Goal: Task Accomplishment & Management: Use online tool/utility

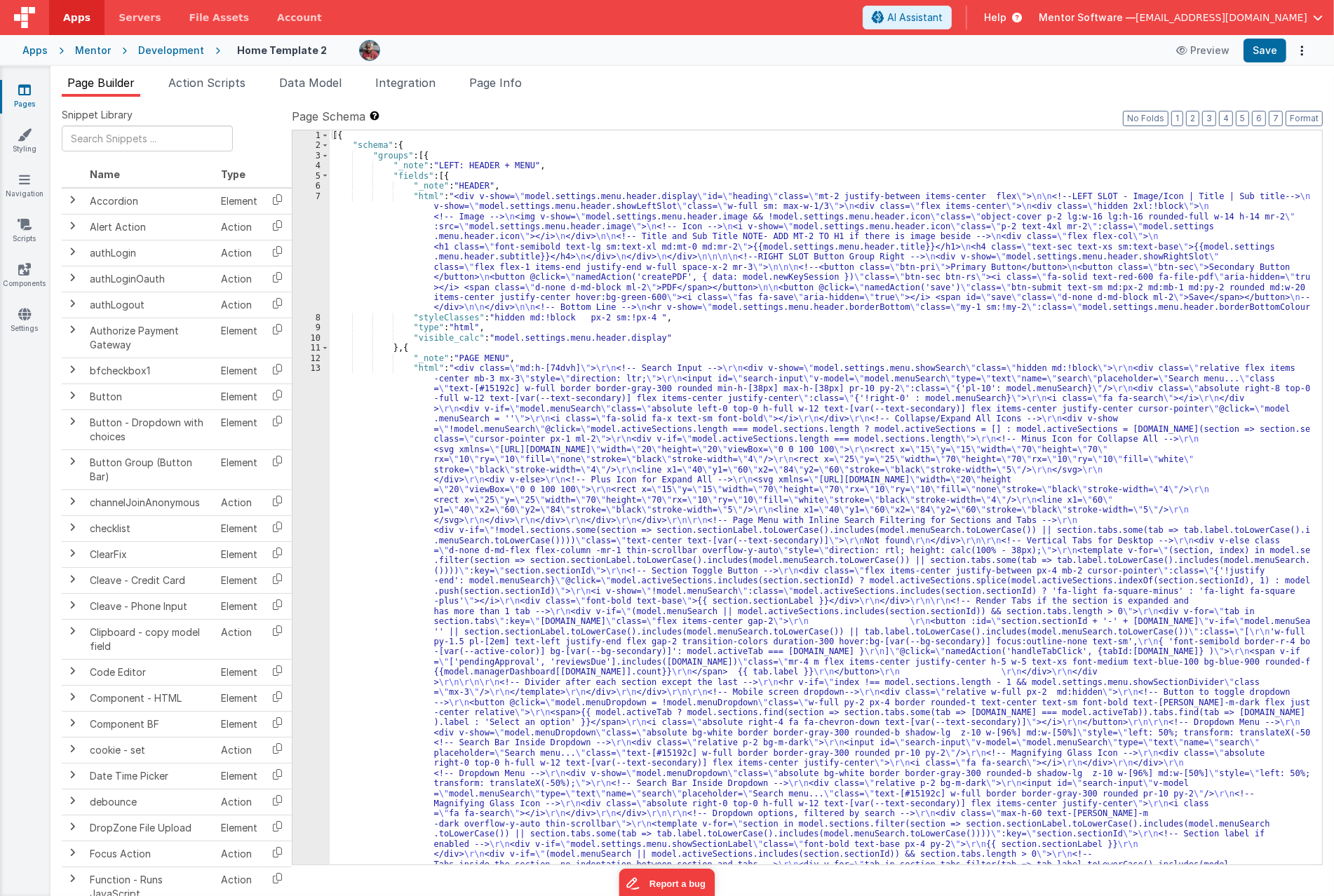
click at [30, 95] on icon at bounding box center [25, 90] width 13 height 14
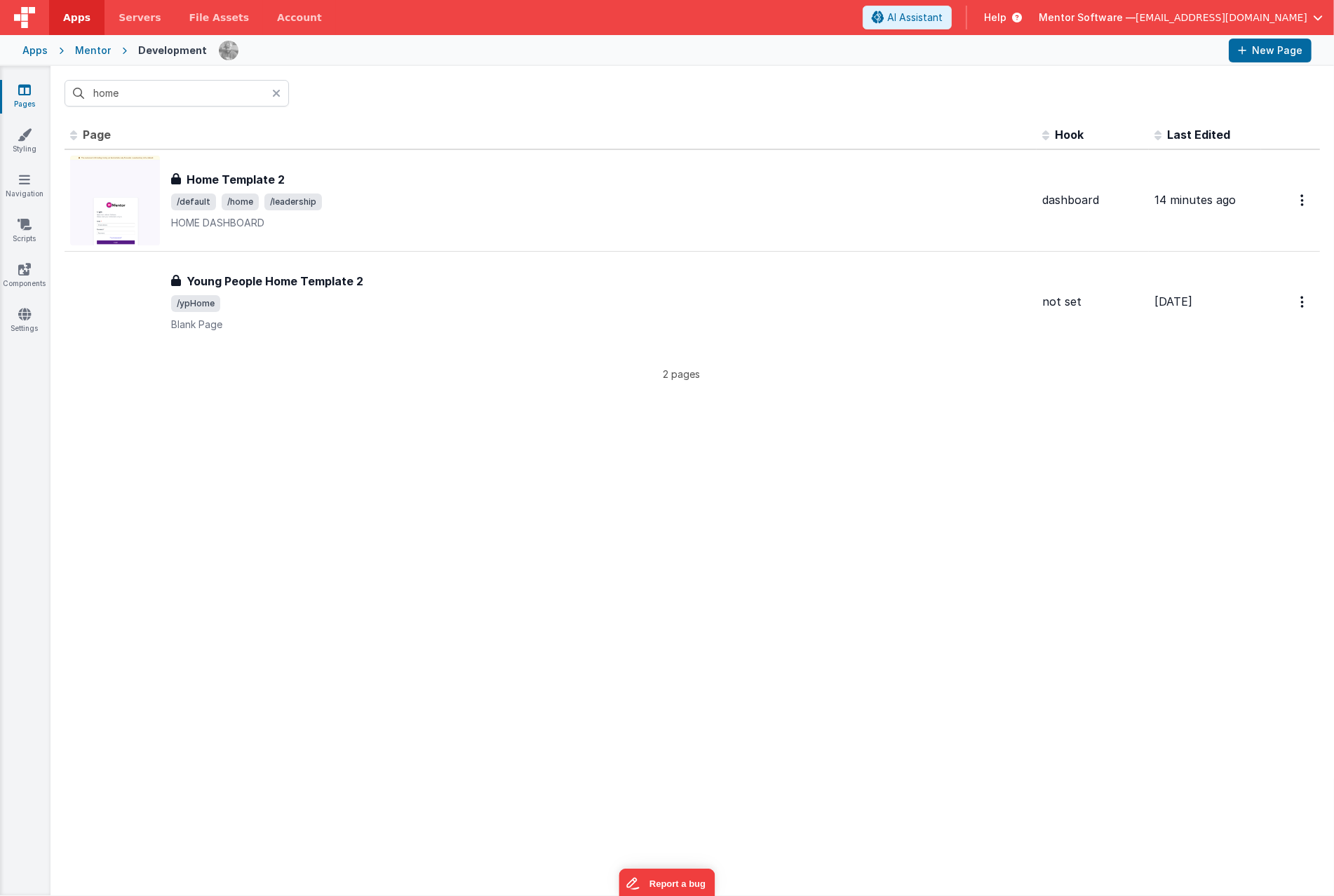
click at [1219, 460] on div "Id Page Description Hook Last Edited FR_9DB8A06F-950C-134E-BE90-F724030984AF Ho…" at bounding box center [692, 508] width 1283 height 775
click at [195, 108] on div "home" at bounding box center [692, 93] width 1283 height 55
click at [200, 86] on input "home" at bounding box center [177, 93] width 225 height 27
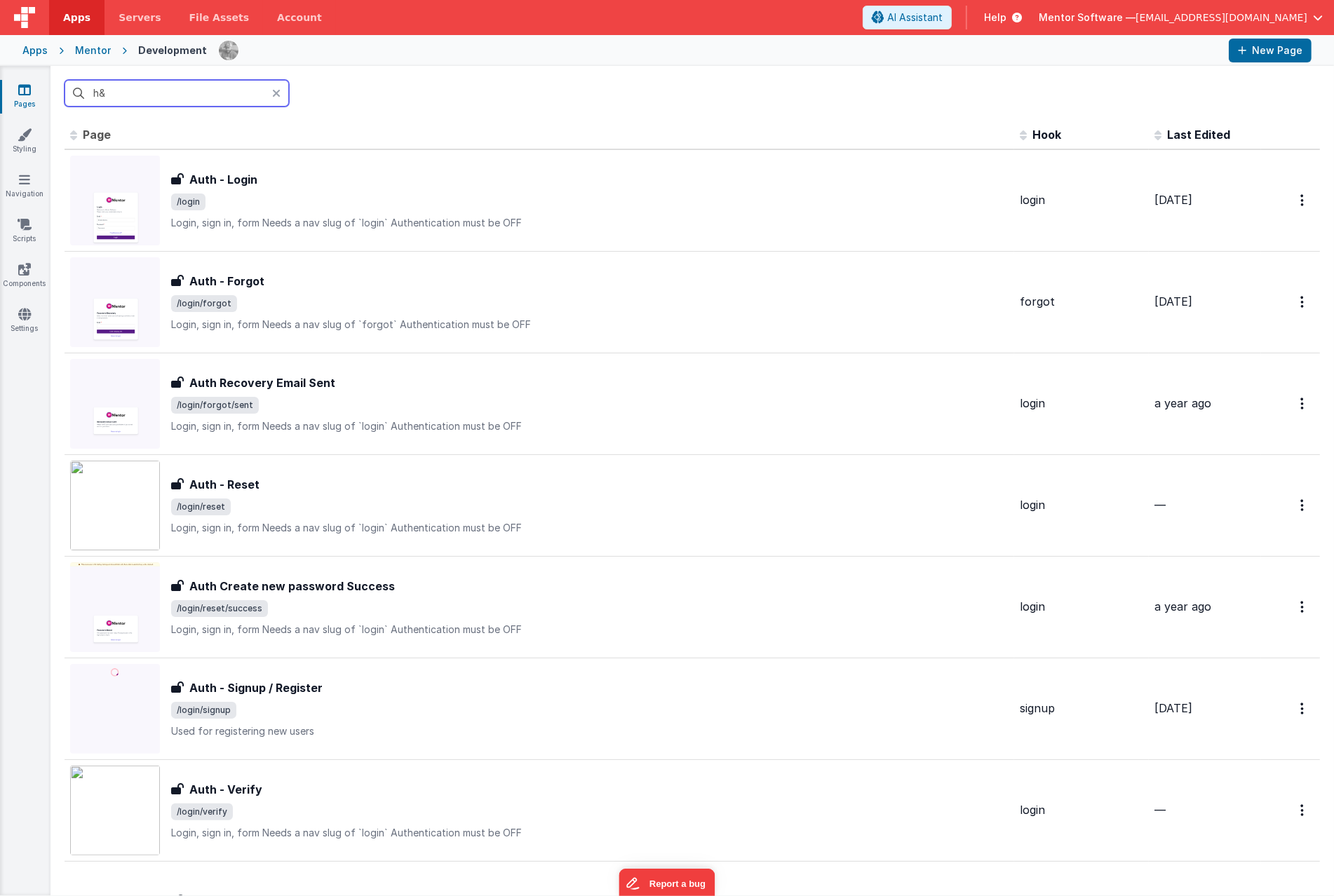
click at [201, 102] on input "h&" at bounding box center [177, 93] width 225 height 27
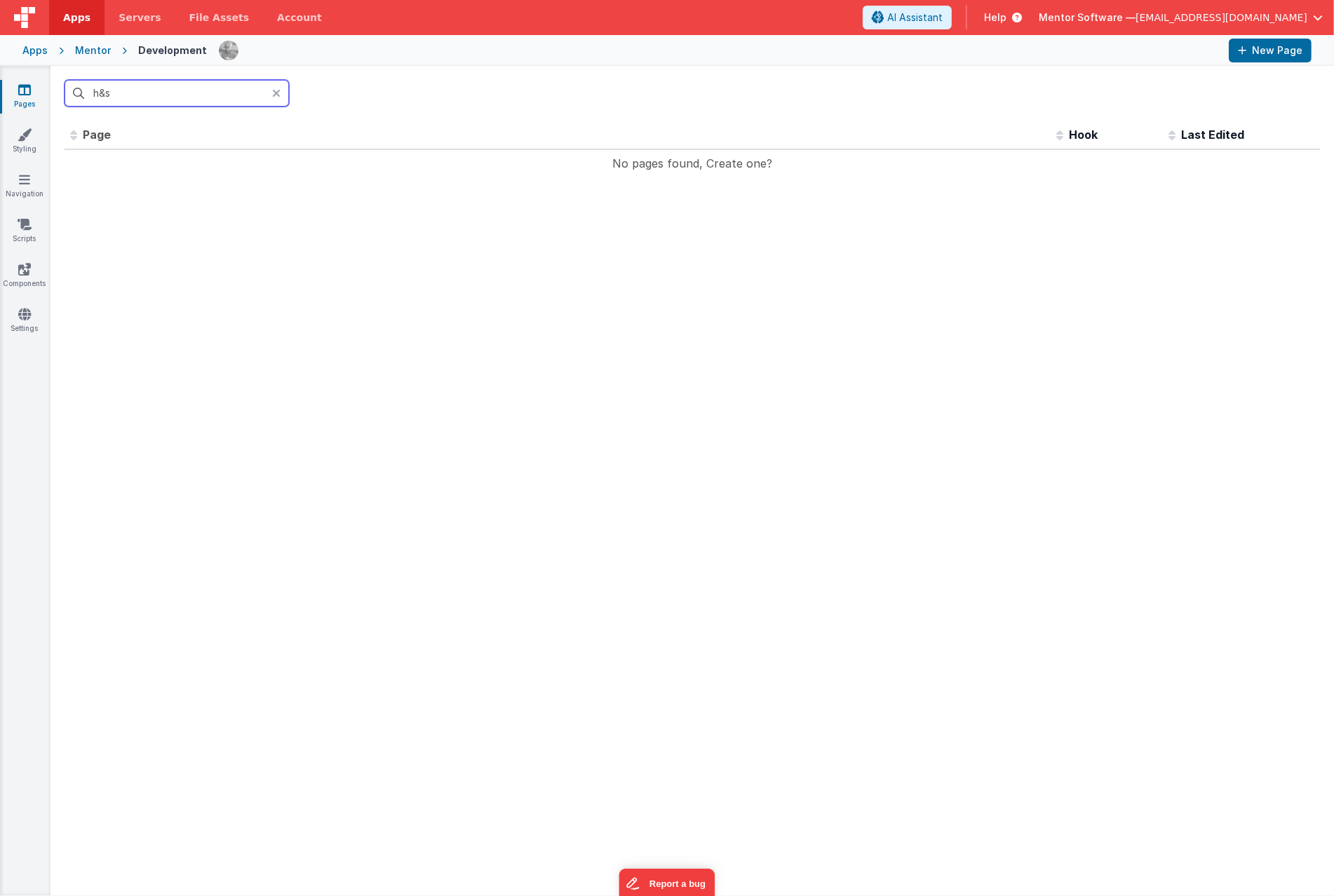
click at [266, 86] on input "h&s" at bounding box center [177, 93] width 225 height 27
type input "h&s"
click at [275, 98] on icon at bounding box center [276, 93] width 9 height 11
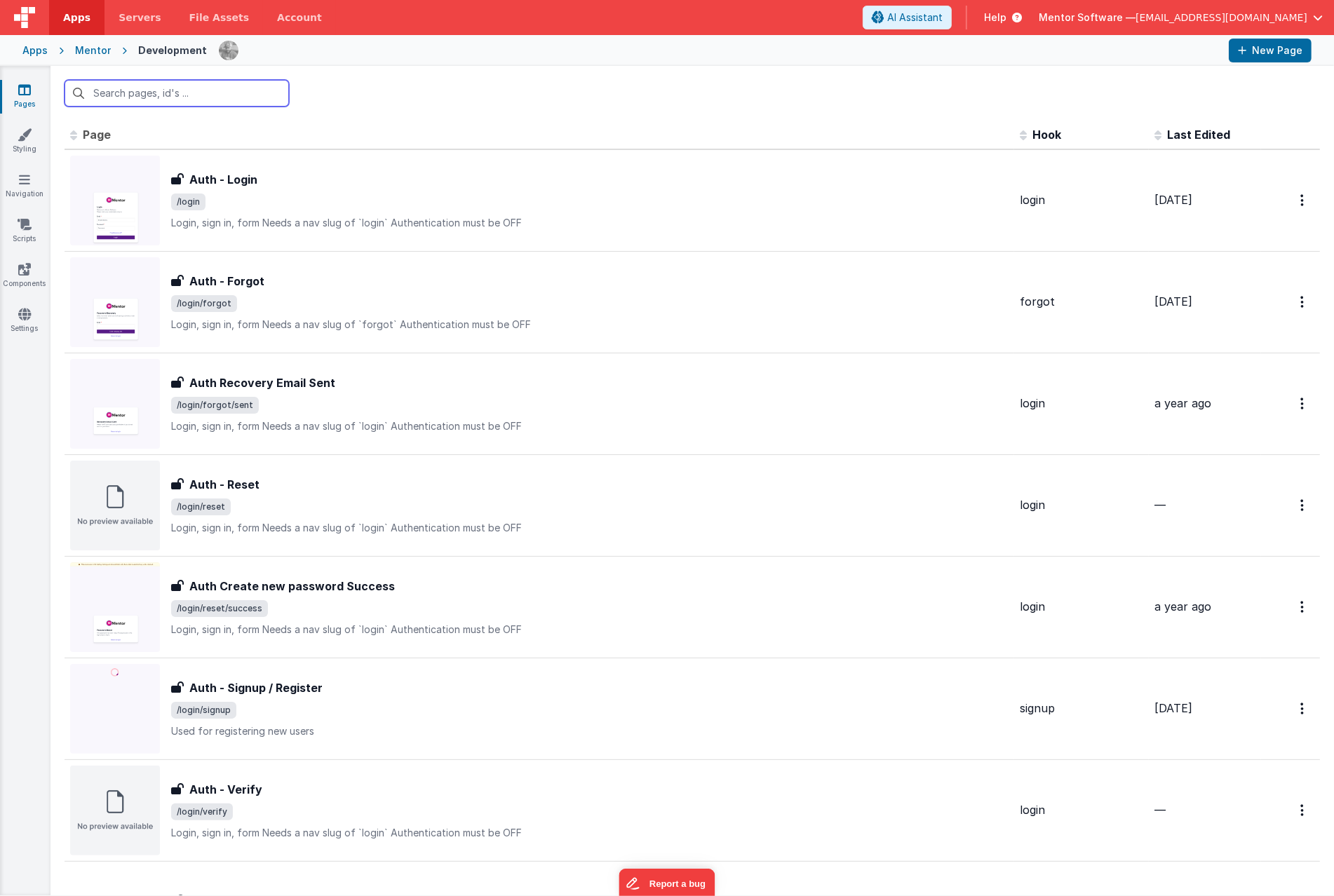
click at [158, 92] on input "text" at bounding box center [177, 93] width 225 height 27
click at [26, 744] on div "Pages Styling Navigation Scripts Components Settings" at bounding box center [25, 480] width 51 height 830
click at [202, 102] on input "text" at bounding box center [177, 93] width 225 height 27
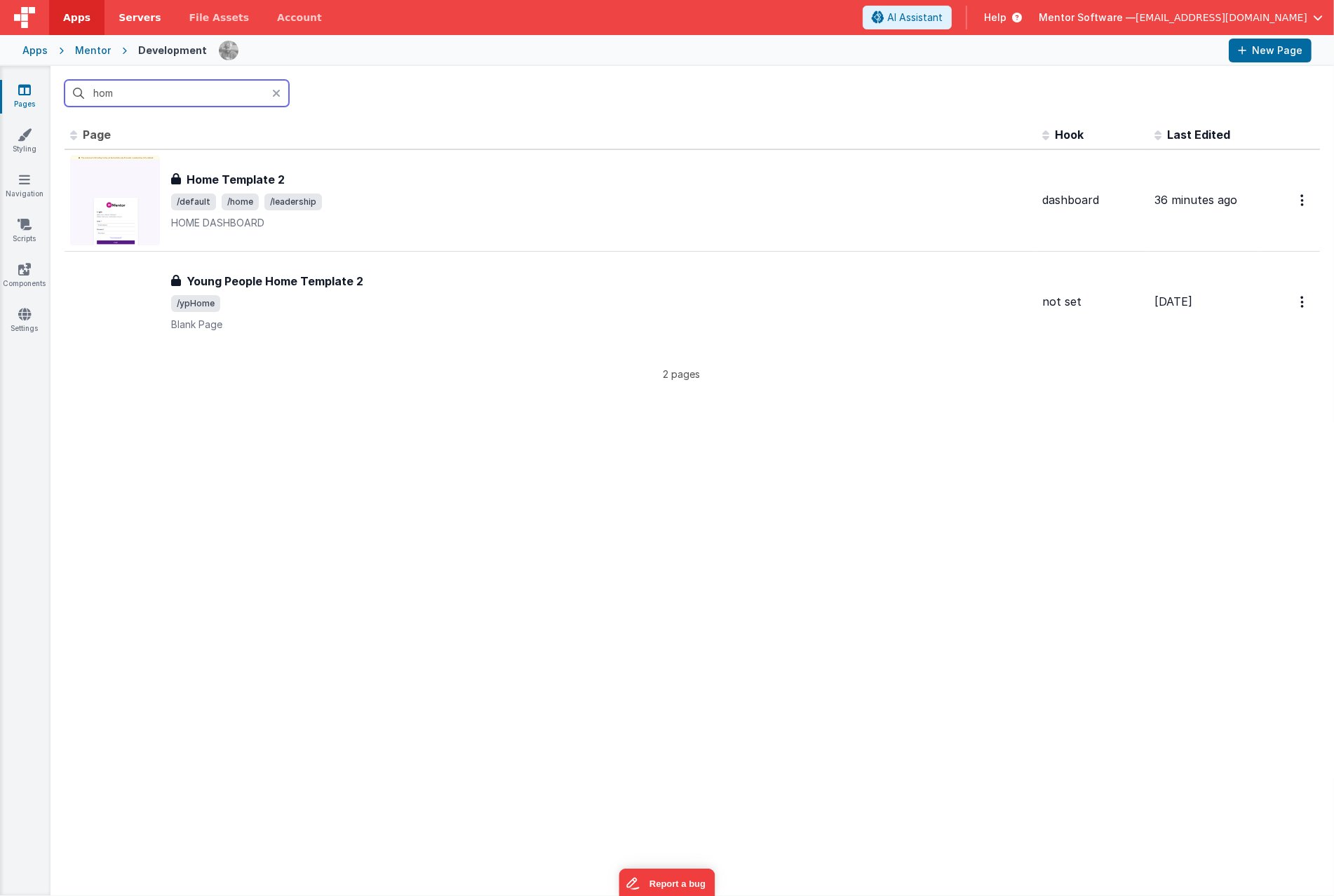
type input "hom"
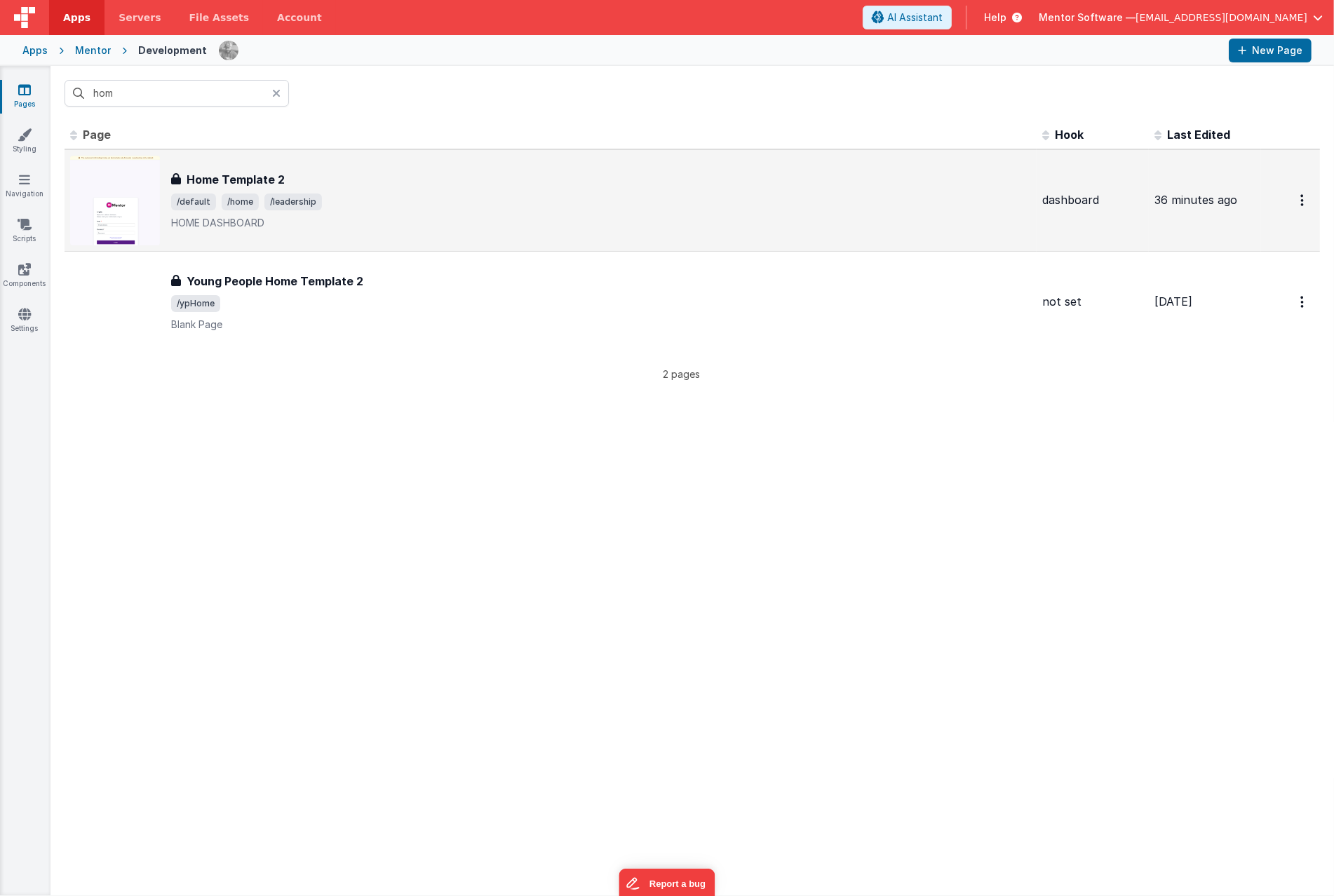
click at [217, 181] on h3 "Home Template 2" at bounding box center [236, 179] width 98 height 17
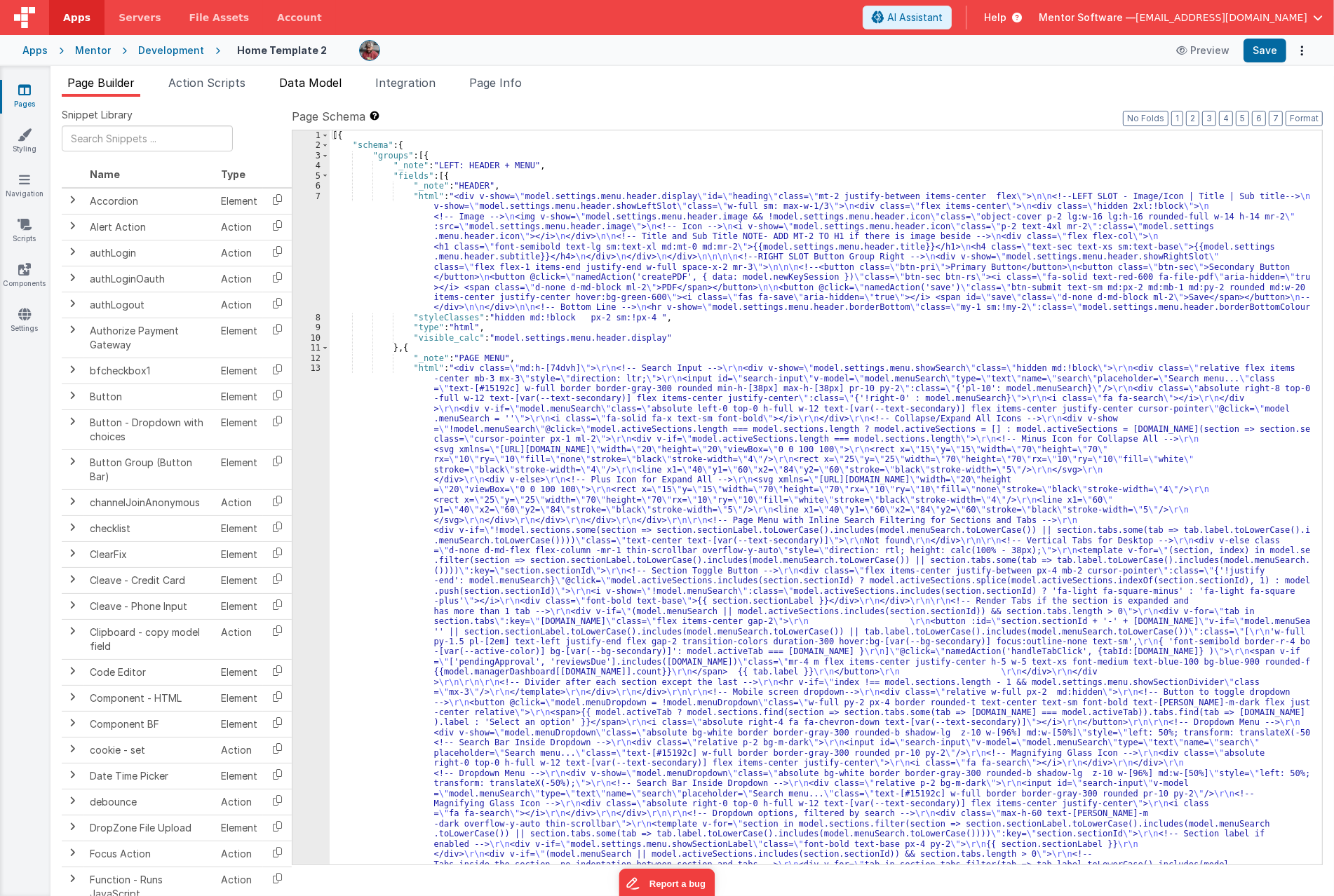
click at [330, 92] on li "Data Model" at bounding box center [310, 85] width 74 height 22
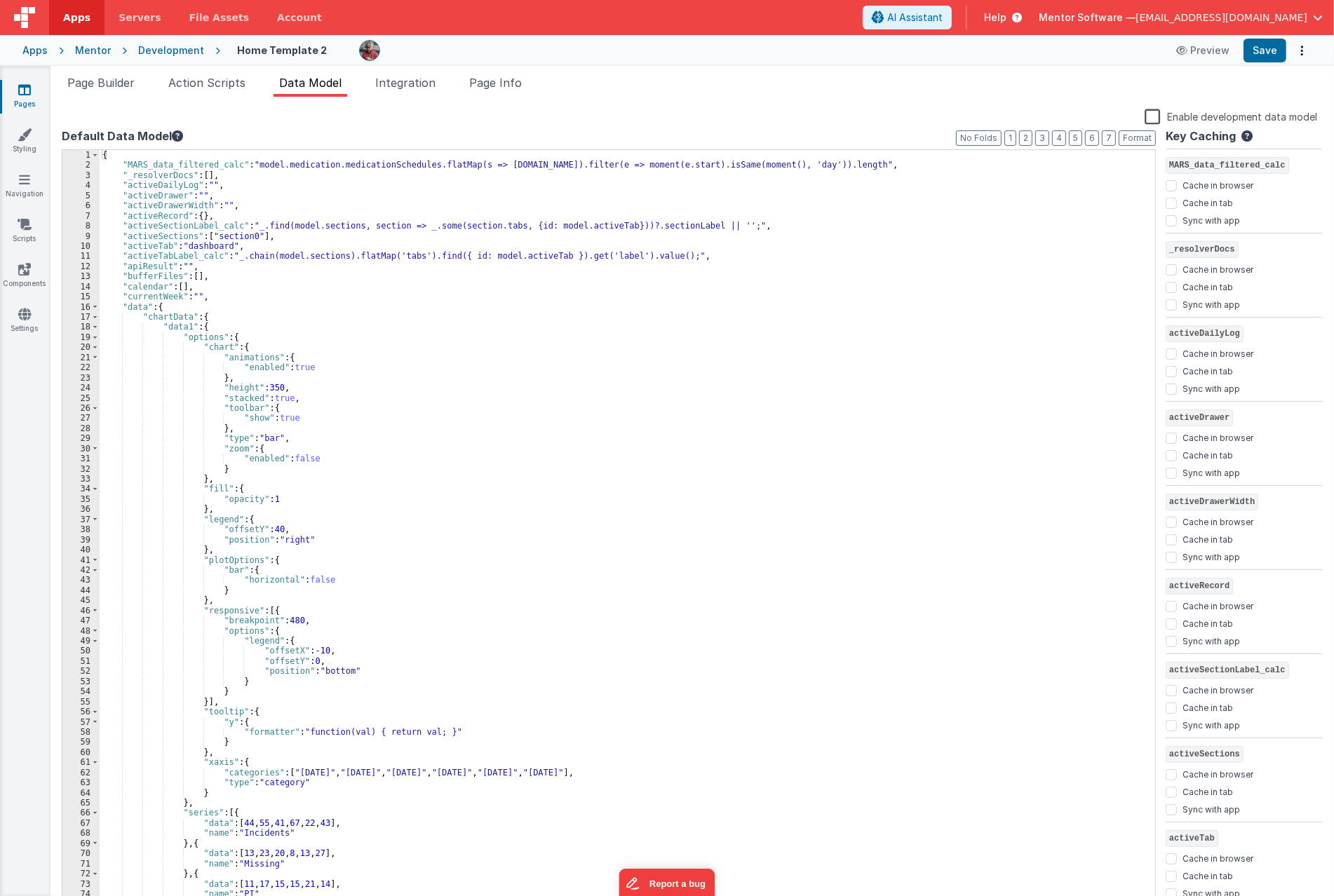
click at [281, 446] on div "{ "MARS_data_filtered_calc" : "model.medication.medicationSchedules.flatMap(s =…" at bounding box center [621, 539] width 1043 height 778
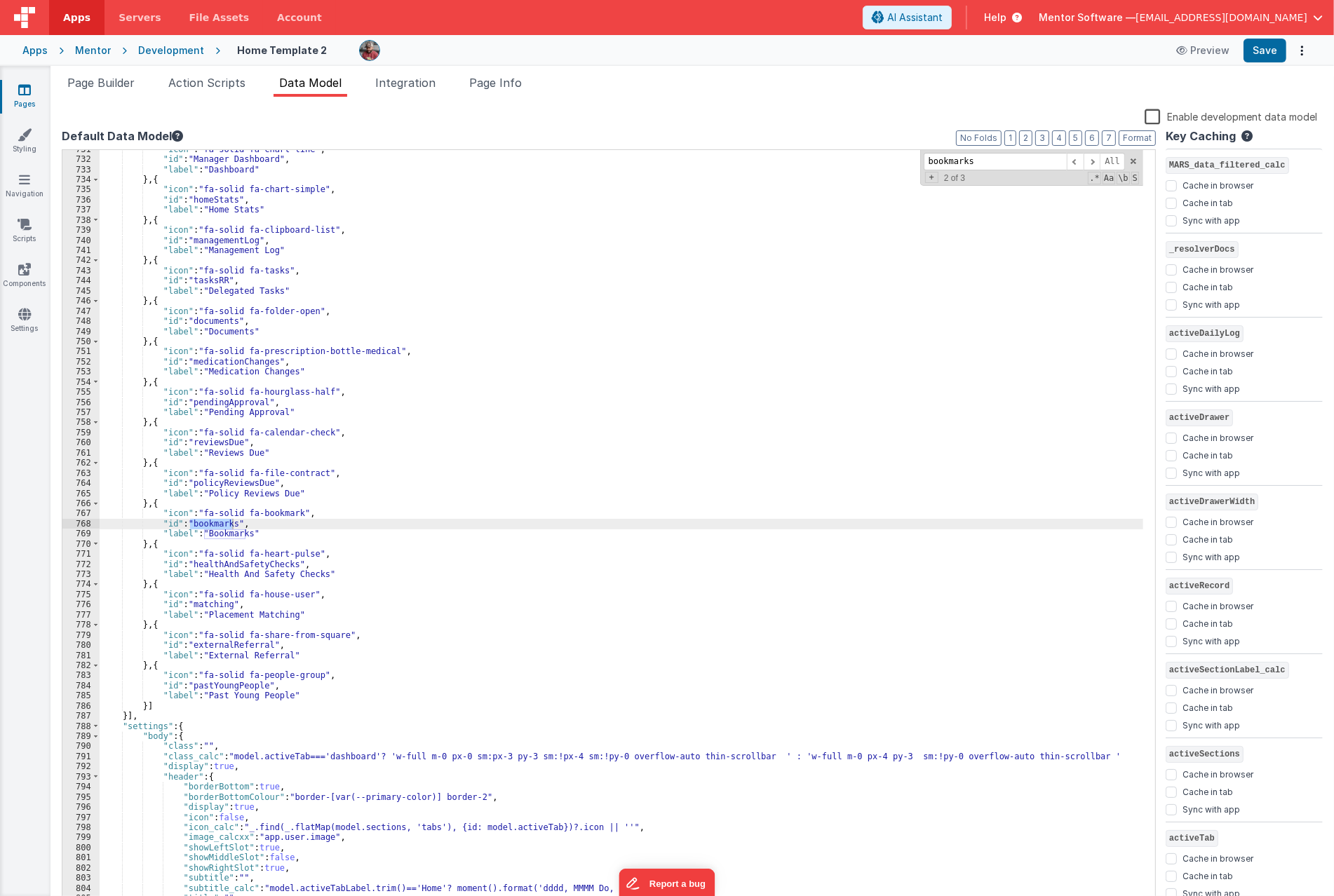
scroll to position [7624, 0]
type input "bookmarks"
click at [236, 530] on div ""icon" : "fa-solid fa-chart-line" , "id" : "Manager Dashboard" , "label" : "Das…" at bounding box center [621, 539] width 1043 height 788
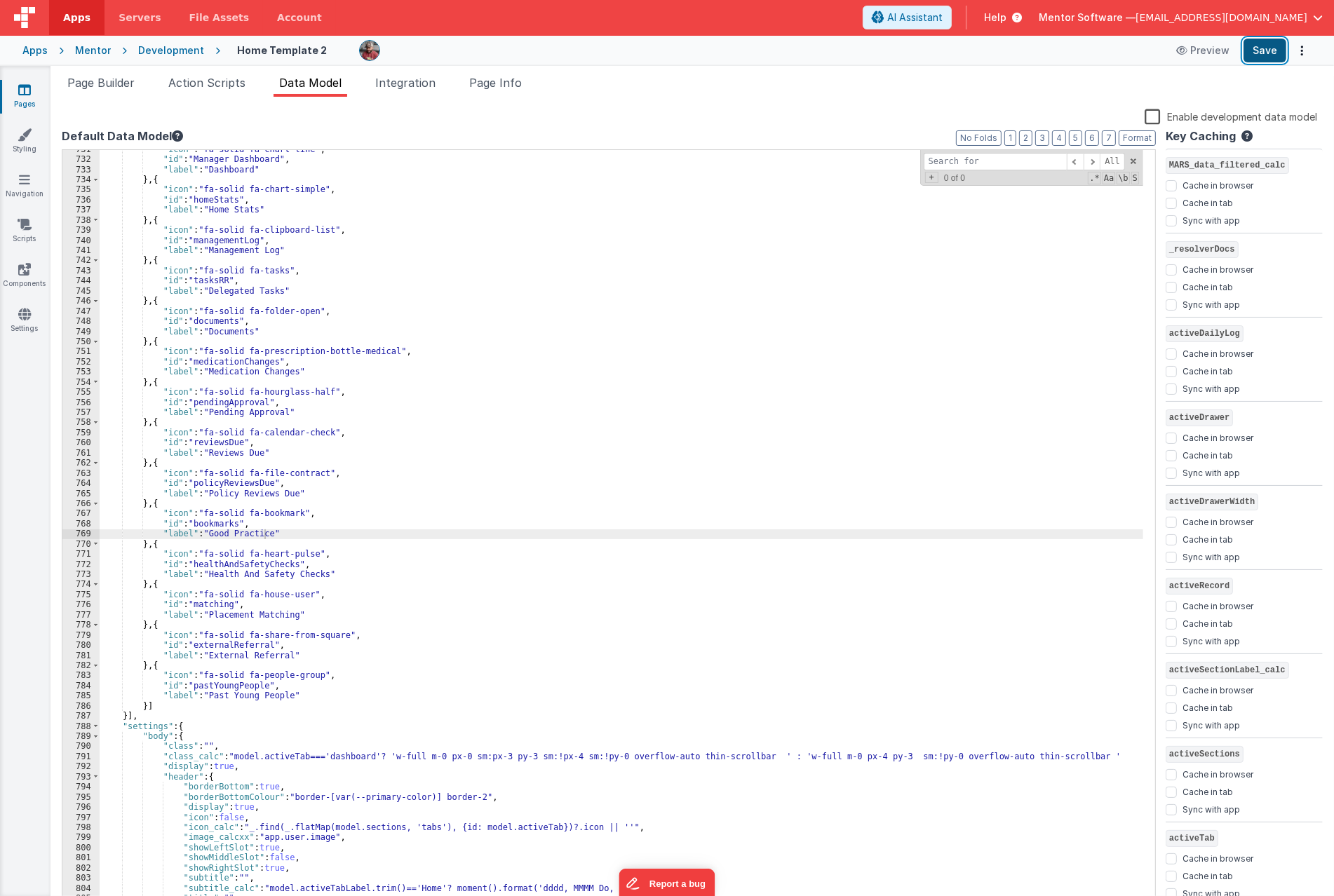
click at [1270, 44] on button "Save" at bounding box center [1264, 51] width 43 height 24
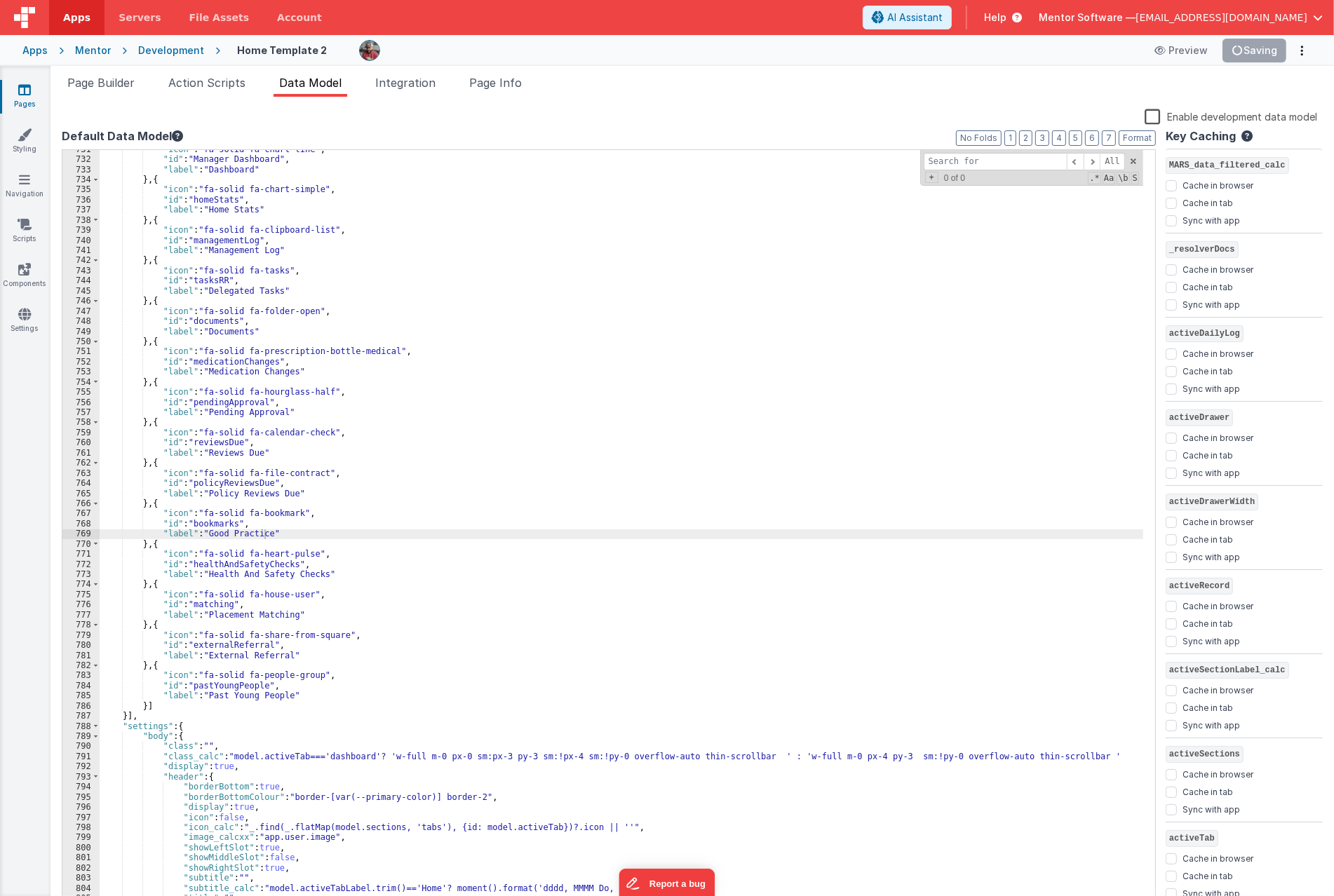
click at [207, 531] on div ""icon" : "fa-solid fa-chart-line" , "id" : "Manager Dashboard" , "label" : "Das…" at bounding box center [621, 539] width 1043 height 788
click at [362, 505] on div ""icon" : "fa-solid fa-chart-line" , "id" : "Manager Dashboard" , "label" : "Das…" at bounding box center [621, 539] width 1043 height 788
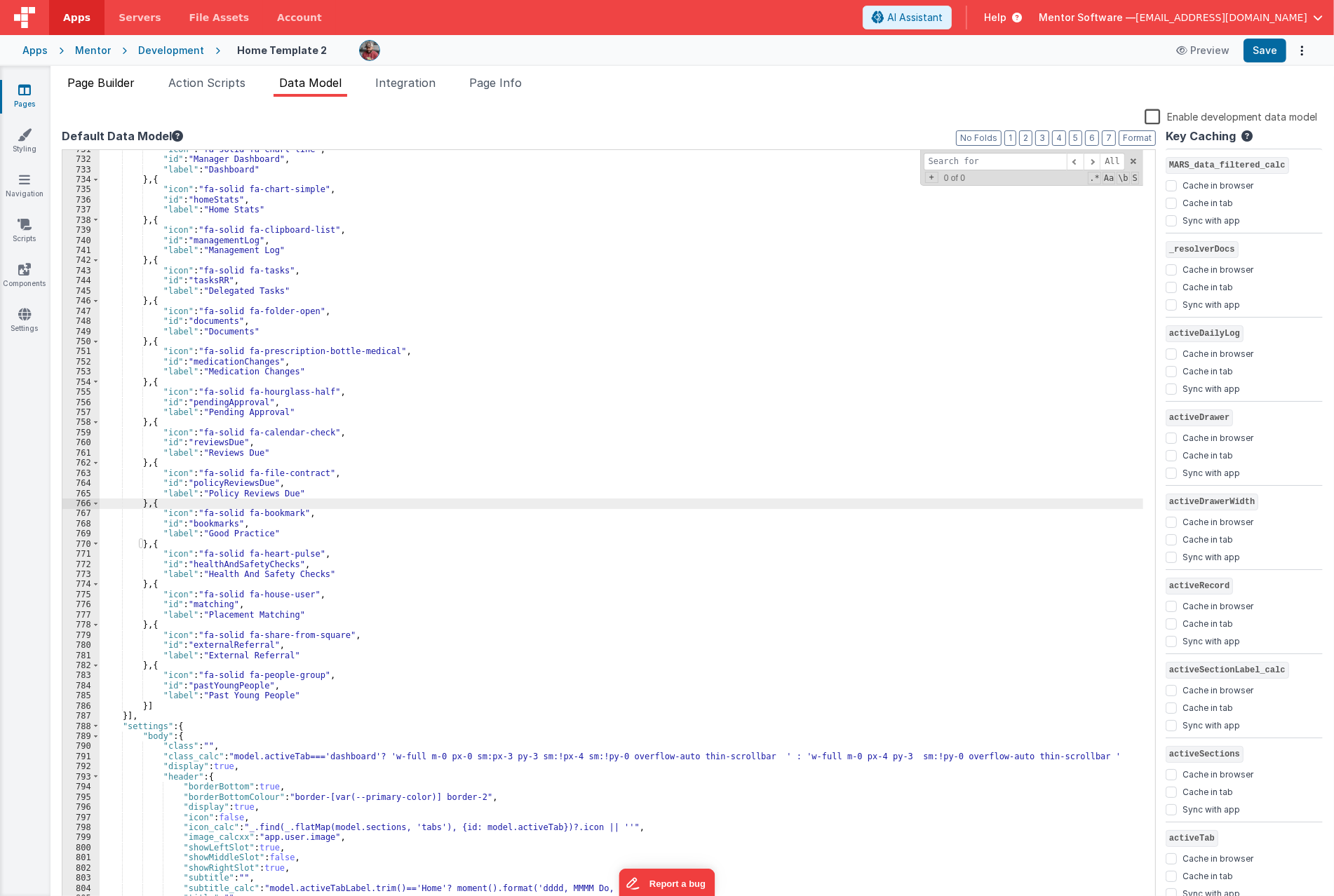
click at [127, 78] on span "Page Builder" at bounding box center [100, 83] width 67 height 14
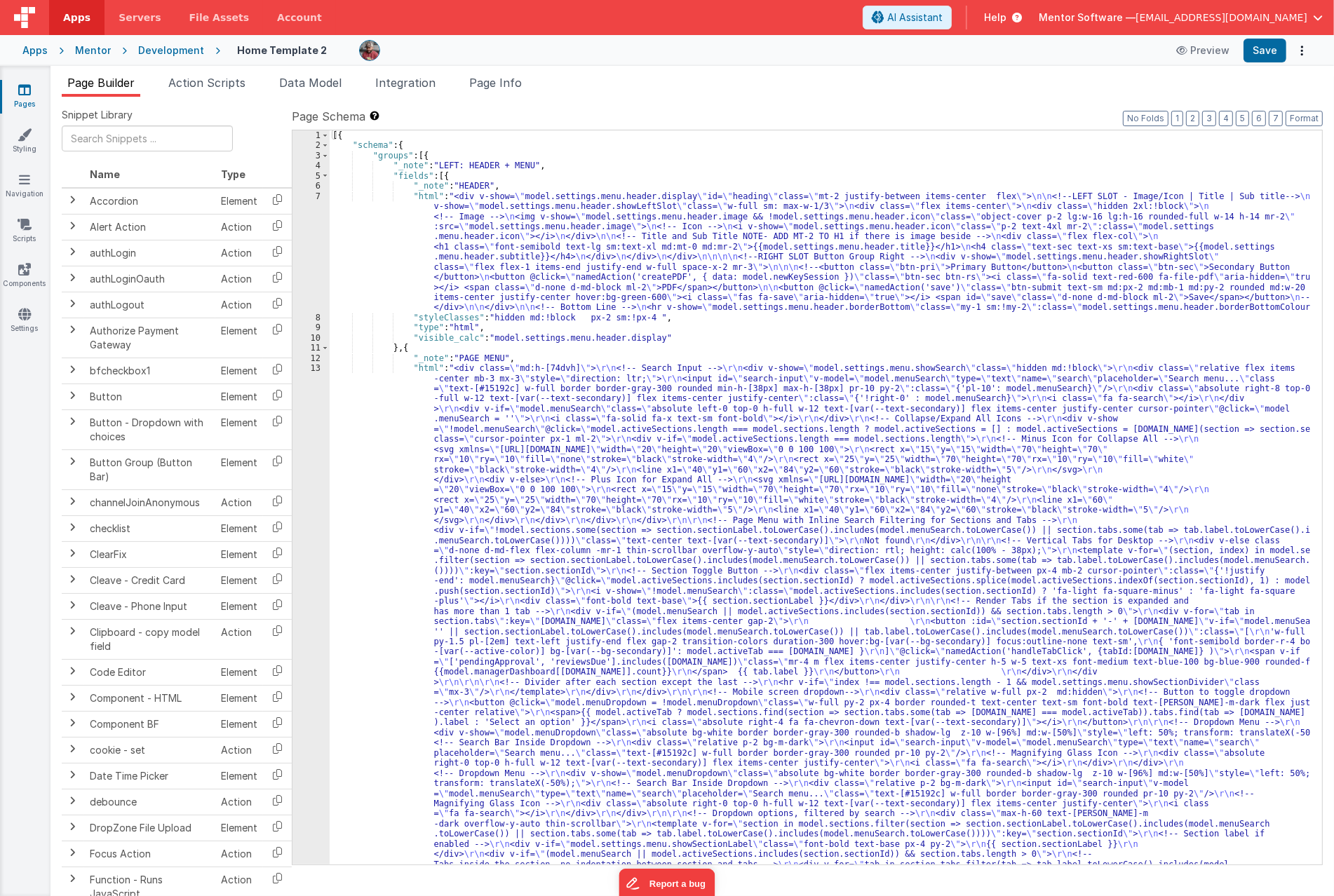
click at [1162, 390] on div "[{ "schema" : { "groups" : [{ "_note" : "LEFT: HEADER + MENU" , "fields" : [{ "…" at bounding box center [820, 786] width 981 height 1312
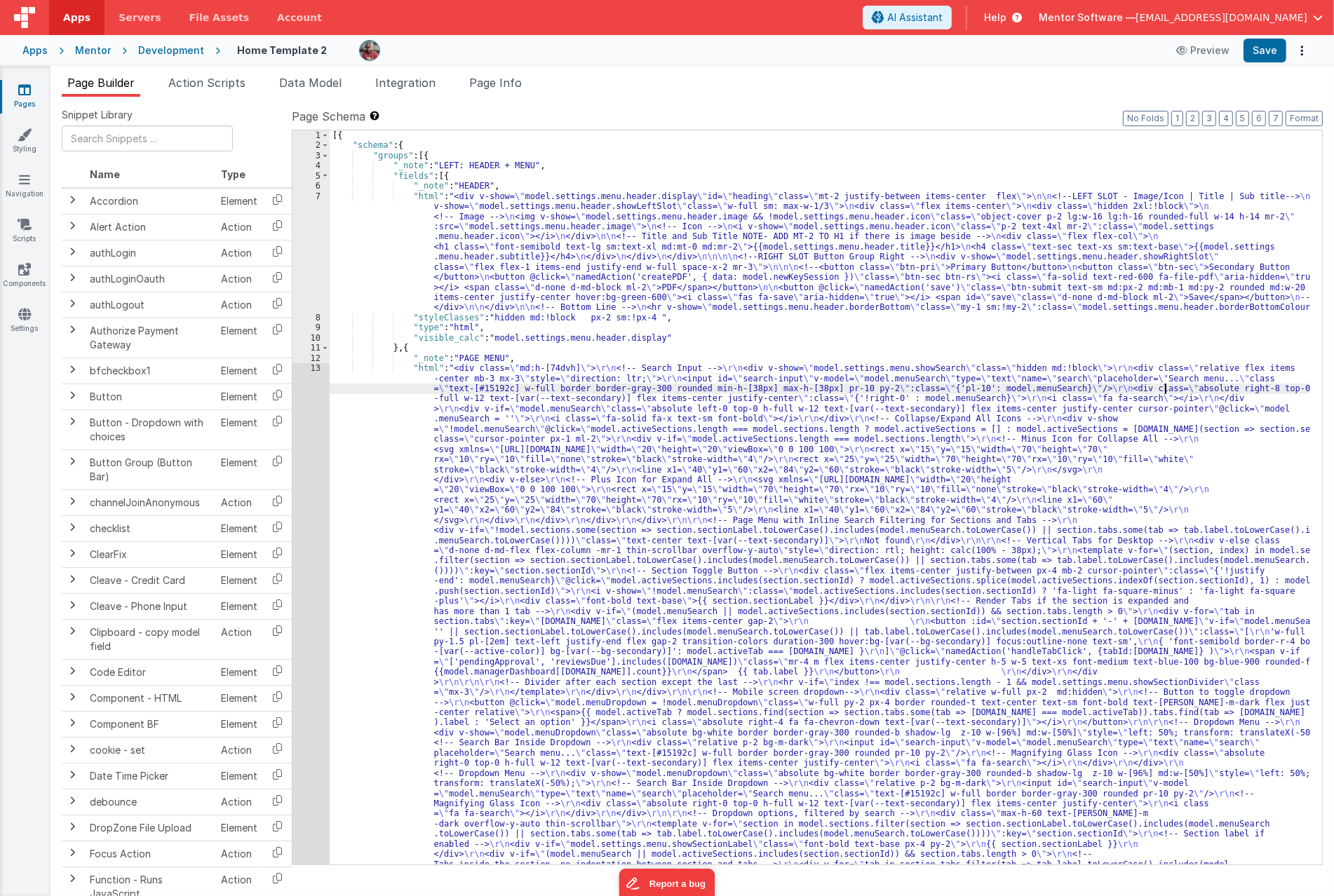
click at [975, 338] on div "[{ "schema" : { "groups" : [{ "_note" : "LEFT: HEADER + MENU" , "fields" : [{ "…" at bounding box center [820, 786] width 981 height 1312
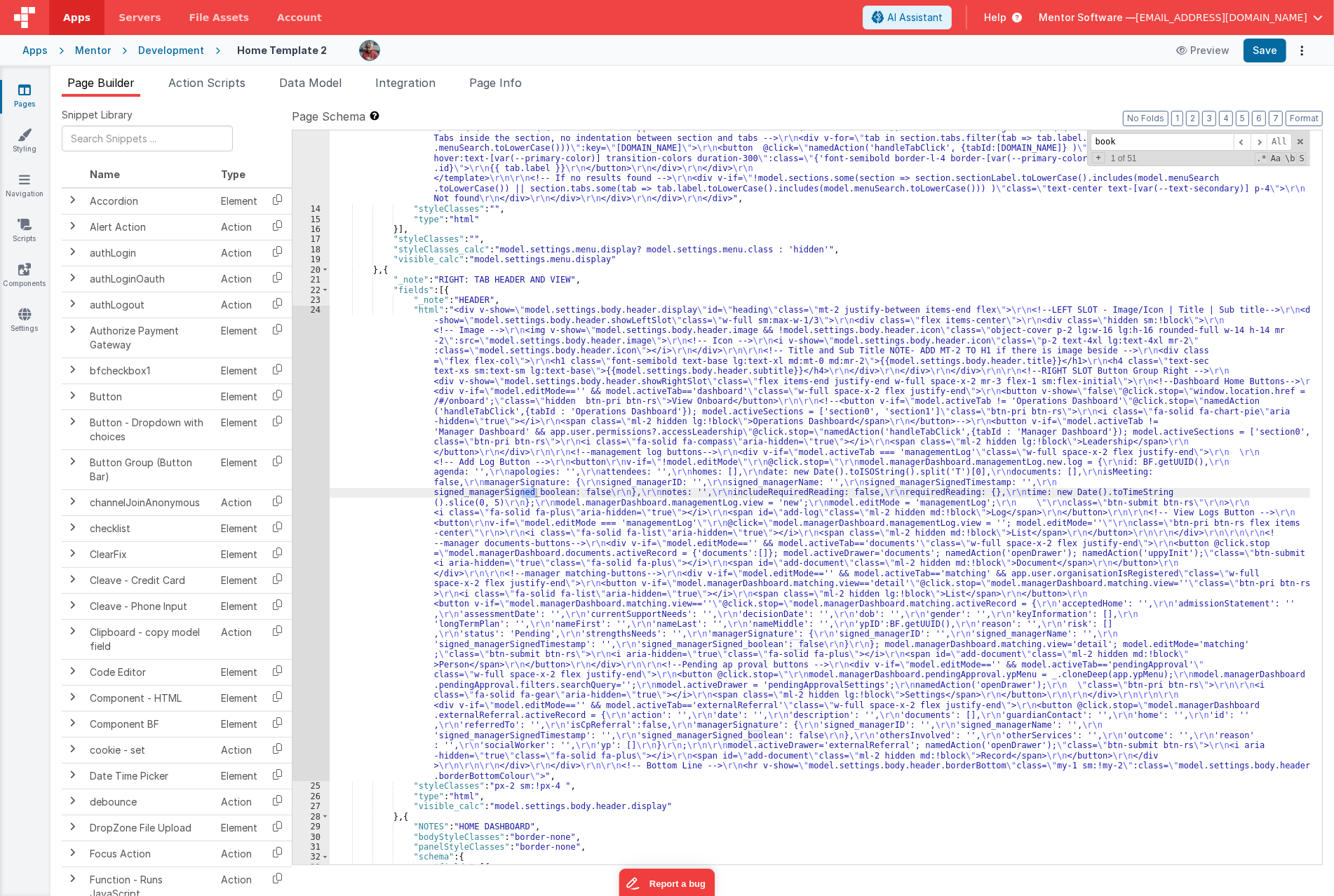
scroll to position [8638, 0]
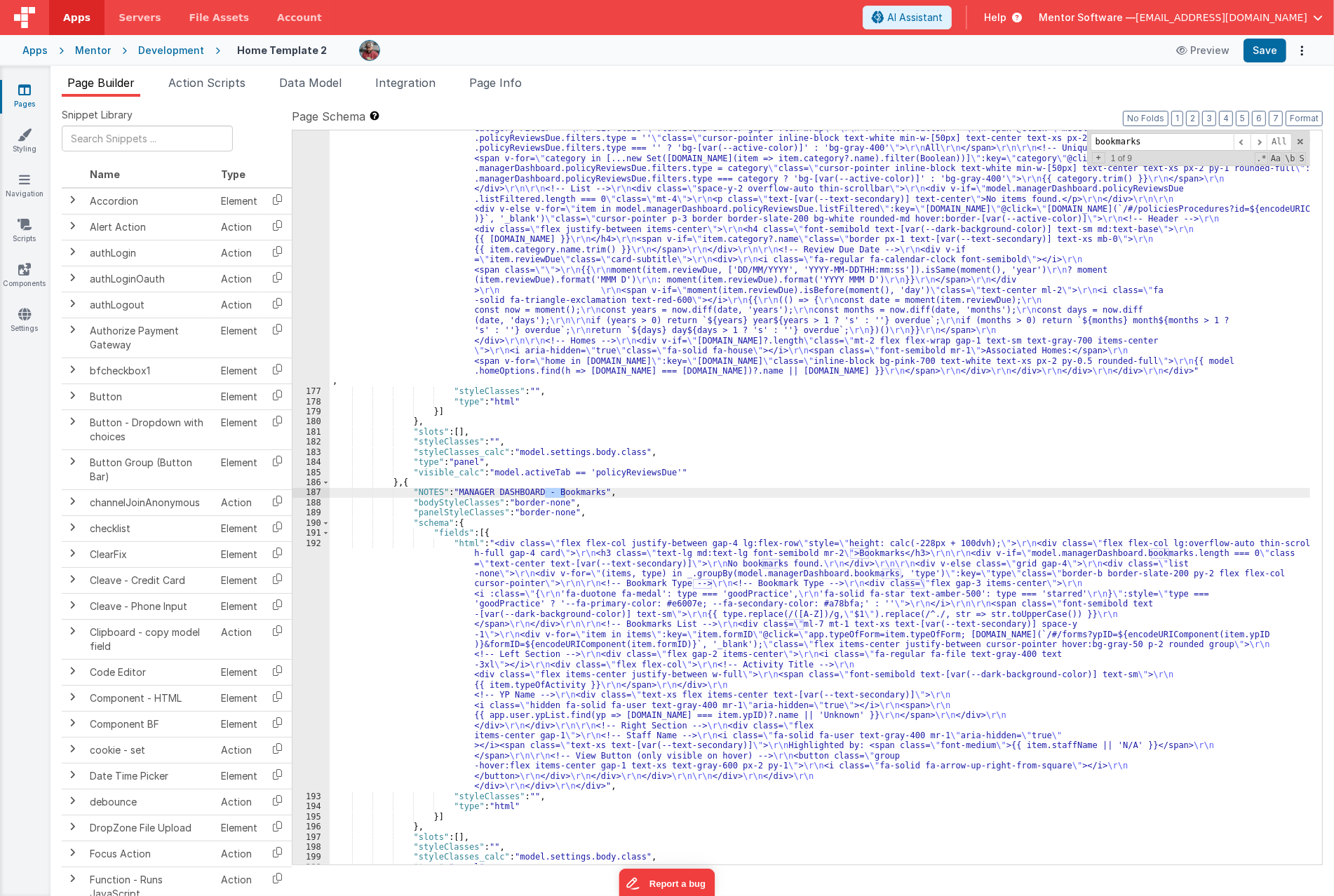
type input "bookmarks"
click at [1160, 376] on div ""html" : "<div class= \" flex flex-col justify-between gap-4 md:flex-row \" sty…" at bounding box center [820, 582] width 981 height 1099
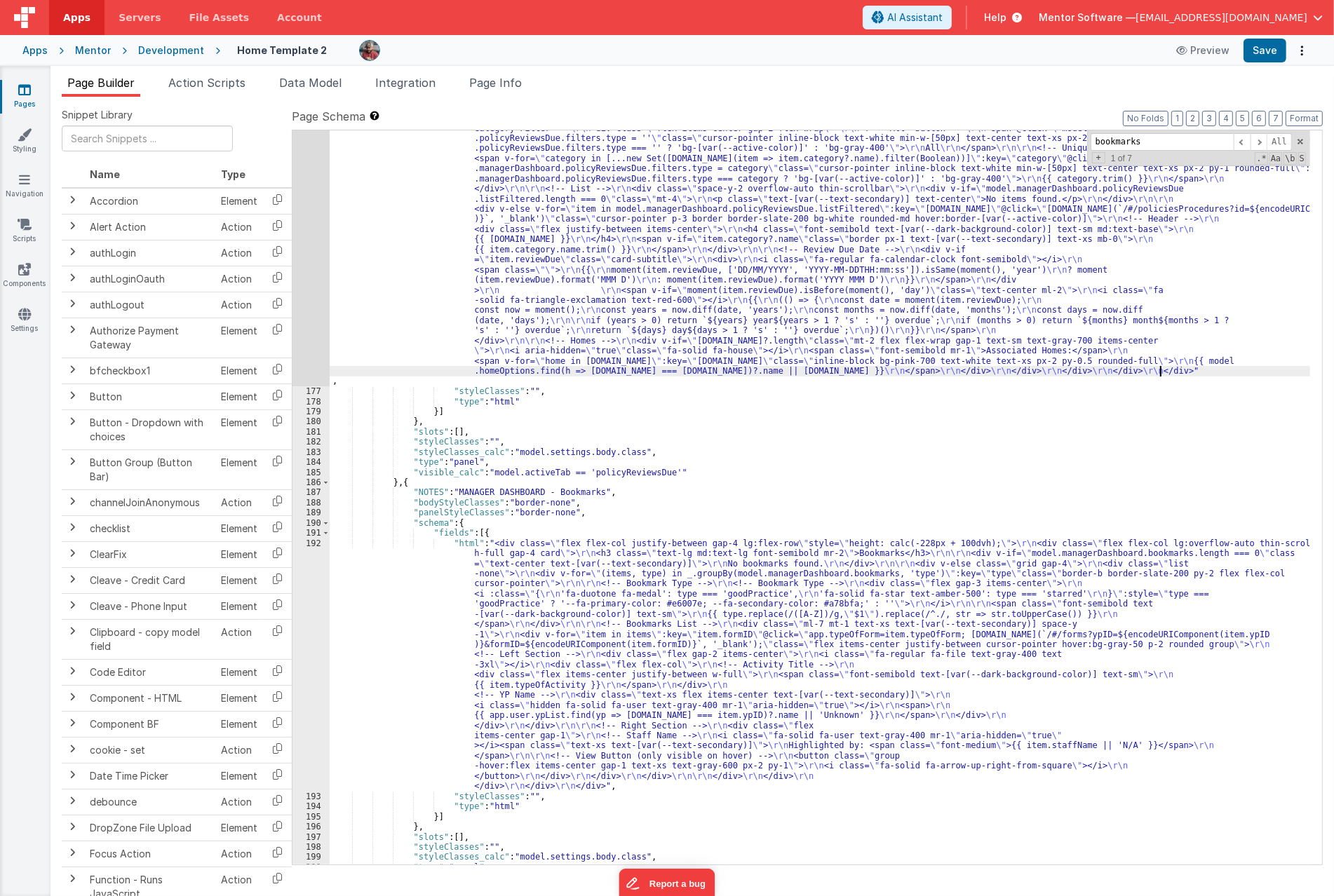
click at [393, 582] on div ""html" : "<div class= \" flex flex-col justify-between gap-4 md:flex-row \" sty…" at bounding box center [820, 582] width 981 height 1099
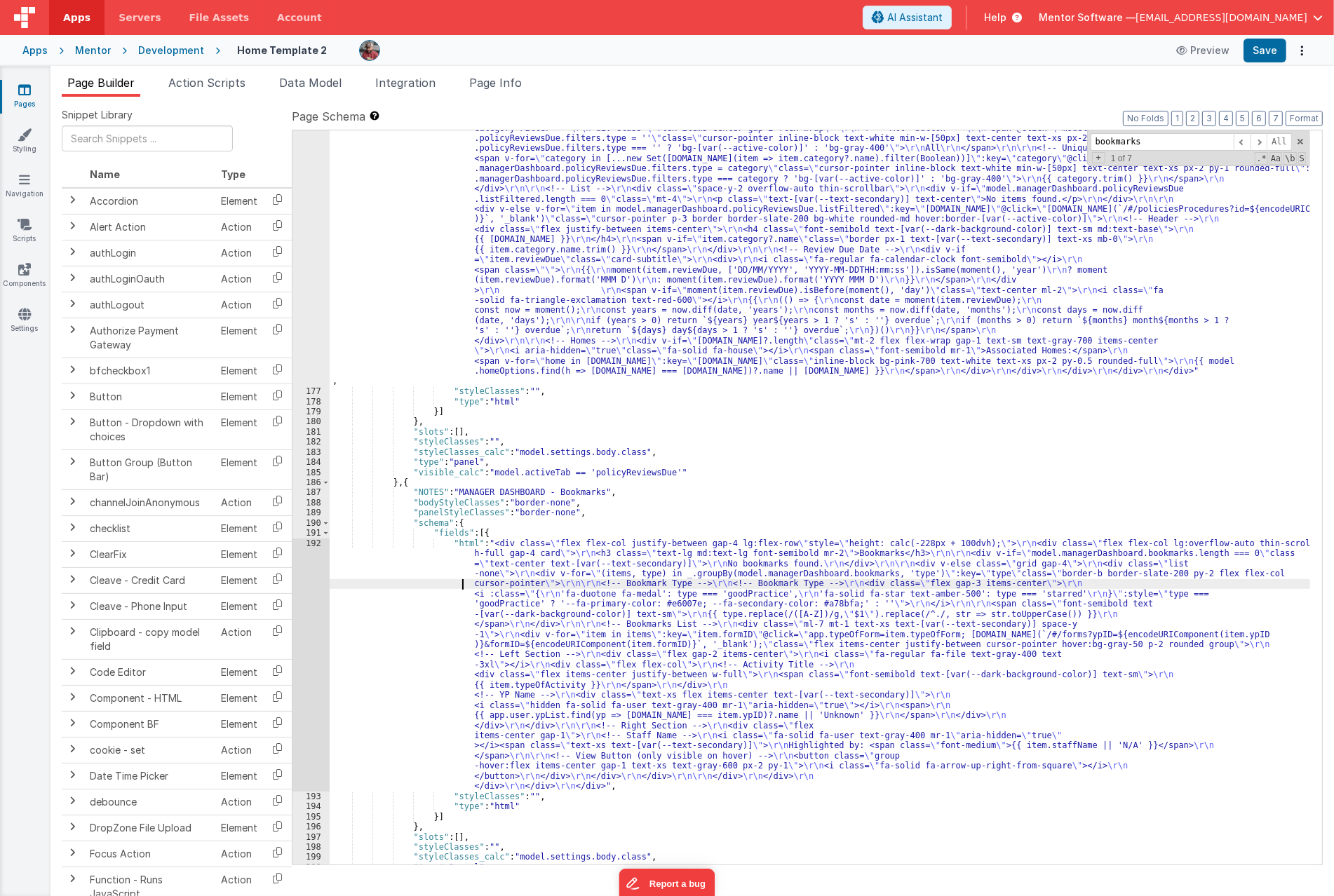
click at [294, 593] on div "192" at bounding box center [311, 665] width 37 height 253
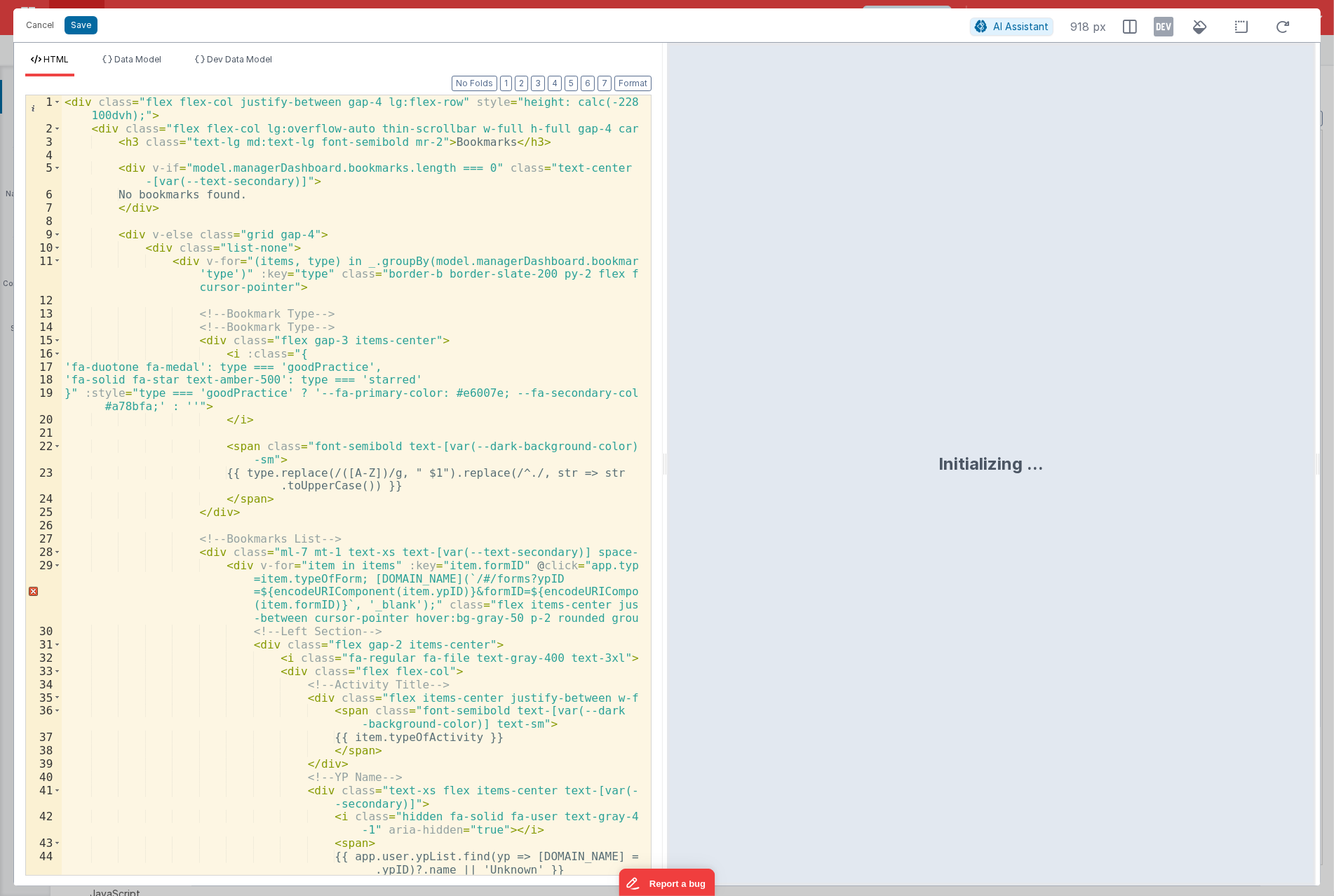
click at [192, 198] on div "< div class = "flex flex-col justify-between gap-4 lg:flex-row" style = "height…" at bounding box center [350, 505] width 577 height 820
click at [429, 141] on div "< div class = "flex flex-col justify-between gap-4 lg:flex-row" style = "height…" at bounding box center [350, 505] width 577 height 820
click at [78, 32] on button "Save" at bounding box center [81, 25] width 33 height 18
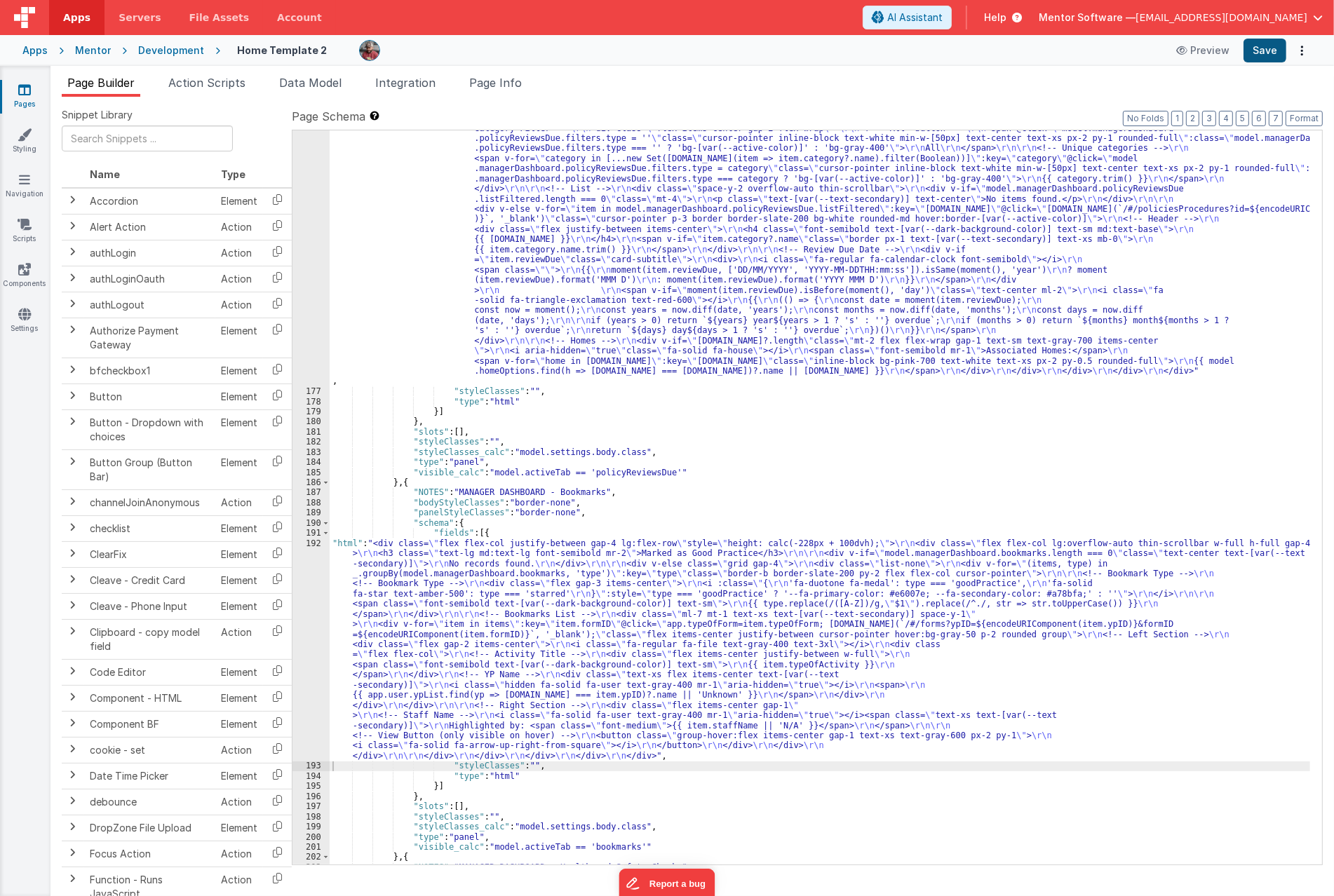
scroll to position [8649, 0]
click at [1266, 53] on button "Save" at bounding box center [1264, 51] width 43 height 24
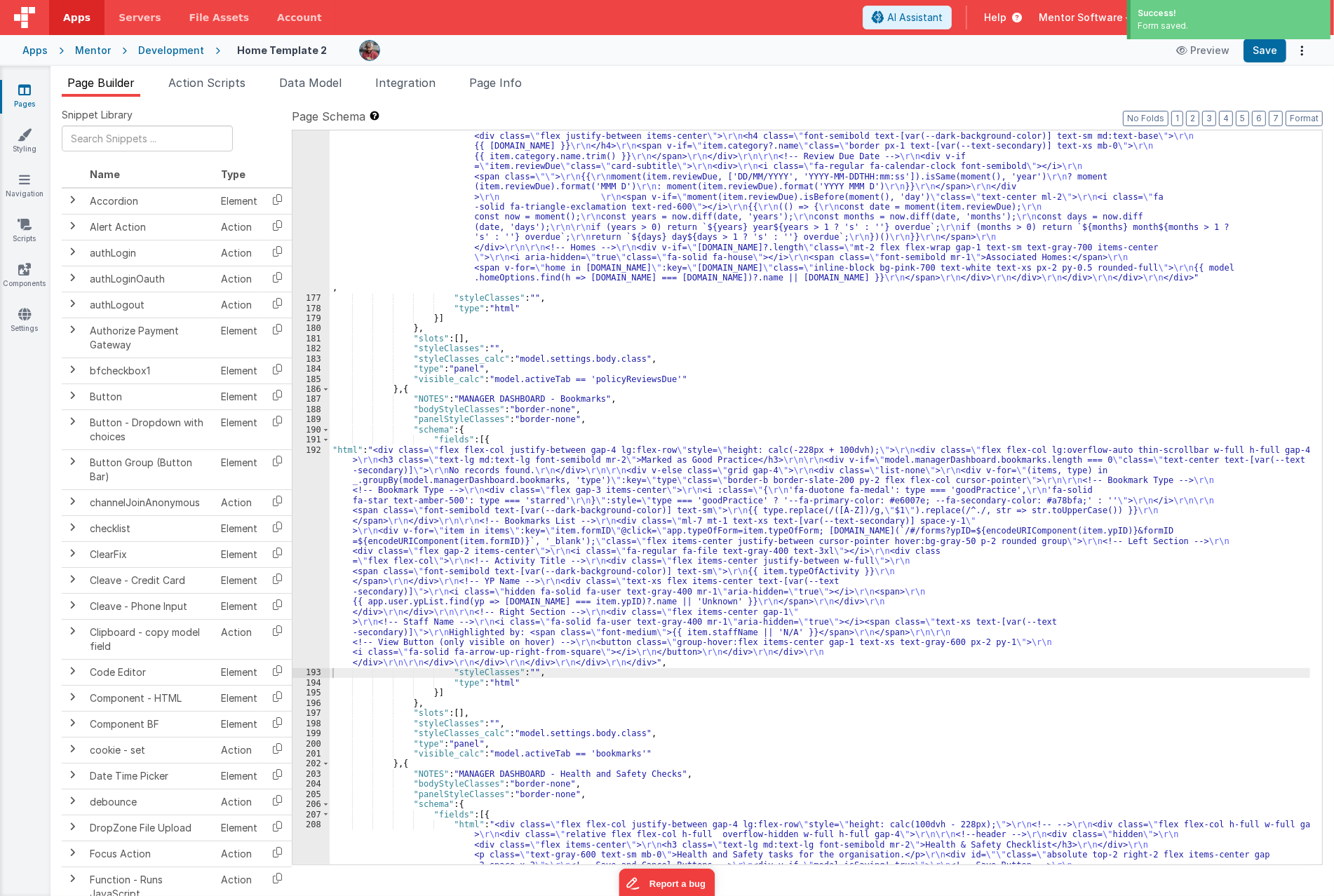
scroll to position [8739, 0]
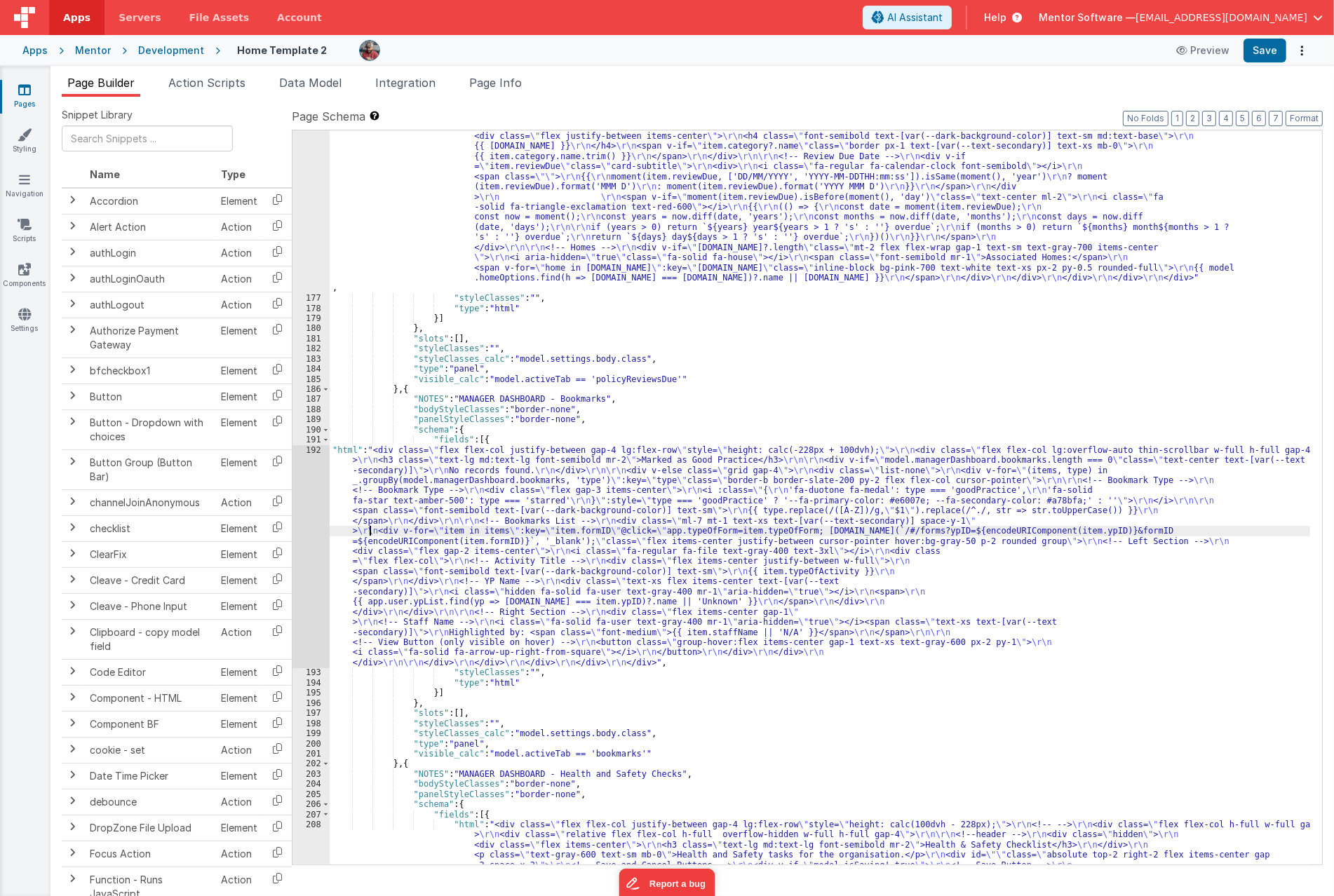
click at [297, 80] on span "Data Model" at bounding box center [310, 83] width 62 height 14
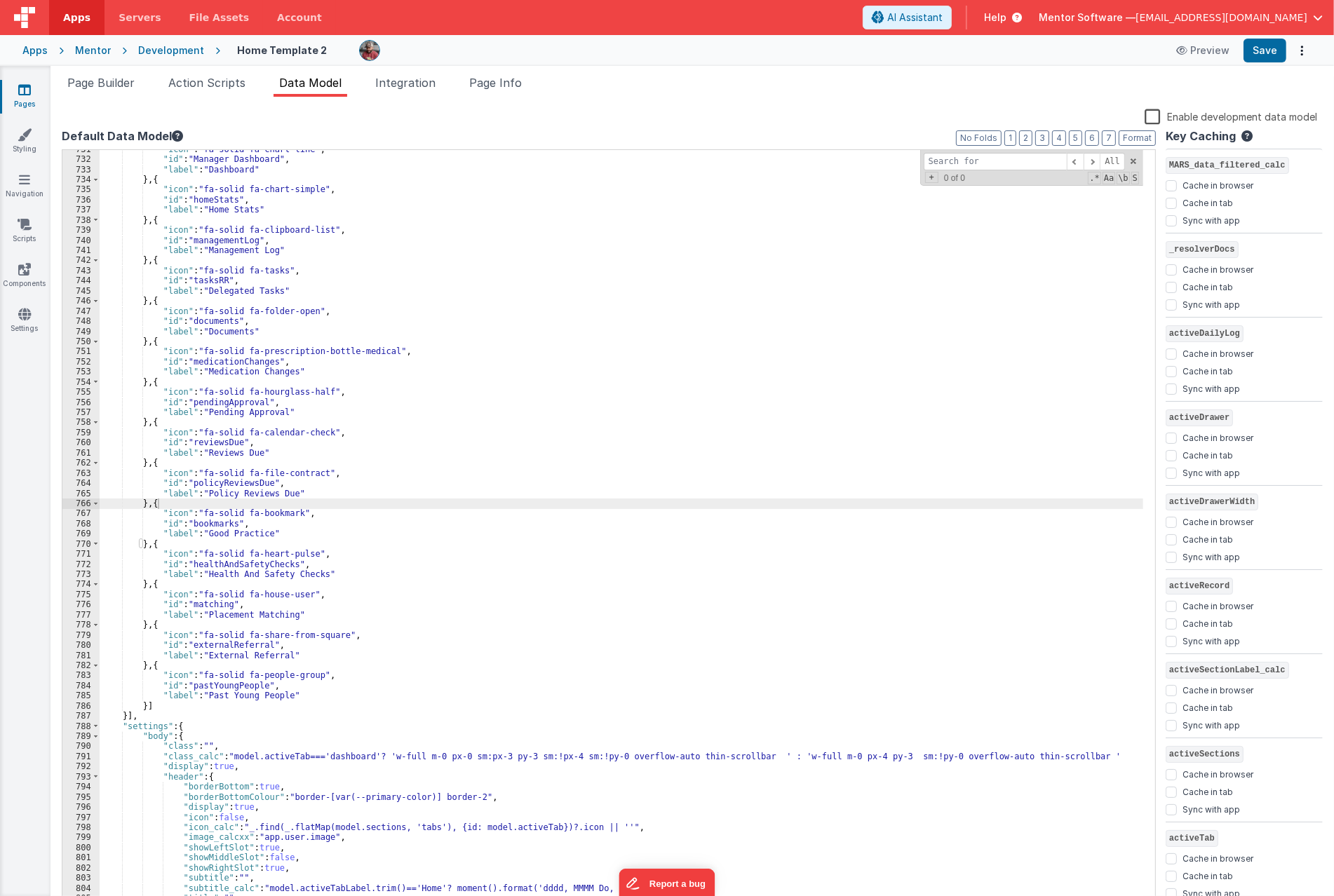
click at [444, 400] on div ""icon" : "fa-solid fa-chart-line" , "id" : "Manager Dashboard" , "label" : "Das…" at bounding box center [621, 539] width 1043 height 788
click at [275, 498] on div ""icon" : "fa-solid fa-chart-line" , "id" : "Manager Dashboard" , "label" : "Das…" at bounding box center [621, 539] width 1043 height 788
click at [399, 455] on div ""icon" : "fa-solid fa-chart-line" , "id" : "Manager Dashboard" , "label" : "Das…" at bounding box center [621, 539] width 1043 height 788
click at [264, 516] on div ""icon" : "fa-solid fa-chart-line" , "id" : "Manager Dashboard" , "label" : "Das…" at bounding box center [621, 539] width 1043 height 788
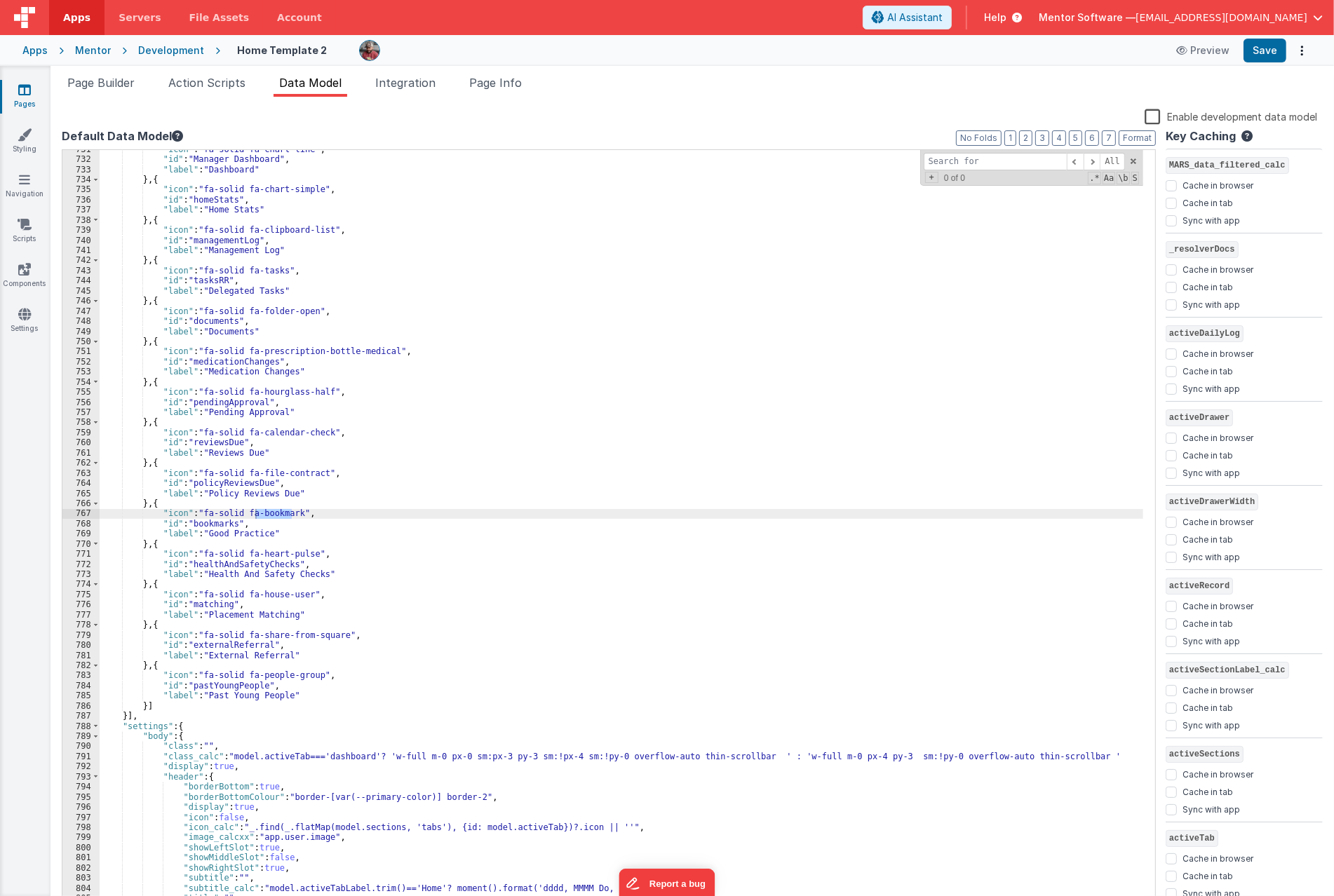
click at [1078, 74] on ul "Page Builder Action Scripts Data Model Integration Page Info" at bounding box center [692, 85] width 1283 height 22
click at [270, 514] on div ""icon" : "fa-solid fa-chart-line" , "id" : "Manager Dashboard" , "label" : "Das…" at bounding box center [621, 529] width 1043 height 758
click at [270, 514] on div ""icon" : "fa-solid fa-chart-line" , "id" : "Manager Dashboard" , "label" : "Das…" at bounding box center [621, 539] width 1043 height 788
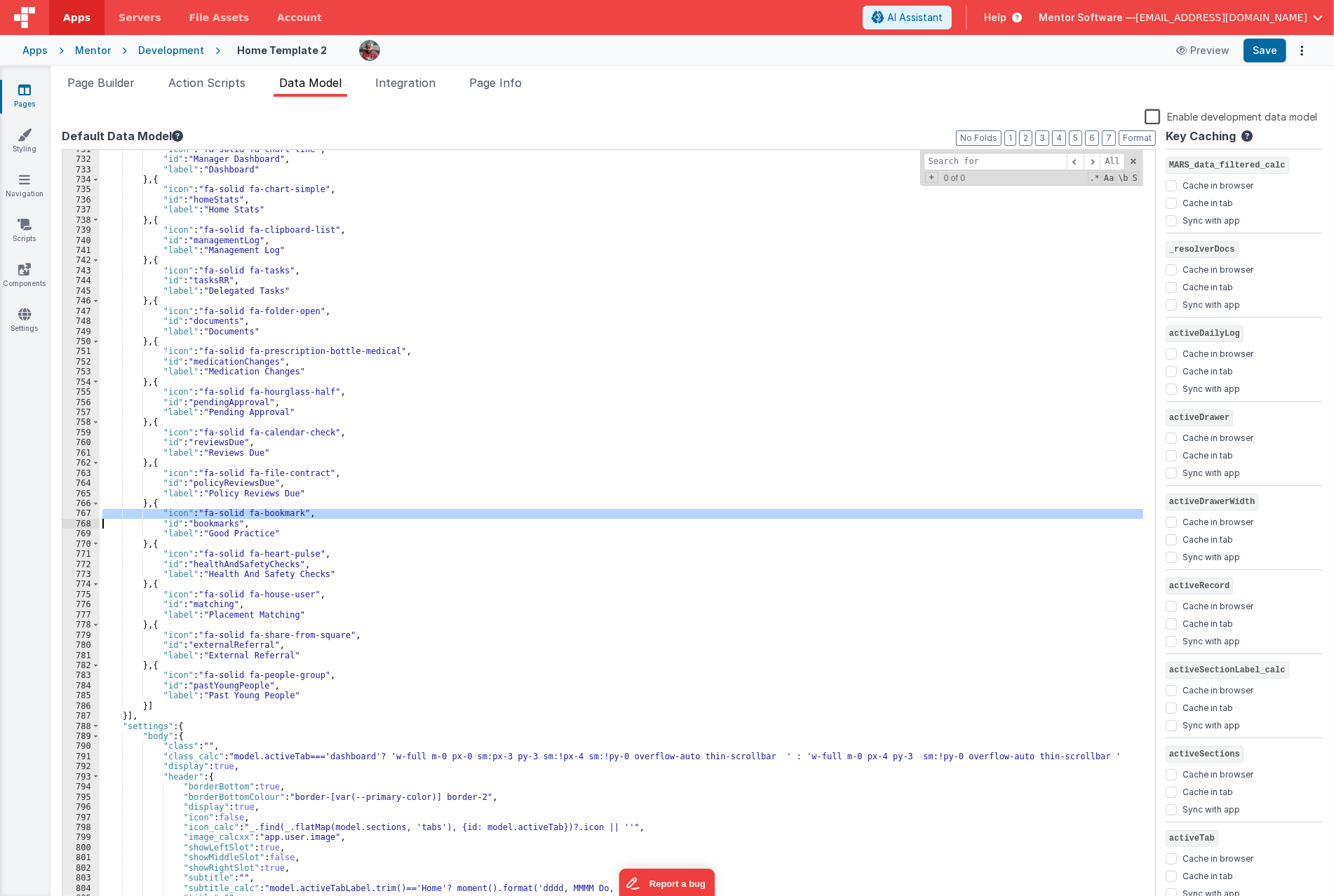
click at [270, 514] on div ""icon" : "fa-solid fa-chart-line" , "id" : "Manager Dashboard" , "label" : "Das…" at bounding box center [621, 539] width 1043 height 788
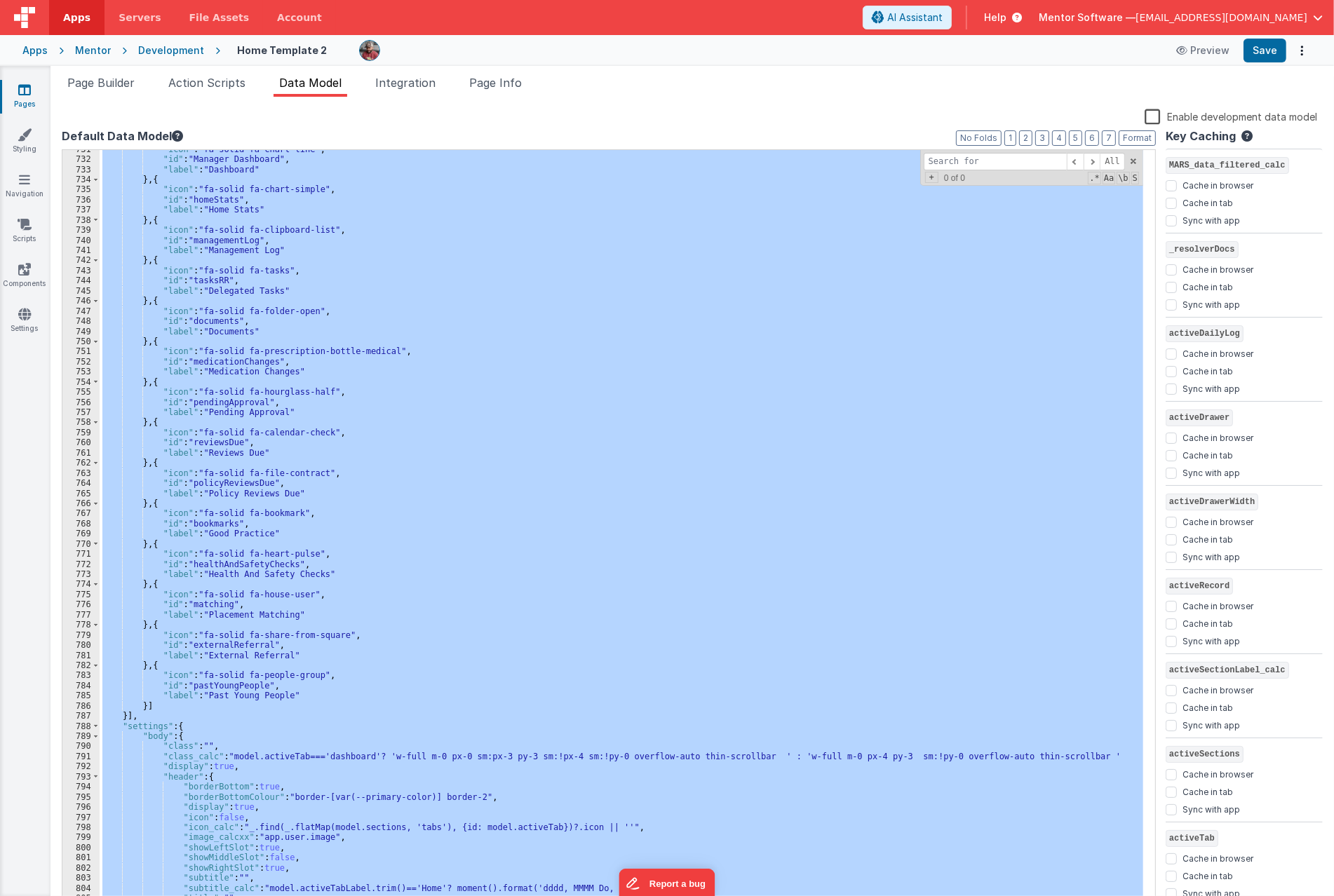
click at [270, 514] on div ""icon" : "fa-solid fa-chart-line" , "id" : "Manager Dashboard" , "label" : "Das…" at bounding box center [621, 539] width 1043 height 788
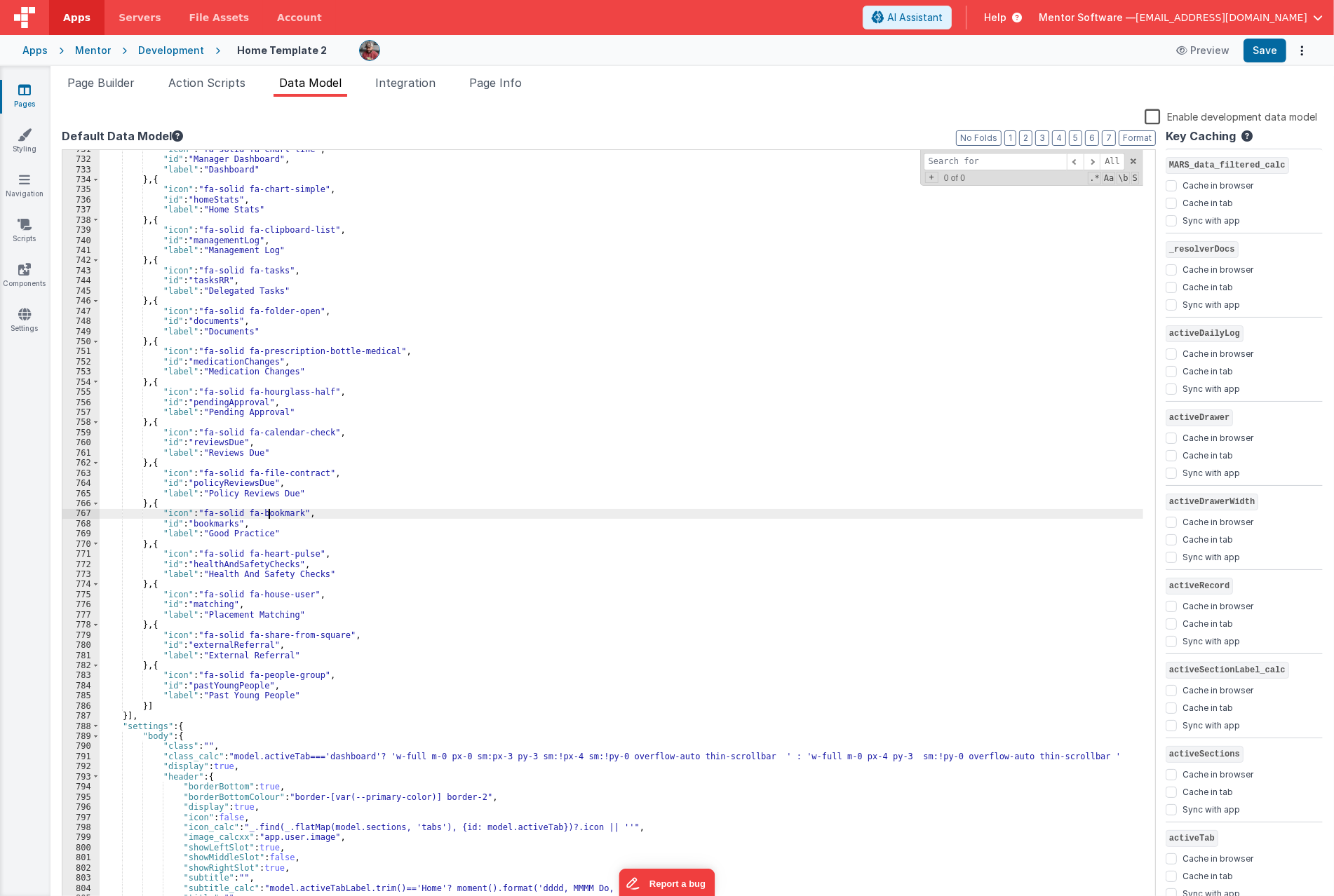
click at [270, 514] on div ""icon" : "fa-solid fa-chart-line" , "id" : "Manager Dashboard" , "label" : "Das…" at bounding box center [621, 539] width 1043 height 788
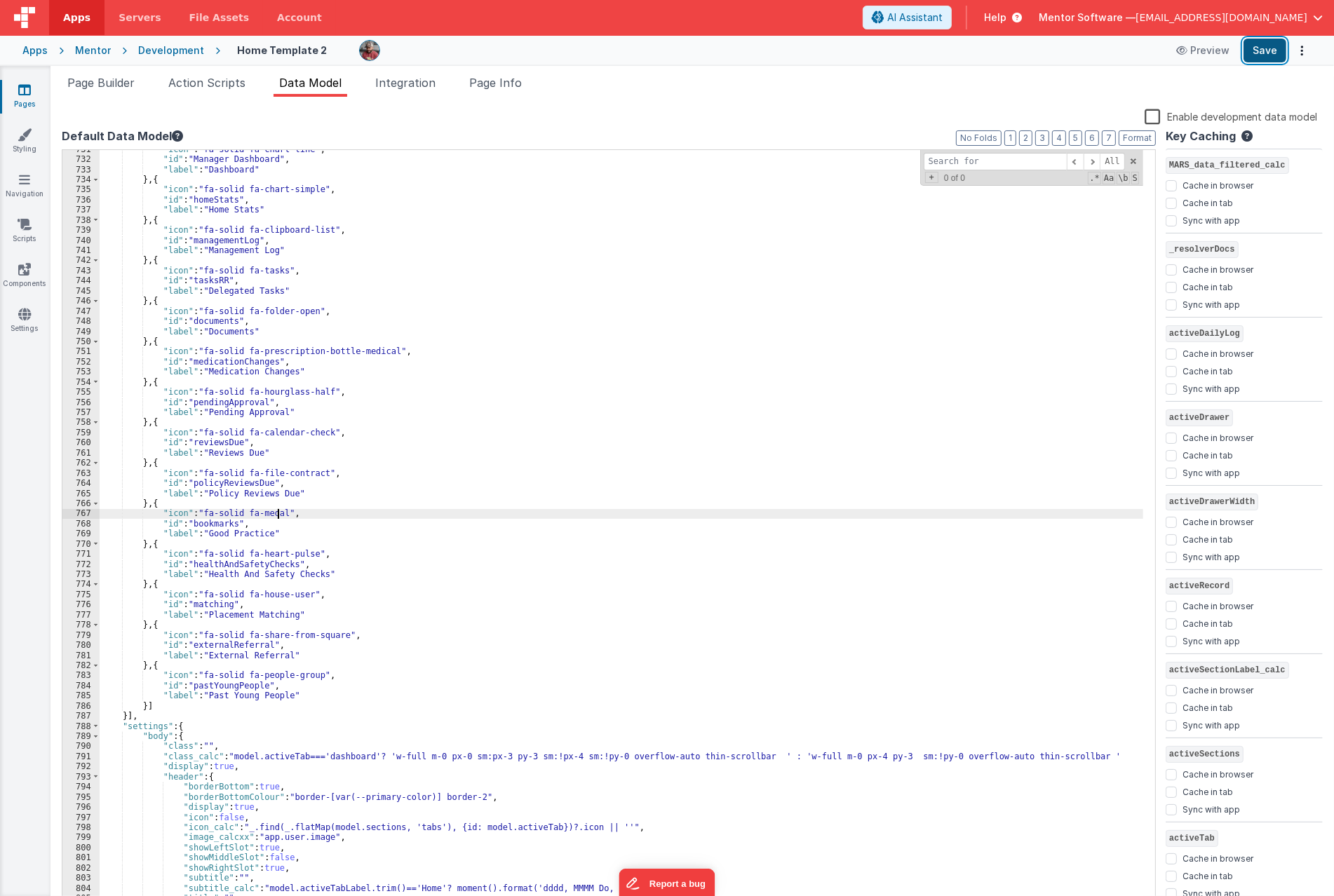
click at [1260, 47] on button "Save" at bounding box center [1264, 51] width 43 height 24
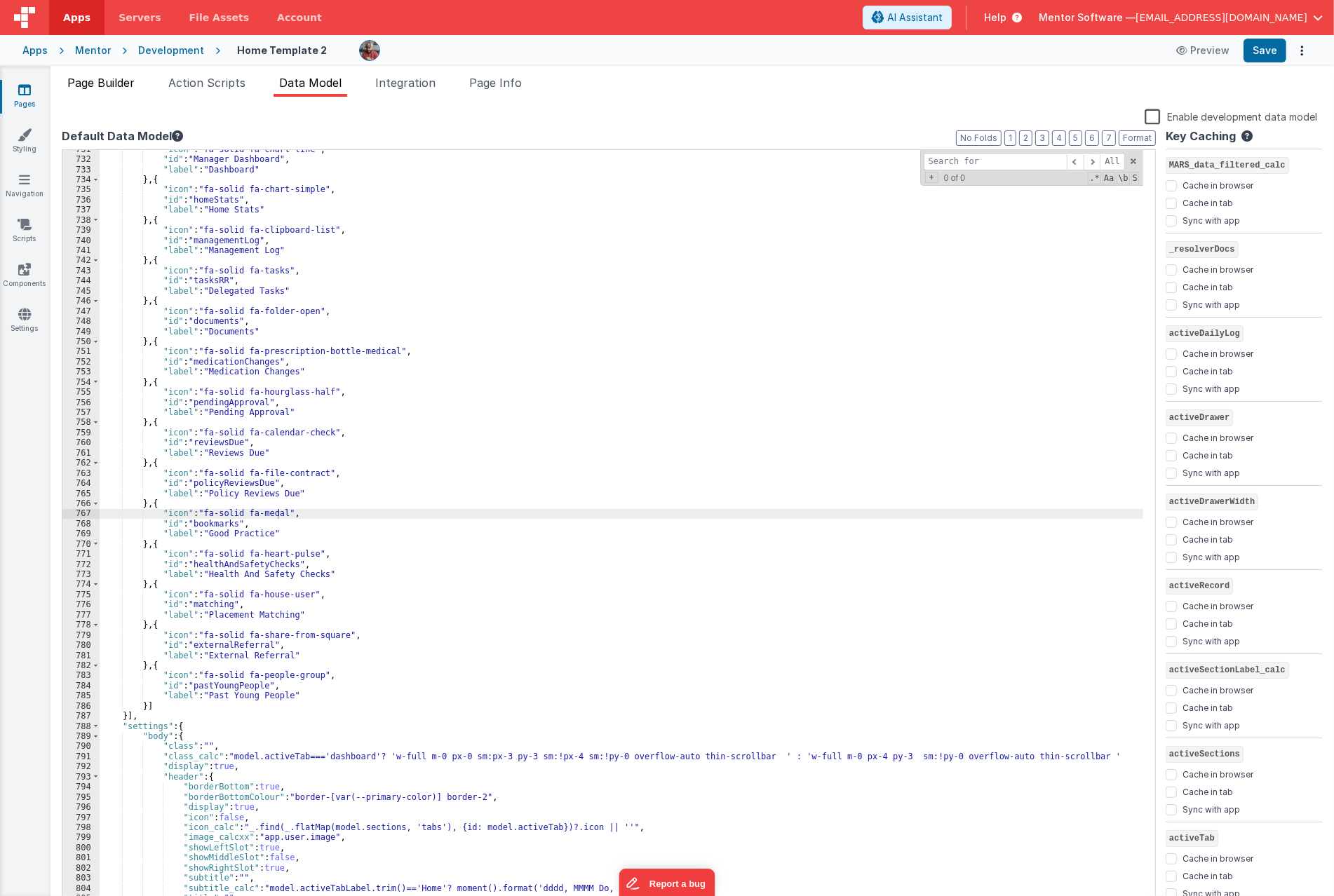
click at [108, 81] on span "Page Builder" at bounding box center [100, 83] width 67 height 14
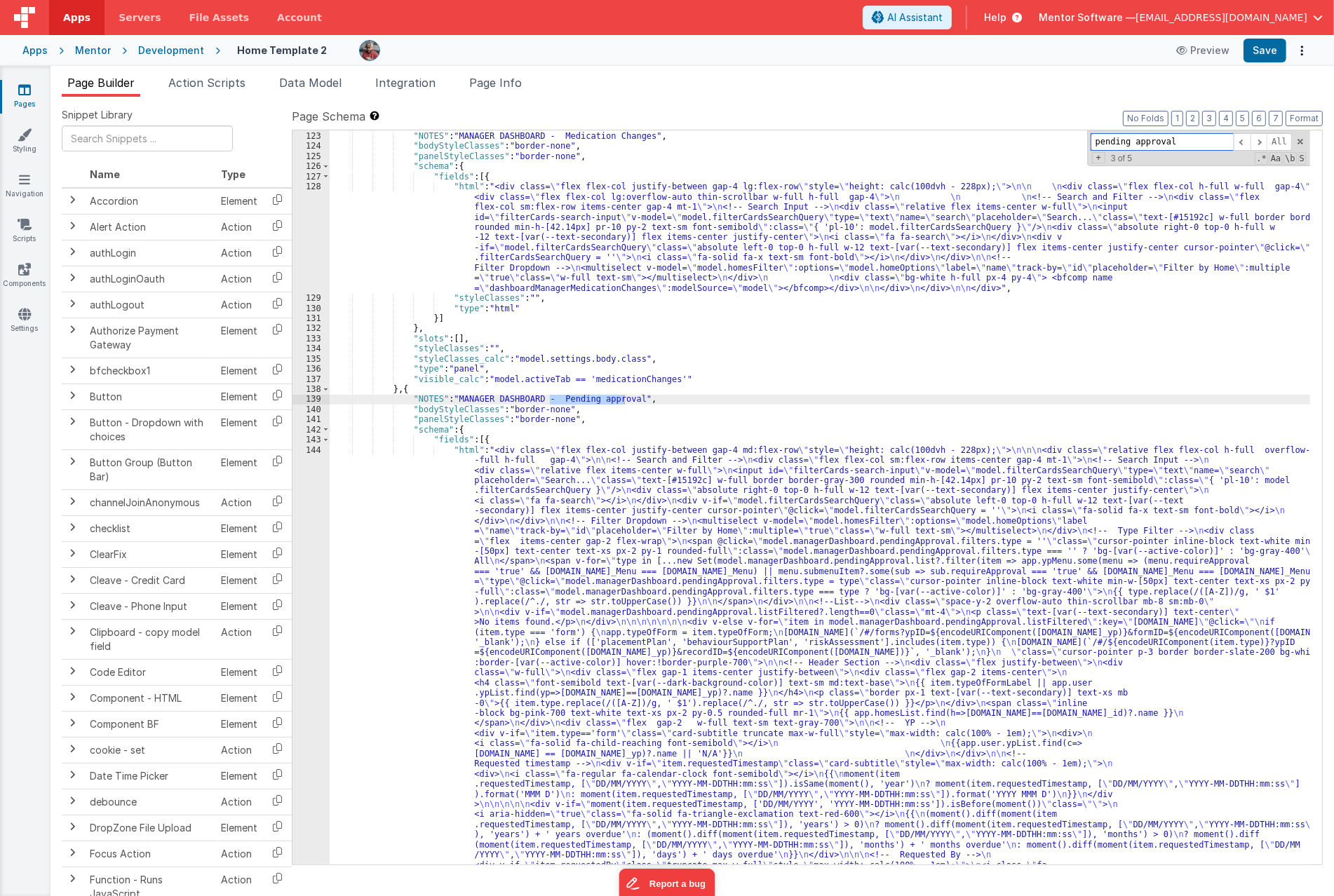
scroll to position [7269, 0]
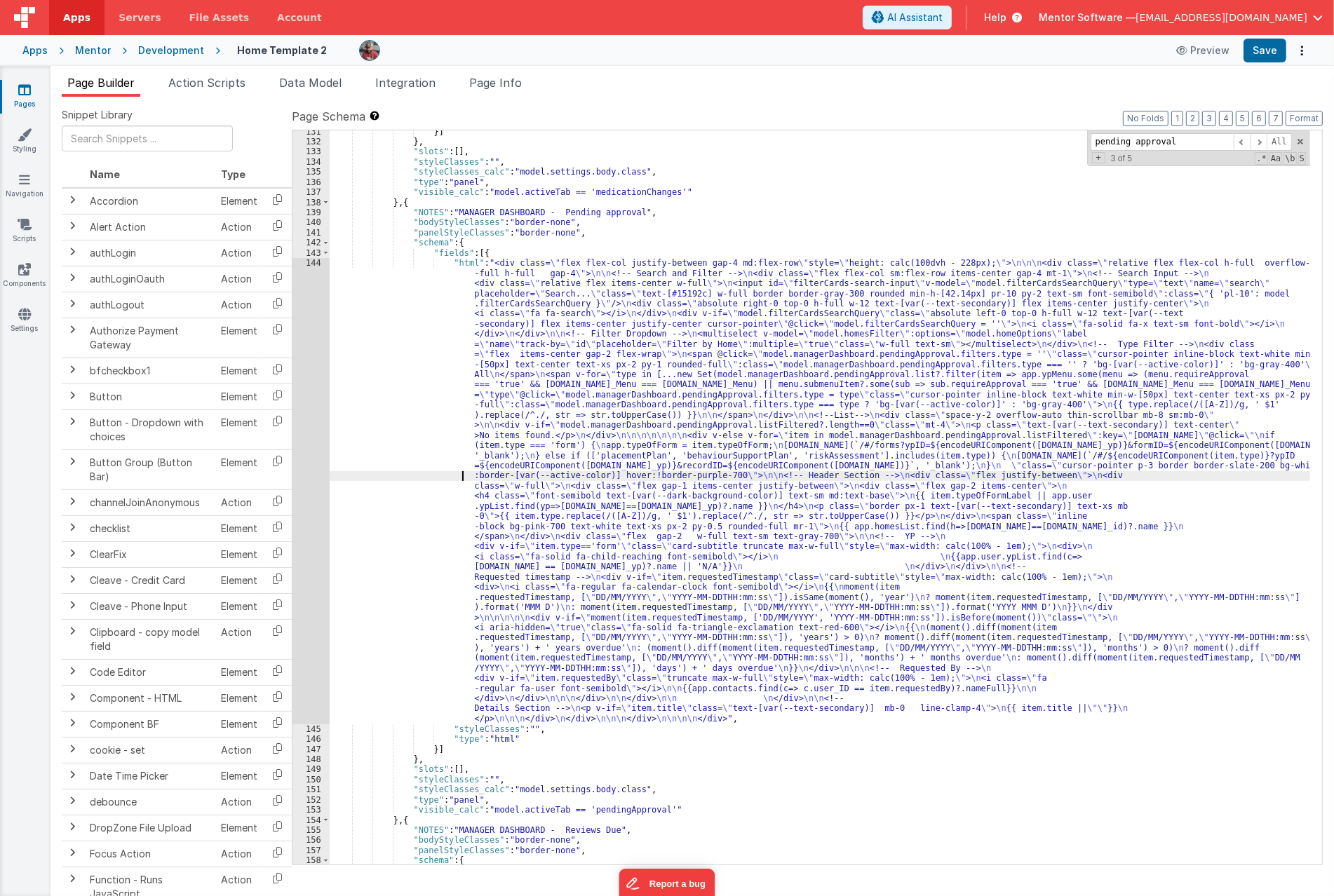
click at [419, 473] on div "}] } , "slots" : [ ] , "styleClasses" : "" , "styleClasses_calc" : "model.setti…" at bounding box center [820, 504] width 981 height 755
click at [302, 486] on div "144" at bounding box center [311, 490] width 37 height 466
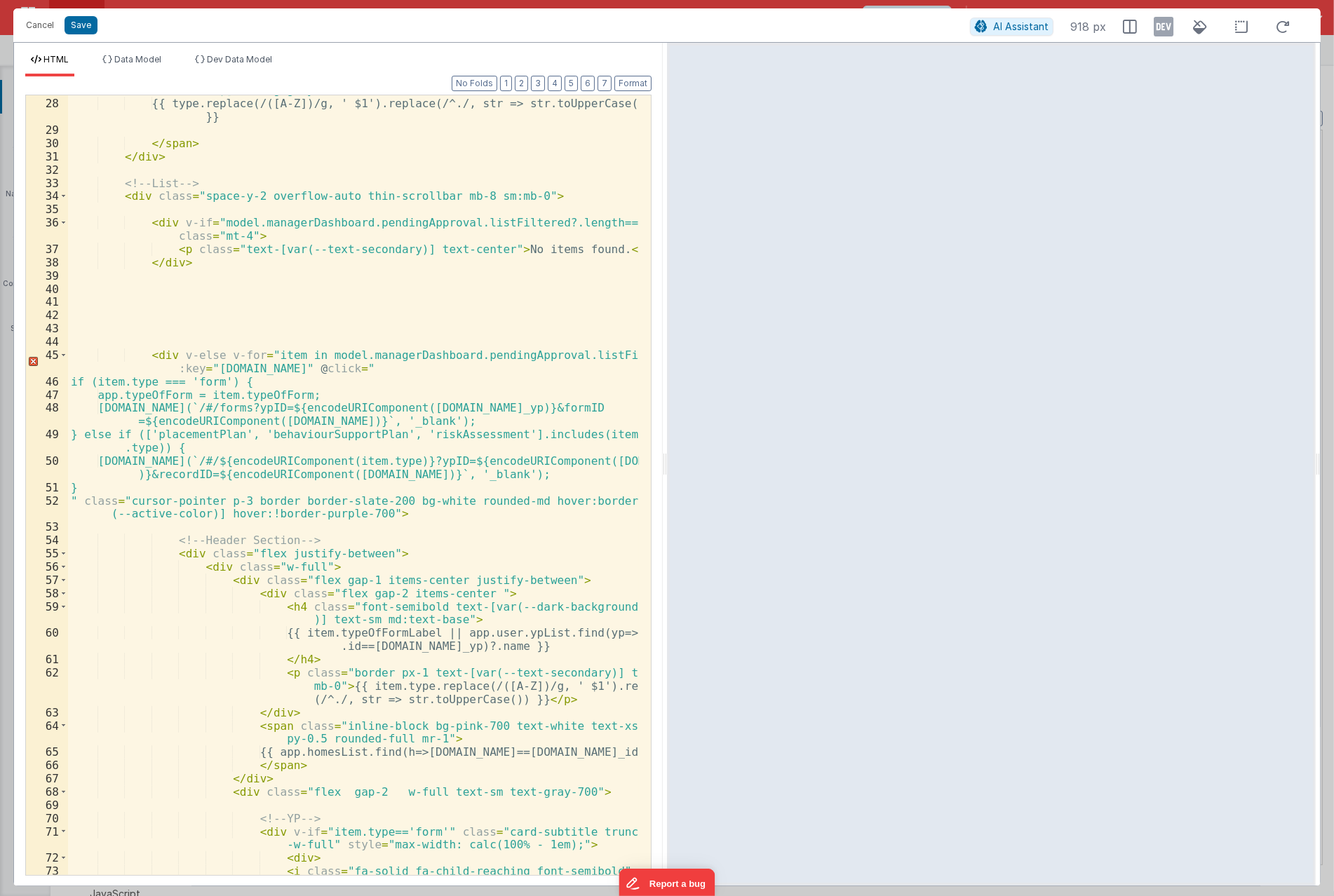
scroll to position [644, 0]
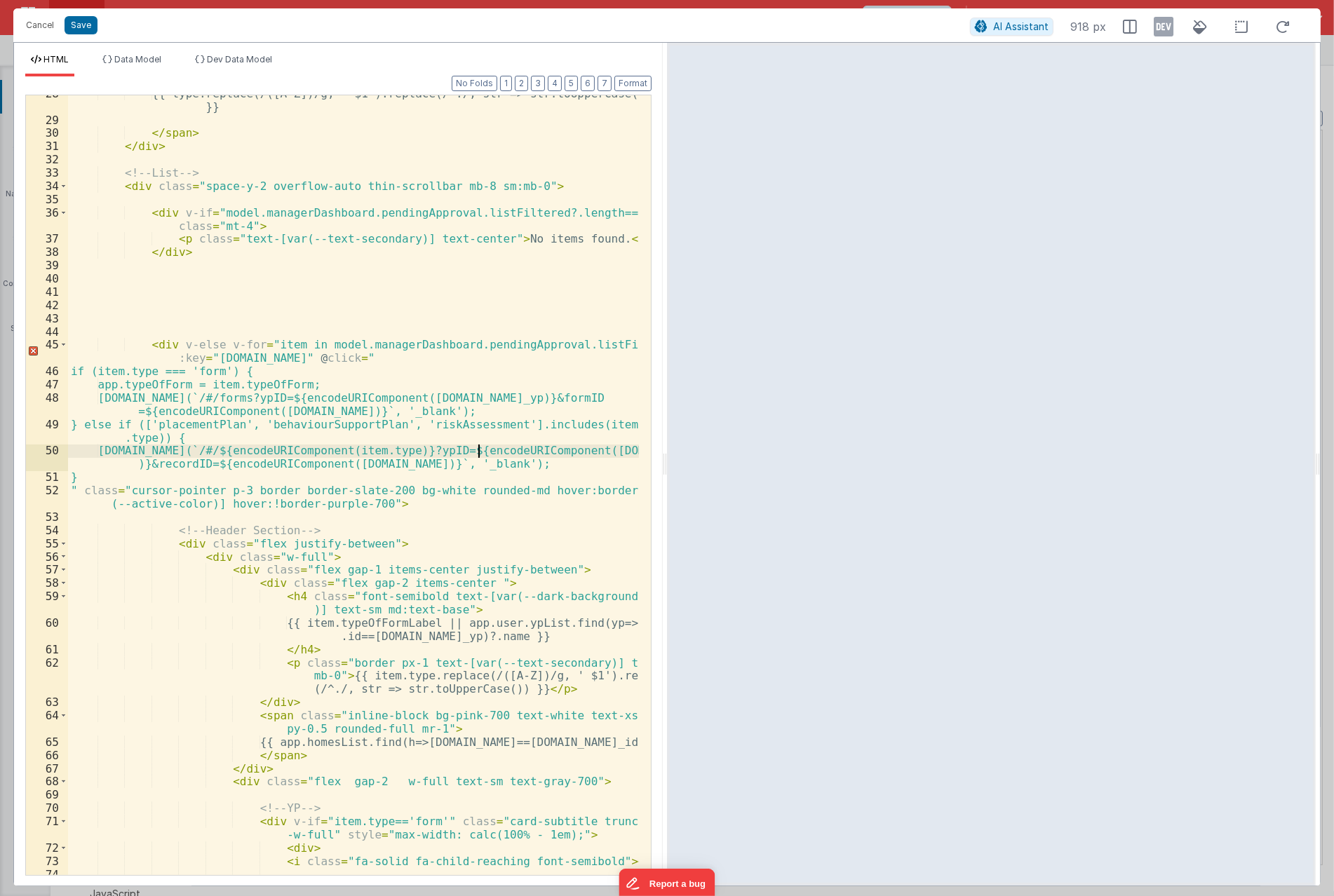
click at [479, 452] on div "{{ type.replace(/([A-Z])/g, ' $1').replace(/^./, str => str.toUpperCase()) }} <…" at bounding box center [353, 497] width 571 height 820
click at [341, 474] on div "{{ type.replace(/([A-Z])/g, ' $1').replace(/^./, str => str.toUpperCase()) }} <…" at bounding box center [353, 497] width 571 height 820
click at [270, 384] on div "{{ type.replace(/([A-Z])/g, ' $1').replace(/^./, str => str.toUpperCase()) }} <…" at bounding box center [353, 497] width 571 height 820
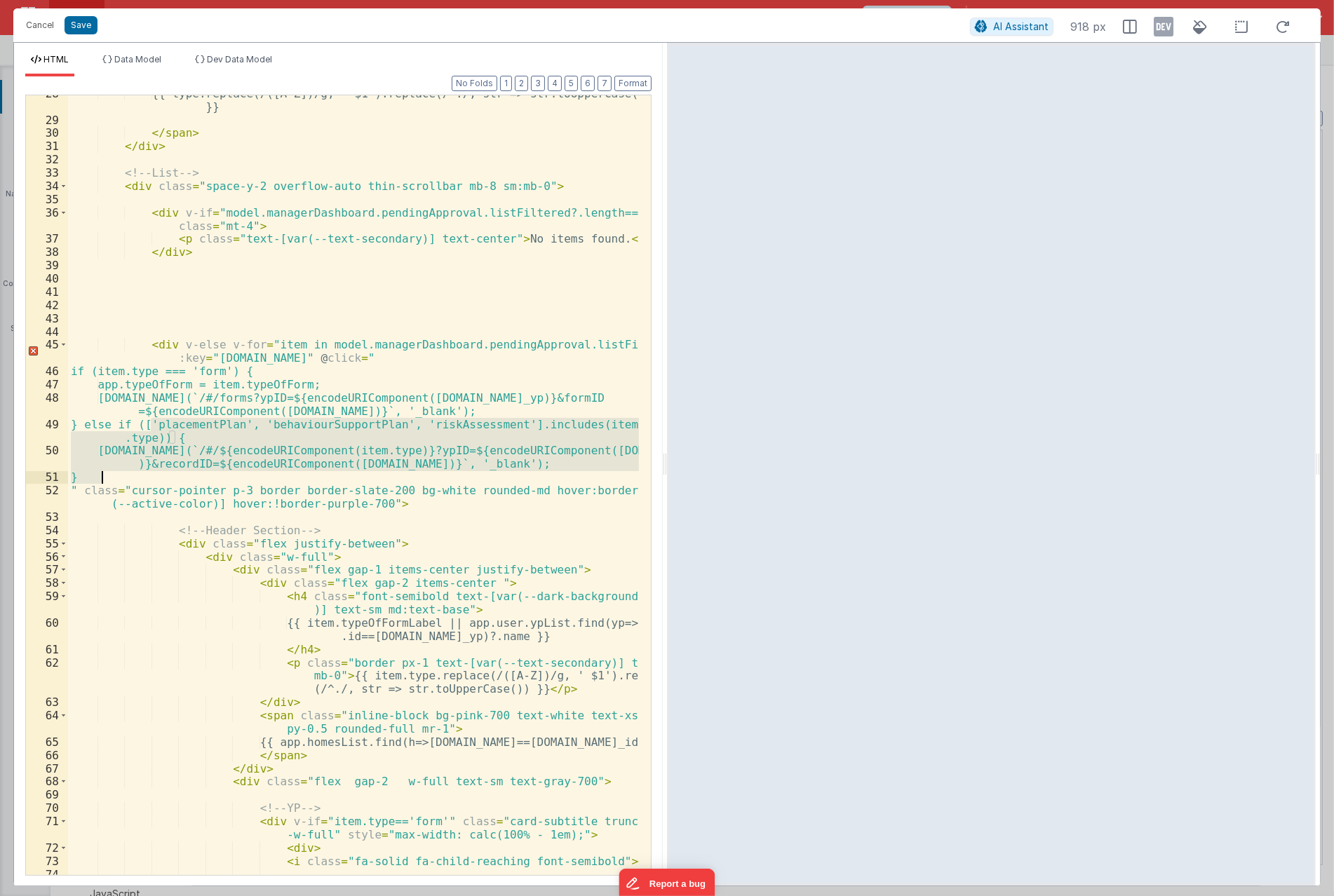
drag, startPoint x: 149, startPoint y: 421, endPoint x: 498, endPoint y: 475, distance: 353.2
click at [498, 475] on div "{{ type.replace(/([A-Z])/g, ' $1').replace(/^./, str => str.toUpperCase()) }} <…" at bounding box center [353, 497] width 571 height 820
click at [390, 456] on div "{{ type.replace(/([A-Z])/g, ' $1').replace(/^./, str => str.toUpperCase()) }} <…" at bounding box center [353, 486] width 571 height 780
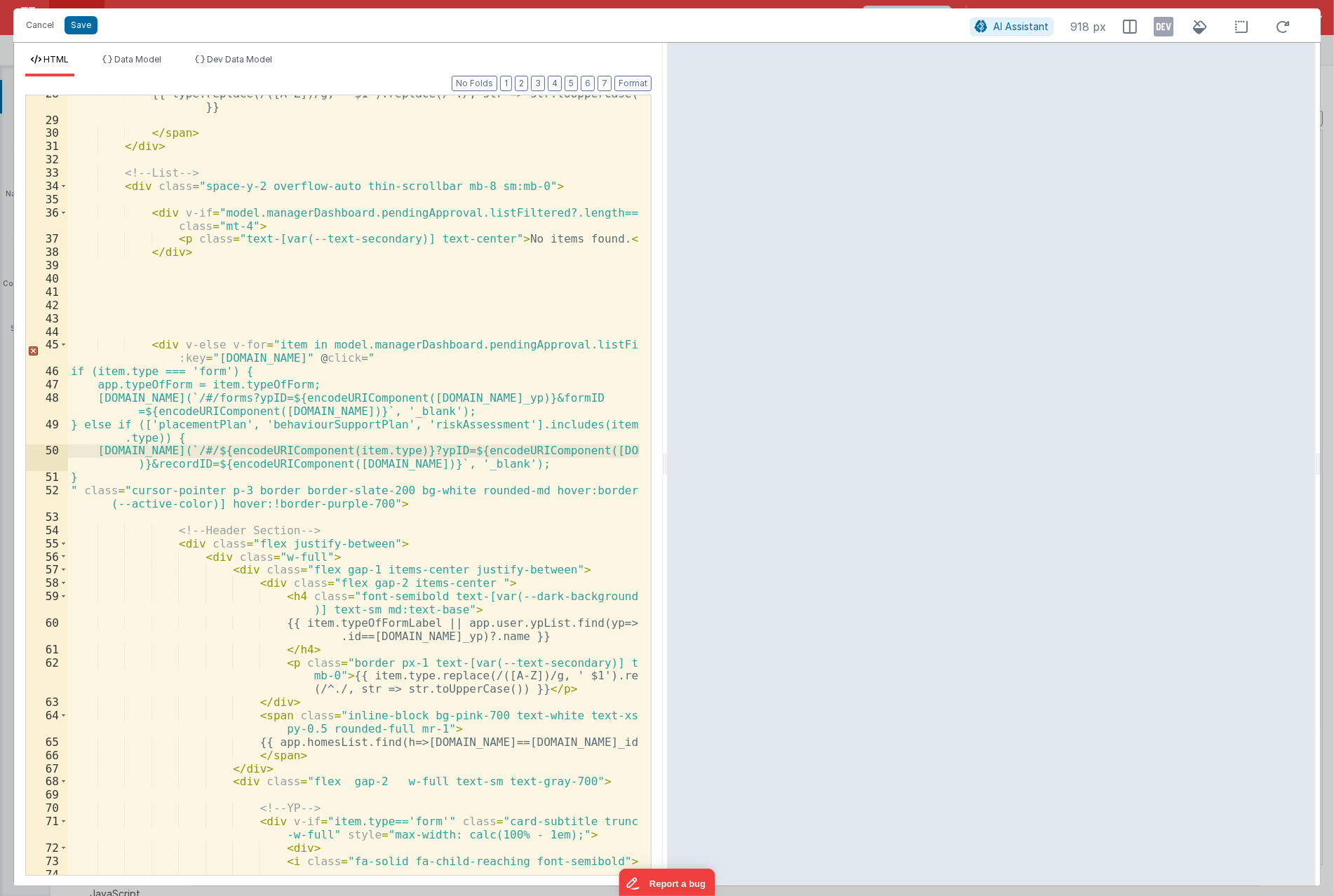
click at [192, 457] on div "{{ type.replace(/([A-Z])/g, ' $1').replace(/^./, str => str.toUpperCase()) }} <…" at bounding box center [353, 497] width 571 height 820
click at [233, 448] on div "{{ type.replace(/([A-Z])/g, ' $1').replace(/^./, str => str.toUpperCase()) }} <…" at bounding box center [353, 497] width 571 height 820
drag, startPoint x: 217, startPoint y: 467, endPoint x: 361, endPoint y: 461, distance: 144.1
click at [361, 461] on div "{{ type.replace(/([A-Z])/g, ' $1').replace(/^./, str => str.toUpperCase()) }} <…" at bounding box center [353, 497] width 571 height 820
click at [40, 27] on button "Cancel" at bounding box center [40, 25] width 42 height 20
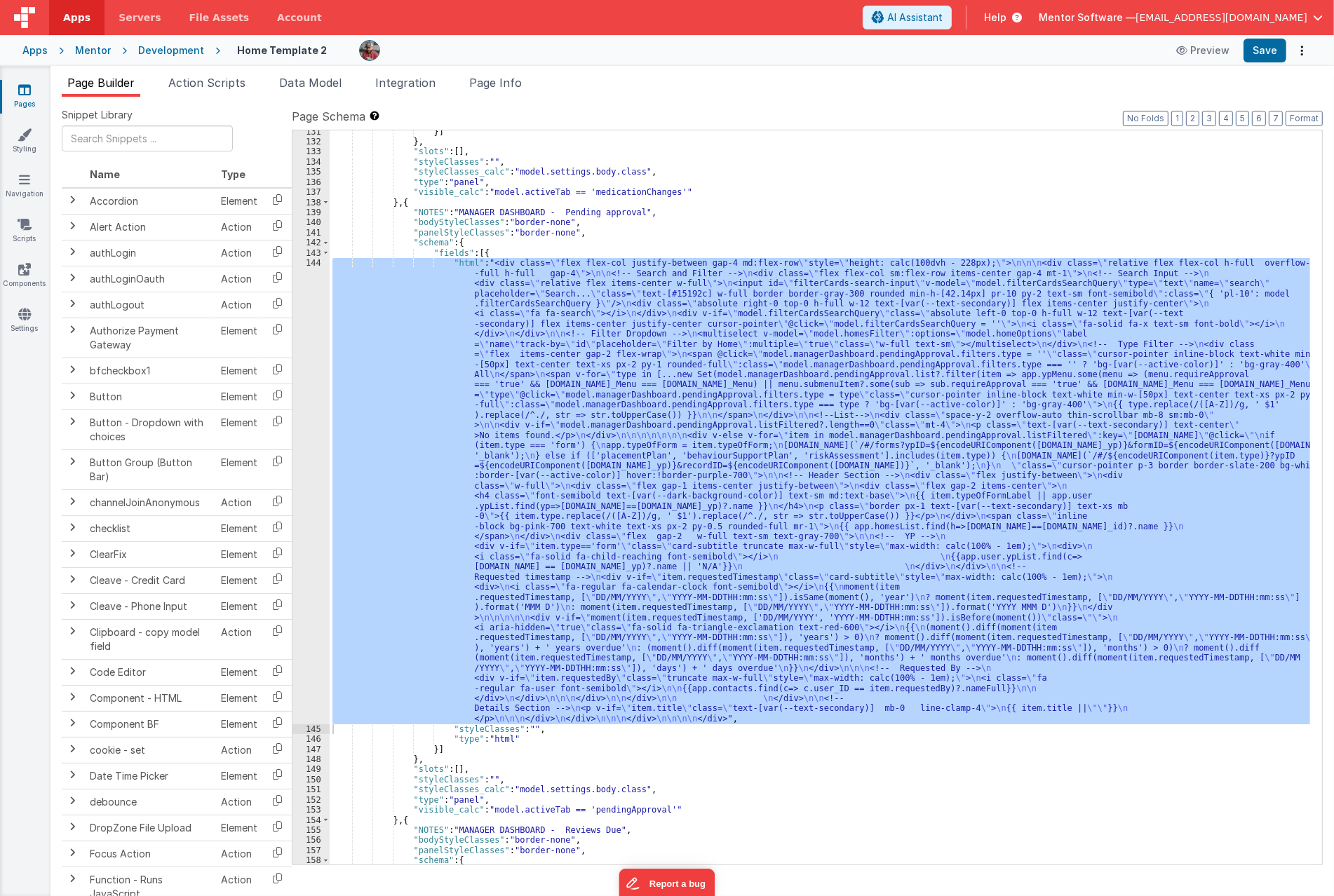
click at [611, 443] on div "}] } , "slots" : [ ] , "styleClasses" : "" , "styleClasses_calc" : "model.setti…" at bounding box center [820, 497] width 981 height 734
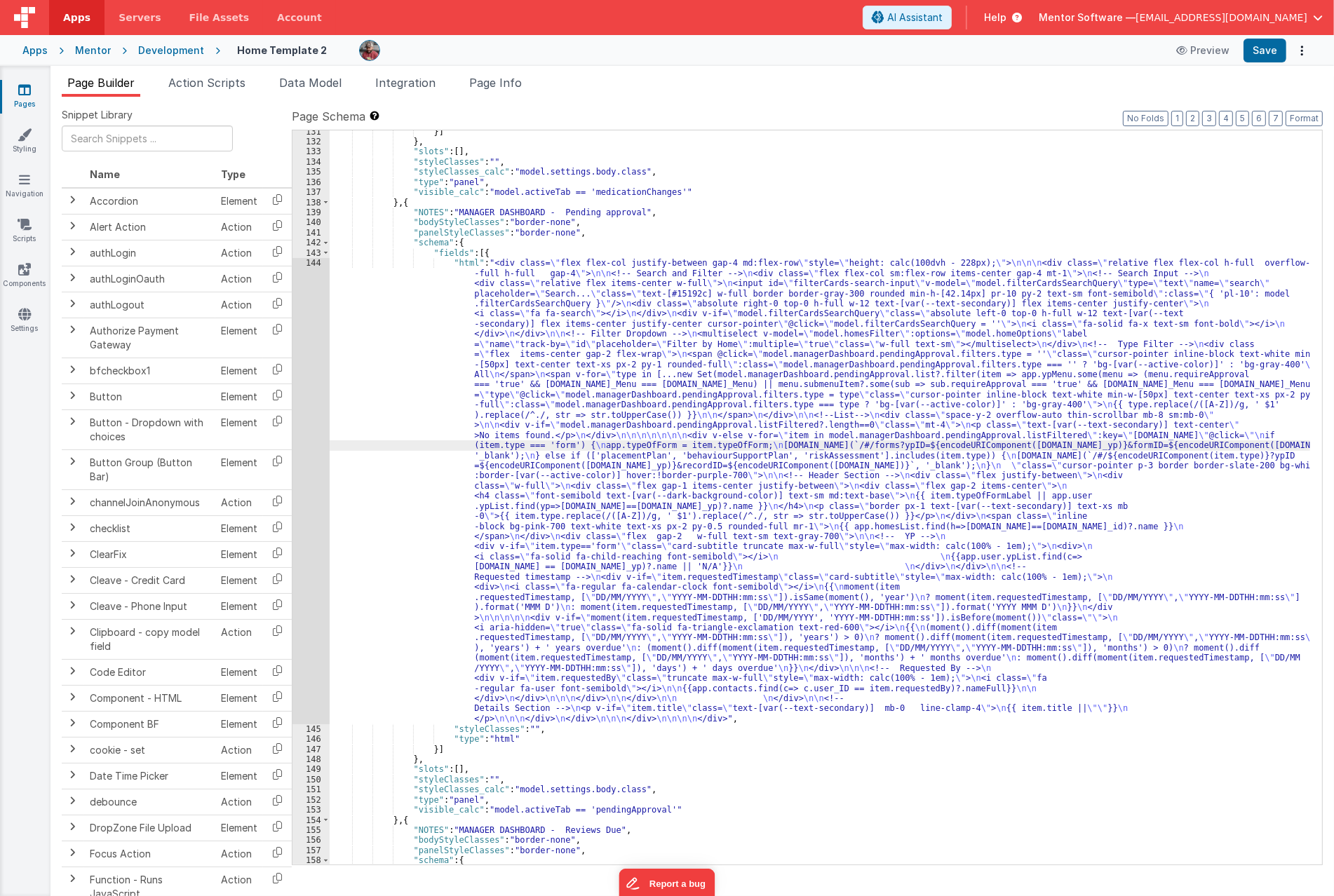
click at [733, 312] on div "}] } , "slots" : [ ] , "styleClasses" : "" , "styleClasses_calc" : "model.setti…" at bounding box center [820, 504] width 981 height 755
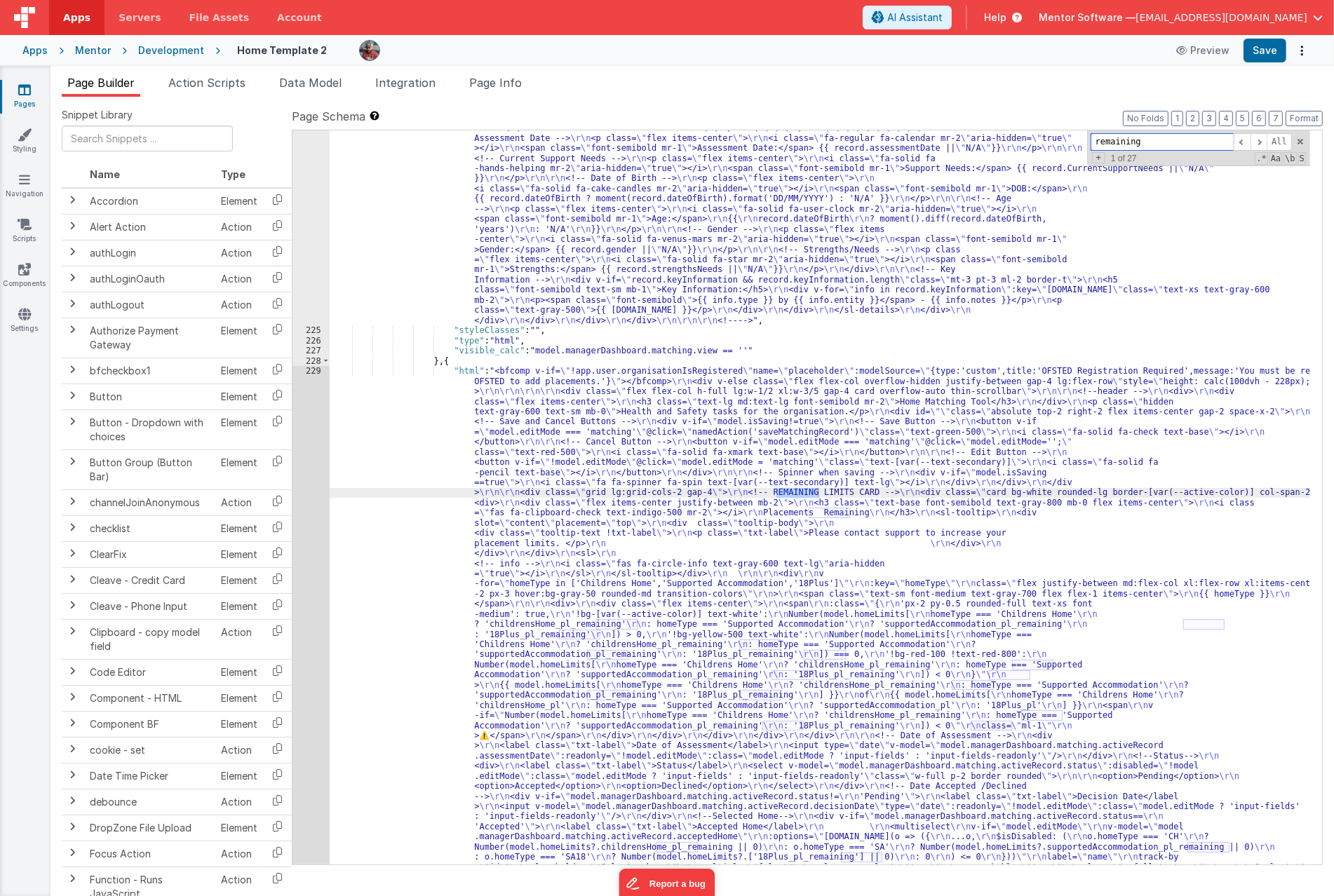
scroll to position [11726, 0]
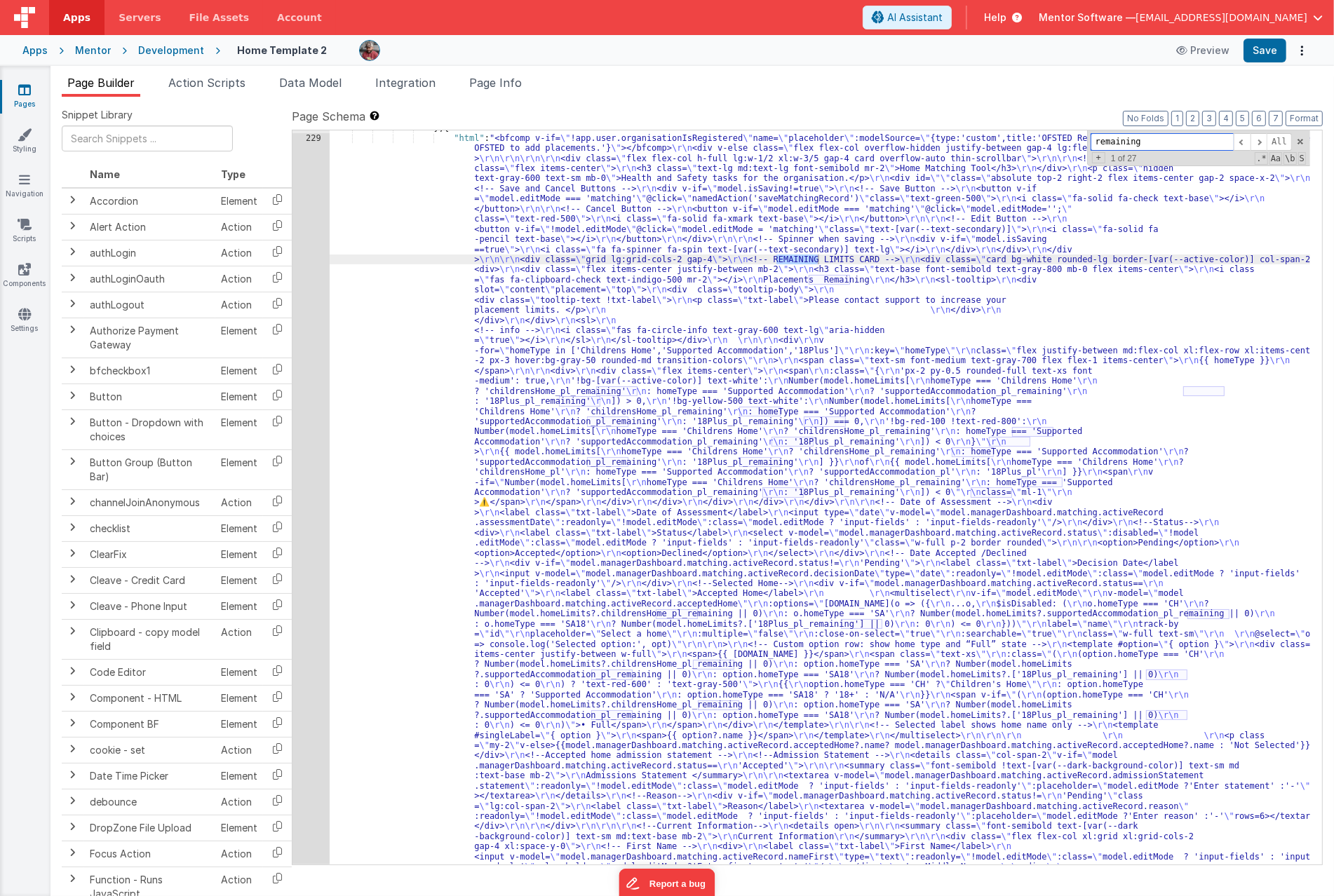
type input "remaining"
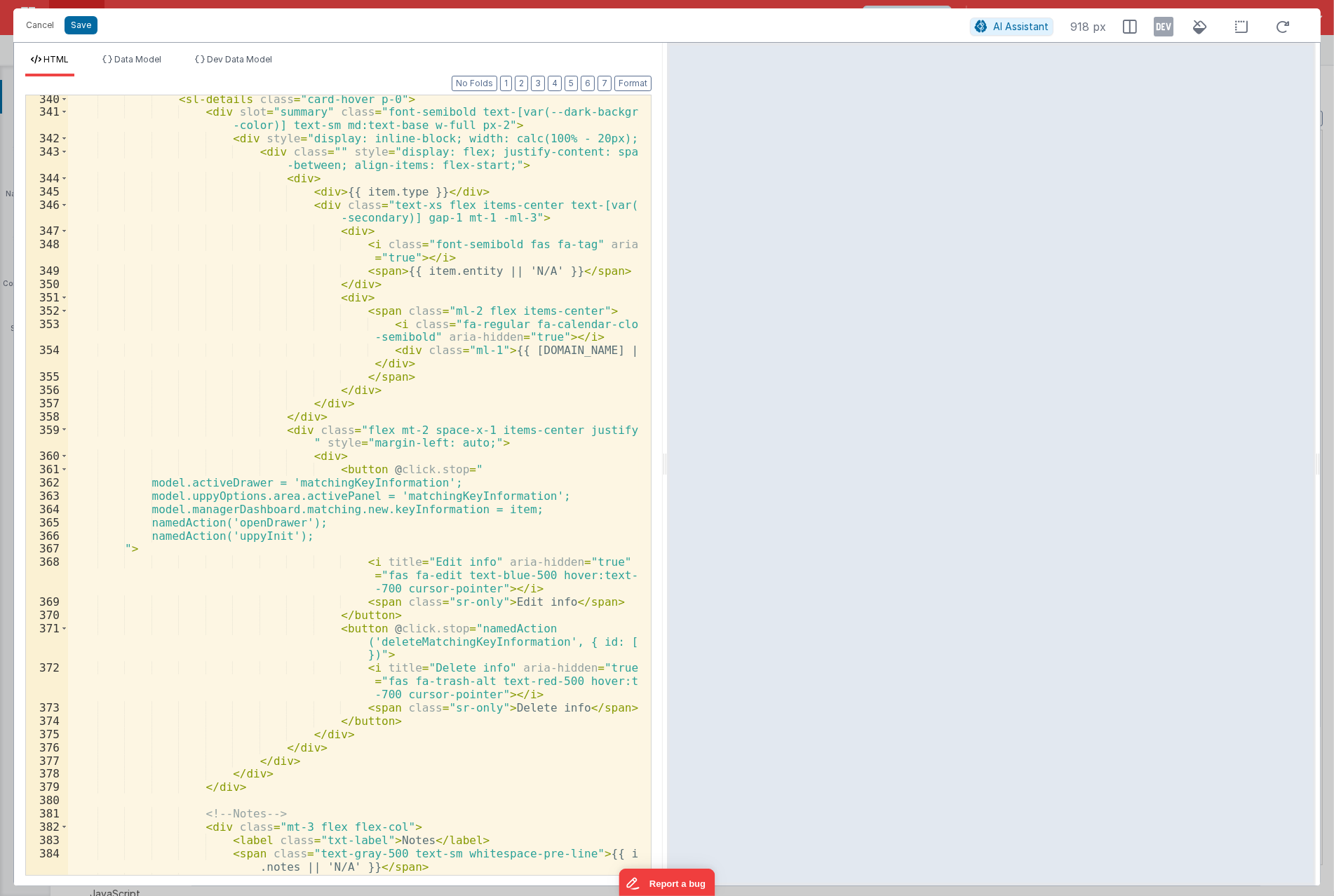
scroll to position [5347, 0]
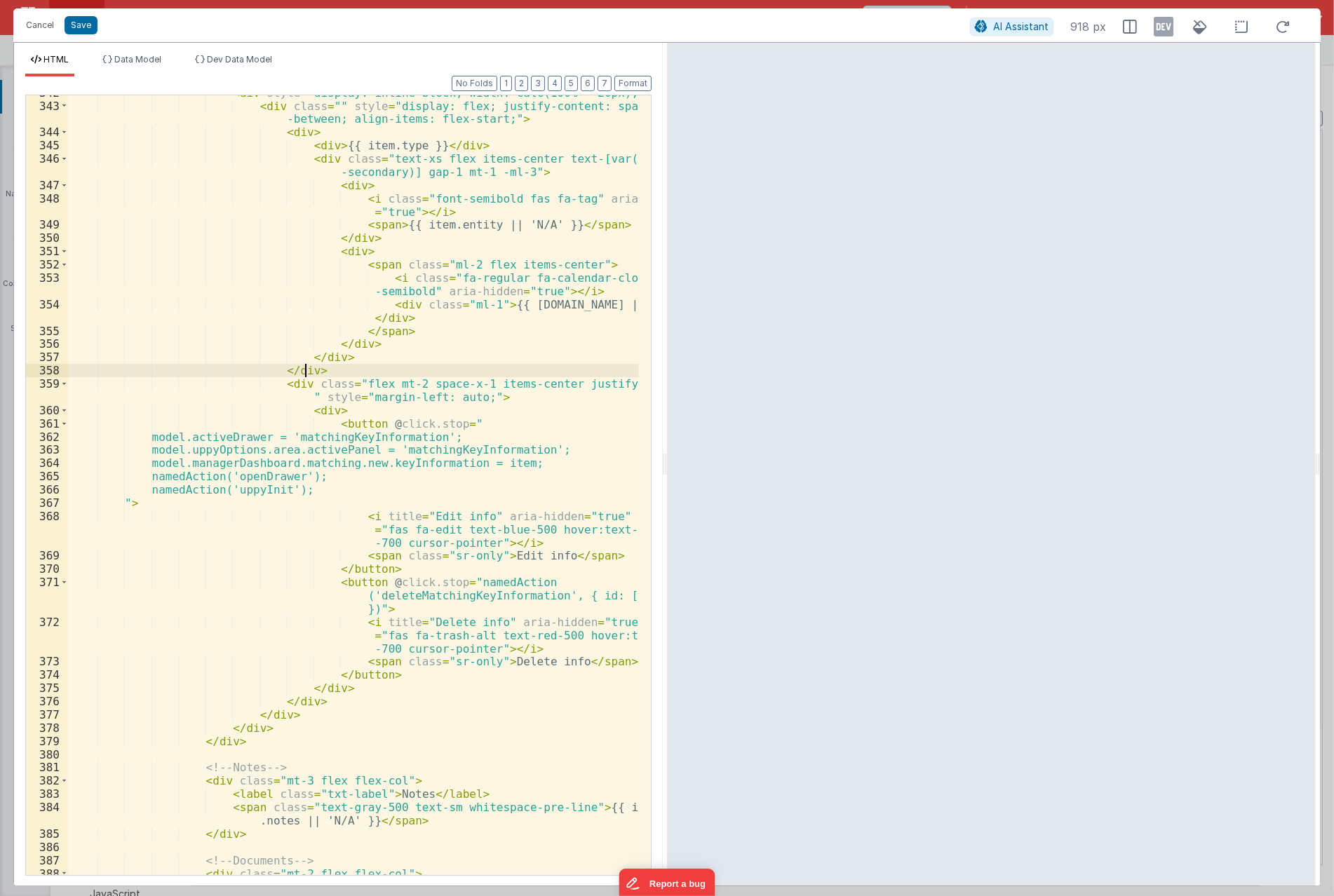
click at [353, 376] on div "< div style = "display: inline-block; width: calc(100% - 20px);" > < div class …" at bounding box center [353, 490] width 571 height 807
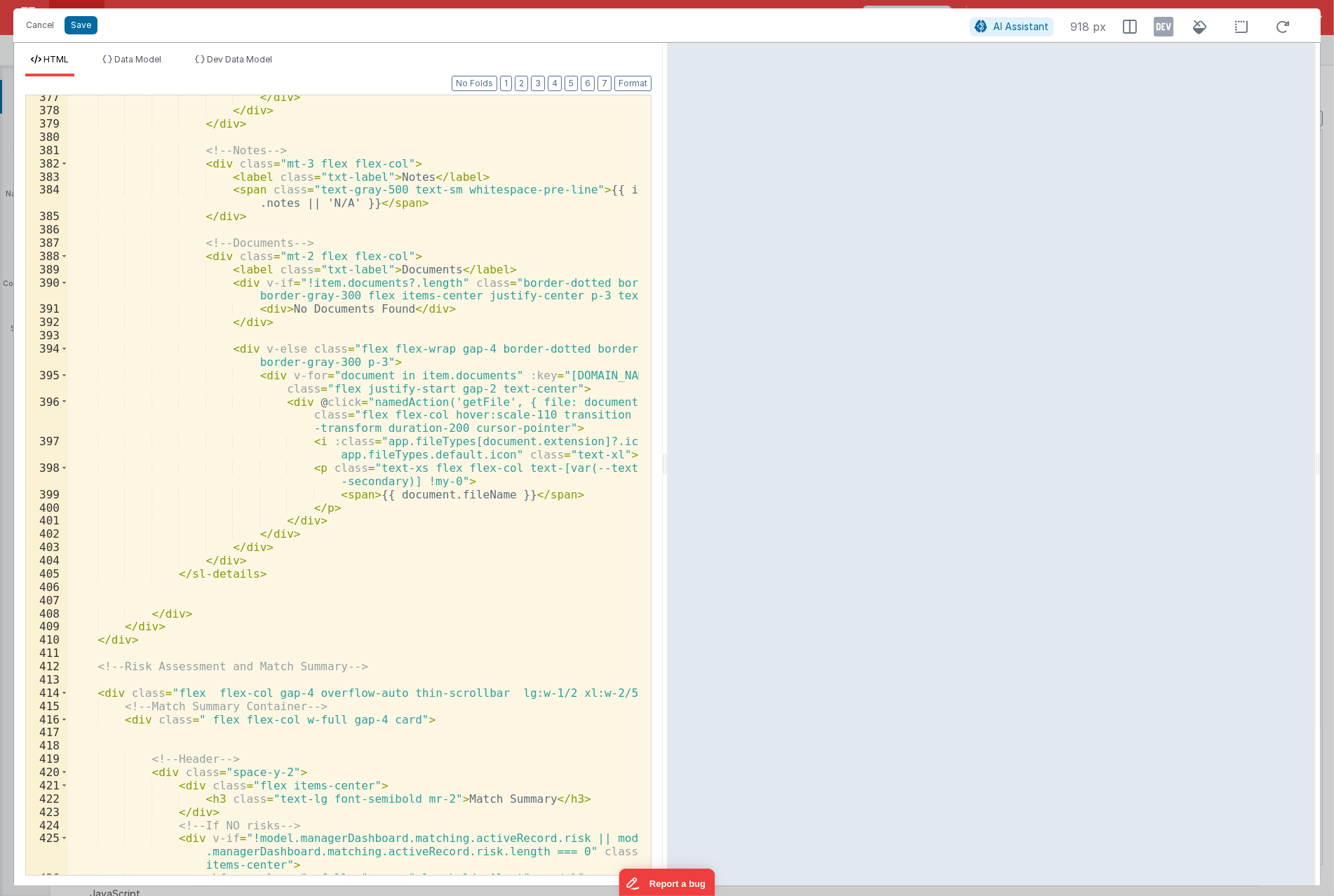
scroll to position [5996, 0]
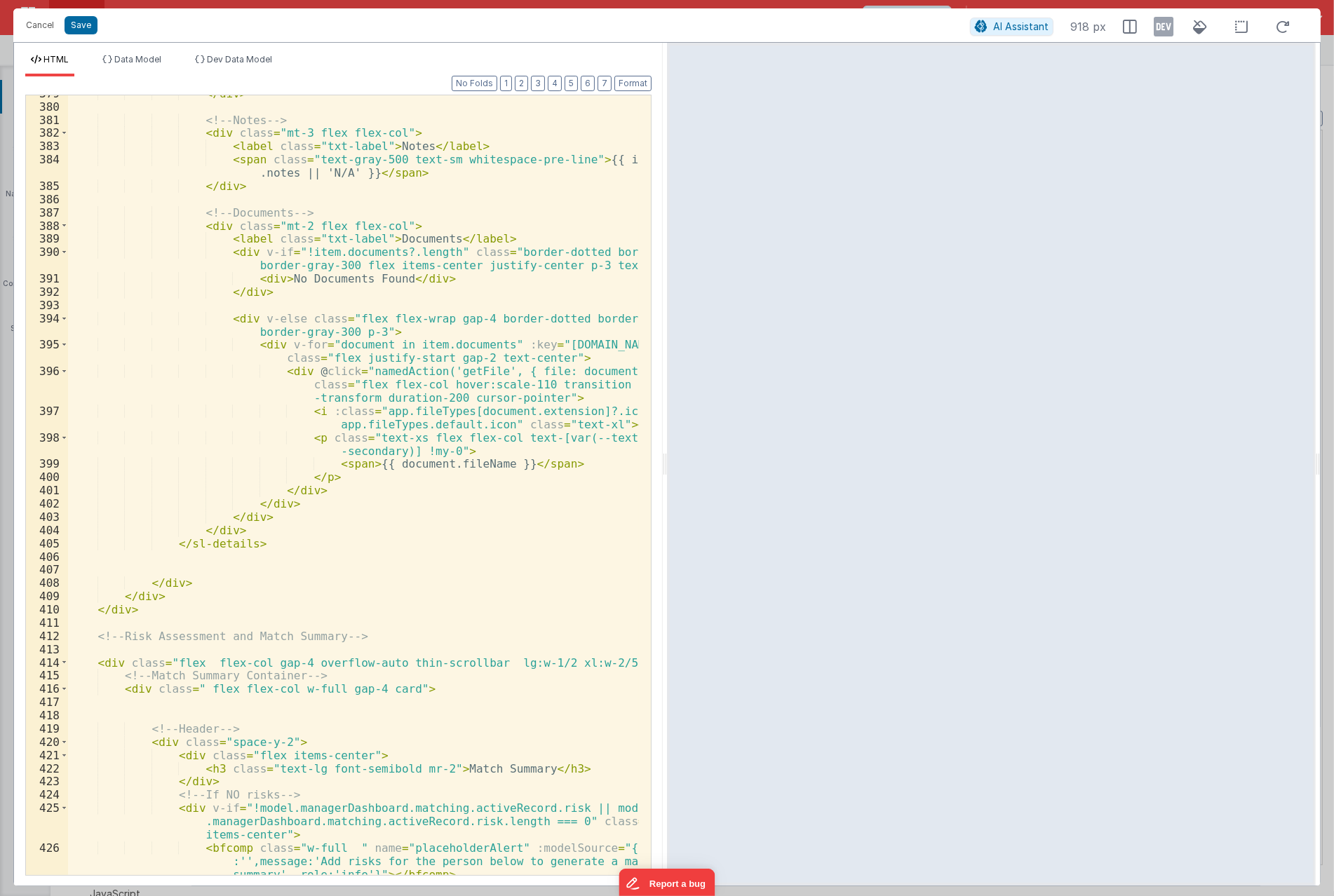
click at [506, 471] on div "</ div > <!-- Notes --> < div class = "mt-3 flex flex-col" > < label class = "t…" at bounding box center [353, 503] width 571 height 833
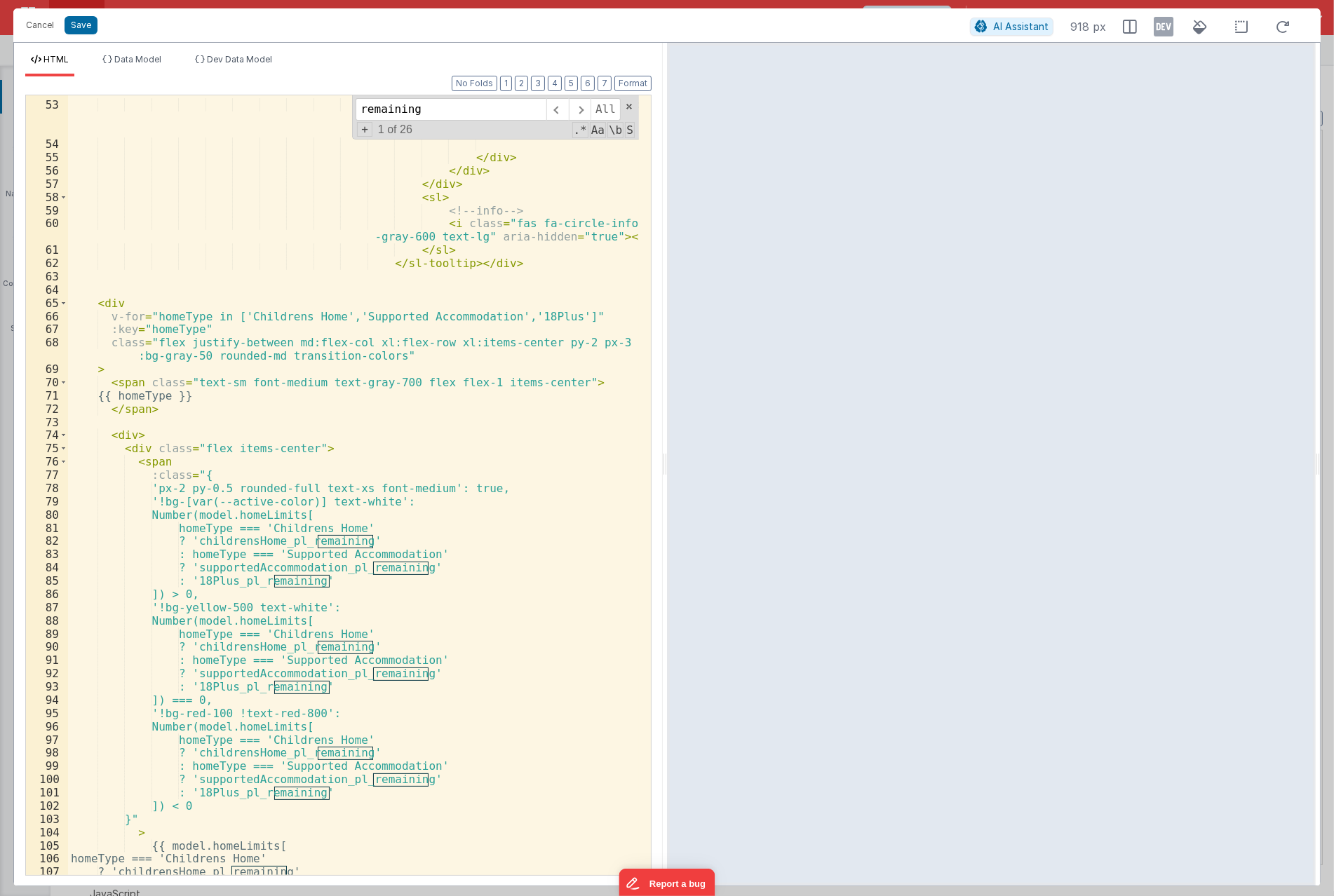
scroll to position [913, 0]
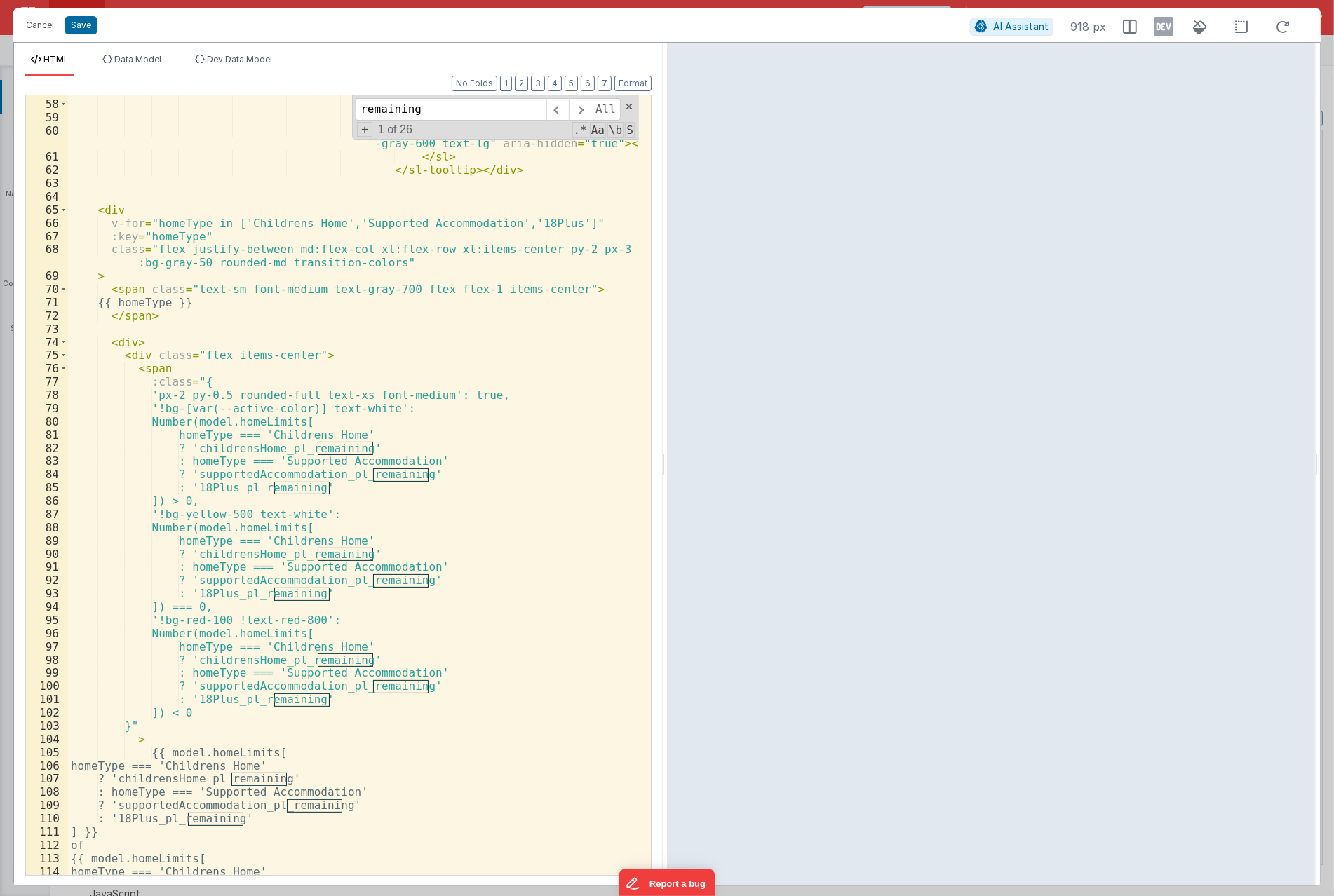
type input "remaining"
click at [263, 422] on div "</ div > < sl > <!-- info --> < i class = "fas fa-circle-info text -gray-600 te…" at bounding box center [353, 487] width 571 height 807
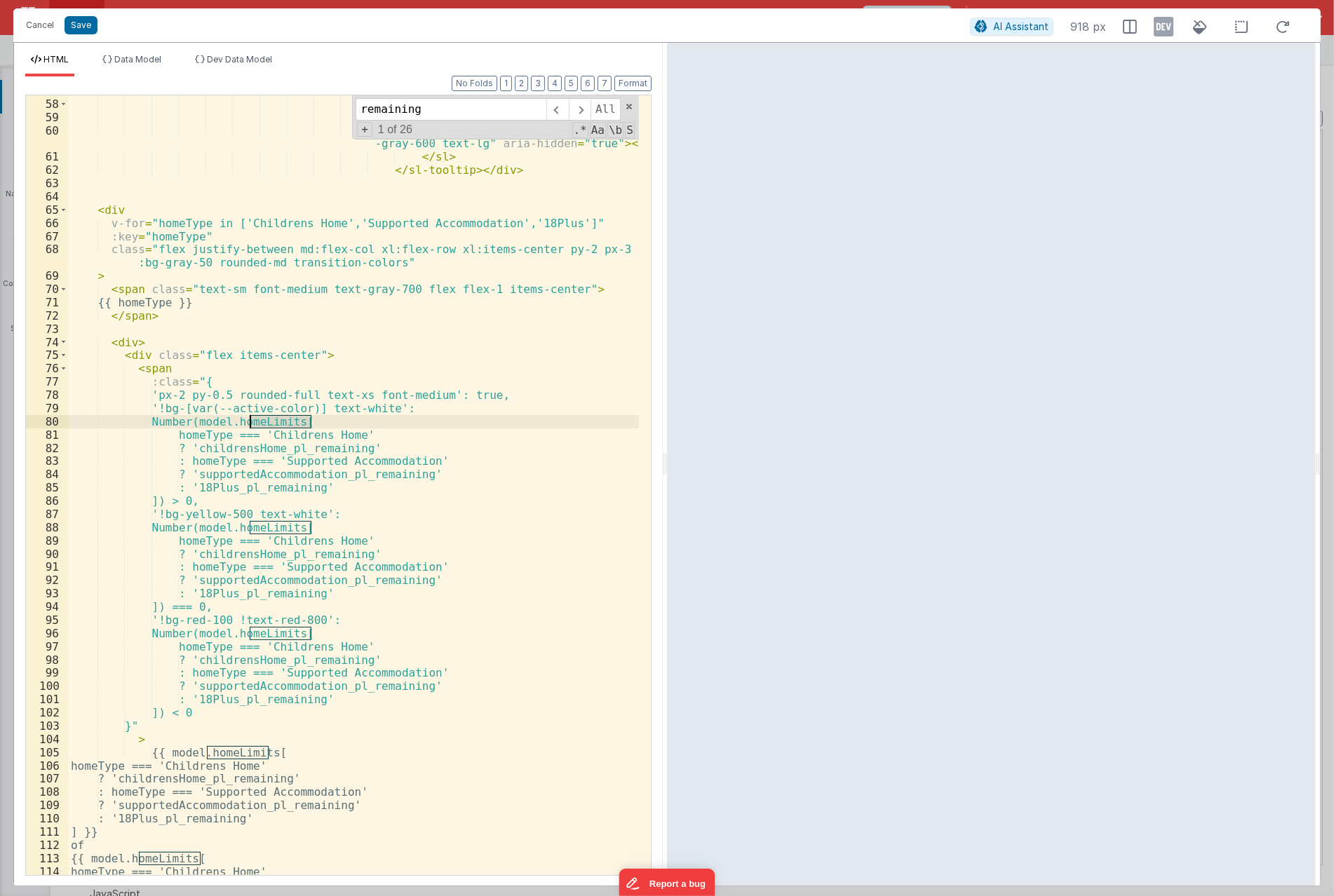
click at [263, 422] on div "</ div > < sl > <!-- info --> < i class = "fas fa-circle-info text -gray-600 te…" at bounding box center [353, 487] width 571 height 807
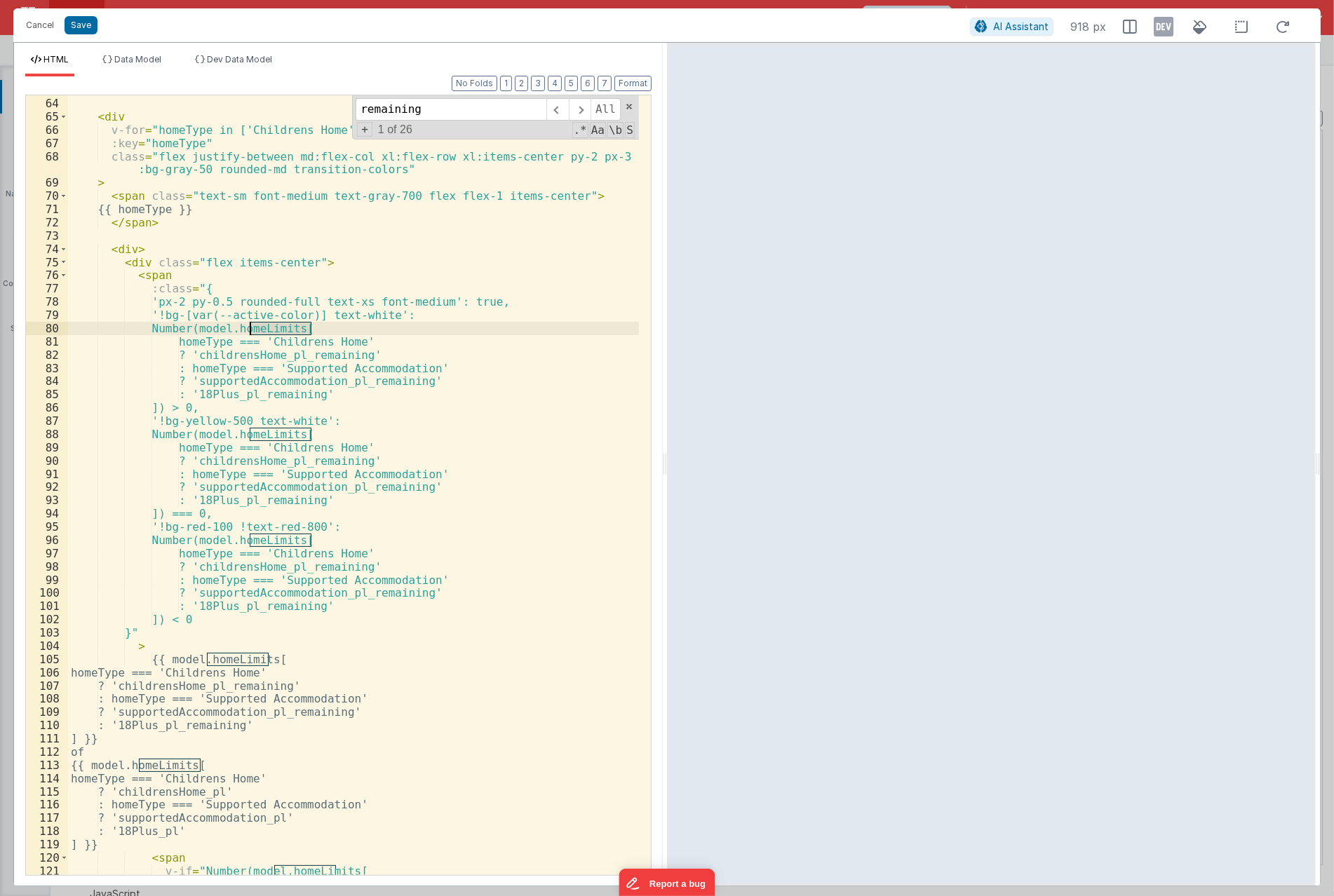
scroll to position [1052, 0]
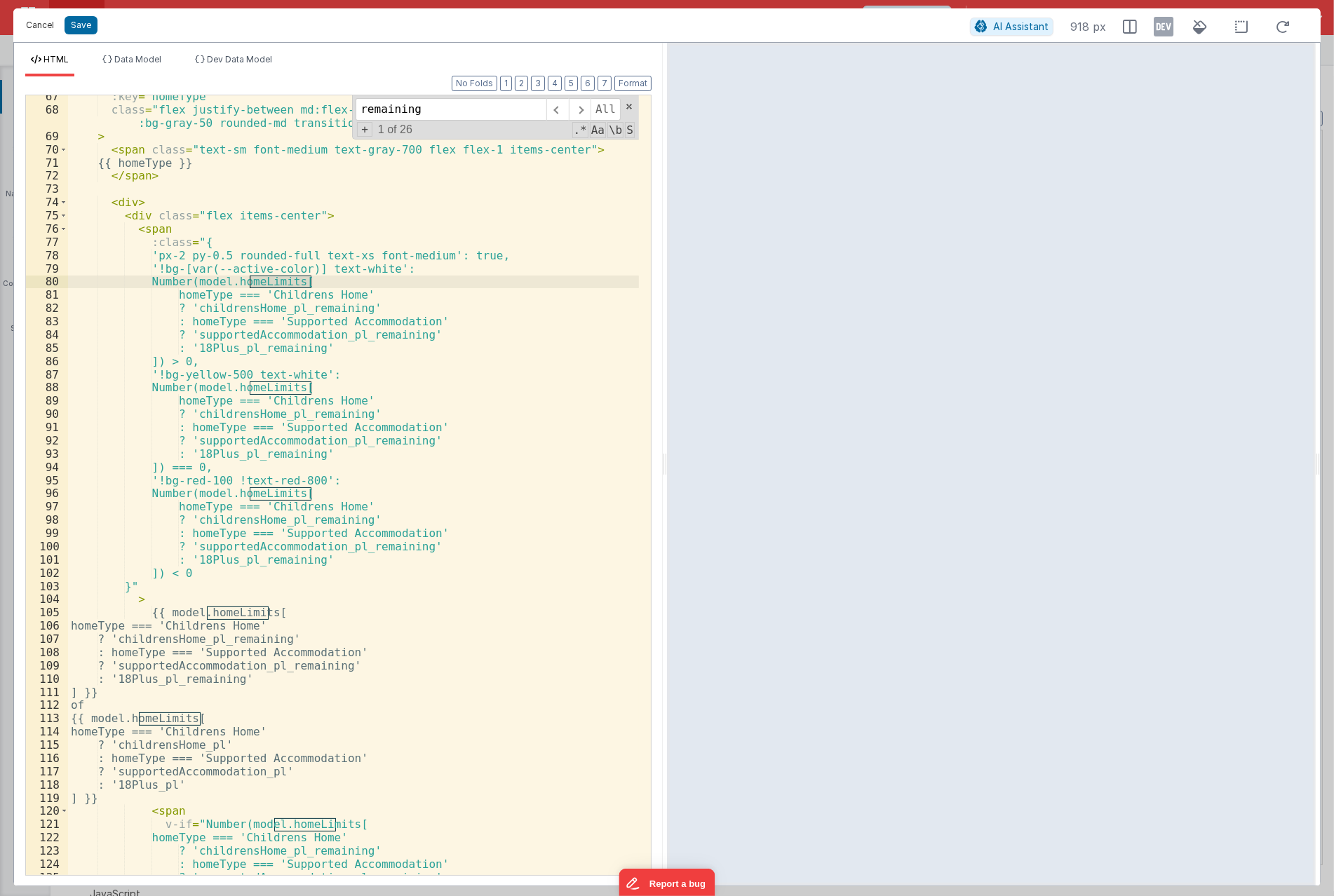
click at [32, 31] on button "Cancel" at bounding box center [40, 25] width 42 height 20
click at [533, 308] on div "Format 7 6 5 4 3 2 1 No Folds 67 68 69 70 71 72 73 74 75 76 77 78 79 80 81 82 8…" at bounding box center [338, 484] width 626 height 781
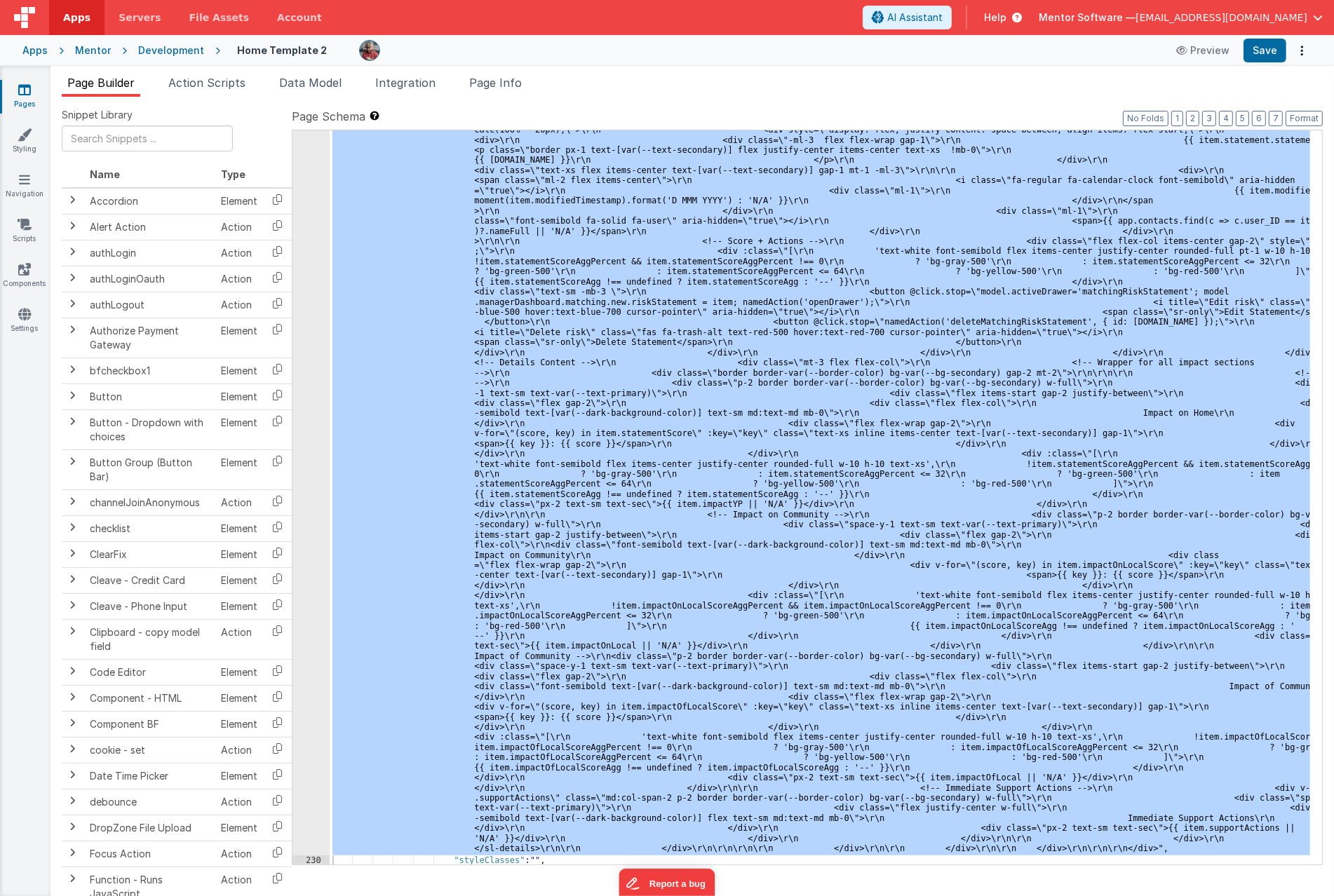
click at [515, 334] on div "Cancel Save AI Assistant 918 px HTML Data Model Dev Data Model Format 7 6 5 4 3…" at bounding box center [667, 448] width 1334 height 896
click at [487, 338] on div ""html" : "<bfcomp v-if= \" !app.user.organisationIsRegistered \" name= \" place…" at bounding box center [820, 497] width 981 height 734
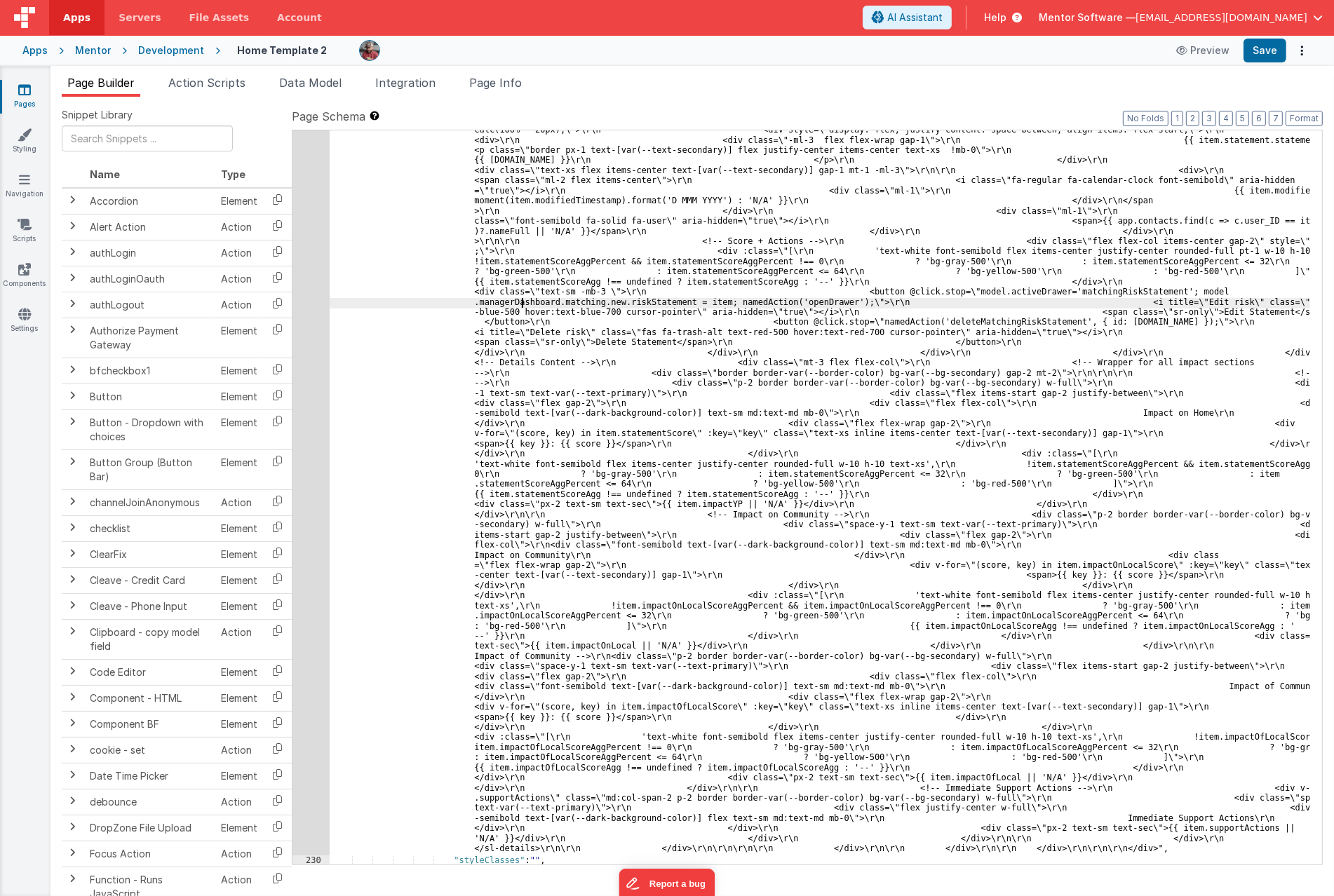
type input "n"
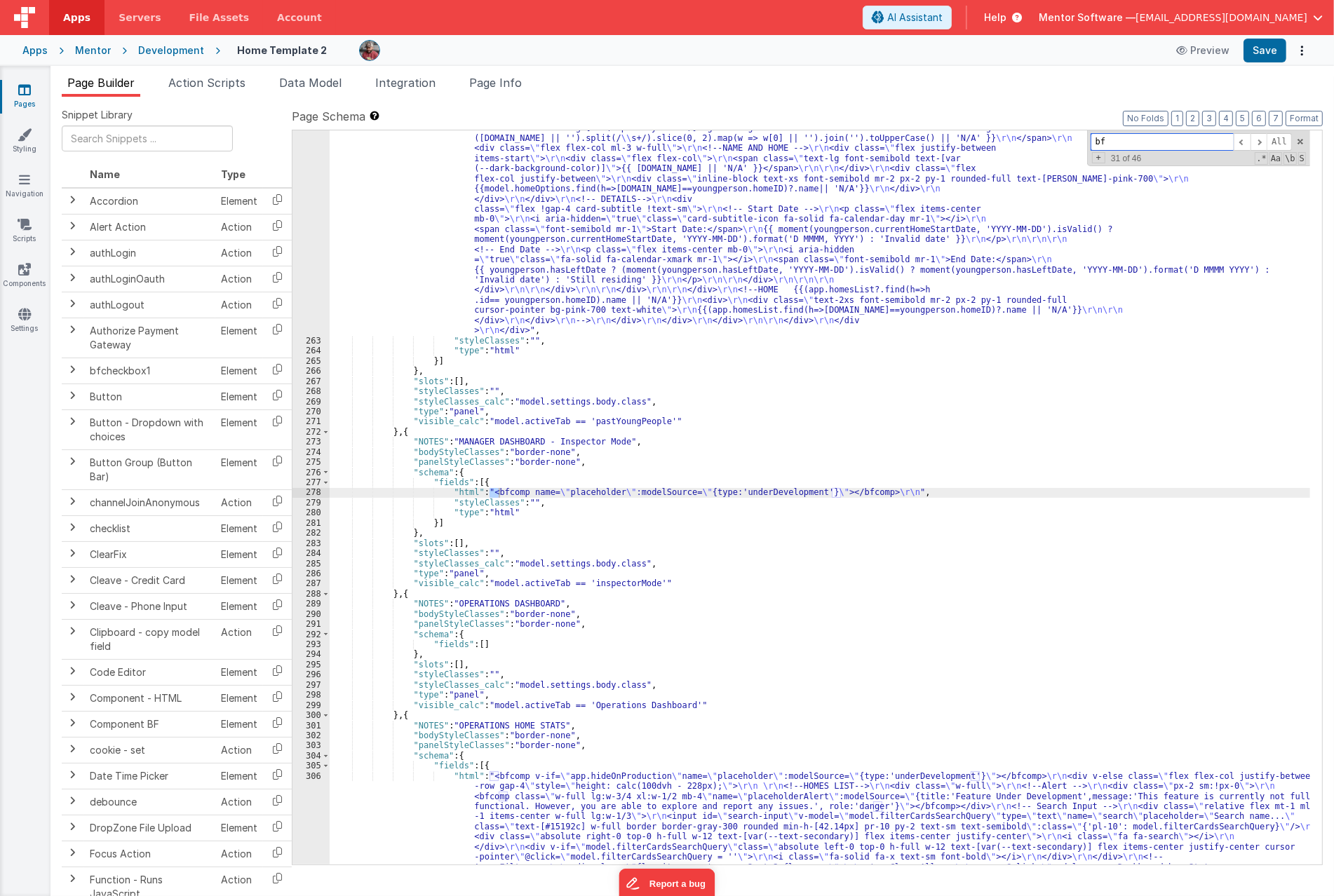
scroll to position [15280, 0]
click at [715, 492] on div ""html" : "<div class= \" flex flex-col justify-between w-full gap-4 gap-4 lg:fl…" at bounding box center [820, 880] width 981 height 1859
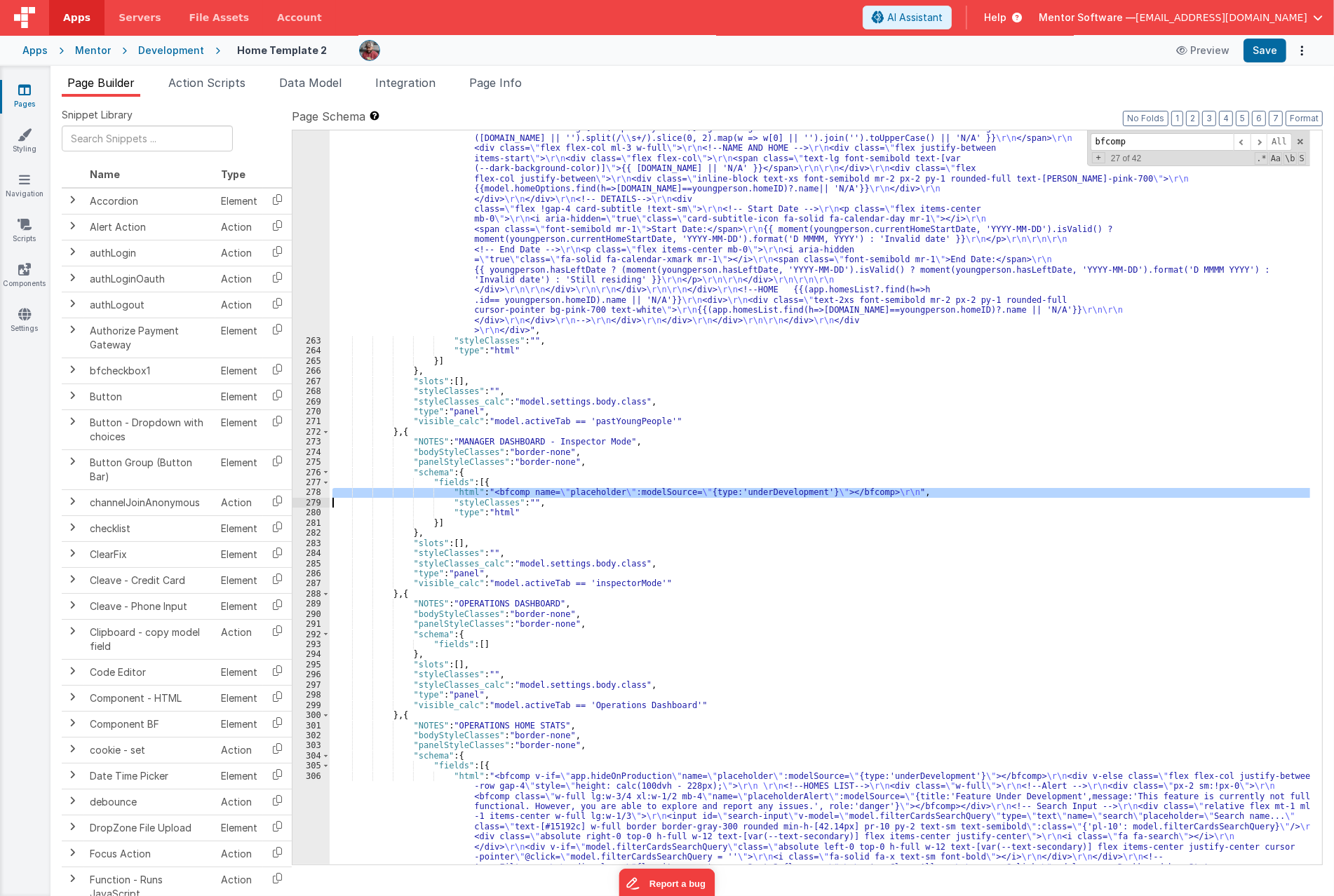
click at [715, 492] on div ""html" : "<div class= \" flex flex-col justify-between w-full gap-4 gap-4 lg:fl…" at bounding box center [820, 880] width 981 height 1859
click at [697, 495] on div ""html" : "<div class= \" flex flex-col justify-between w-full gap-4 gap-4 lg:fl…" at bounding box center [820, 497] width 981 height 734
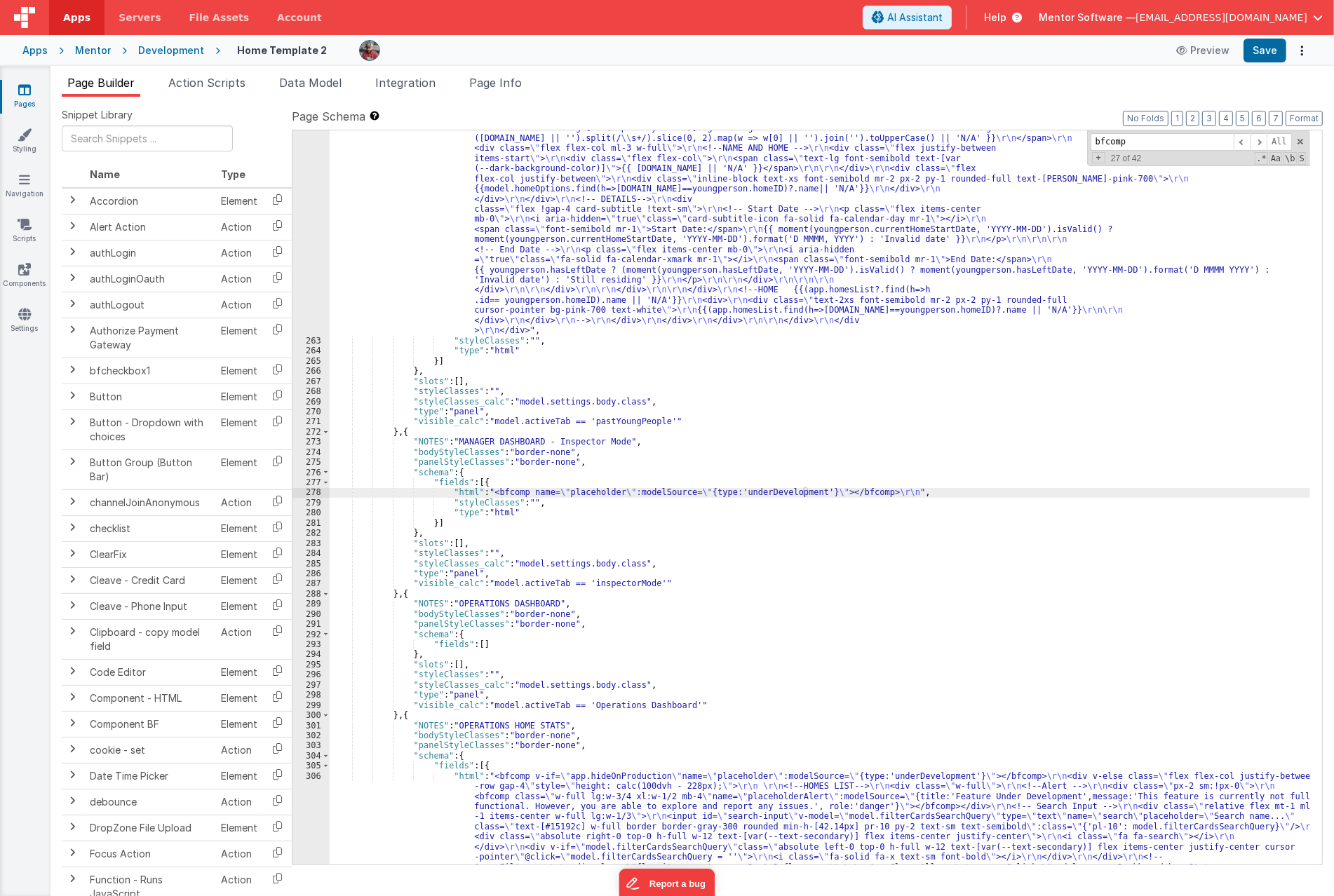
click at [307, 493] on div "278" at bounding box center [311, 492] width 37 height 9
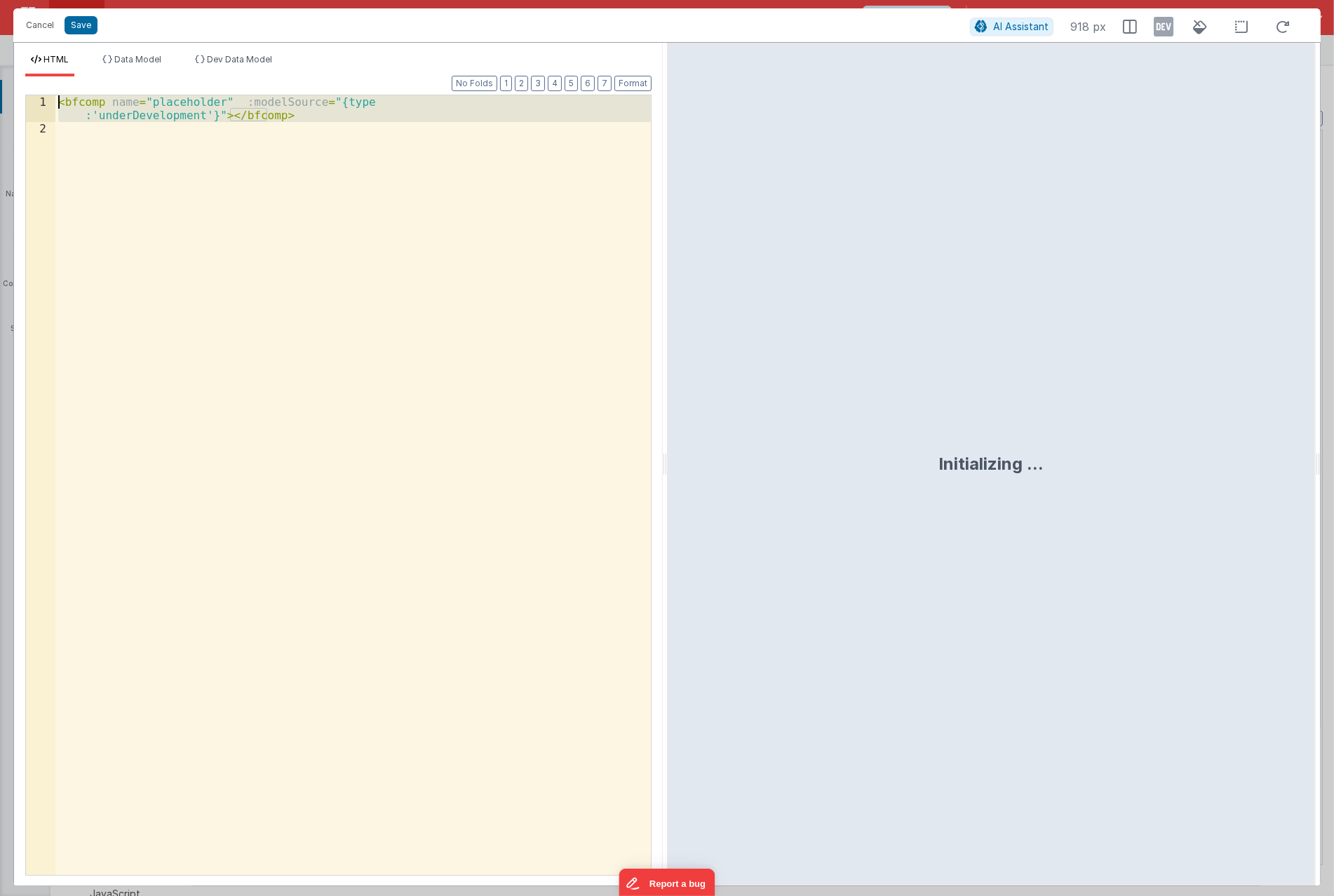
drag, startPoint x: -141, startPoint y: 78, endPoint x: -130, endPoint y: 73, distance: 12.1
click at [0, 73] on html "Cancel Save AI Assistant 918 px HTML Data Model Dev Data Model Format 7 6 5 4 3…" at bounding box center [667, 448] width 1334 height 896
click at [44, 26] on button "Cancel" at bounding box center [40, 25] width 42 height 20
click at [824, 395] on div "Initializing ..." at bounding box center [991, 464] width 648 height 843
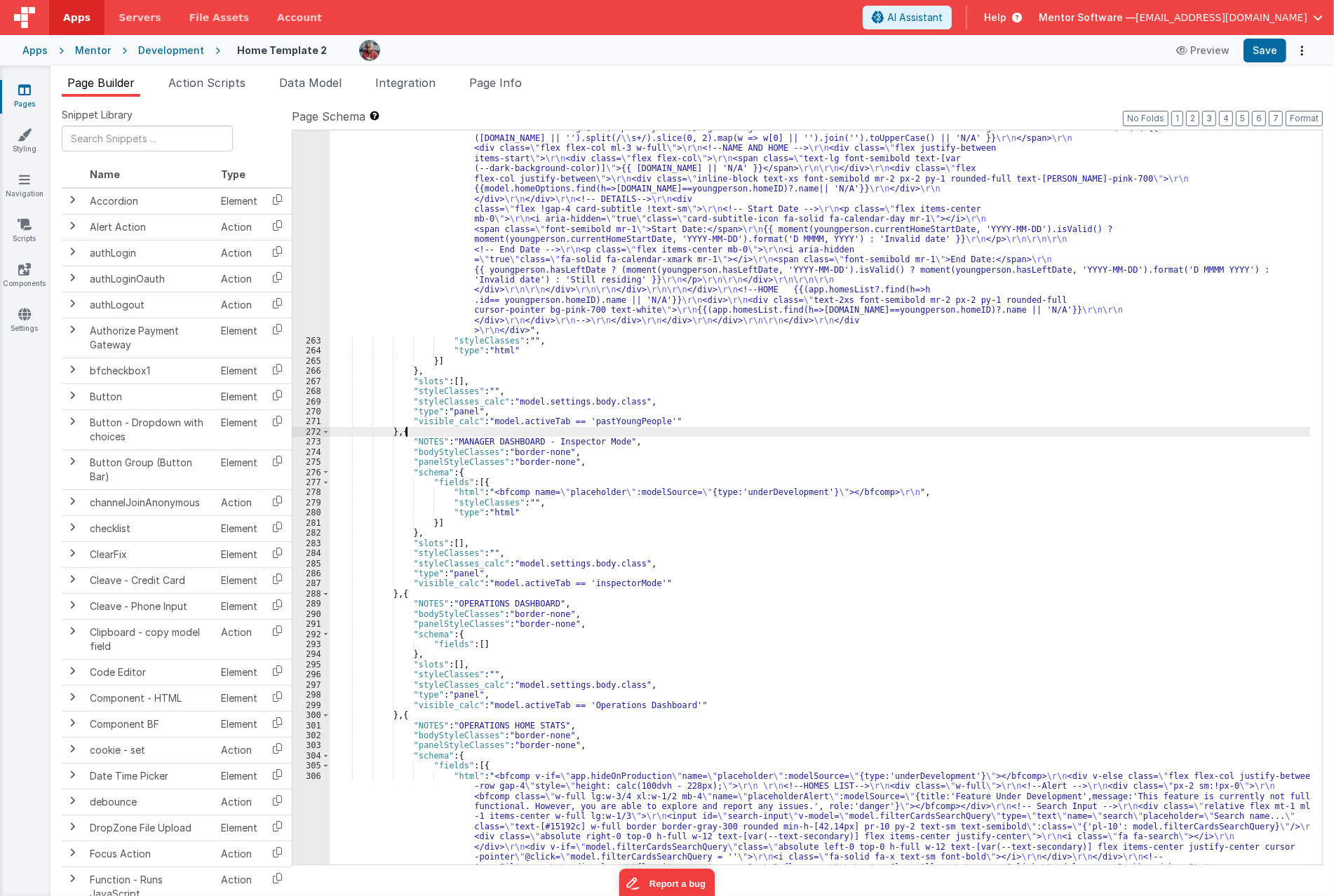
click at [634, 428] on div ""html" : "<div class= \" flex flex-col justify-between w-full gap-4 gap-4 lg:fl…" at bounding box center [820, 880] width 981 height 1859
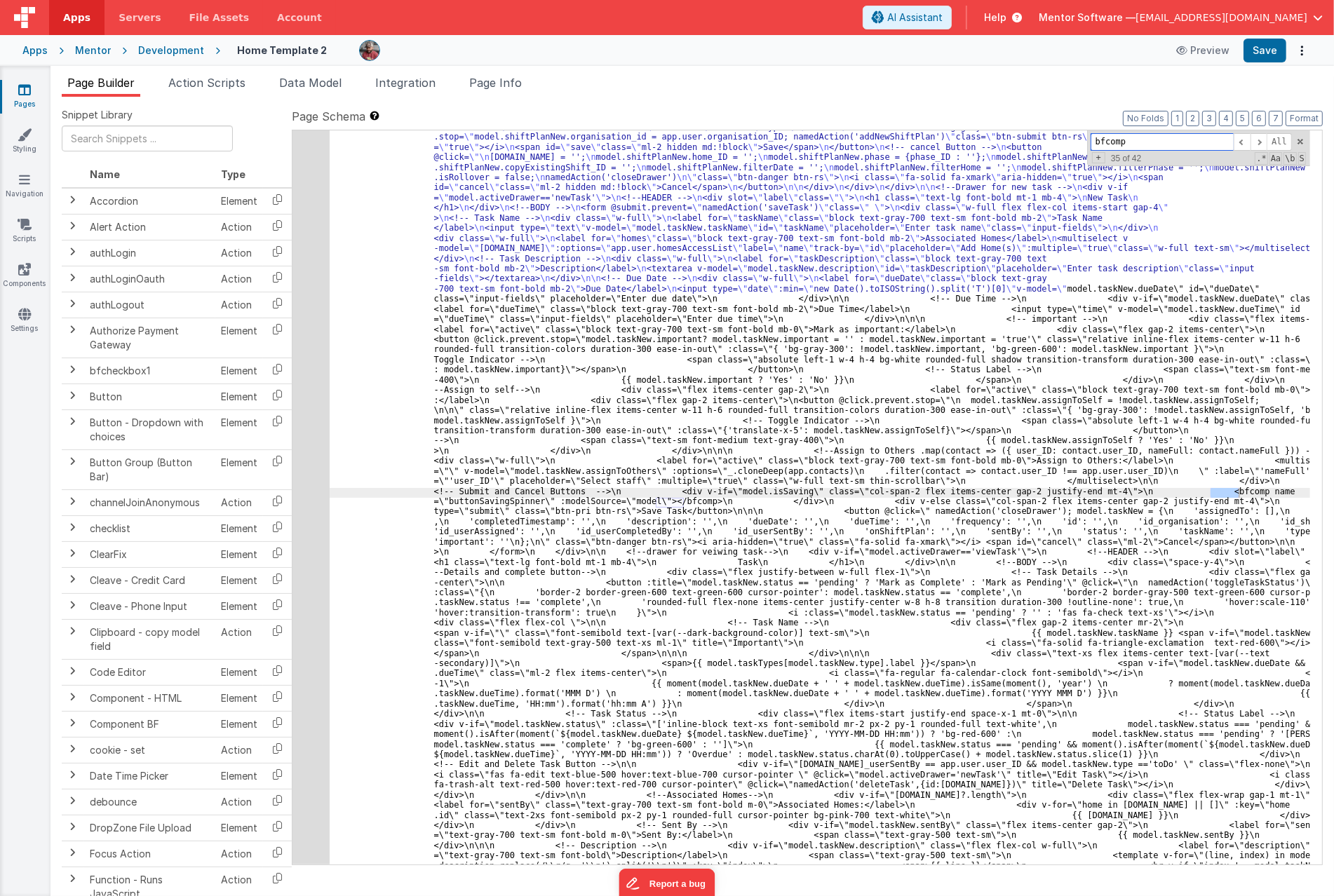
scroll to position [19372, 0]
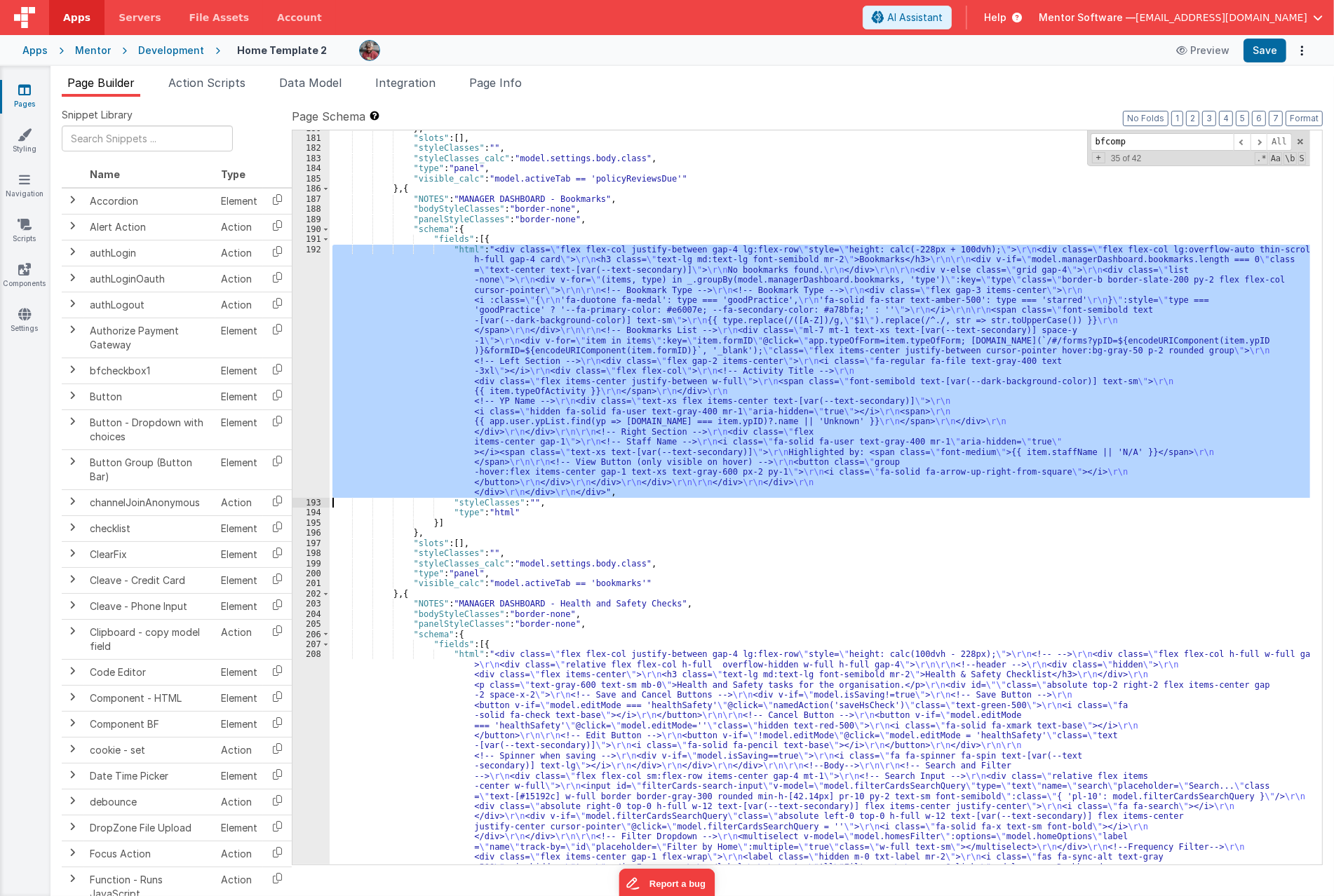
scroll to position [8921, 0]
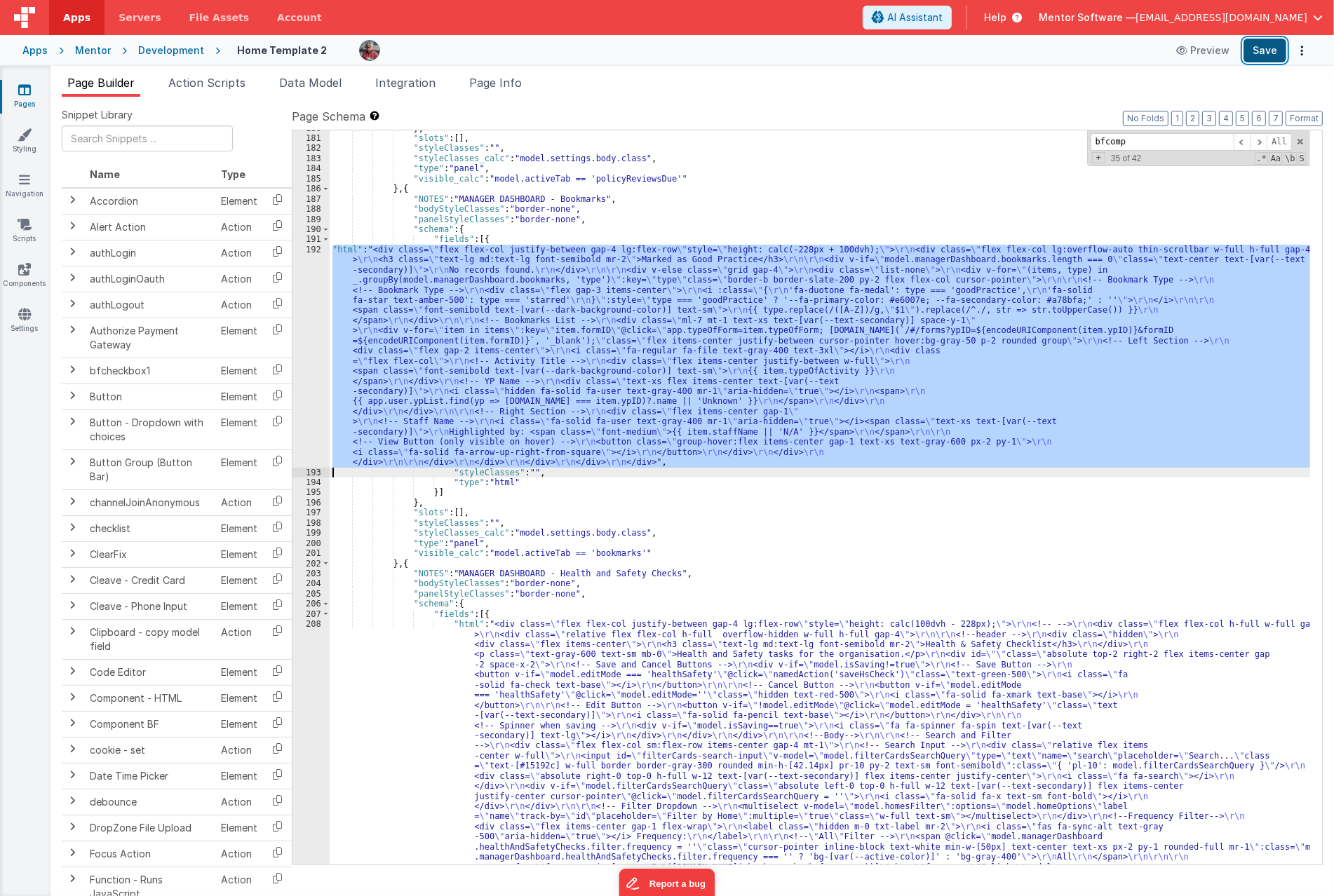
click at [1270, 43] on button "Save" at bounding box center [1264, 51] width 43 height 24
click at [1139, 143] on input "bfcomp" at bounding box center [1162, 142] width 143 height 17
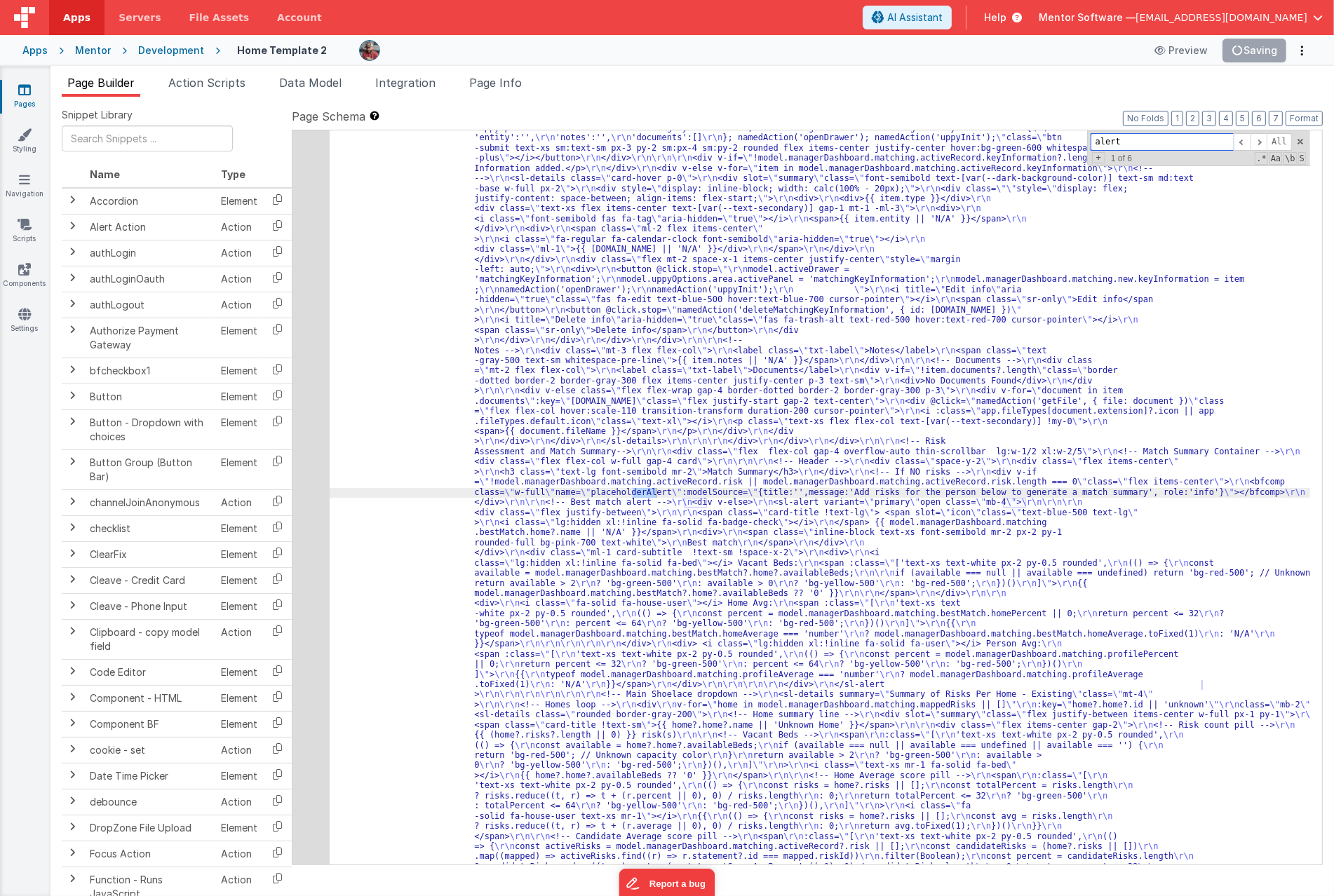
scroll to position [12653, 0]
type input "alert"
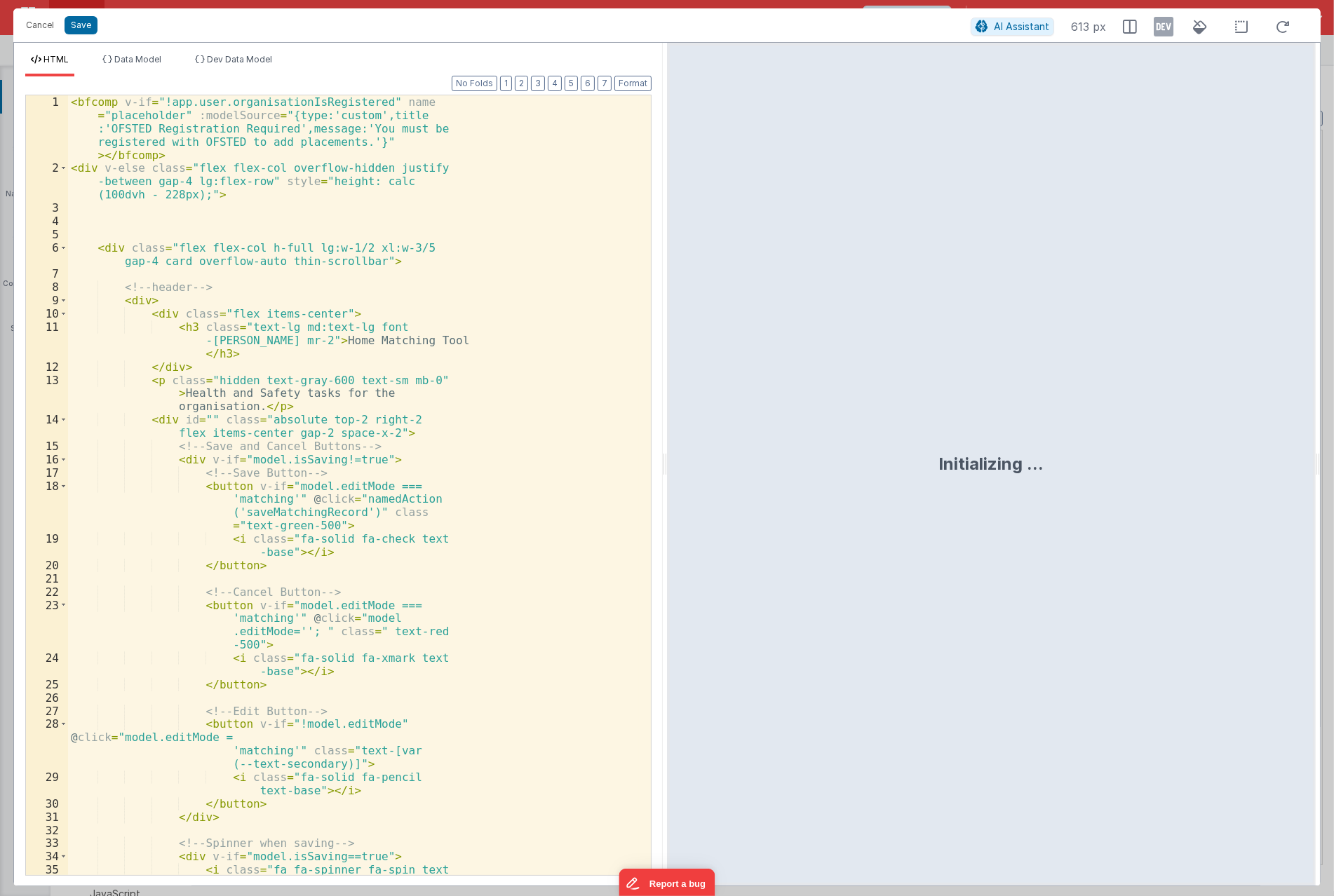
scroll to position [13705, 0]
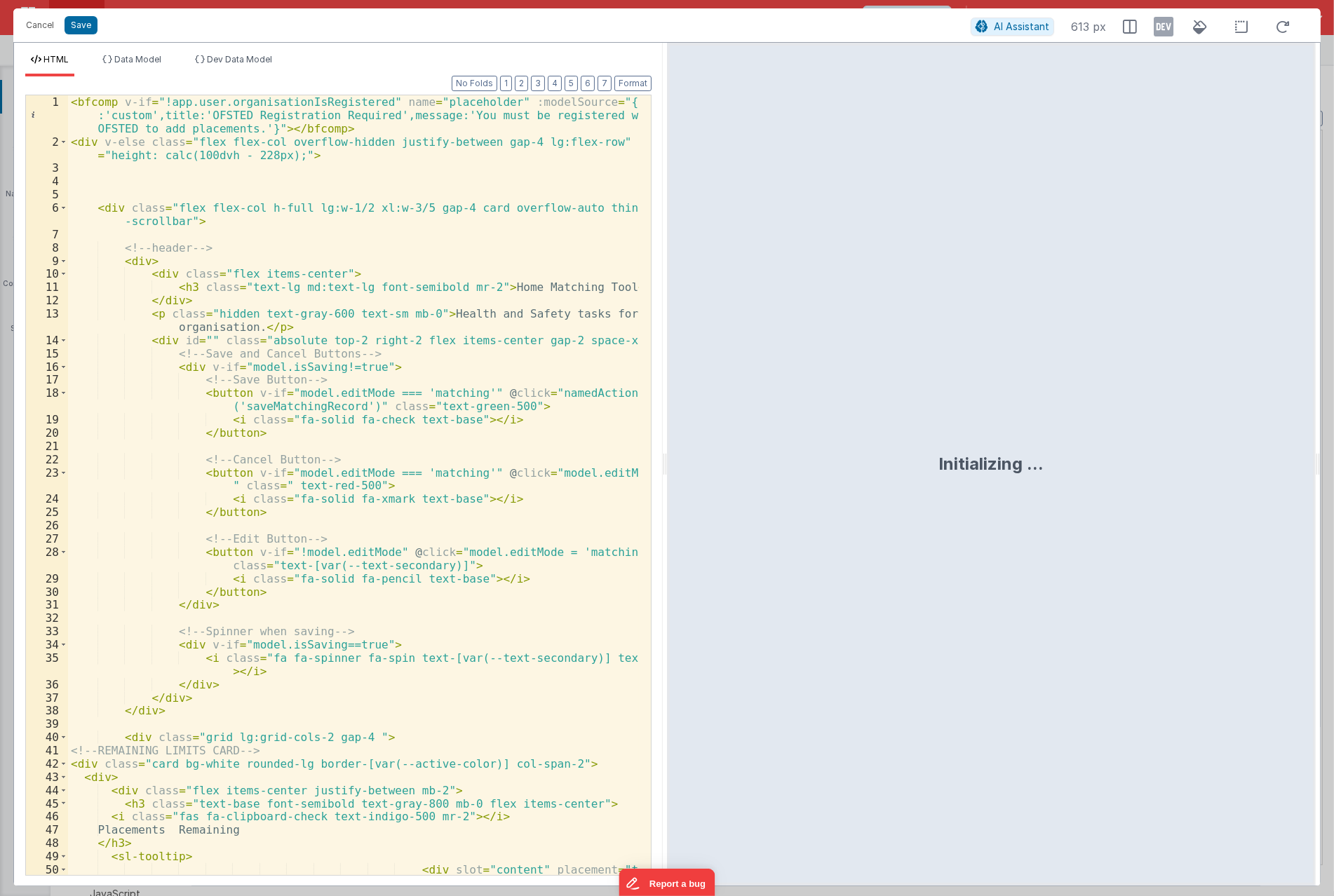
click at [489, 294] on div "< bfcomp v-if = "!app.user.organisationIsRegistered" name = "placeholder" :mode…" at bounding box center [353, 512] width 571 height 833
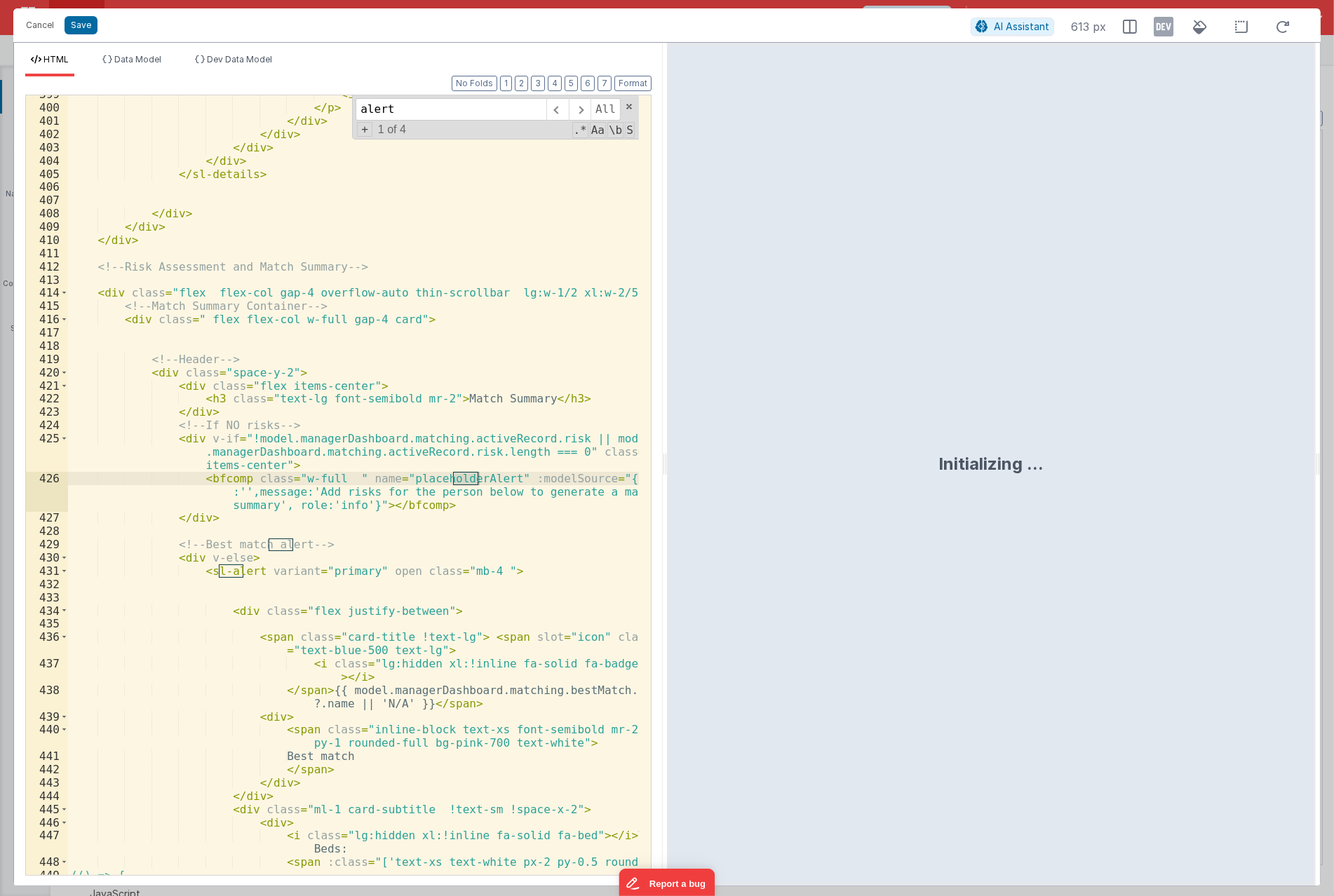
scroll to position [6365, 0]
type input "alert"
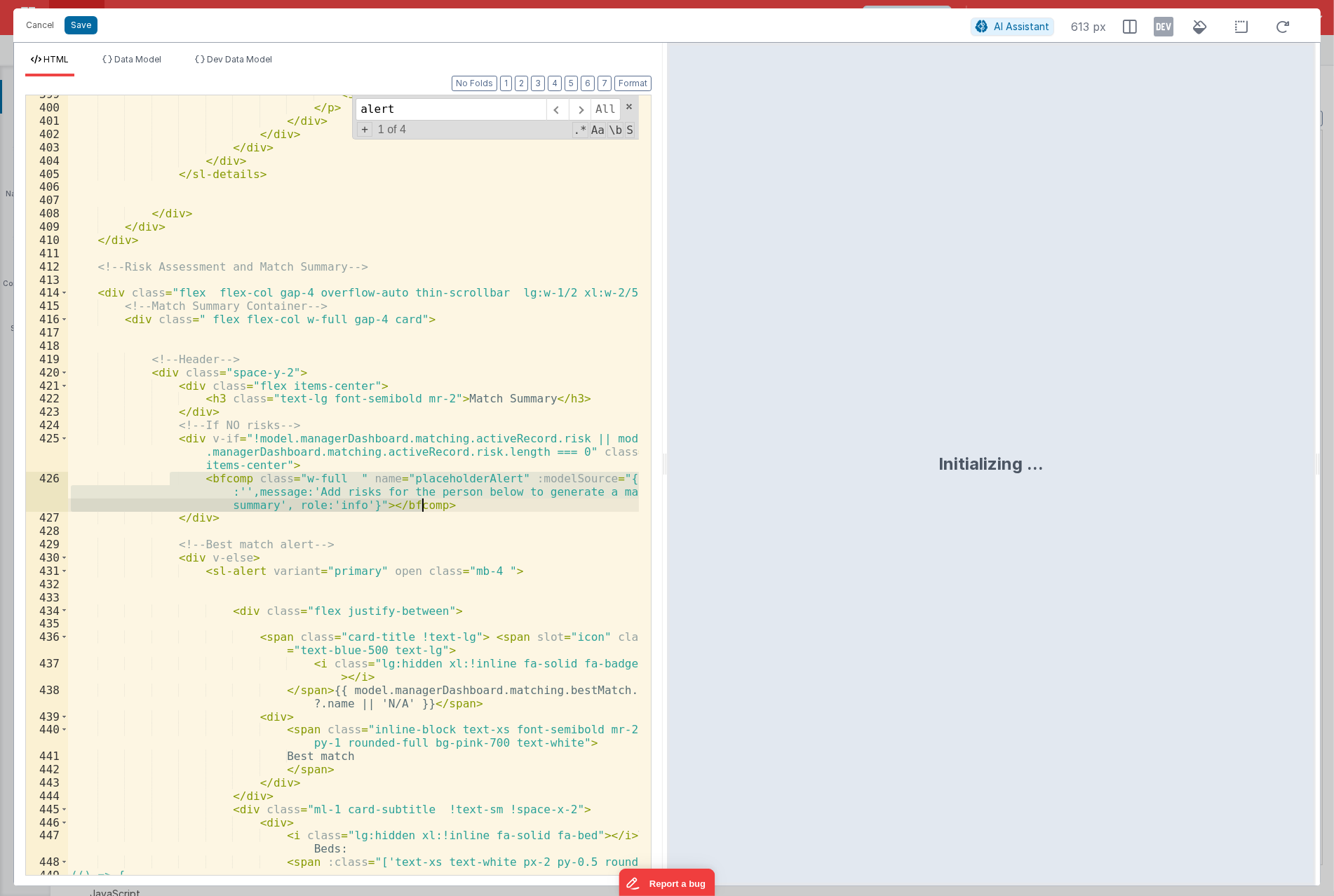
drag, startPoint x: 171, startPoint y: 475, endPoint x: 486, endPoint y: 505, distance: 316.4
click at [486, 505] on div "< span > {{ document.fileName }} </ span > </ p > </ div > </ div > </ div > </…" at bounding box center [353, 491] width 571 height 807
click at [33, 31] on button "Cancel" at bounding box center [40, 25] width 42 height 20
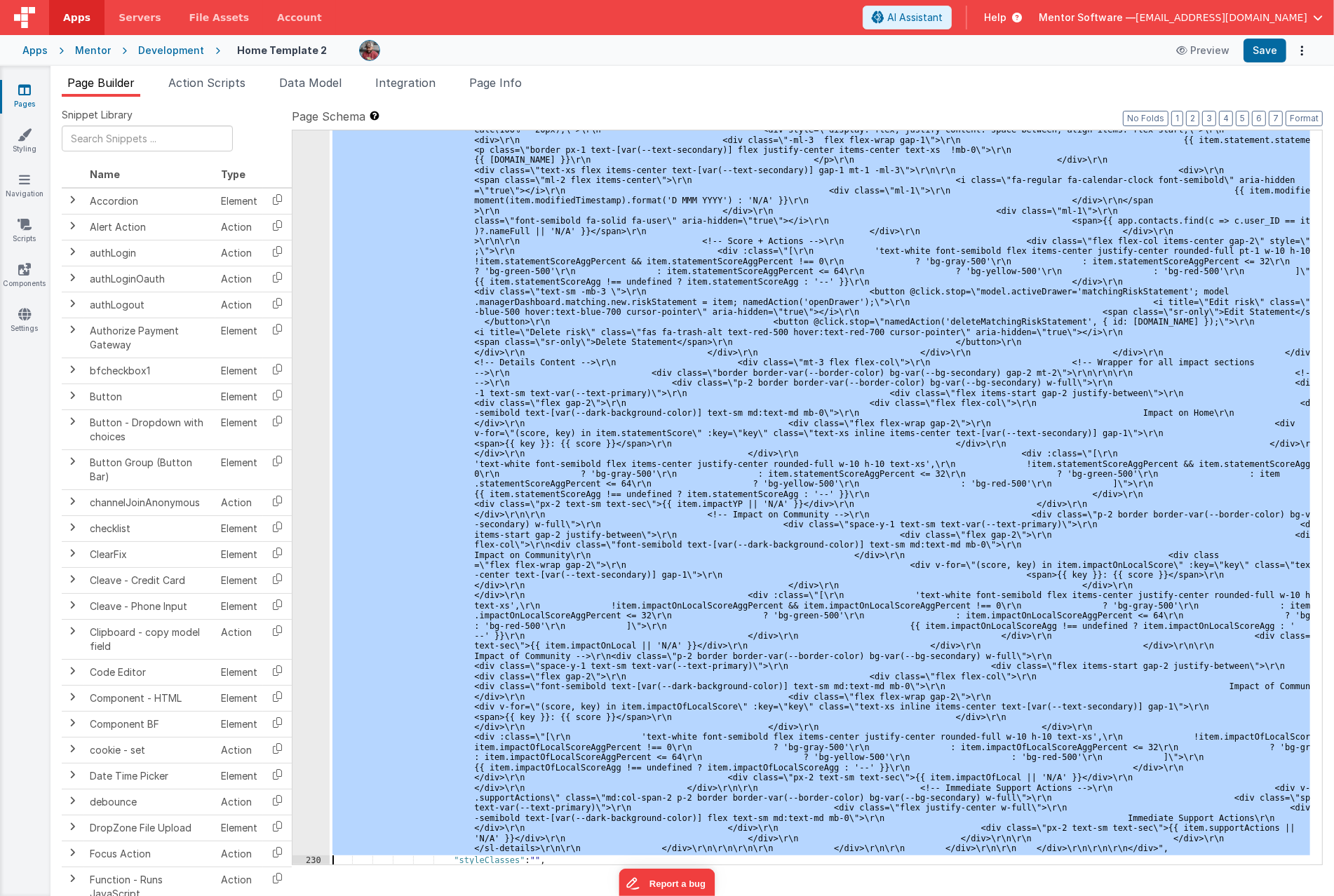
click at [613, 431] on div ""html" : "<bfcomp v-if= \" !app.user.organisationIsRegistered \" name= \" place…" at bounding box center [820, 497] width 981 height 734
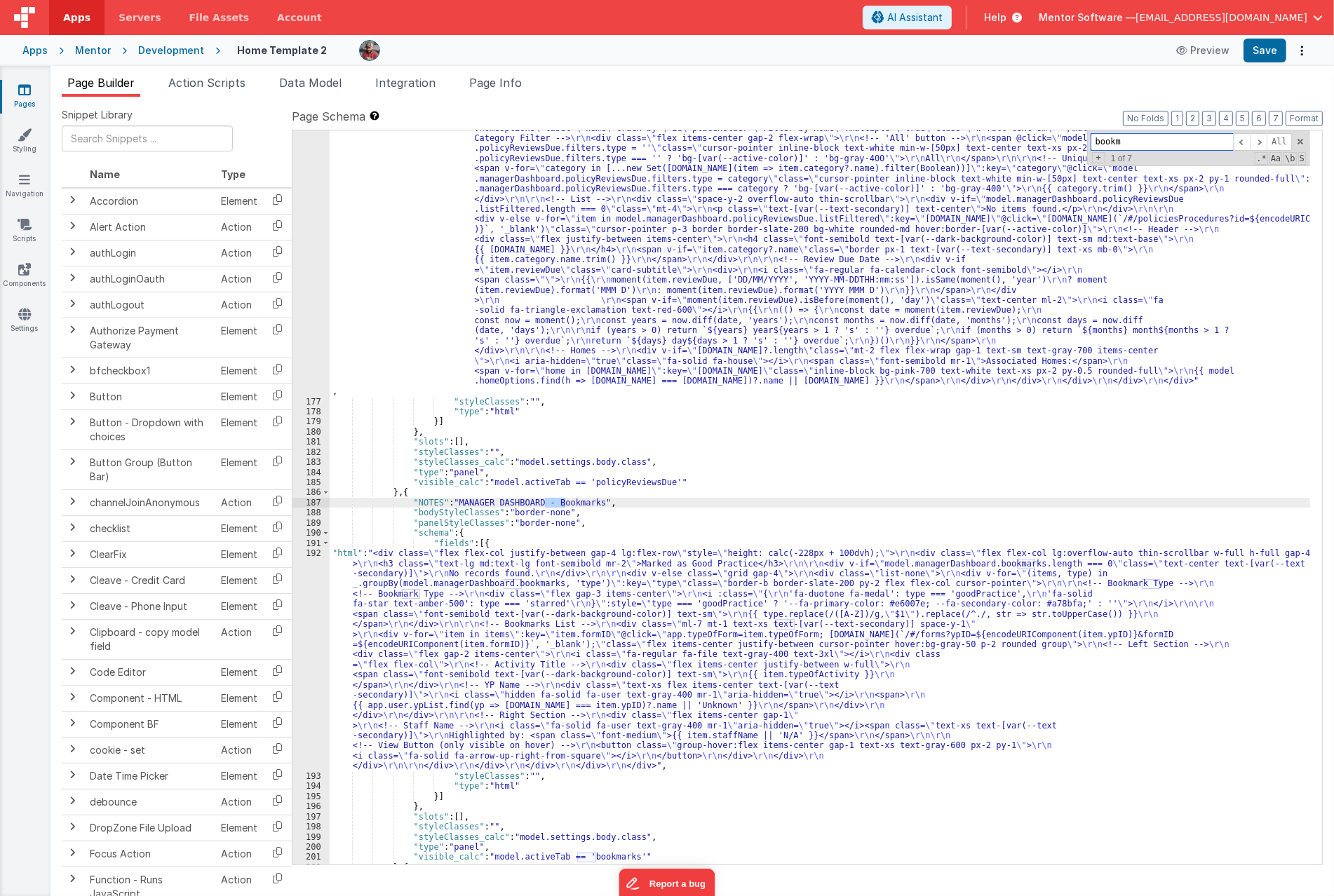
scroll to position [8640, 0]
type input "bookmarks"
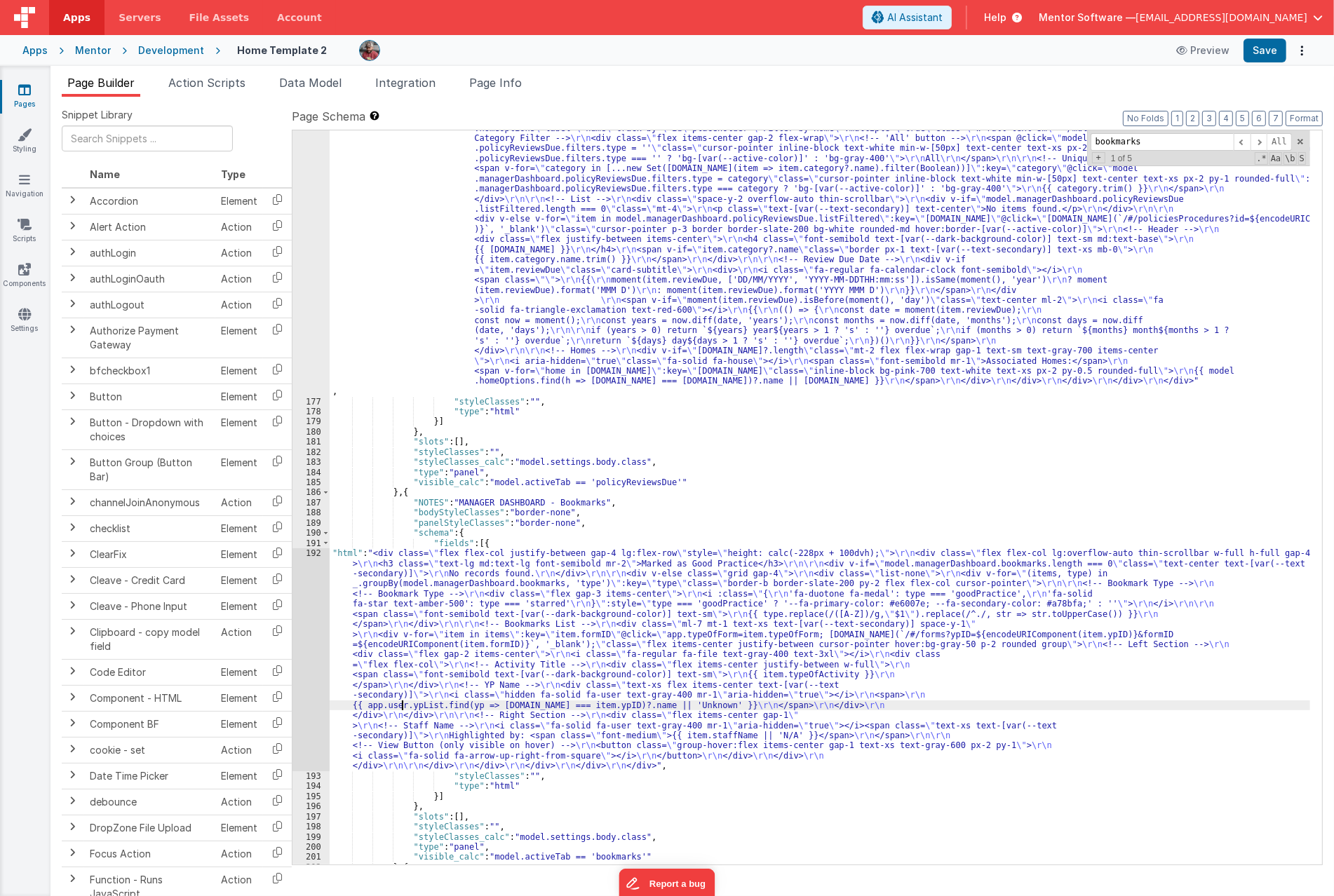
click at [403, 703] on div ""html" : "<div class= \" flex flex-col justify-between gap-4 md:flex-row \" sty…" at bounding box center [820, 592] width 981 height 1099
click at [439, 637] on div ""html" : "<div class= \" flex flex-col justify-between gap-4 md:flex-row \" sty…" at bounding box center [820, 592] width 981 height 1099
click at [303, 626] on div "192" at bounding box center [311, 660] width 37 height 223
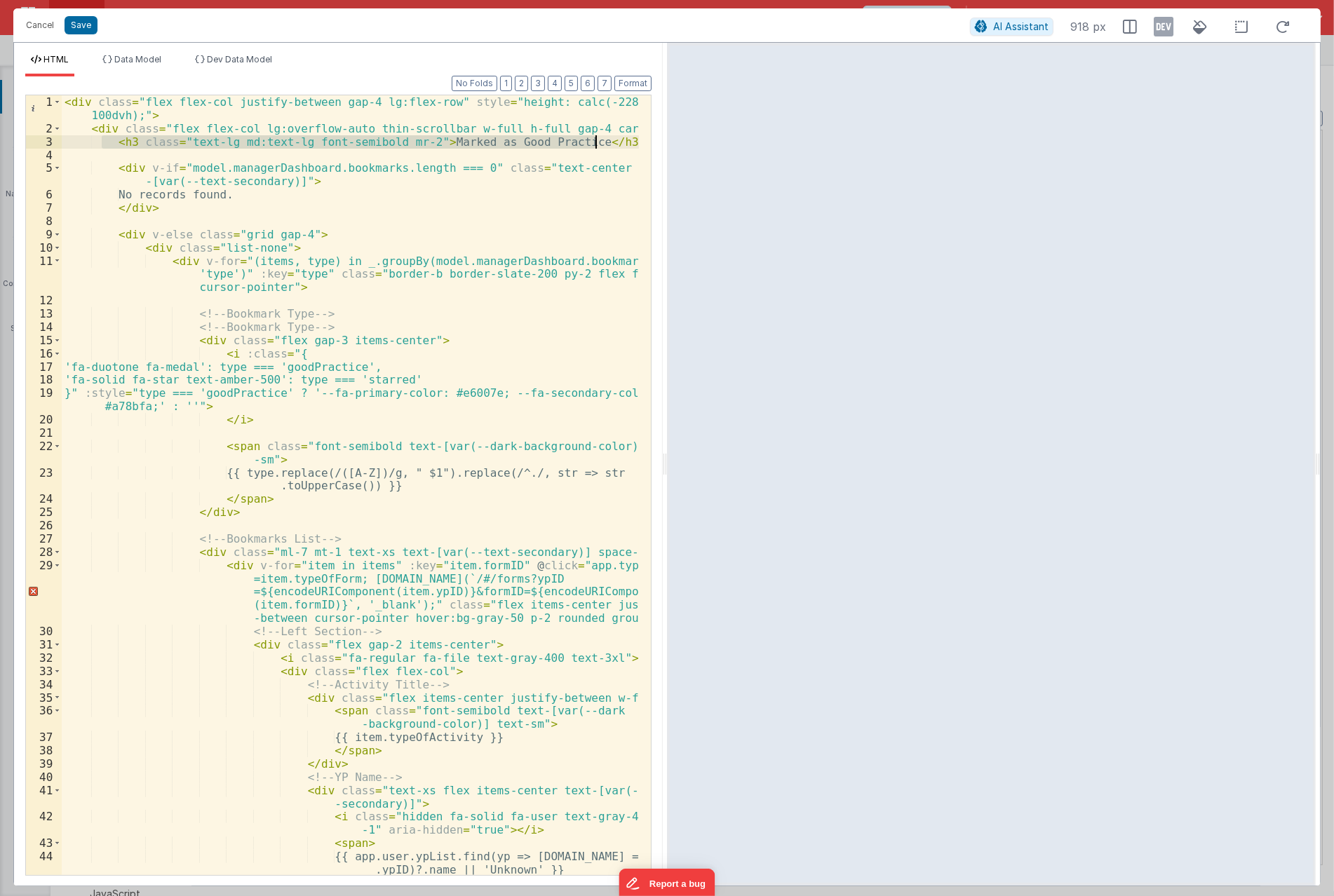
drag, startPoint x: 100, startPoint y: 144, endPoint x: 619, endPoint y: 147, distance: 519.0
click at [619, 147] on div "< div class = "flex flex-col justify-between gap-4 lg:flex-row" style = "height…" at bounding box center [350, 505] width 577 height 820
click at [619, 147] on div "< div class = "flex flex-col justify-between gap-4 lg:flex-row" style = "height…" at bounding box center [350, 486] width 577 height 780
click at [402, 195] on div "< div class = "flex flex-col justify-between gap-4 lg:flex-row" style = "height…" at bounding box center [350, 505] width 577 height 820
drag, startPoint x: 96, startPoint y: 146, endPoint x: 609, endPoint y: 147, distance: 513.0
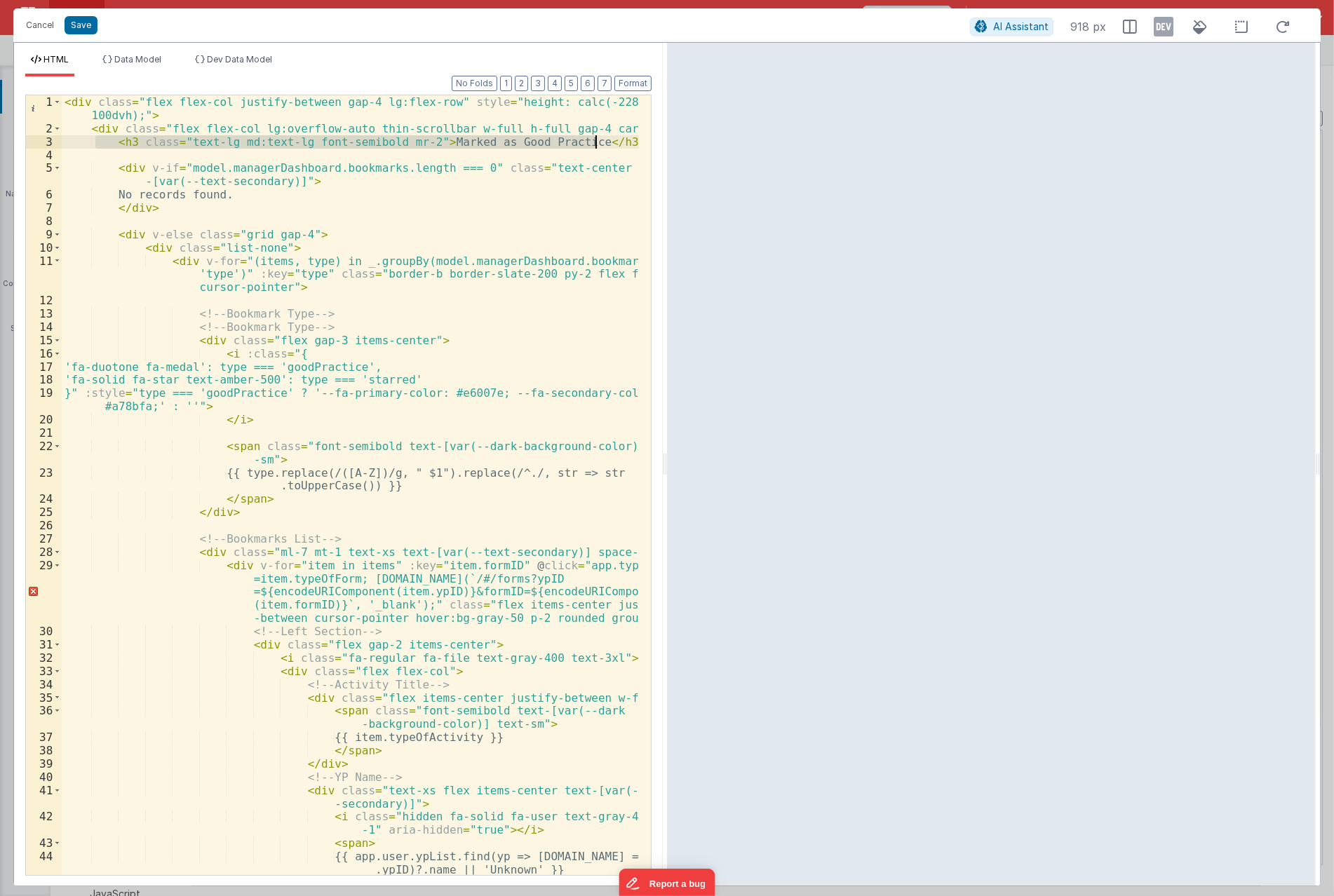
click at [609, 147] on div "< div class = "flex flex-col justify-between gap-4 lg:flex-row" style = "height…" at bounding box center [350, 505] width 577 height 820
click at [76, 27] on button "Save" at bounding box center [81, 25] width 33 height 18
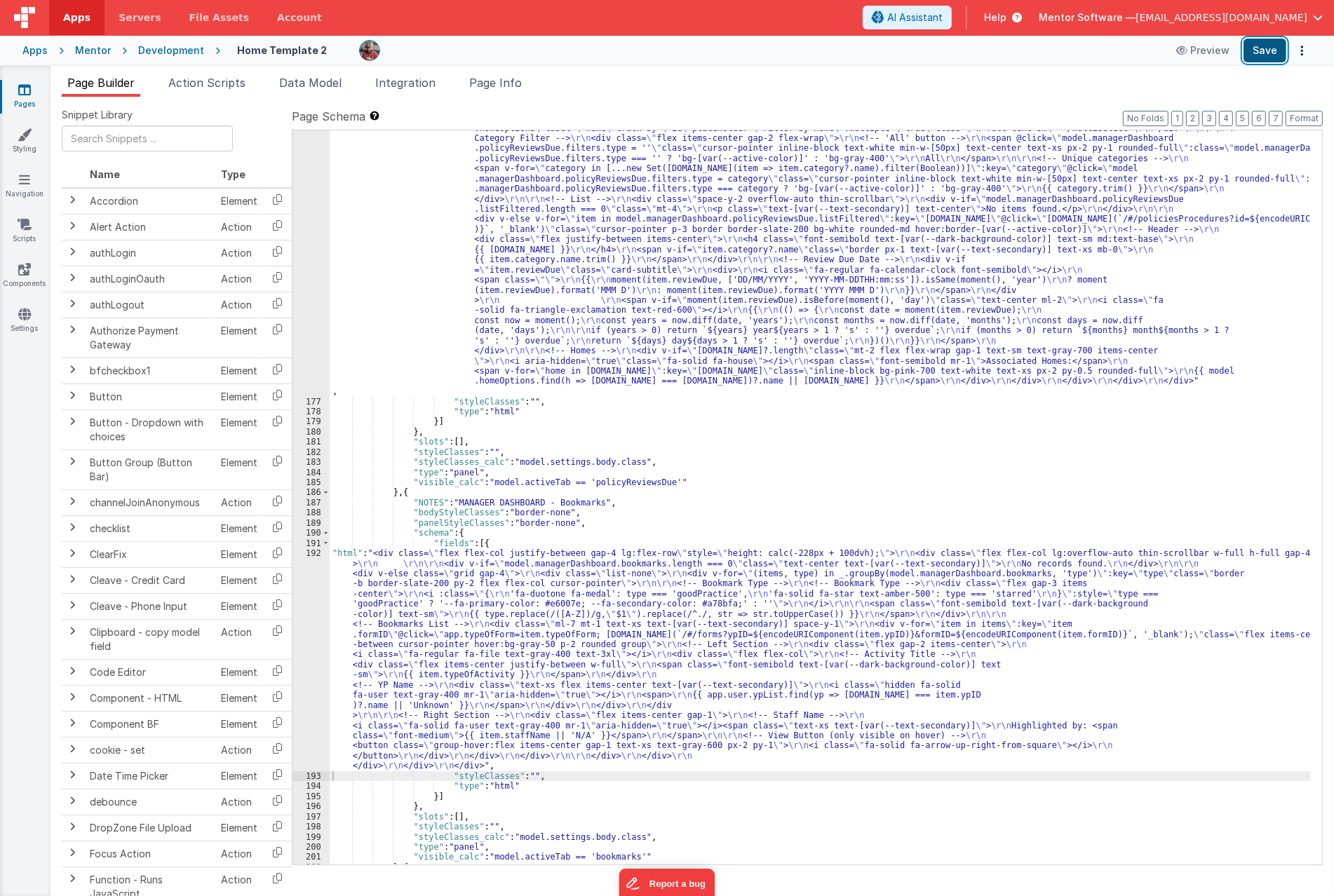
click at [1256, 53] on button "Save" at bounding box center [1264, 51] width 43 height 24
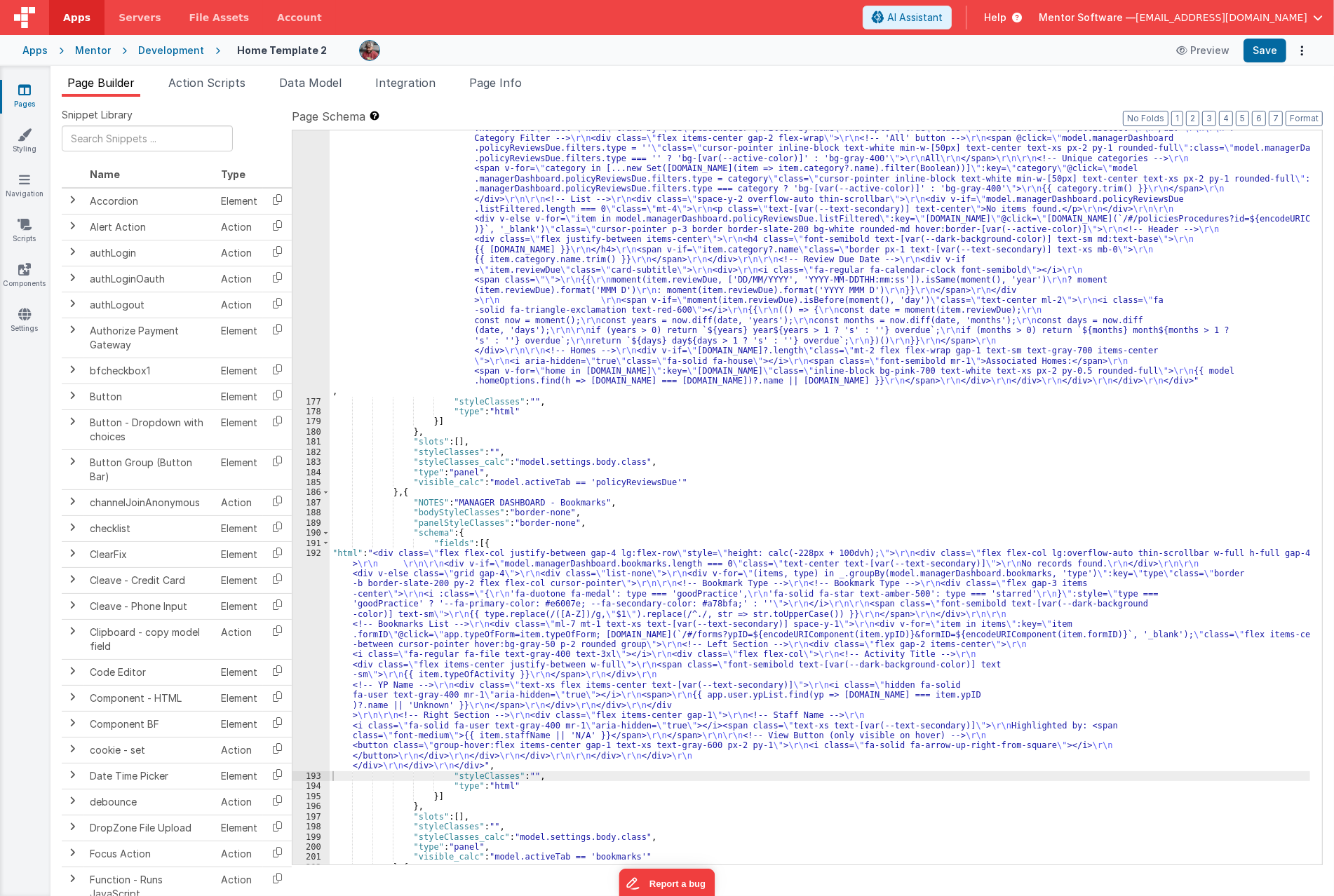
click at [299, 655] on div "192" at bounding box center [311, 660] width 37 height 223
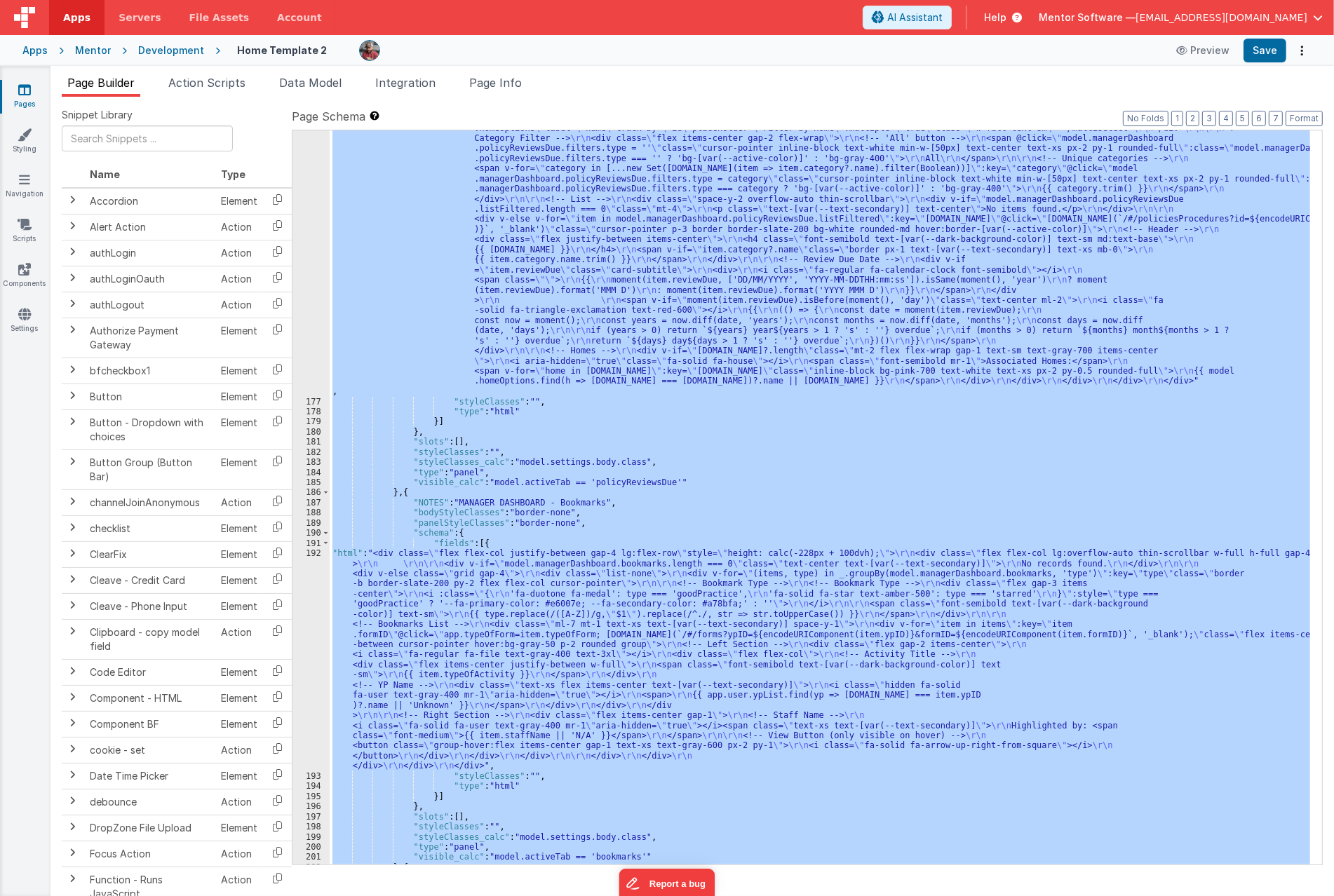
click at [317, 657] on div "192" at bounding box center [311, 660] width 37 height 223
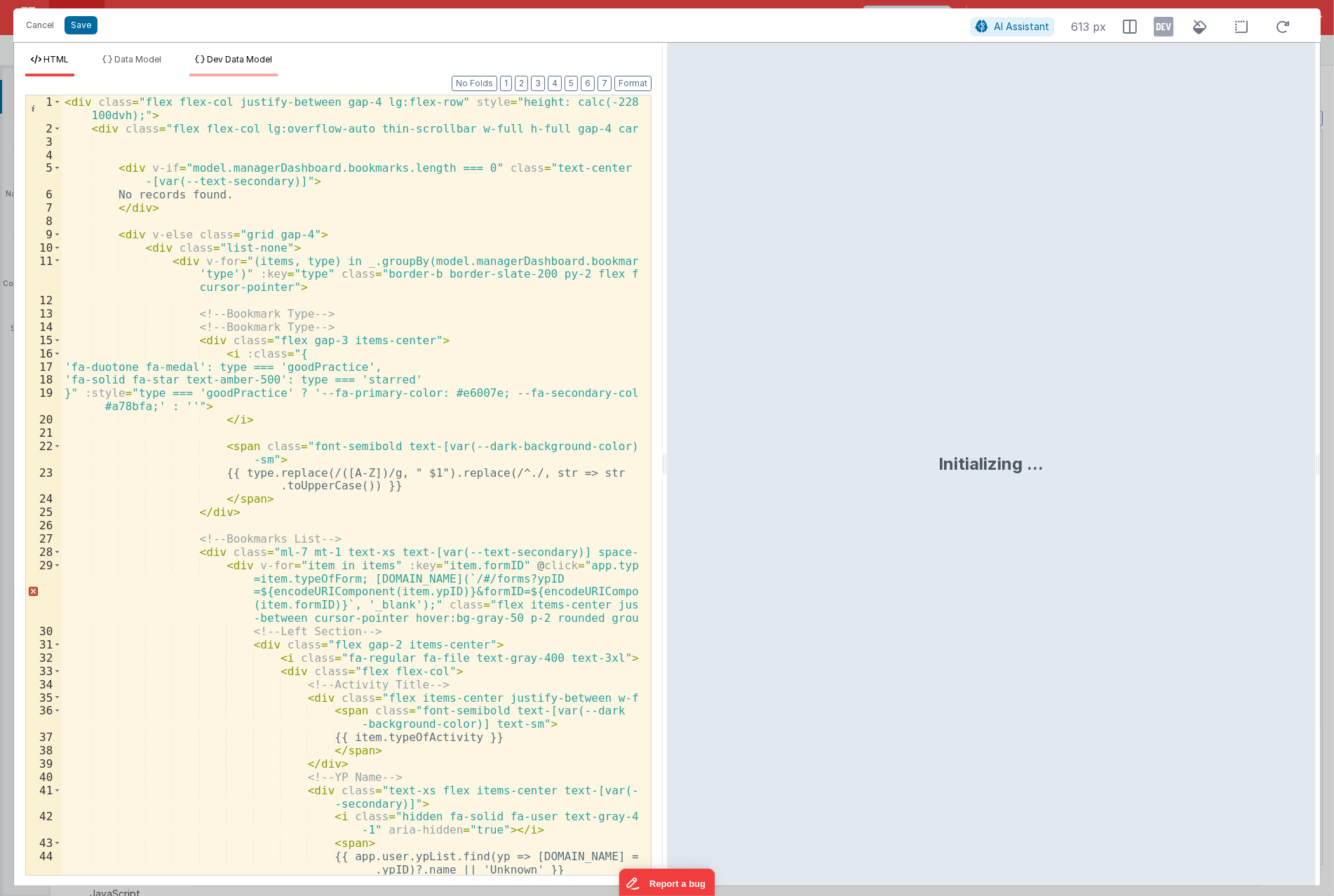
click at [213, 57] on span "Dev Data Model" at bounding box center [240, 59] width 65 height 10
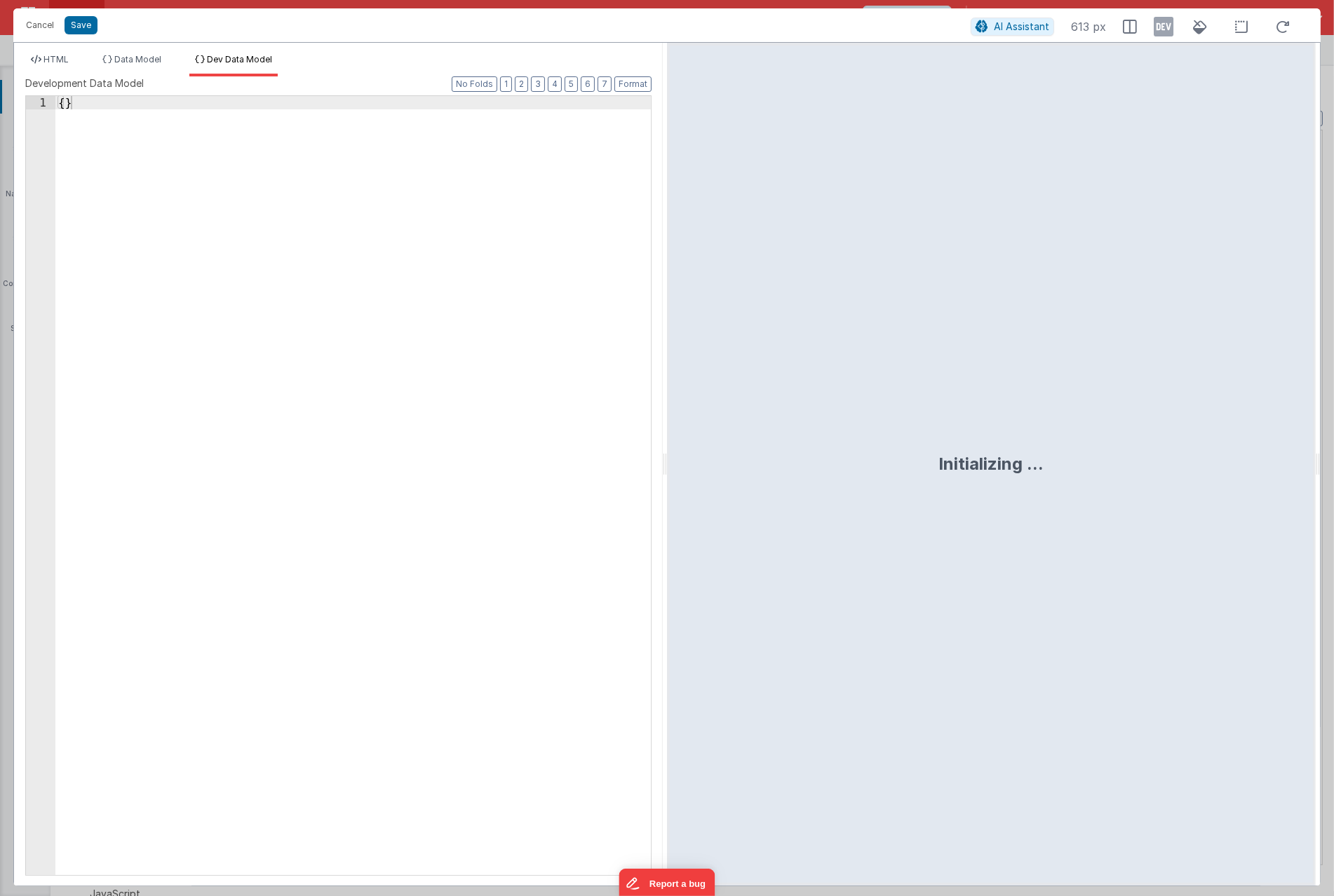
click at [297, 300] on div "{ }" at bounding box center [353, 498] width 595 height 806
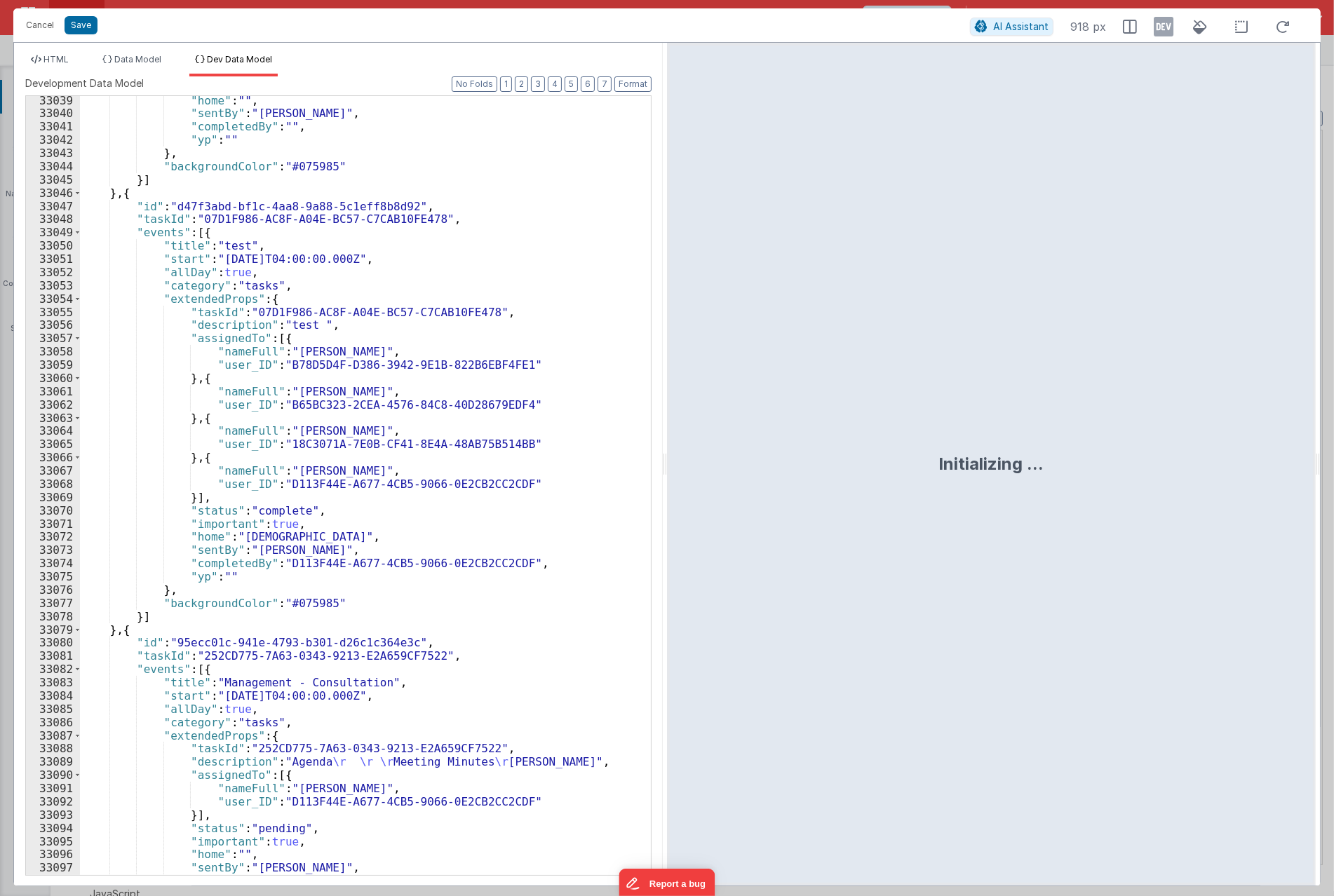
scroll to position [22198, 0]
click at [1152, 29] on div "AI Assistant 918 px" at bounding box center [1133, 27] width 328 height 25
click at [1159, 29] on icon at bounding box center [1163, 27] width 20 height 22
click at [40, 59] on li "HTML" at bounding box center [50, 65] width 49 height 22
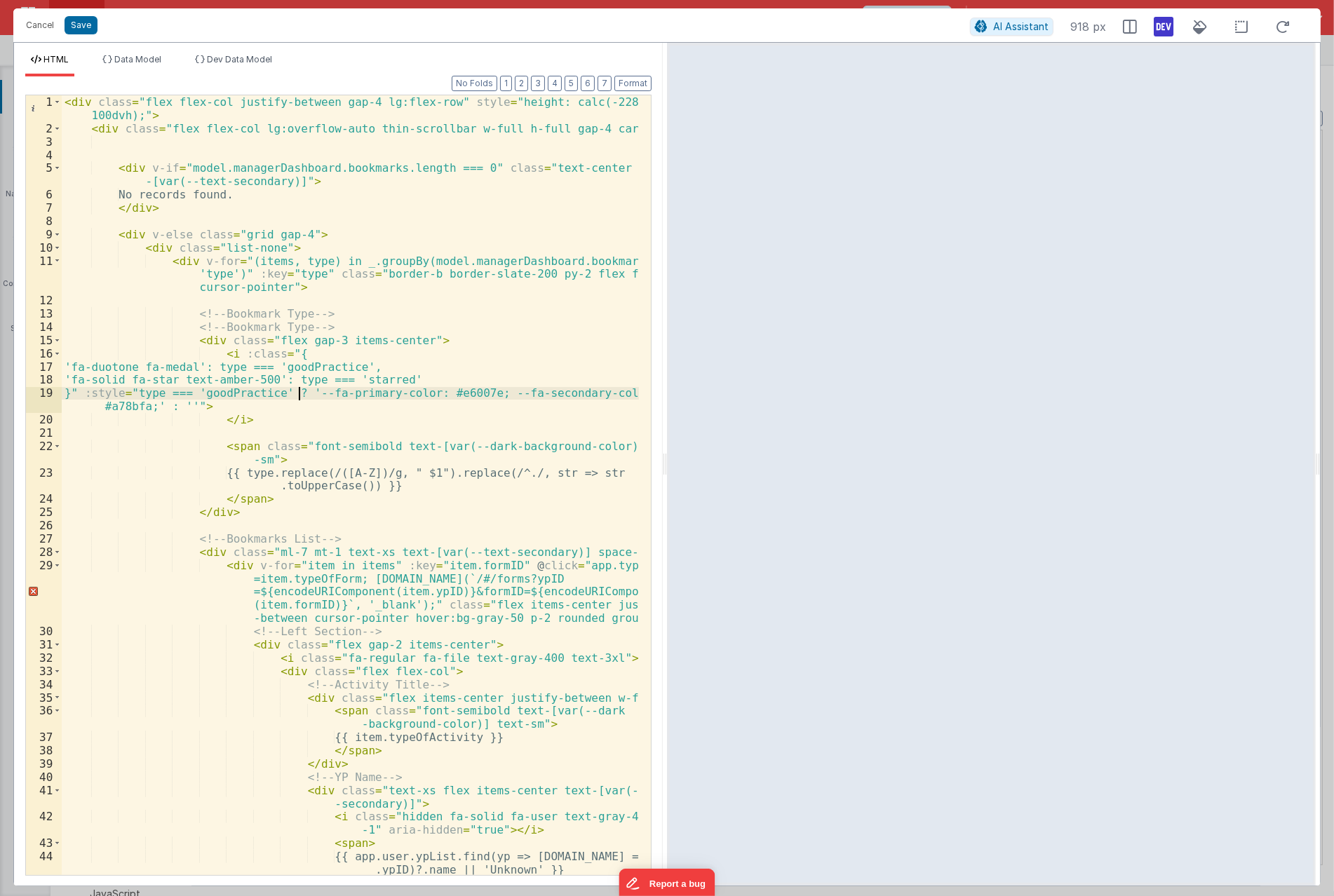
click at [297, 388] on div "< div class = "flex flex-col justify-between gap-4 lg:flex-row" style = "height…" at bounding box center [350, 505] width 577 height 820
click at [406, 338] on div "< div class = "flex flex-col justify-between gap-4 lg:flex-row" style = "height…" at bounding box center [350, 505] width 577 height 820
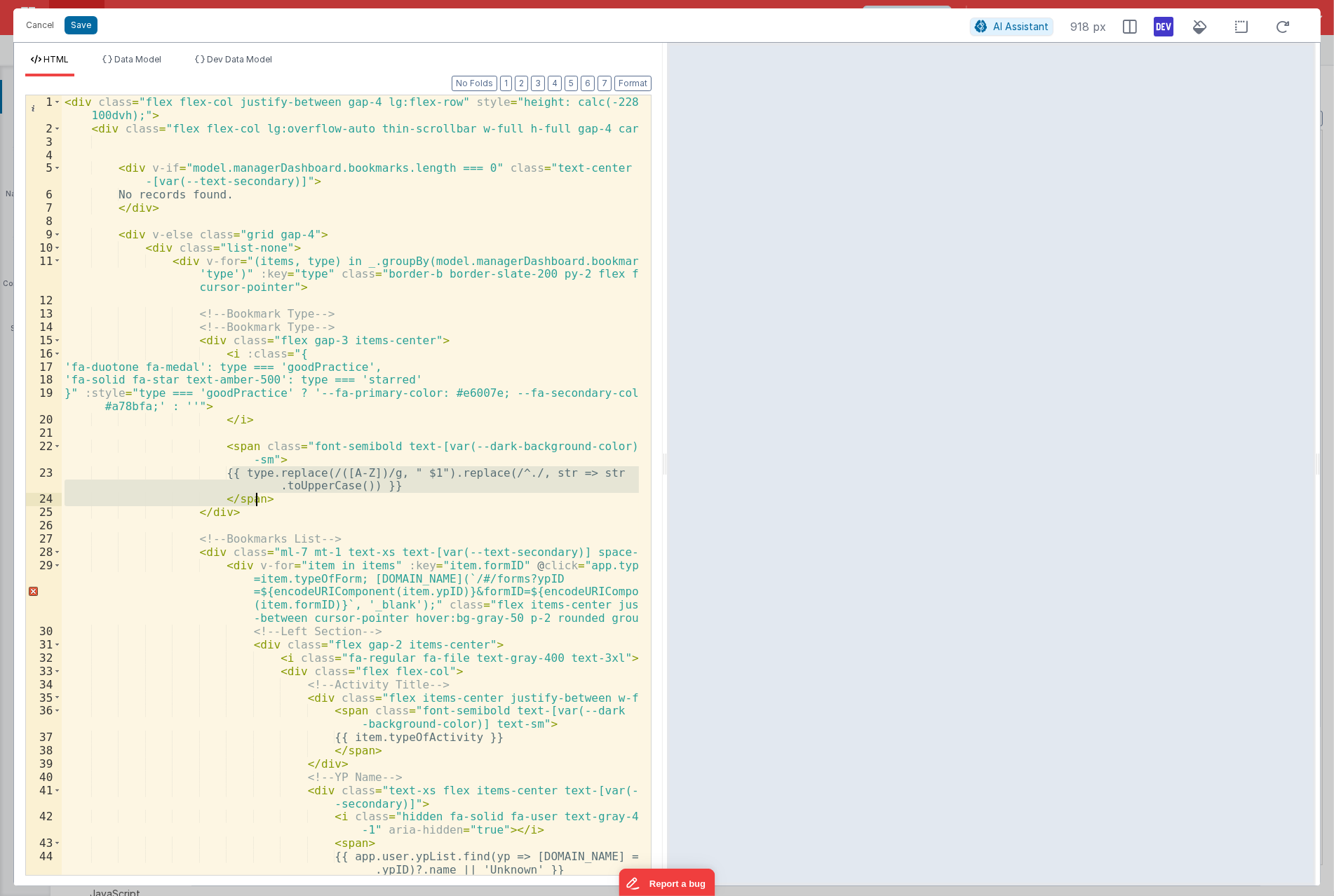
drag, startPoint x: 234, startPoint y: 470, endPoint x: 442, endPoint y: 492, distance: 209.2
click at [442, 492] on div "< div class = "flex flex-col justify-between gap-4 lg:flex-row" style = "height…" at bounding box center [350, 505] width 577 height 820
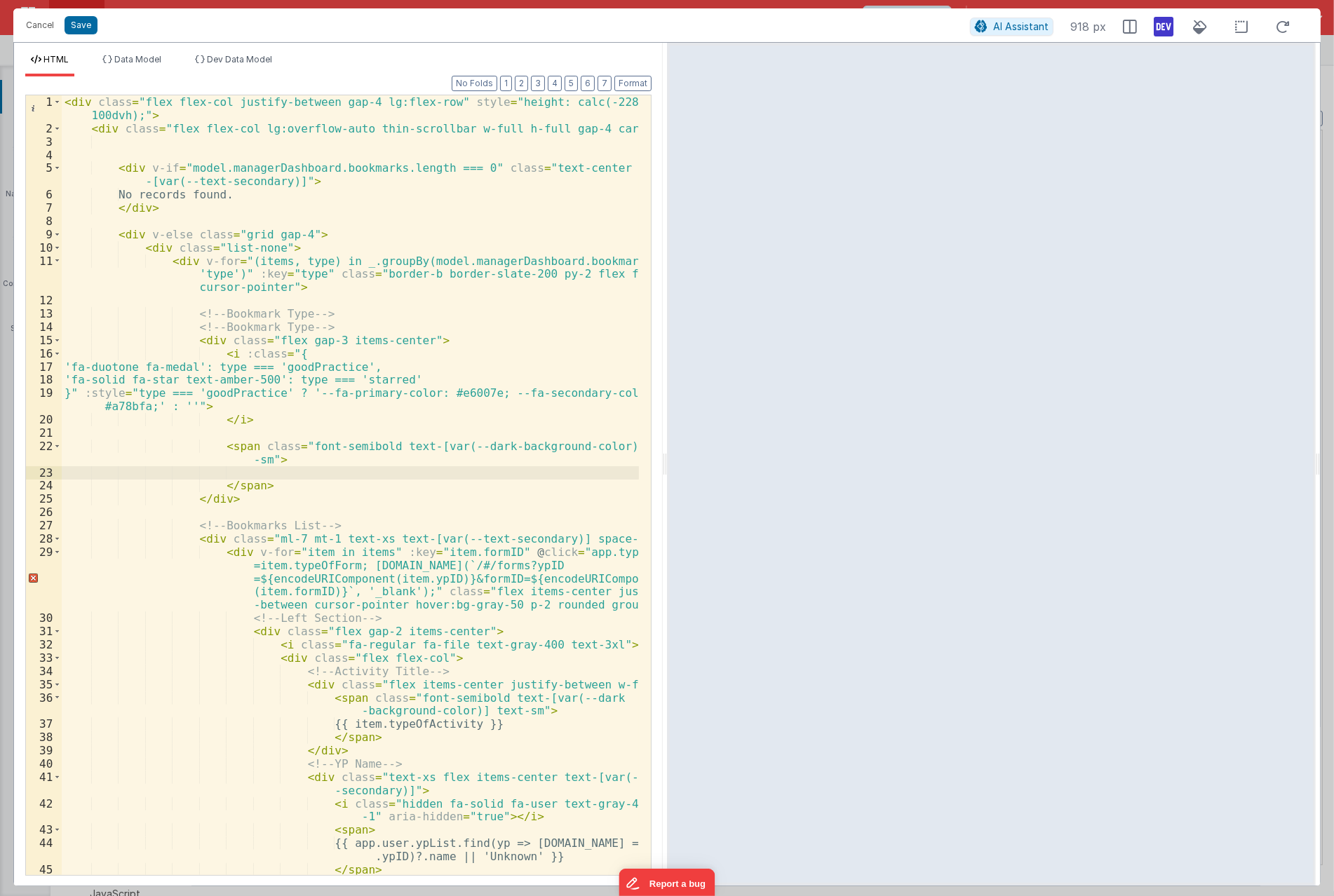
click at [256, 432] on div "< div class = "flex flex-col justify-between gap-4 lg:flex-row" style = "height…" at bounding box center [350, 505] width 577 height 820
paste textarea
click at [259, 474] on div "< div class = "flex flex-col justify-between gap-4 lg:flex-row" style = "height…" at bounding box center [350, 505] width 577 height 820
click at [75, 20] on button "Save" at bounding box center [81, 25] width 33 height 18
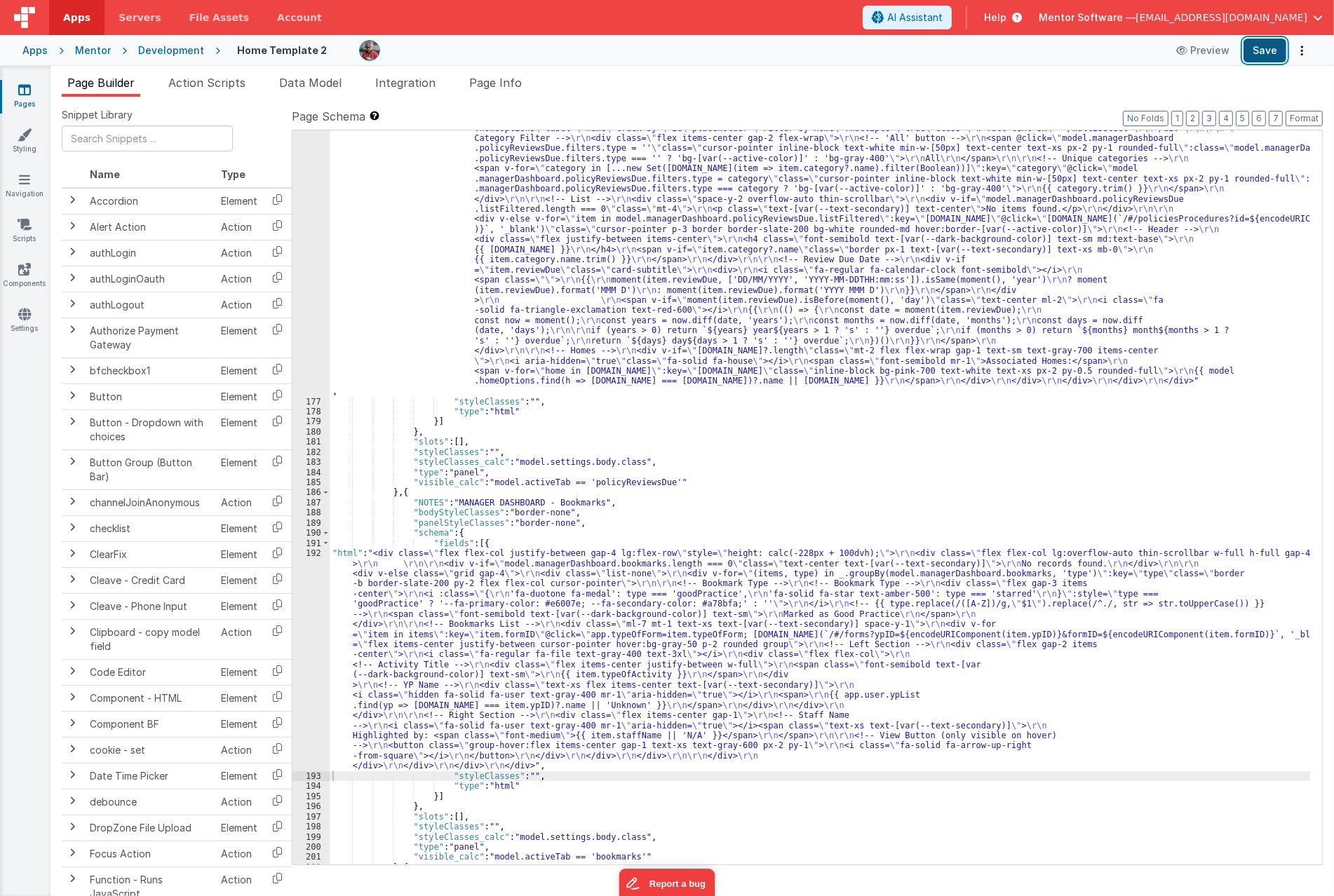
click at [1264, 46] on button "Save" at bounding box center [1264, 51] width 43 height 24
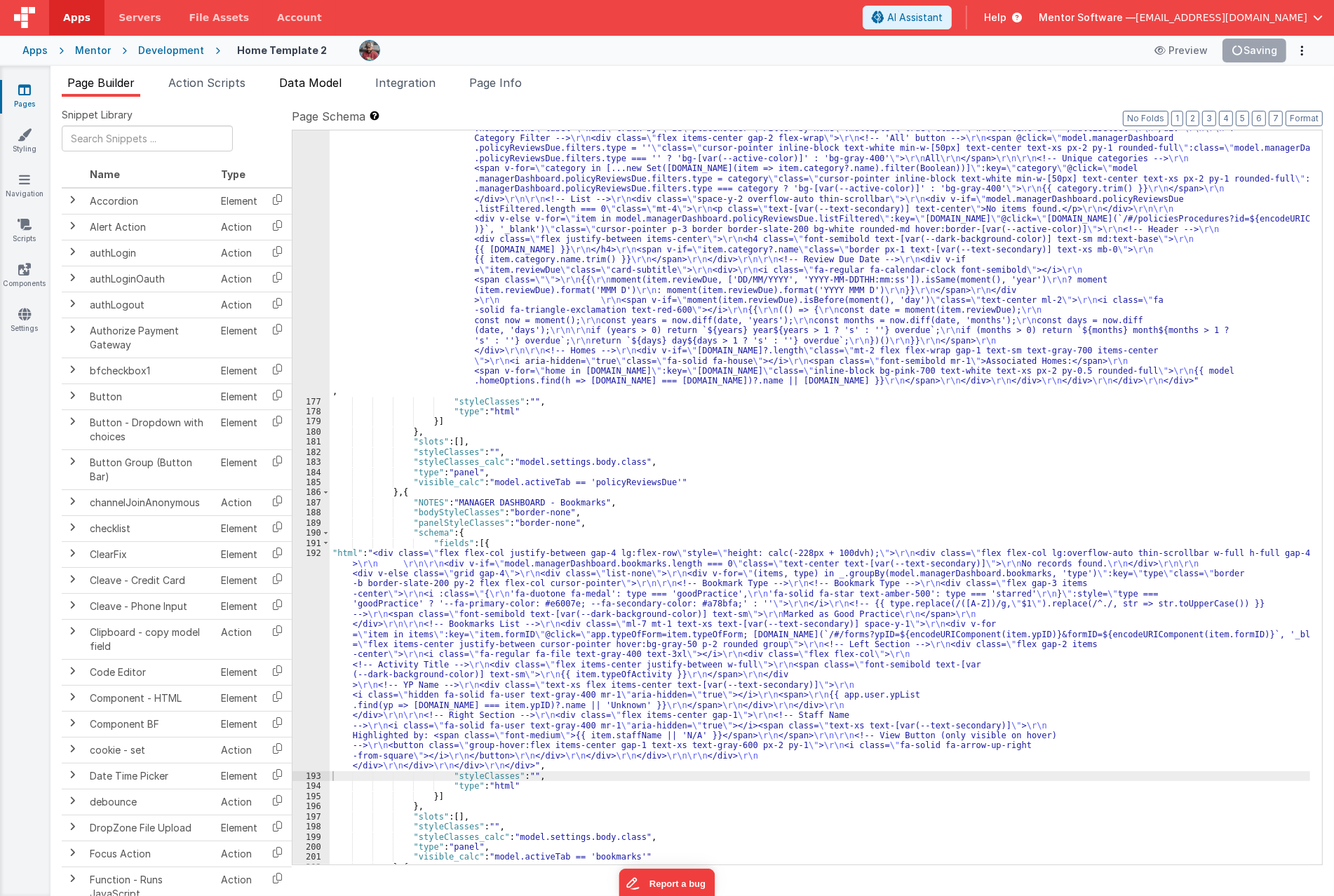
click at [334, 78] on span "Data Model" at bounding box center [310, 83] width 62 height 14
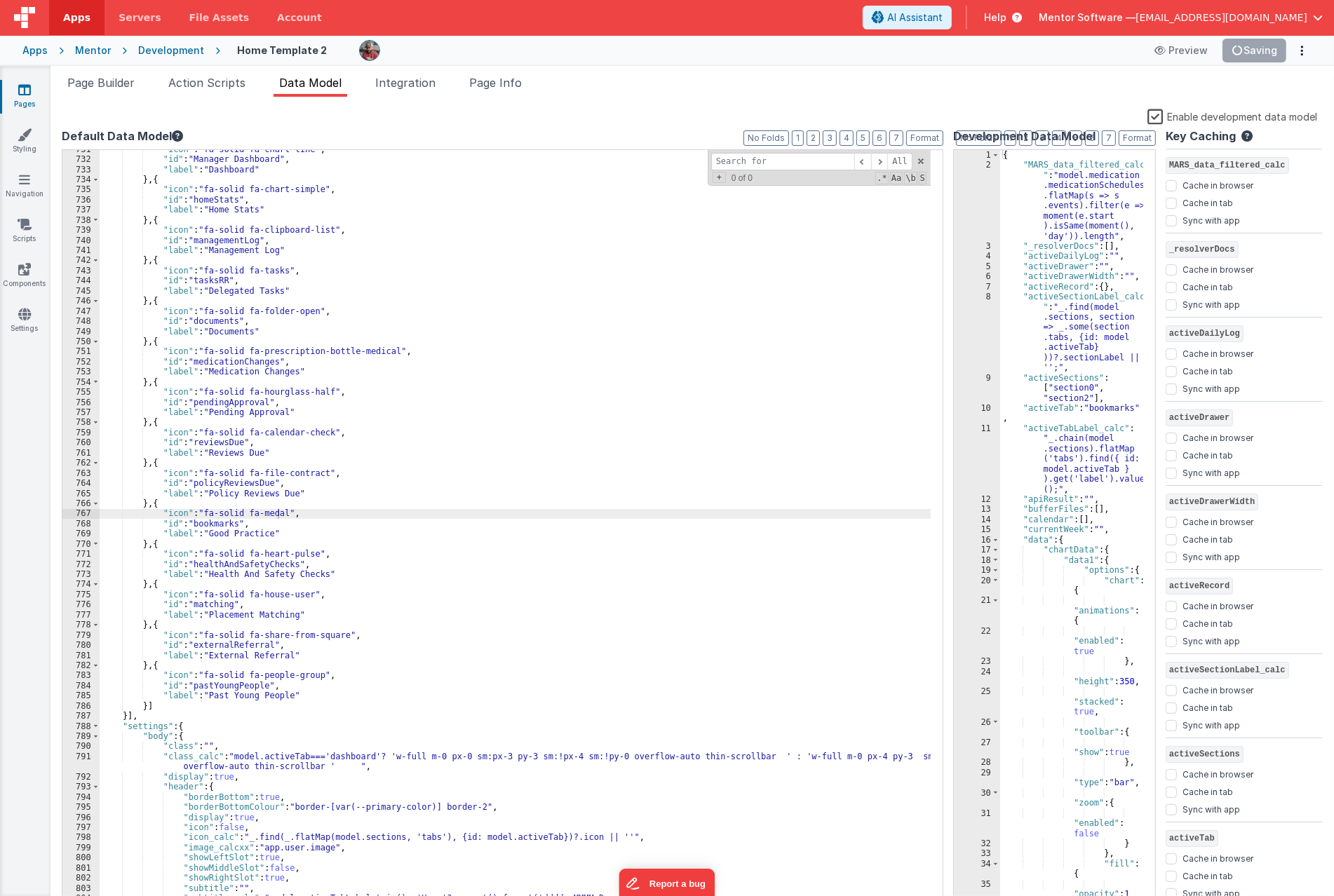
scroll to position [7724, 0]
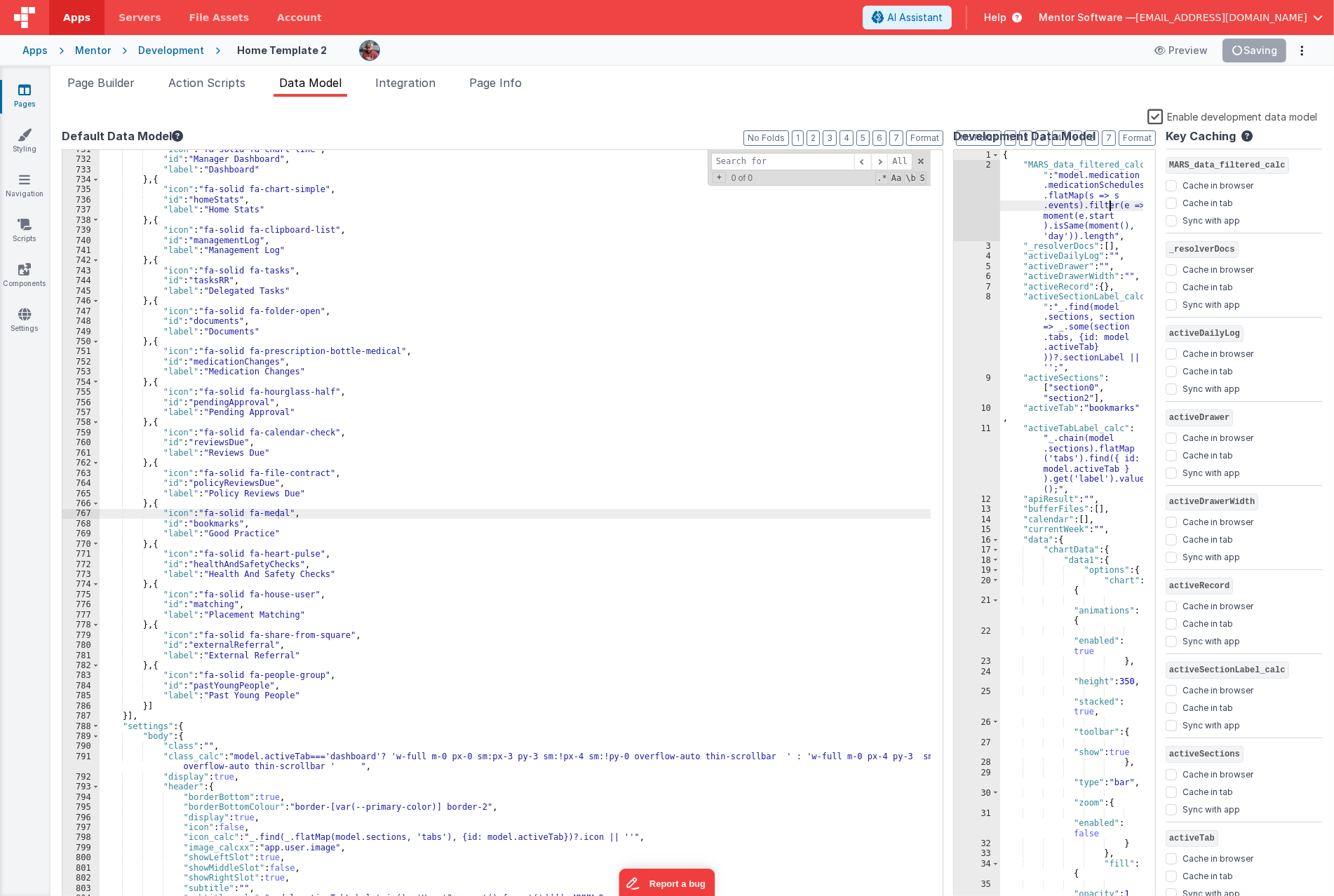
click at [1113, 208] on div "{ "MARS_data_filtered_calc " : "model.medication .medicationSchedules .flatMap(…" at bounding box center [1071, 544] width 143 height 788
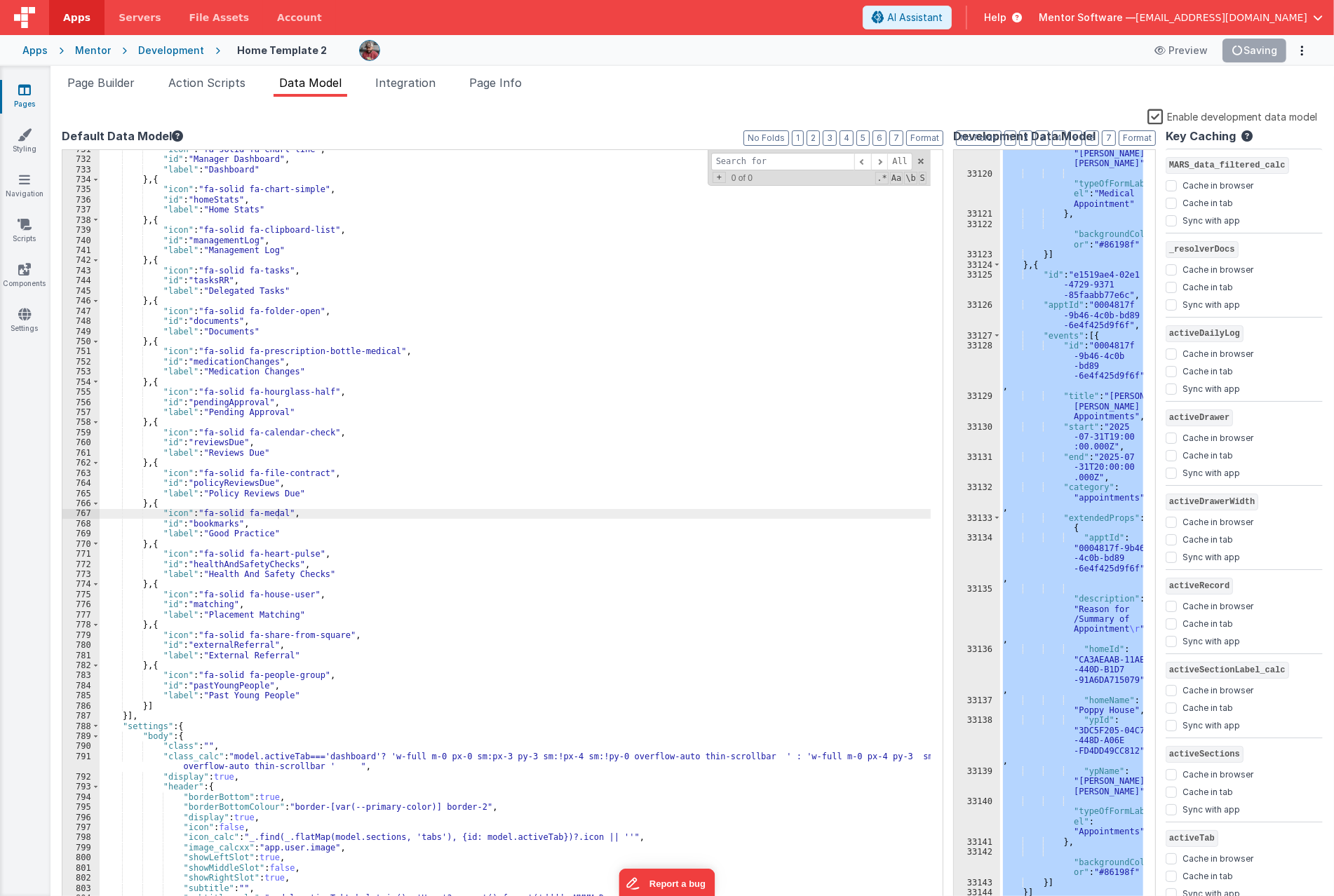
scroll to position [22220, 0]
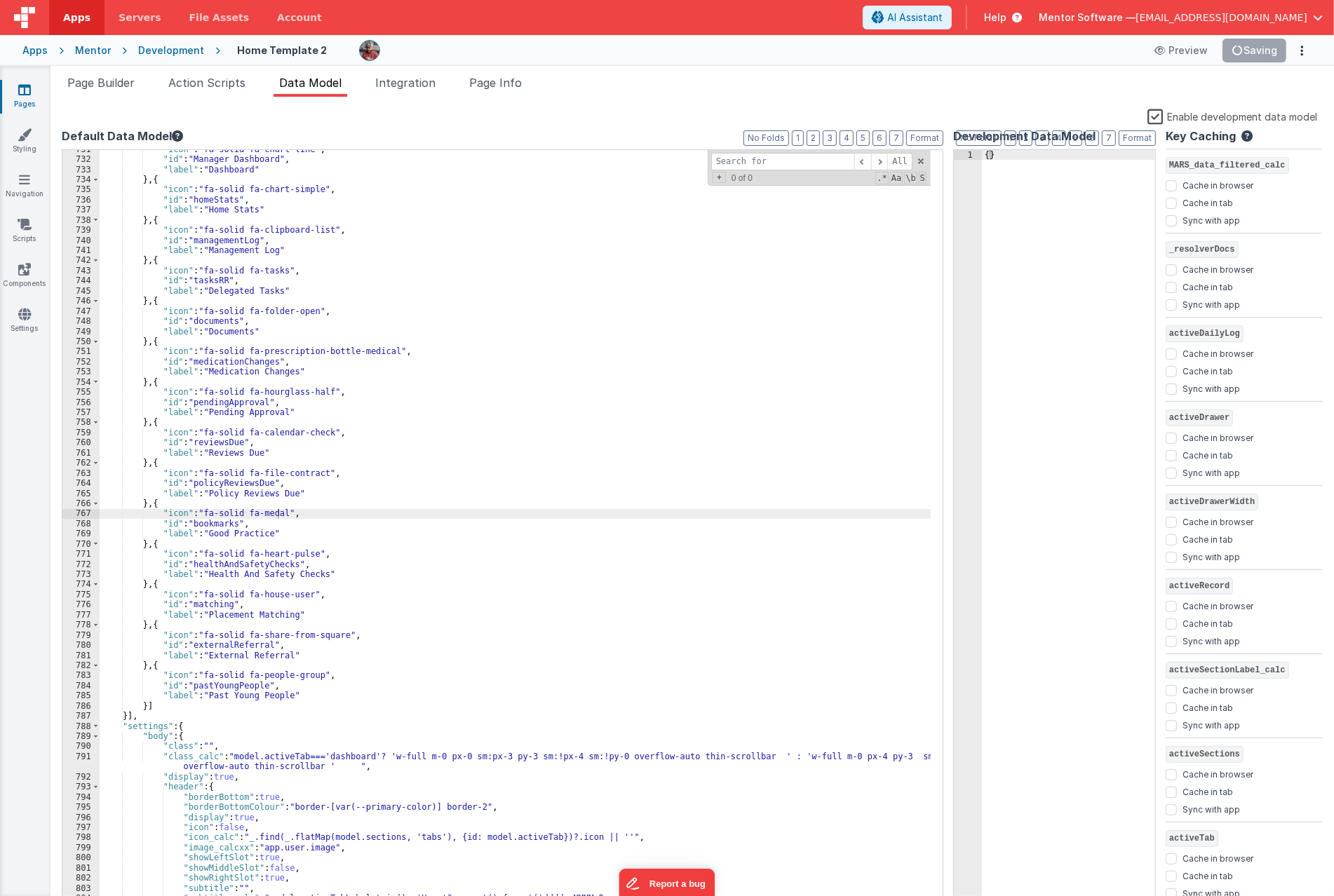
click at [1160, 121] on label "Enable development data model" at bounding box center [1232, 116] width 170 height 16
click at [0, 0] on input "Enable development data model" at bounding box center [0, 0] width 0 height 0
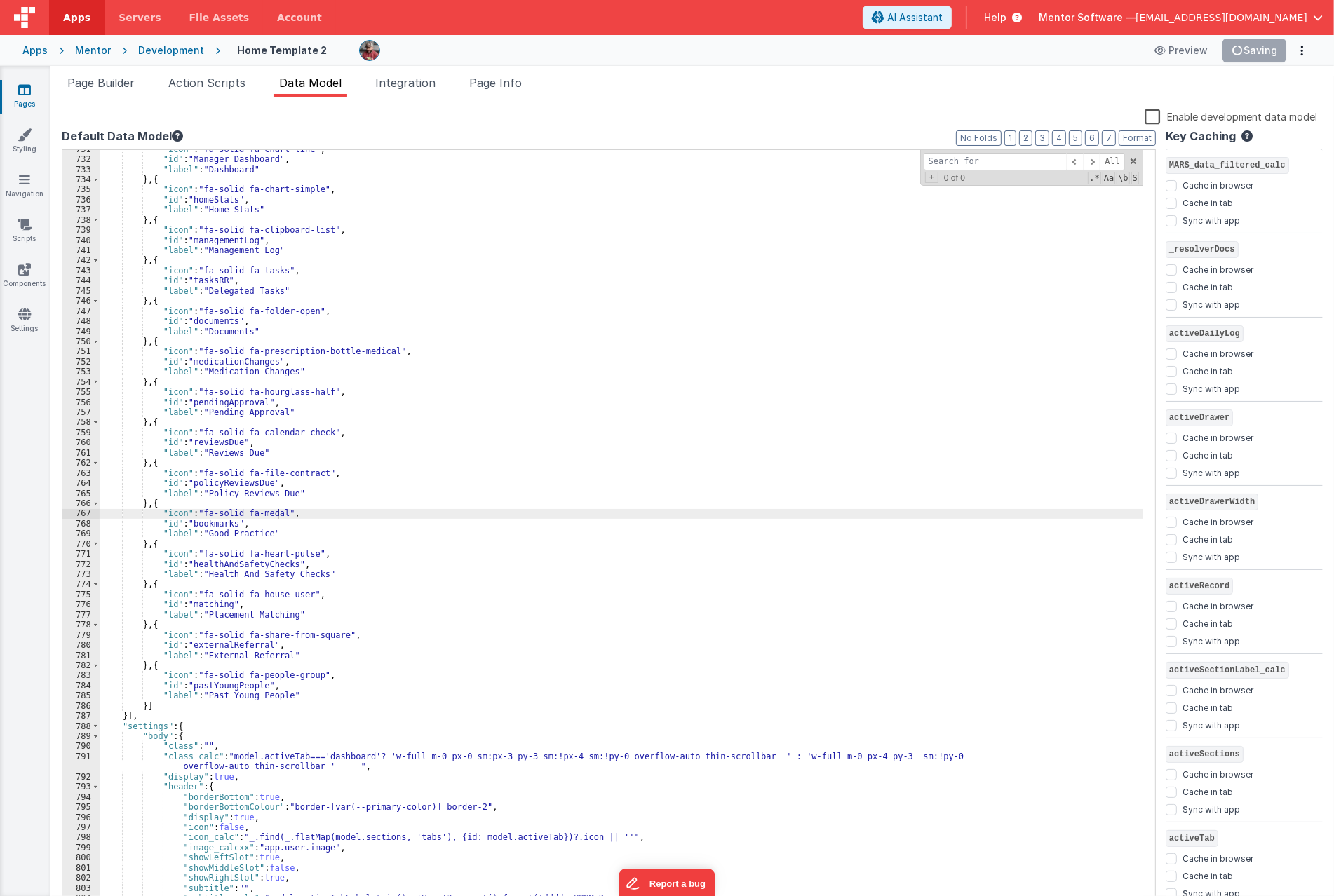
click at [1041, 425] on div ""icon" : "fa-solid fa-chart-line" , "id" : "Manager Dashboard" , "label" : "Das…" at bounding box center [621, 534] width 1043 height 778
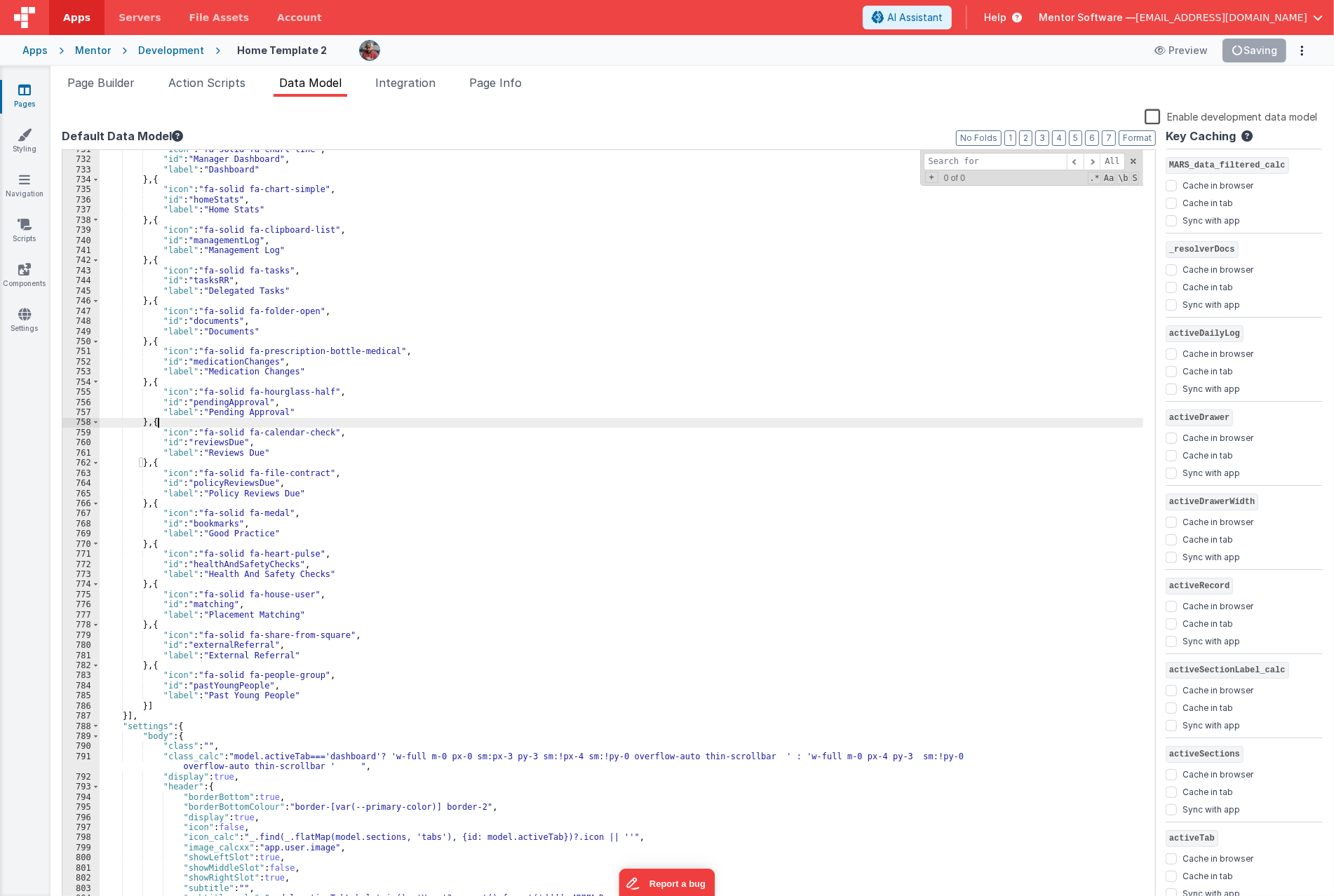
click at [814, 377] on div ""icon" : "fa-solid fa-chart-line" , "id" : "Manager Dashboard" , "label" : "Das…" at bounding box center [621, 534] width 1043 height 778
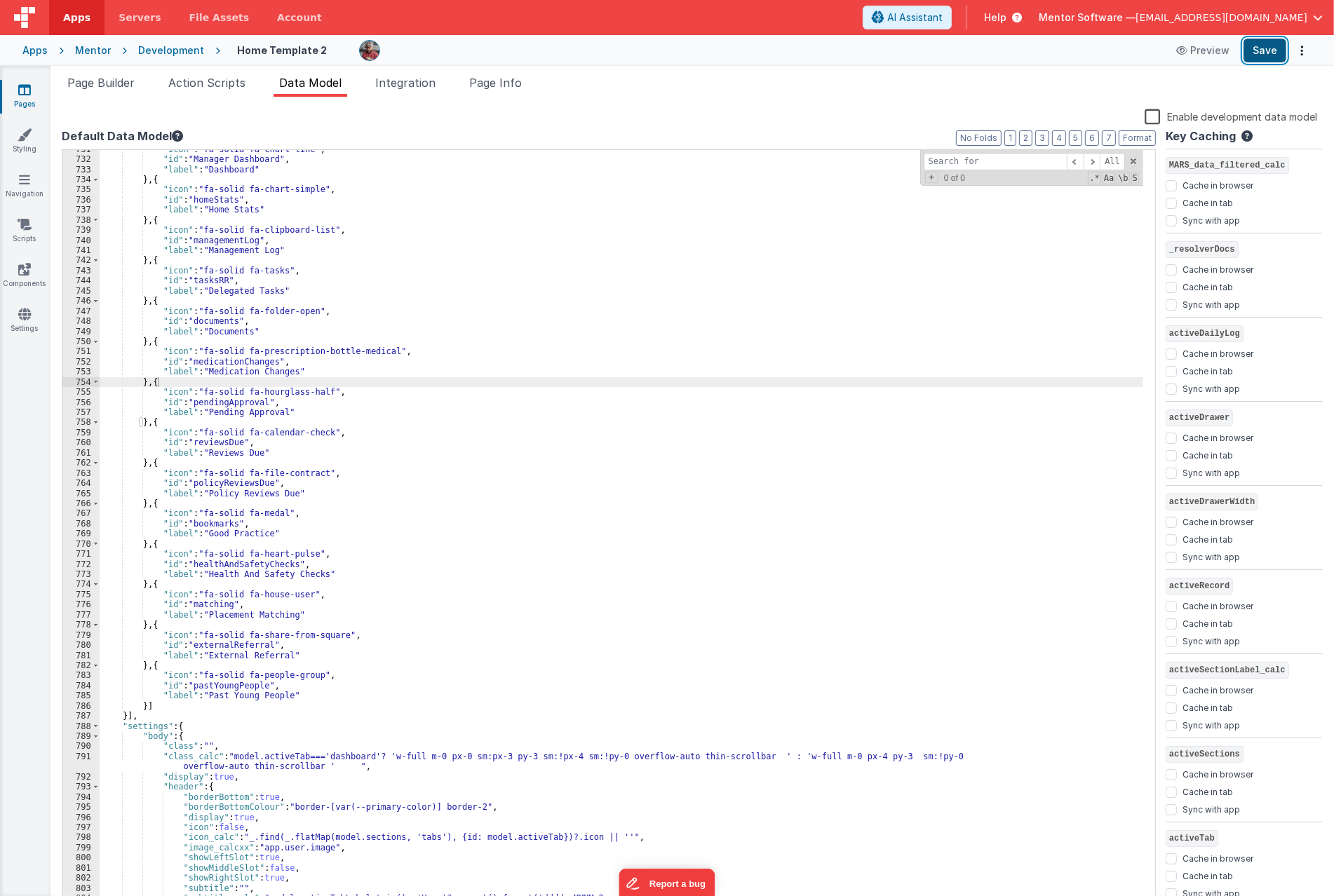
click at [1267, 54] on button "Save" at bounding box center [1264, 51] width 43 height 24
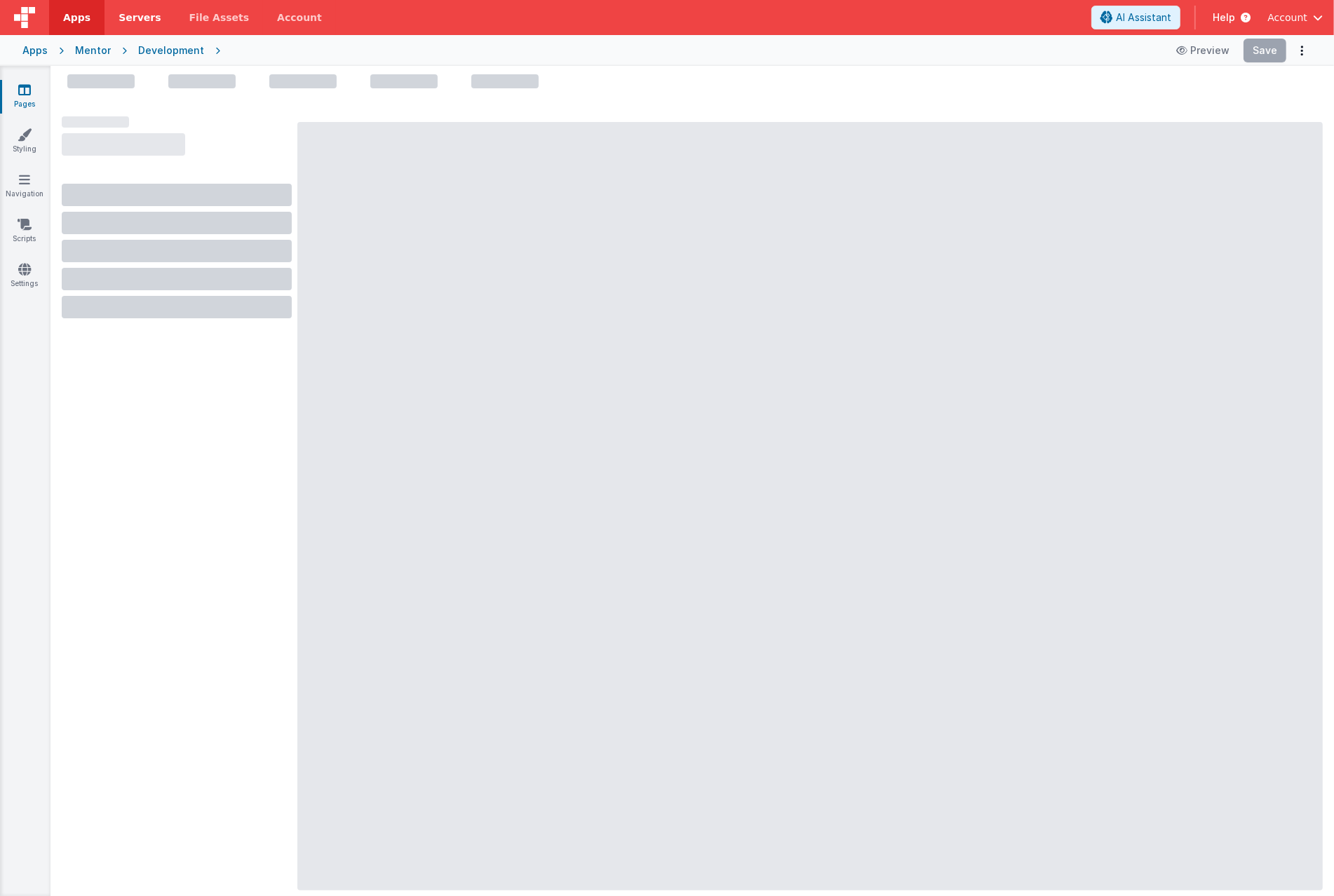
drag, startPoint x: 27, startPoint y: 100, endPoint x: 136, endPoint y: 0, distance: 147.9
click at [27, 100] on link "Pages" at bounding box center [25, 96] width 51 height 28
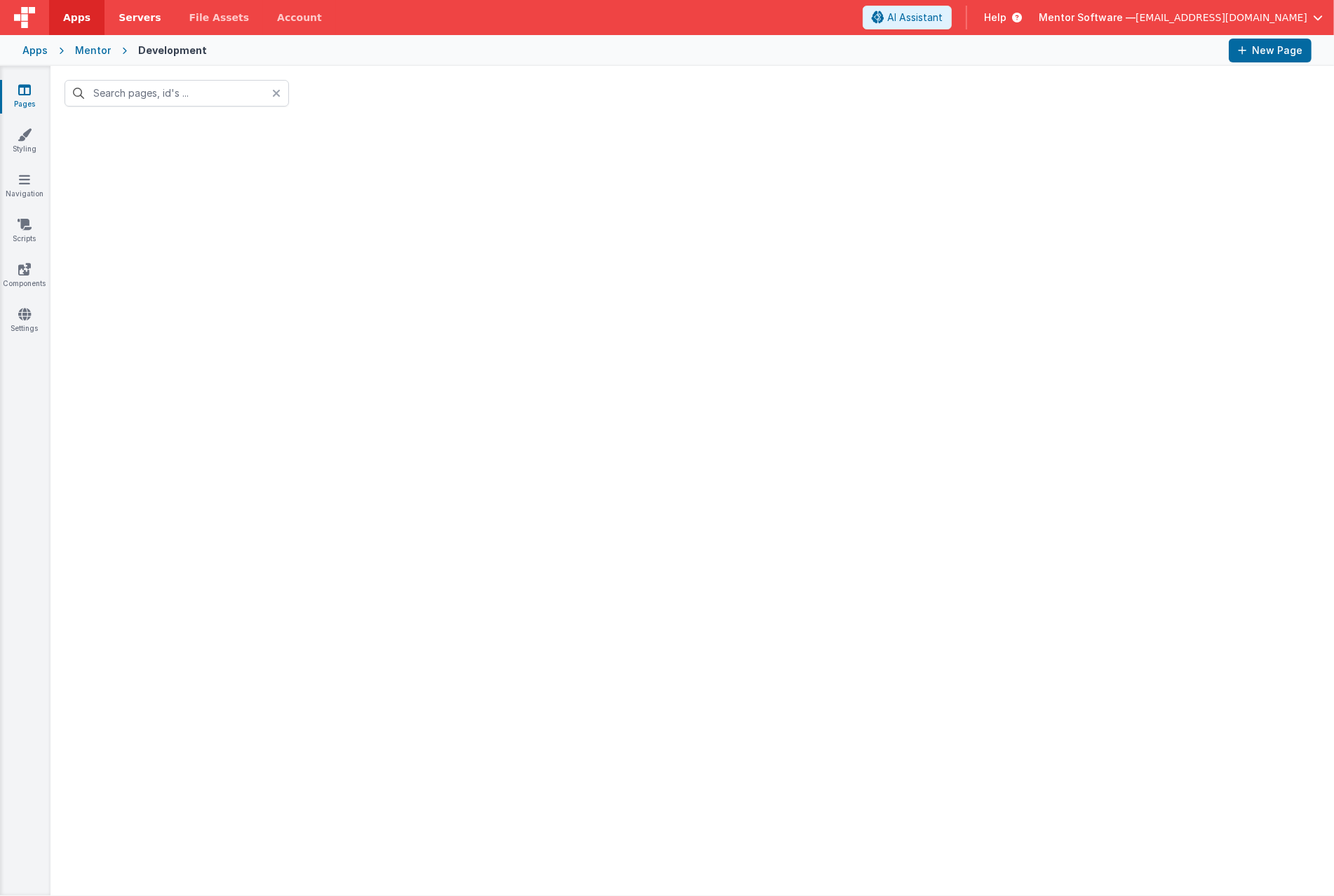
type input "medi"
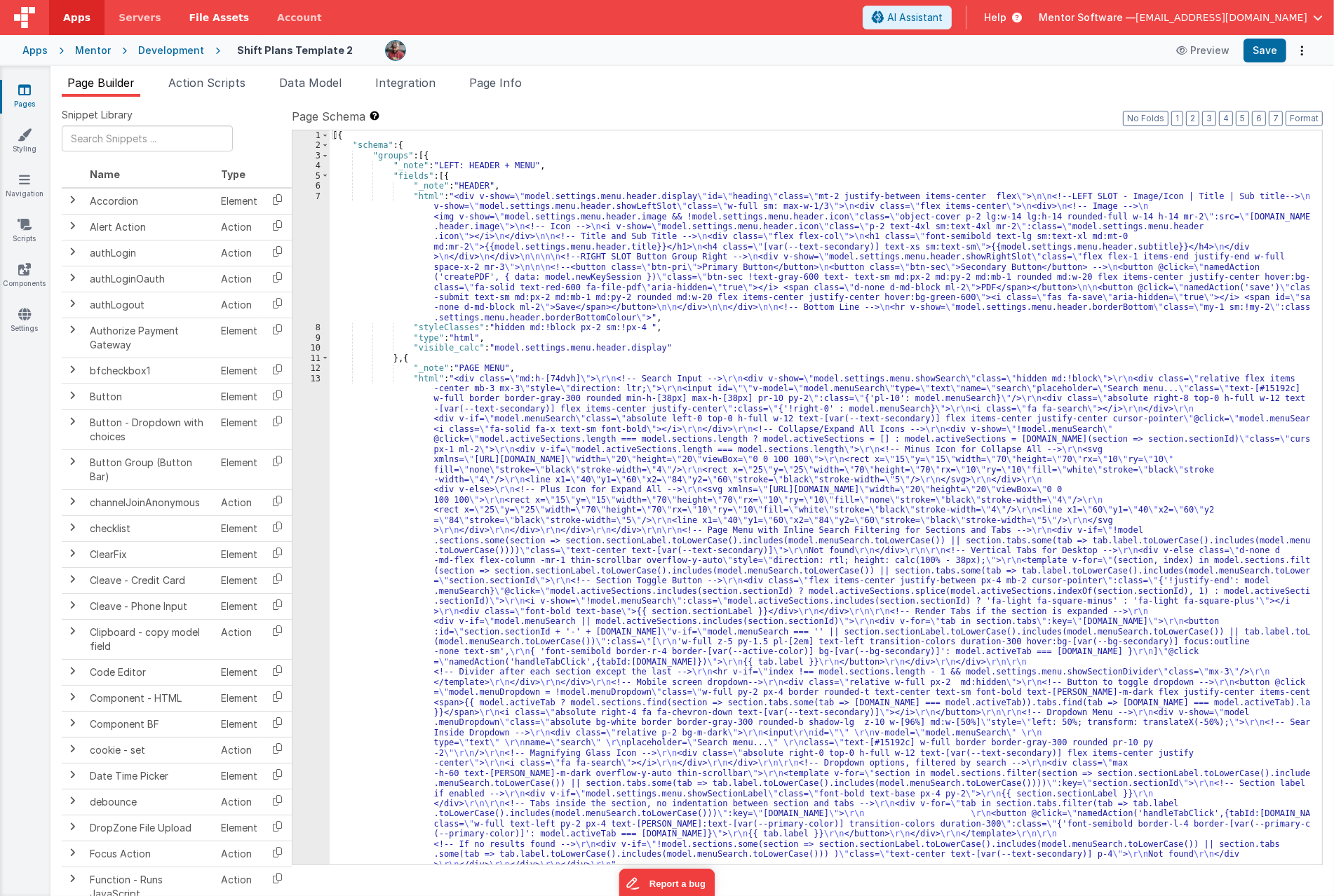
drag, startPoint x: 21, startPoint y: 100, endPoint x: 177, endPoint y: 8, distance: 181.1
click at [21, 100] on link "Pages" at bounding box center [25, 96] width 51 height 28
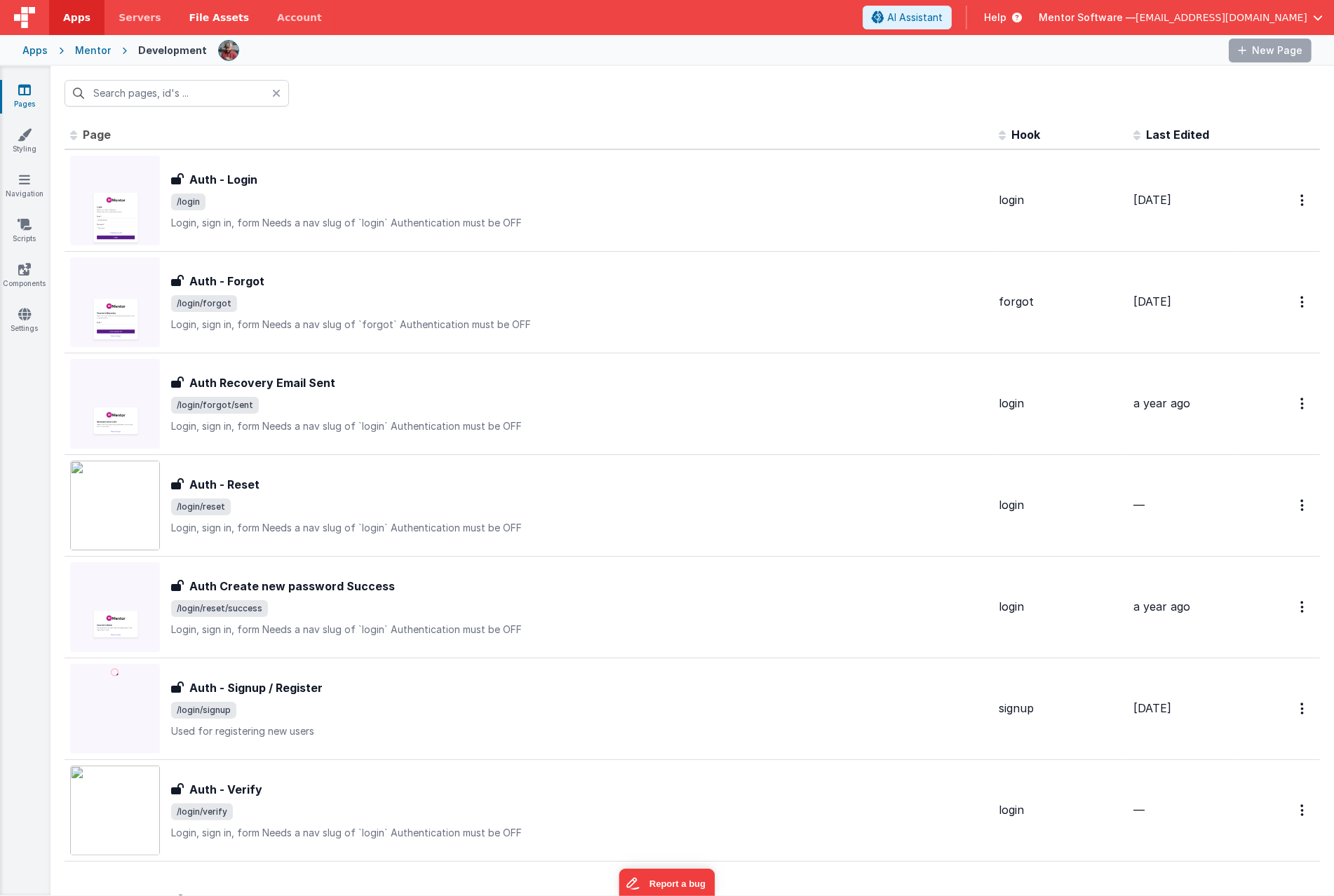
type input "shift"
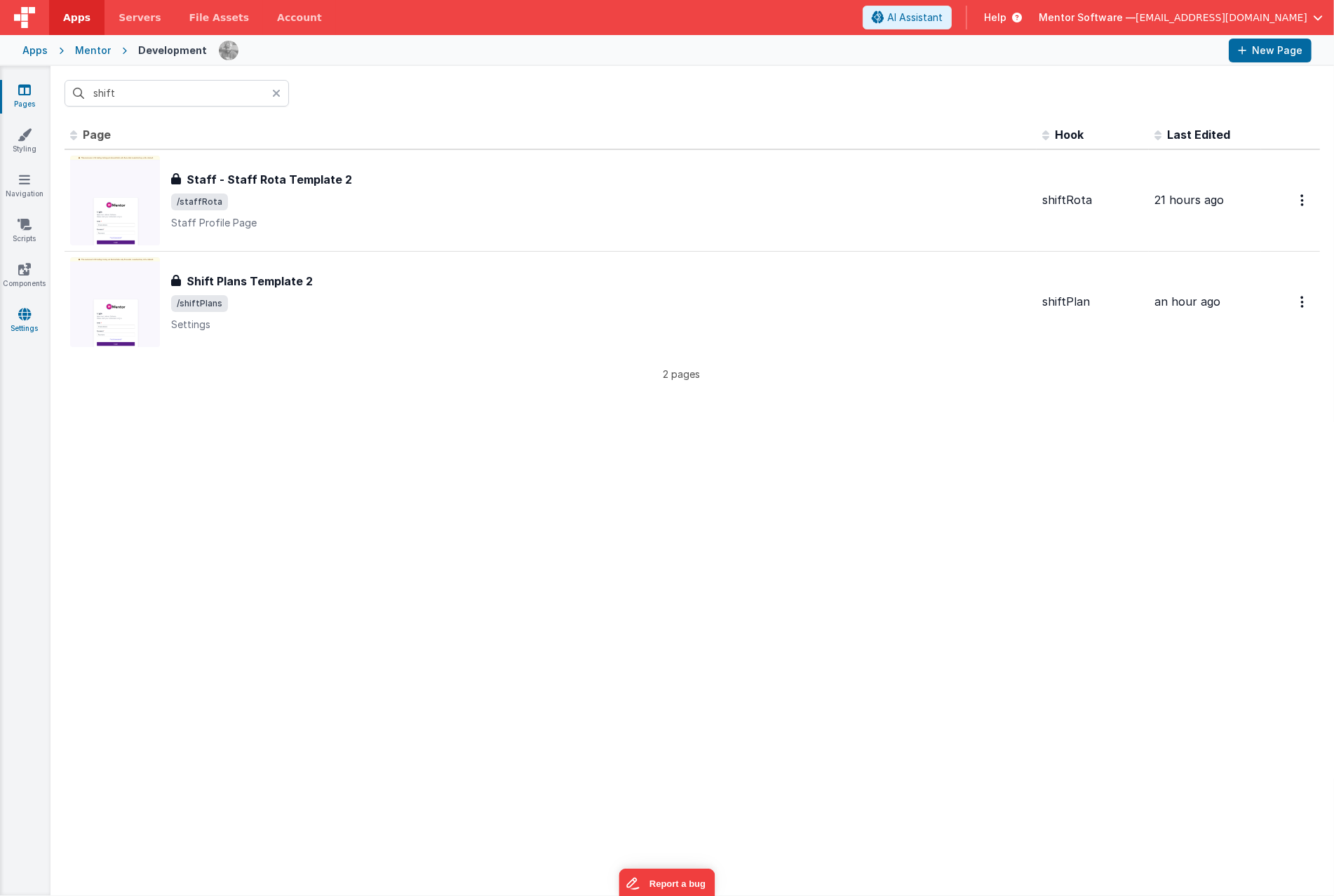
click at [16, 319] on link "Settings" at bounding box center [25, 320] width 51 height 28
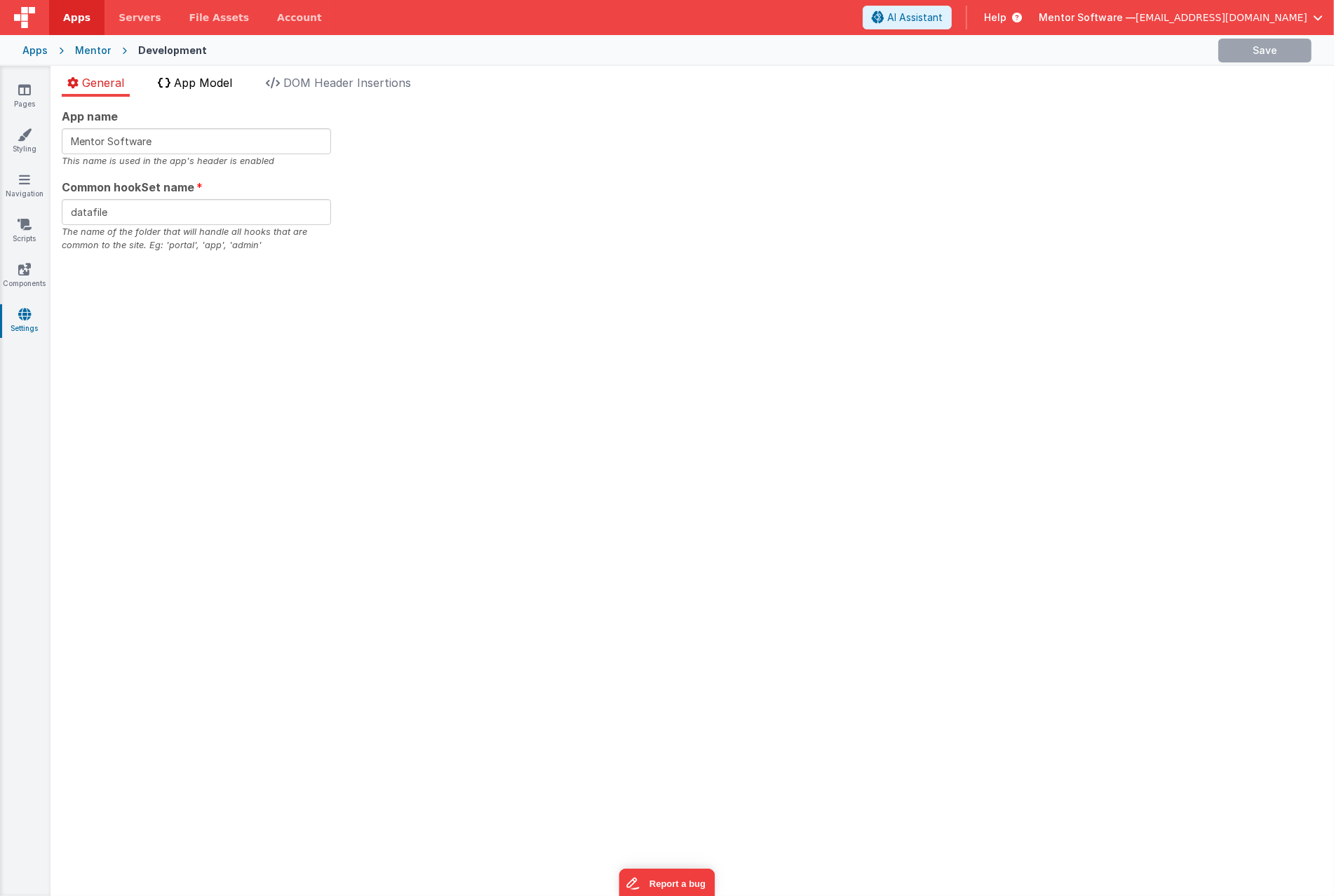
click at [214, 79] on span "App Model" at bounding box center [203, 83] width 59 height 14
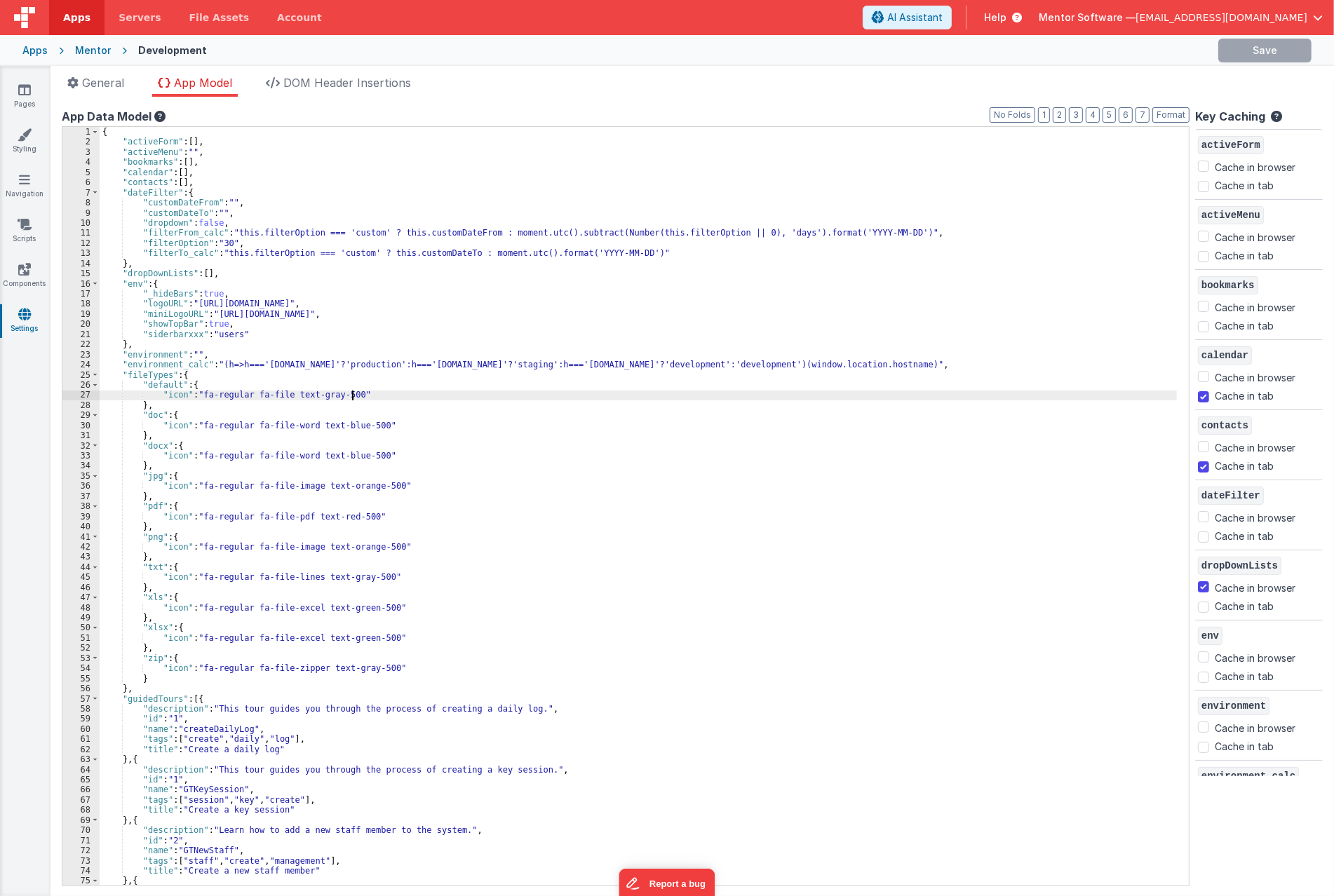
click at [449, 393] on div "{ "activeForm" : [ ] , "activeMenu" : "" , "bookmarks" : [ ] , "calendar" : [ ]…" at bounding box center [638, 516] width 1077 height 780
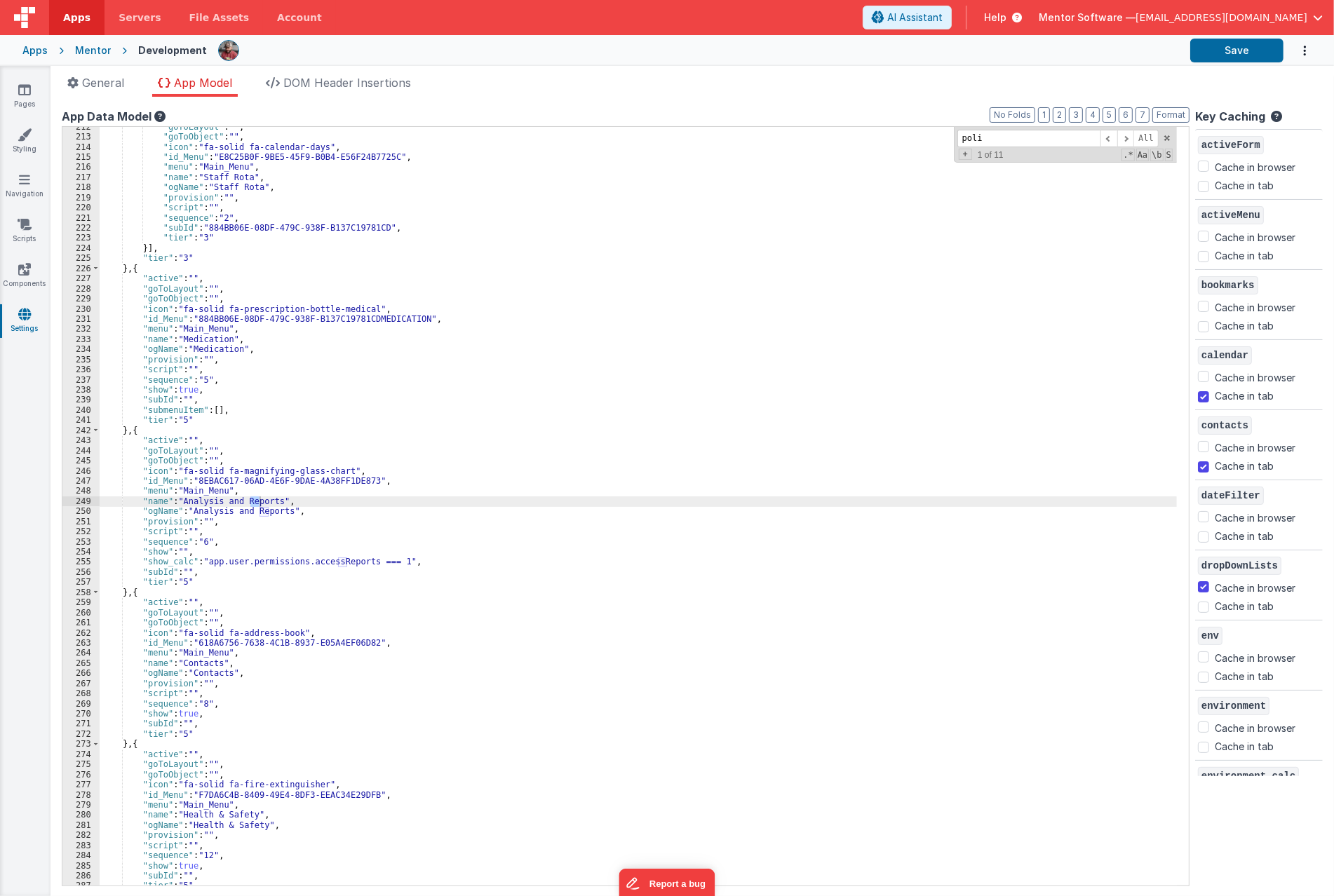
scroll to position [5383, 0]
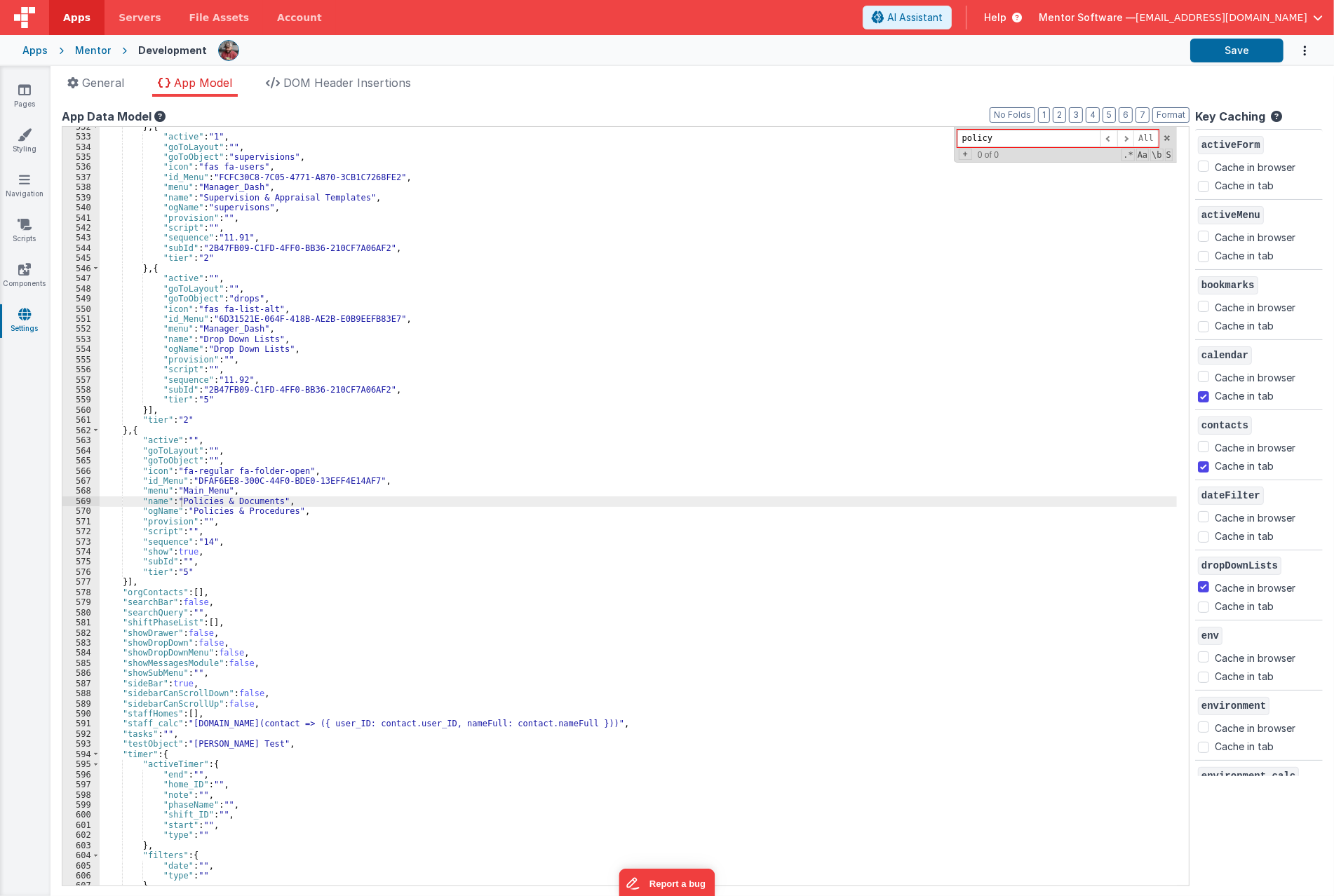
type input "policy"
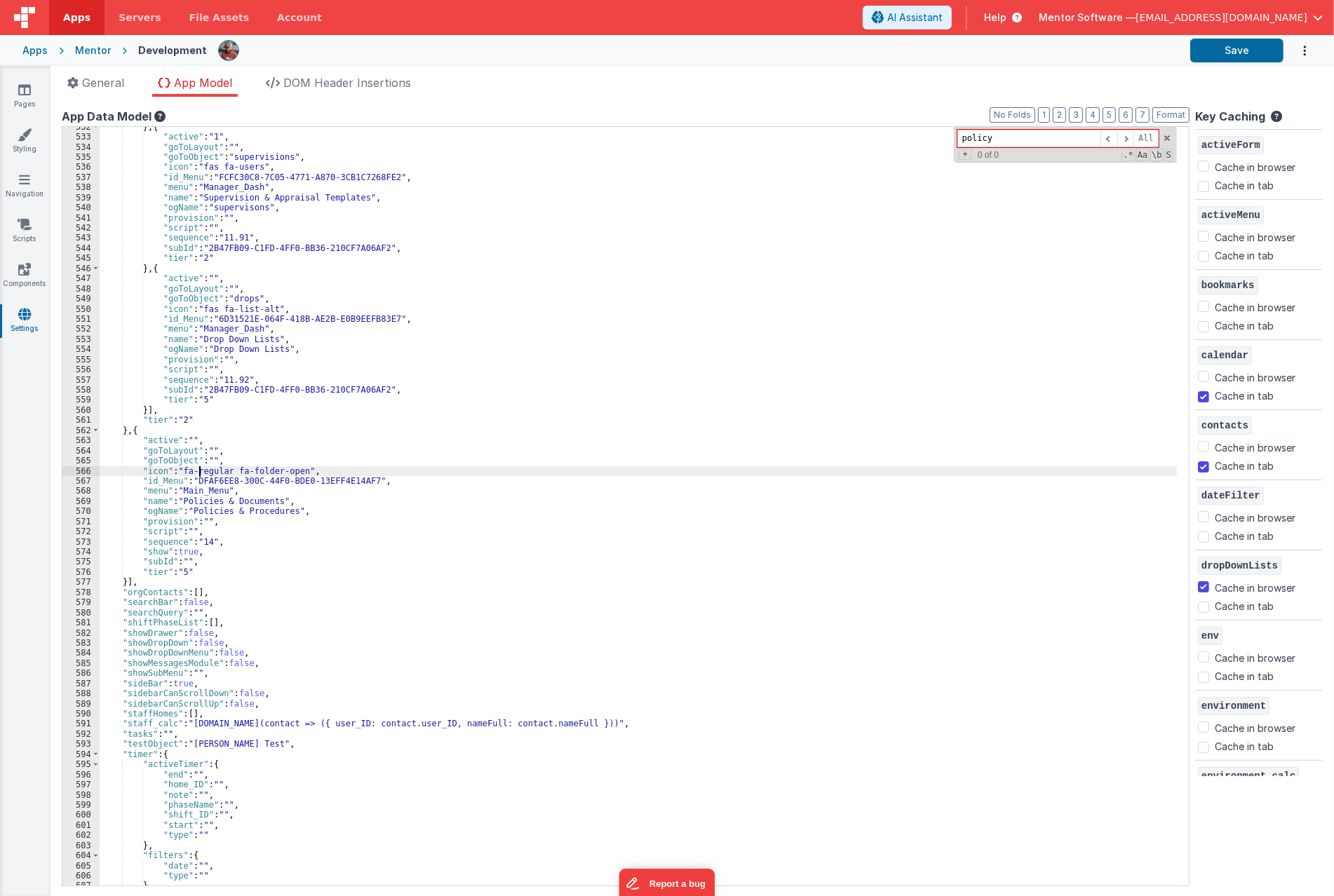
click at [201, 471] on div "} , { "active" : "1" , "goToLayout" : "" , "goToObject" : "supervisions" , "ico…" at bounding box center [638, 512] width 1077 height 780
click at [1245, 58] on button "Save" at bounding box center [1237, 51] width 93 height 24
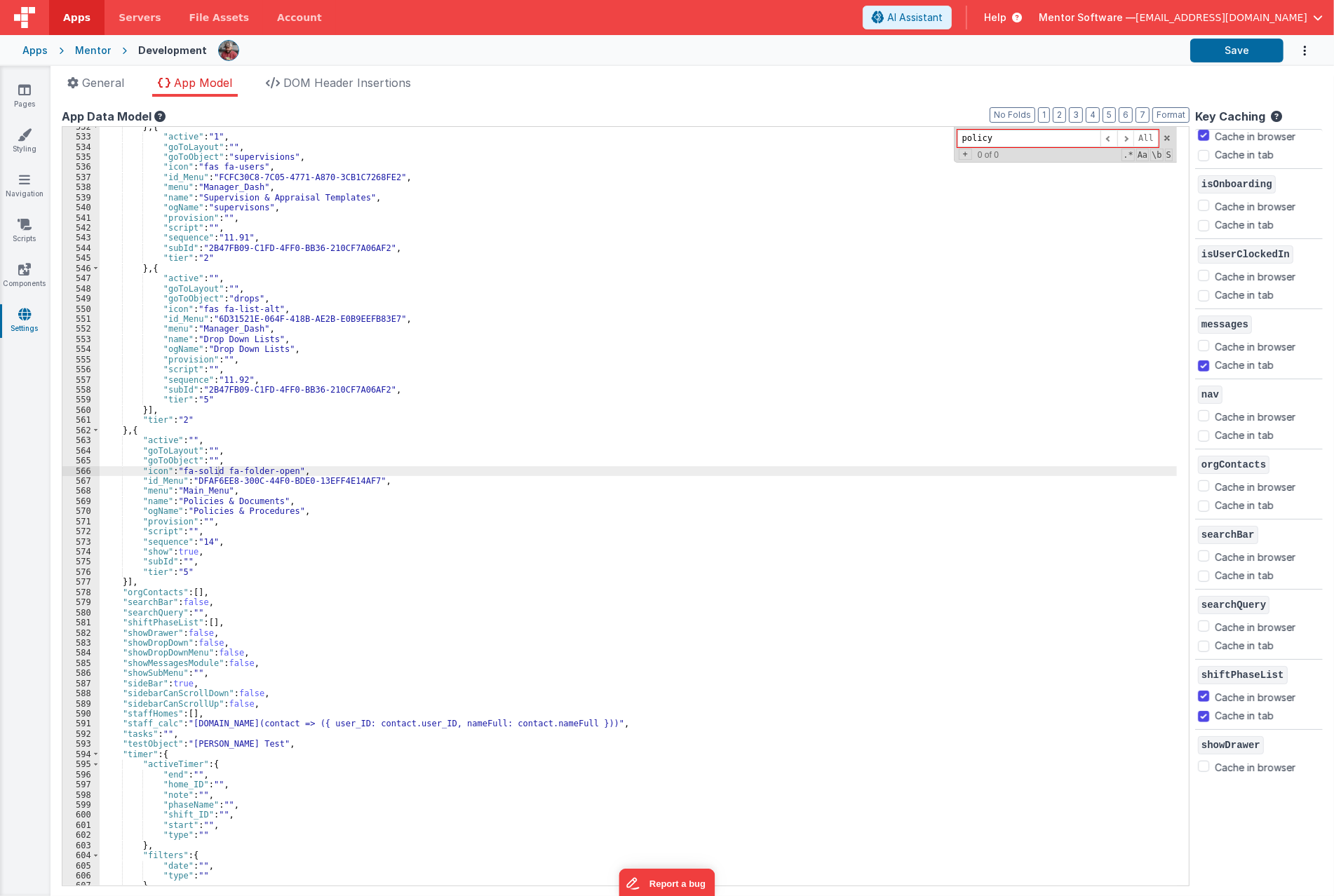
scroll to position [1480, 0]
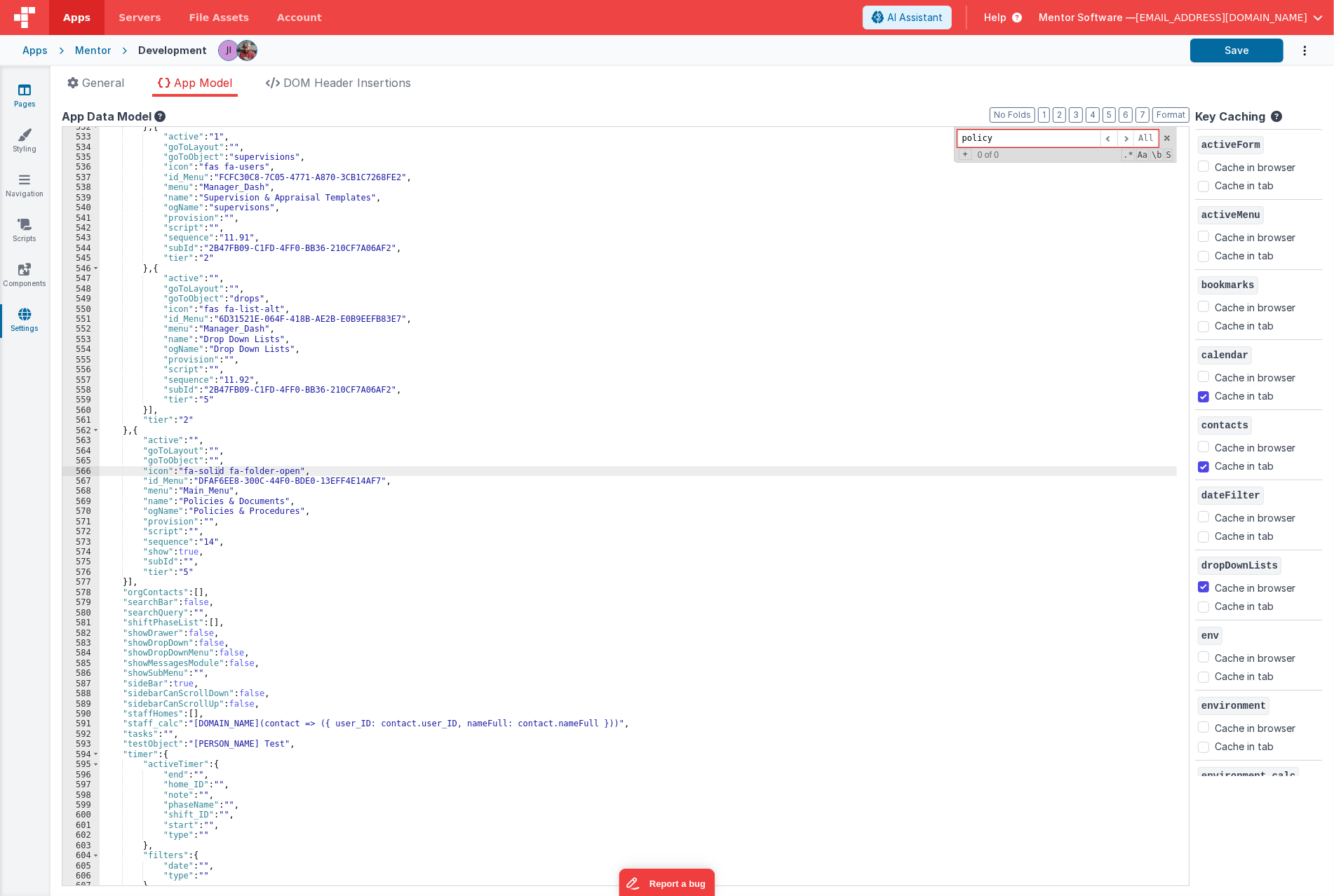
scroll to position [1480, 0]
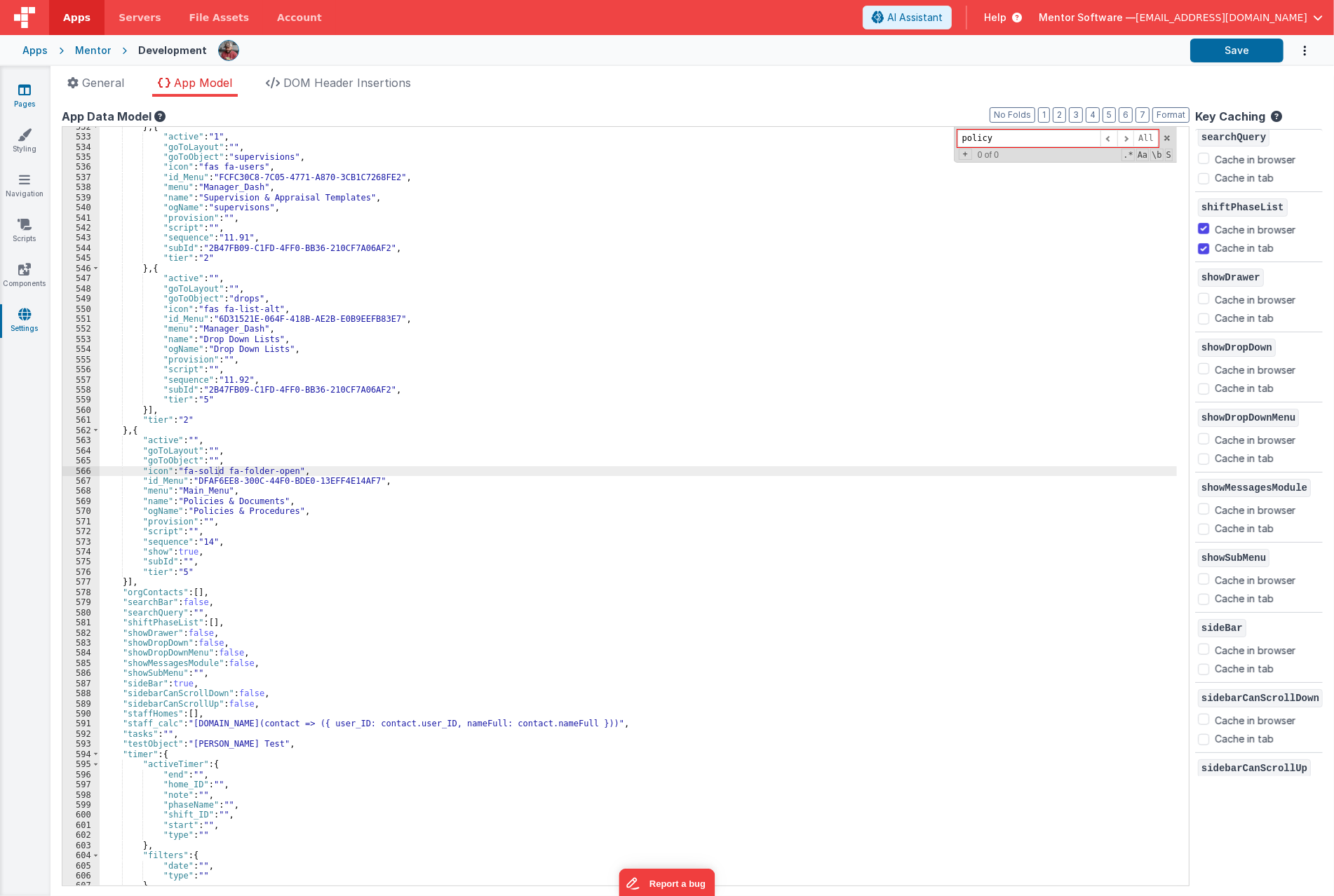
click at [25, 89] on icon at bounding box center [25, 90] width 13 height 14
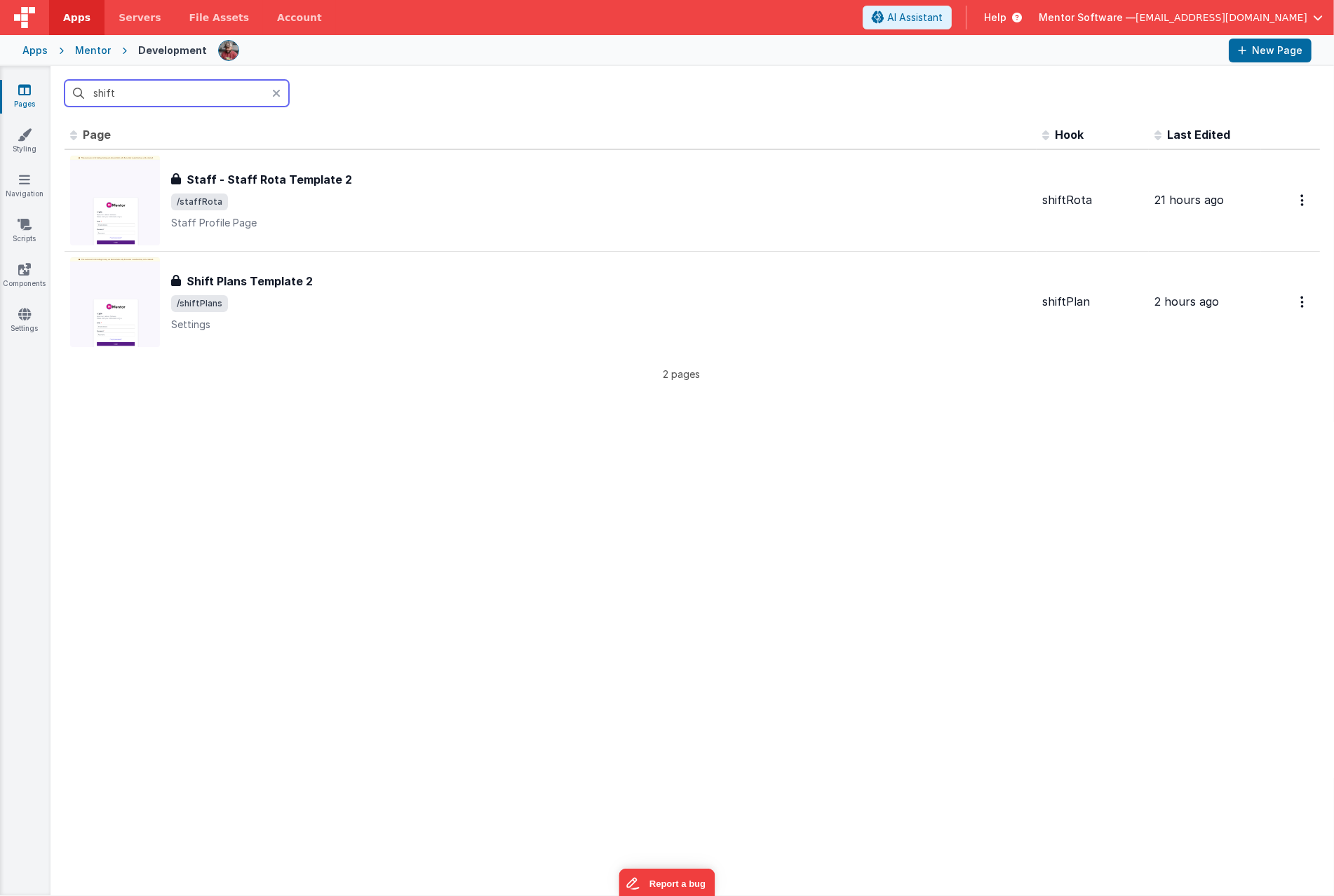
click at [198, 99] on input "shift" at bounding box center [177, 93] width 225 height 27
click at [201, 95] on input "shift" at bounding box center [177, 93] width 225 height 27
click at [200, 96] on input "shift" at bounding box center [177, 93] width 225 height 27
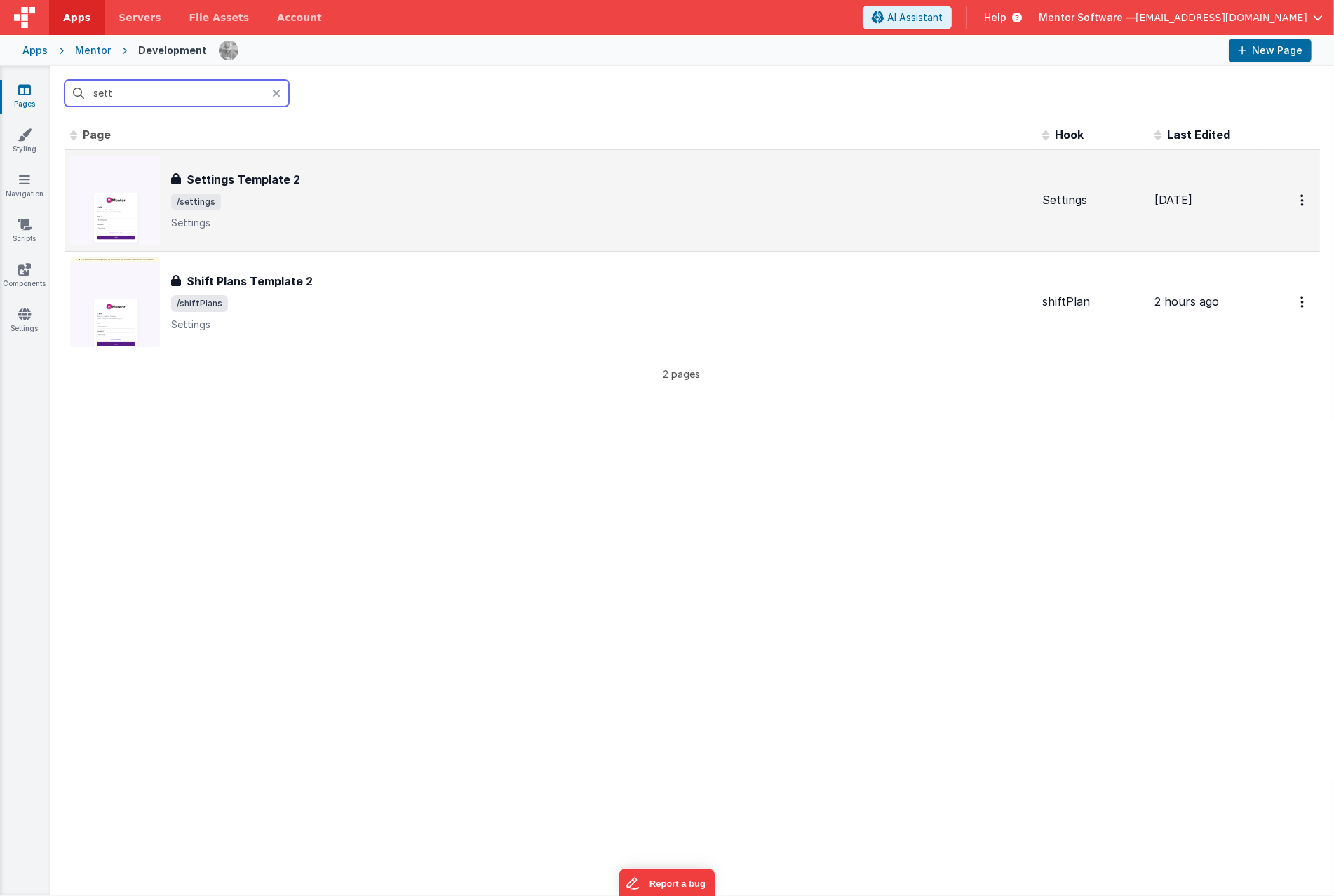
type input "sett"
click at [351, 214] on div "Settings Template 2 Settings Template 2 /settings Settings" at bounding box center [600, 200] width 860 height 59
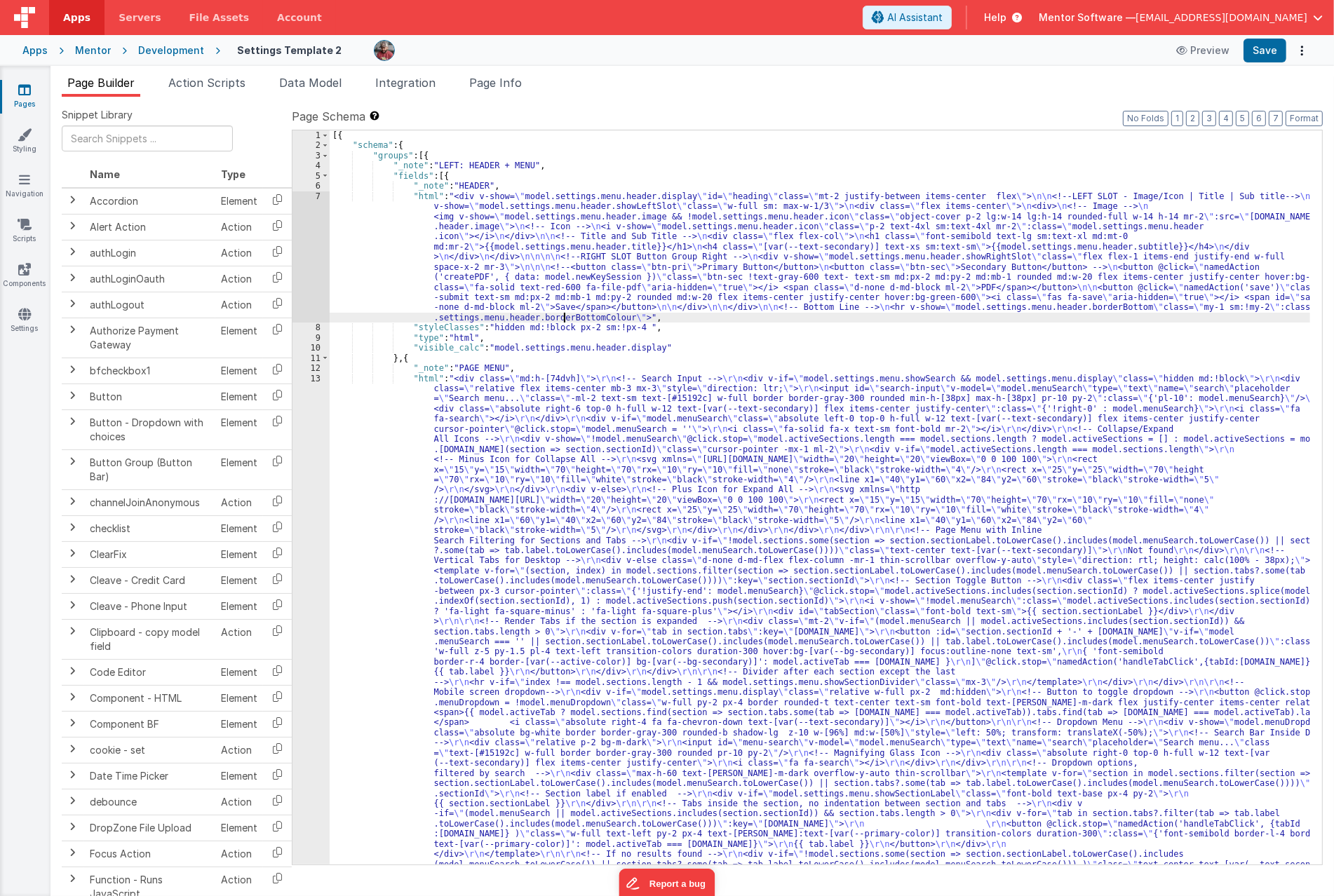
click at [564, 316] on div "[{ "schema" : { "groups" : [{ "_note" : "LEFT: HEADER + MENU" , "fields" : [{ "…" at bounding box center [820, 756] width 981 height 1252
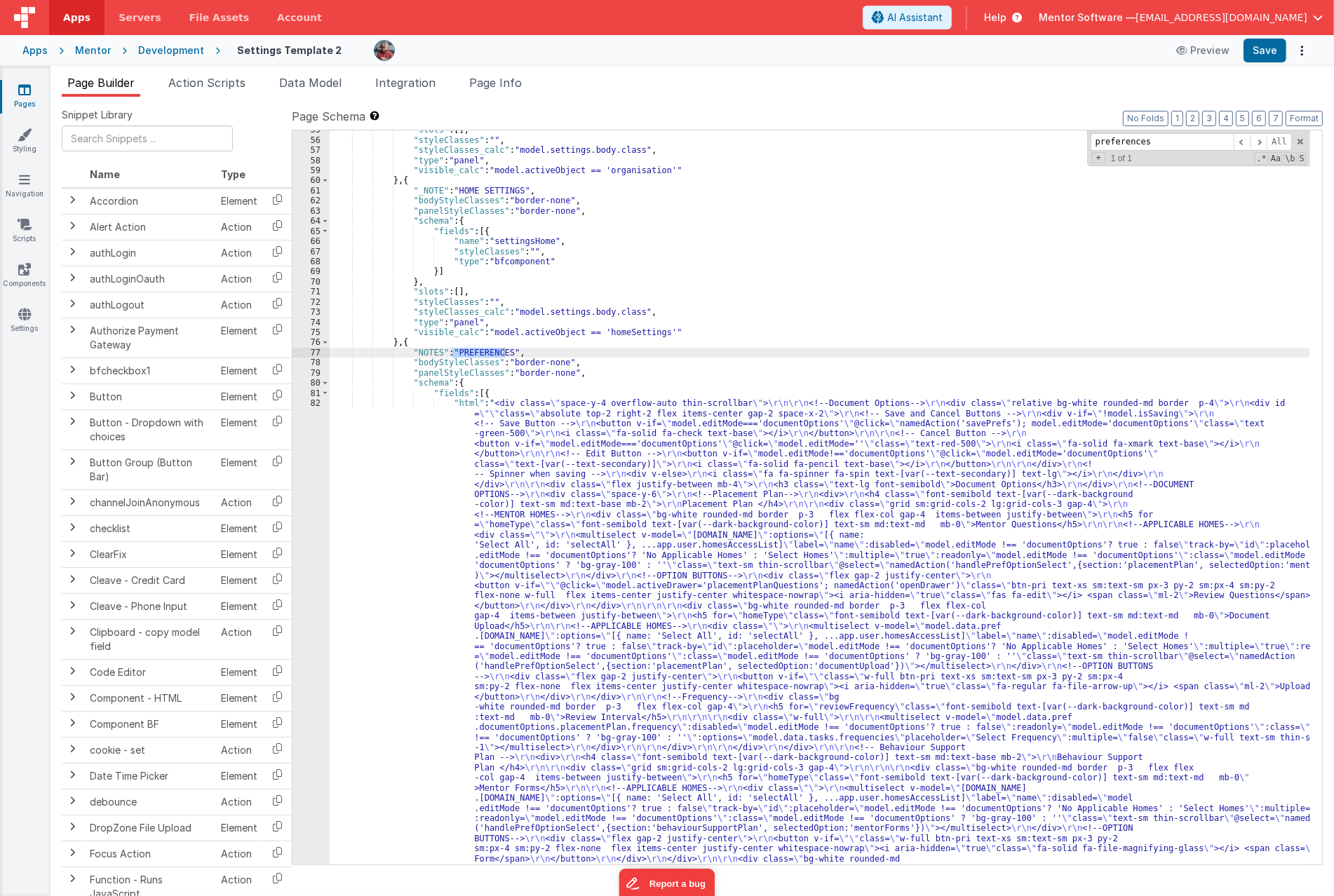
scroll to position [3145, 0]
type input "preferences"
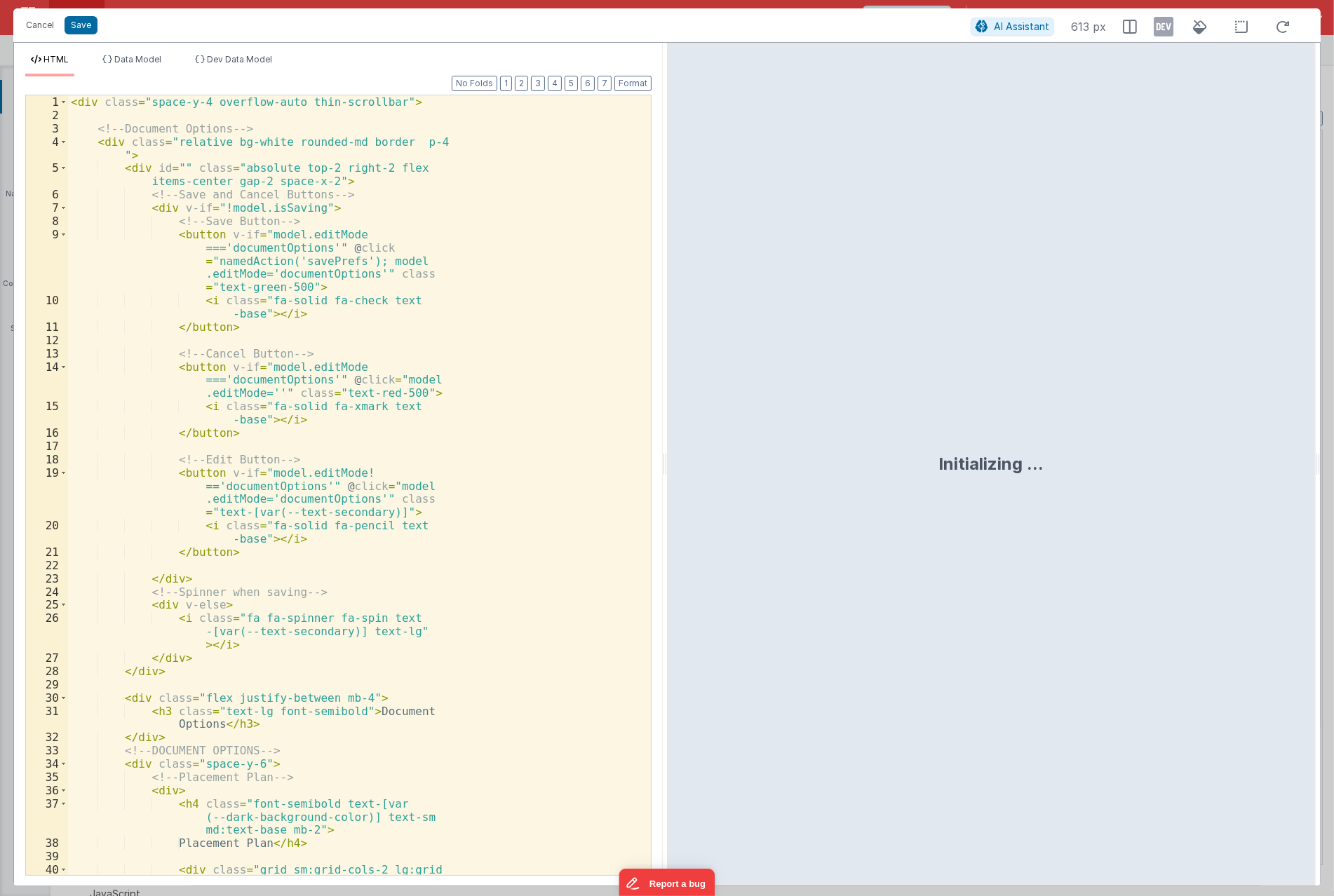
scroll to position [4745, 0]
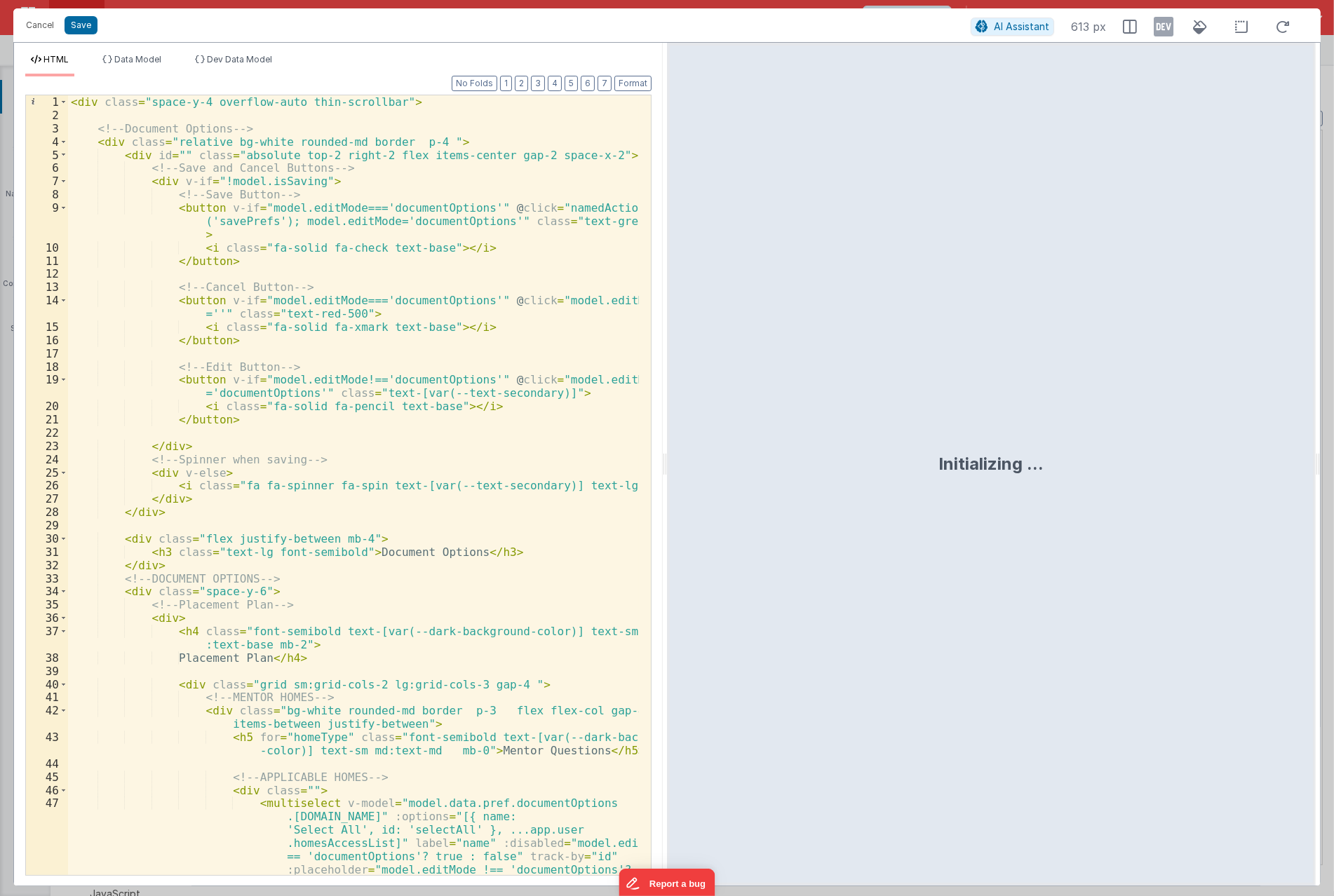
click at [365, 423] on div "< div class = "space-y-4 overflow-auto thin-scrollbar" > <!-- Document Options …" at bounding box center [353, 572] width 571 height 952
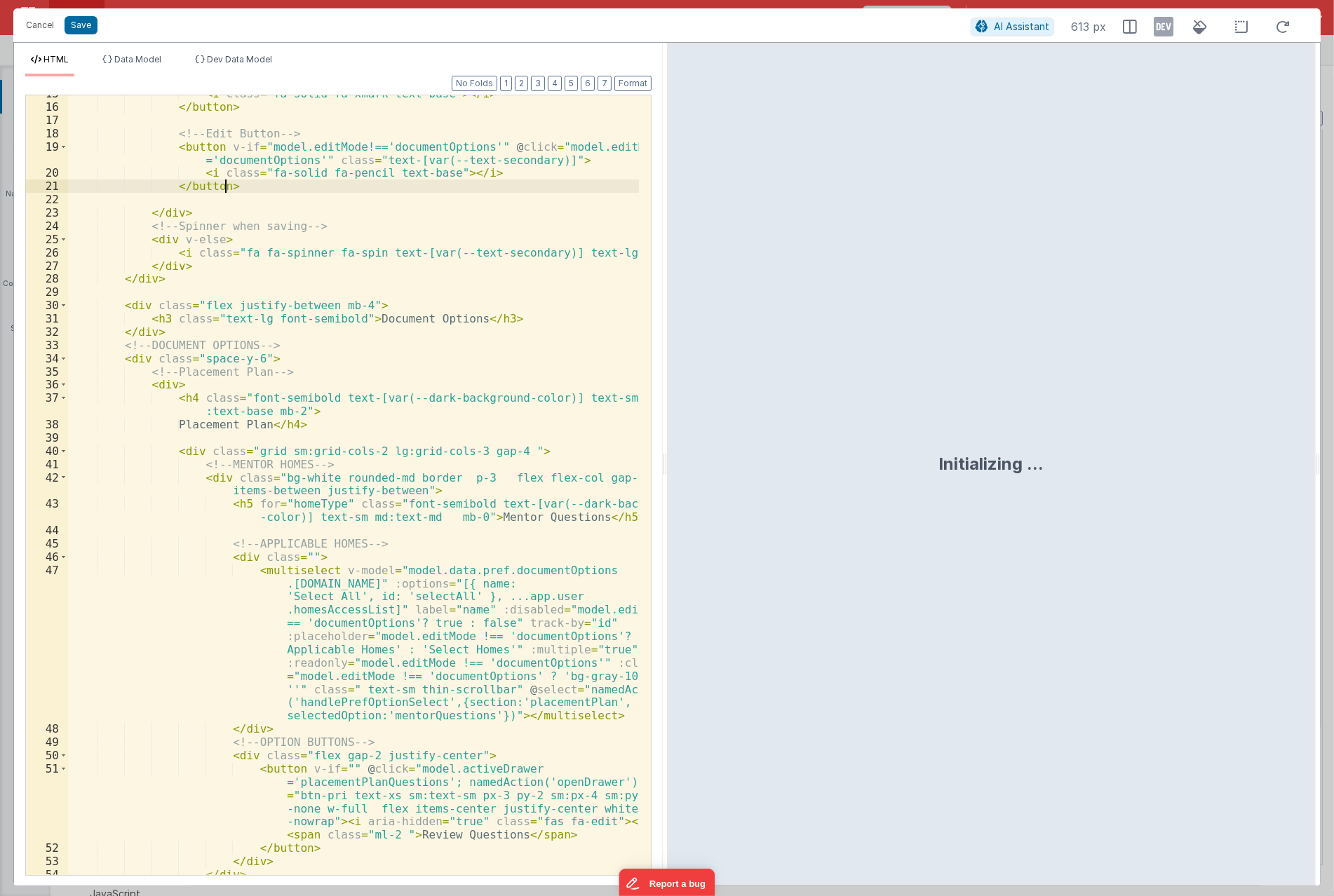
scroll to position [233, 0]
click at [453, 395] on div "< i class = "fa-solid fa-xmark text-base" > </ i > </ button > <!-- Edit Button…" at bounding box center [353, 490] width 571 height 807
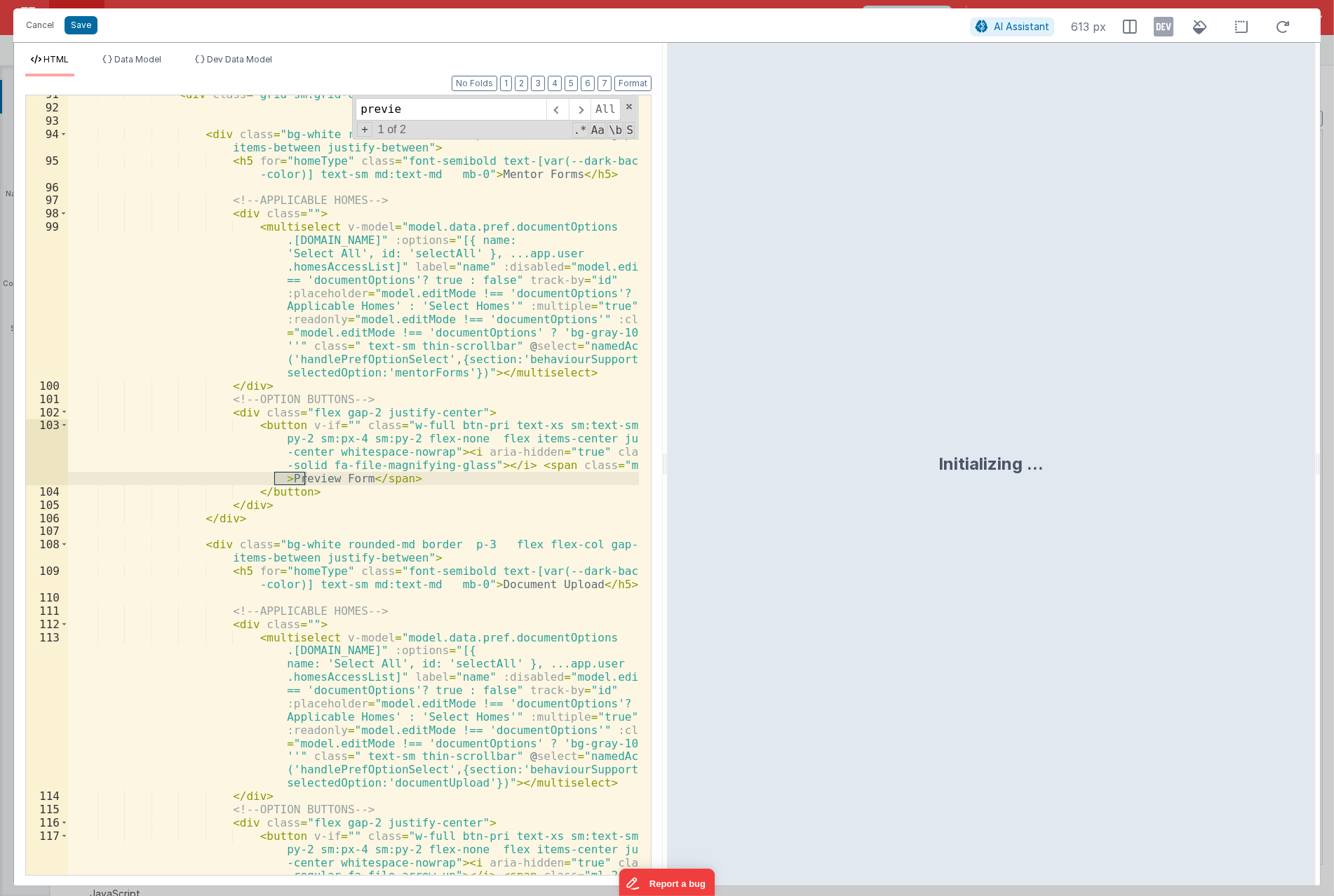
scroll to position [1862, 0]
type input "preview"
click at [328, 425] on div "< div class = "grid sm:grid-cols-2 lg:grid-cols-3 gap-4 " > < div class = "bg-w…" at bounding box center [353, 517] width 571 height 859
click at [588, 109] on span at bounding box center [579, 109] width 21 height 22
click at [591, 108] on span at bounding box center [579, 109] width 21 height 22
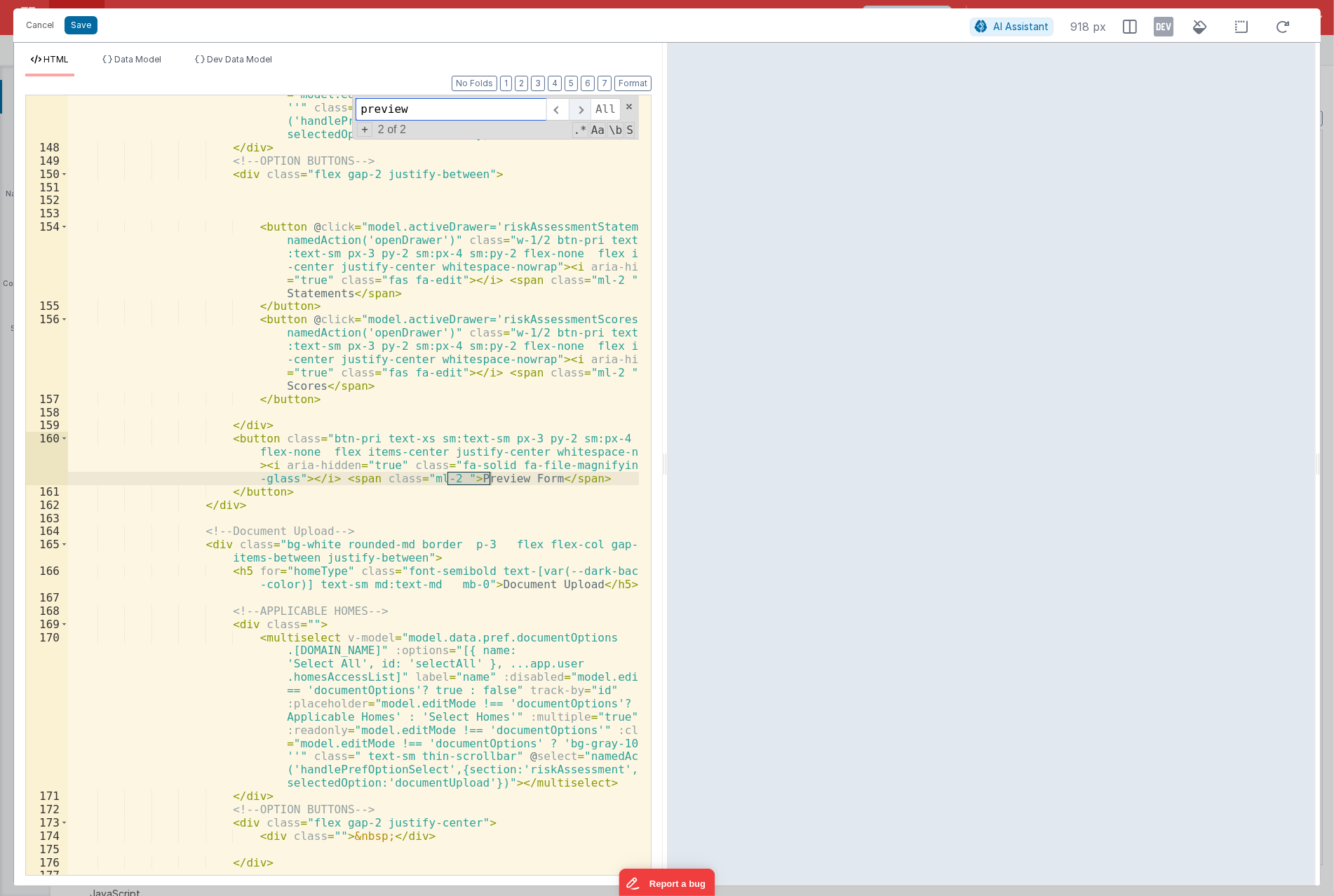
scroll to position [3319, 0]
click at [274, 438] on div "< multiselect v-model = "model.data.pref.documentOptions .riskAssessment.mentor…" at bounding box center [353, 458] width 571 height 952
click at [263, 437] on div "< multiselect v-model = "model.data.pref.documentOptions .riskAssessment.mentor…" at bounding box center [353, 458] width 571 height 952
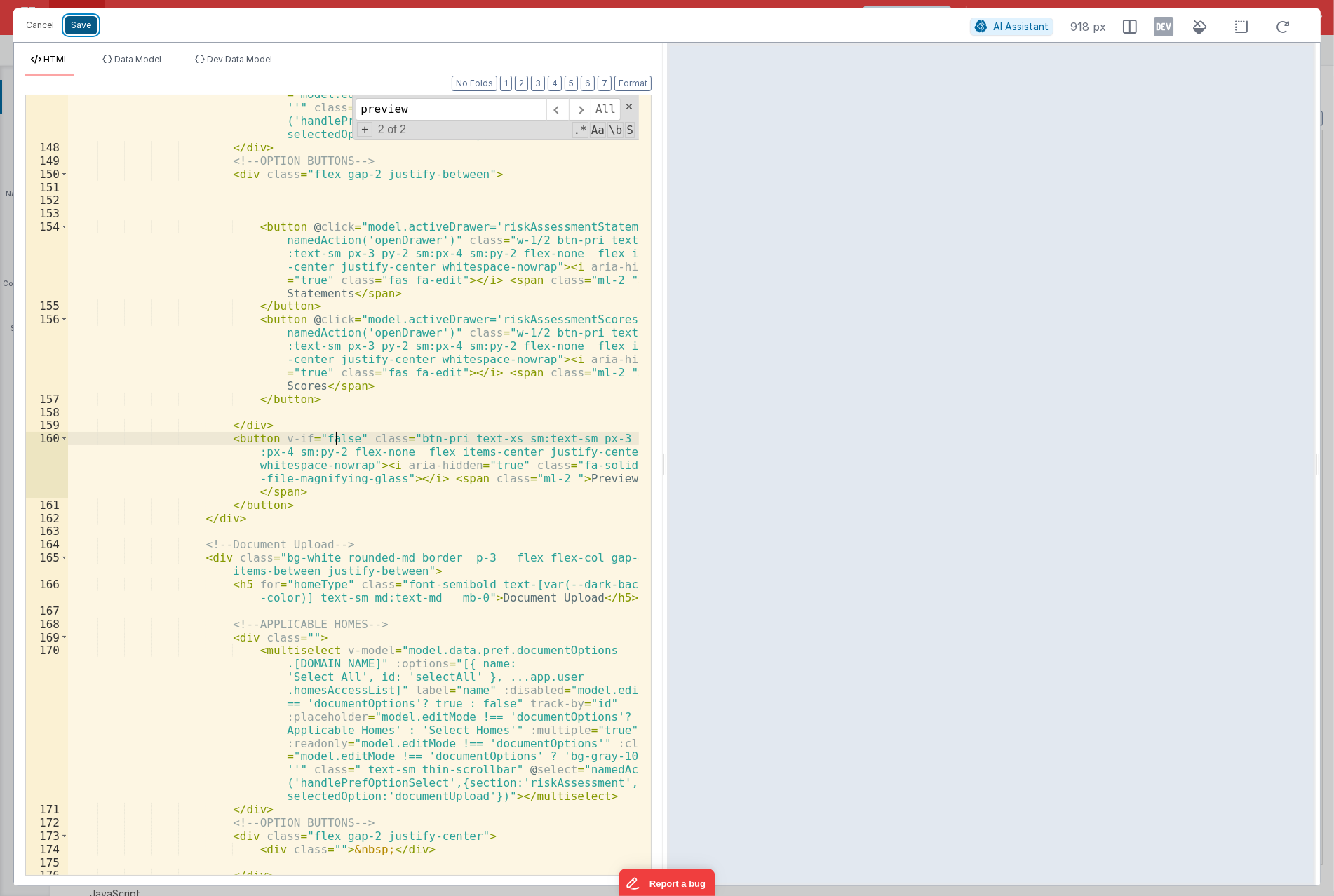
click at [85, 20] on button "Save" at bounding box center [81, 25] width 33 height 18
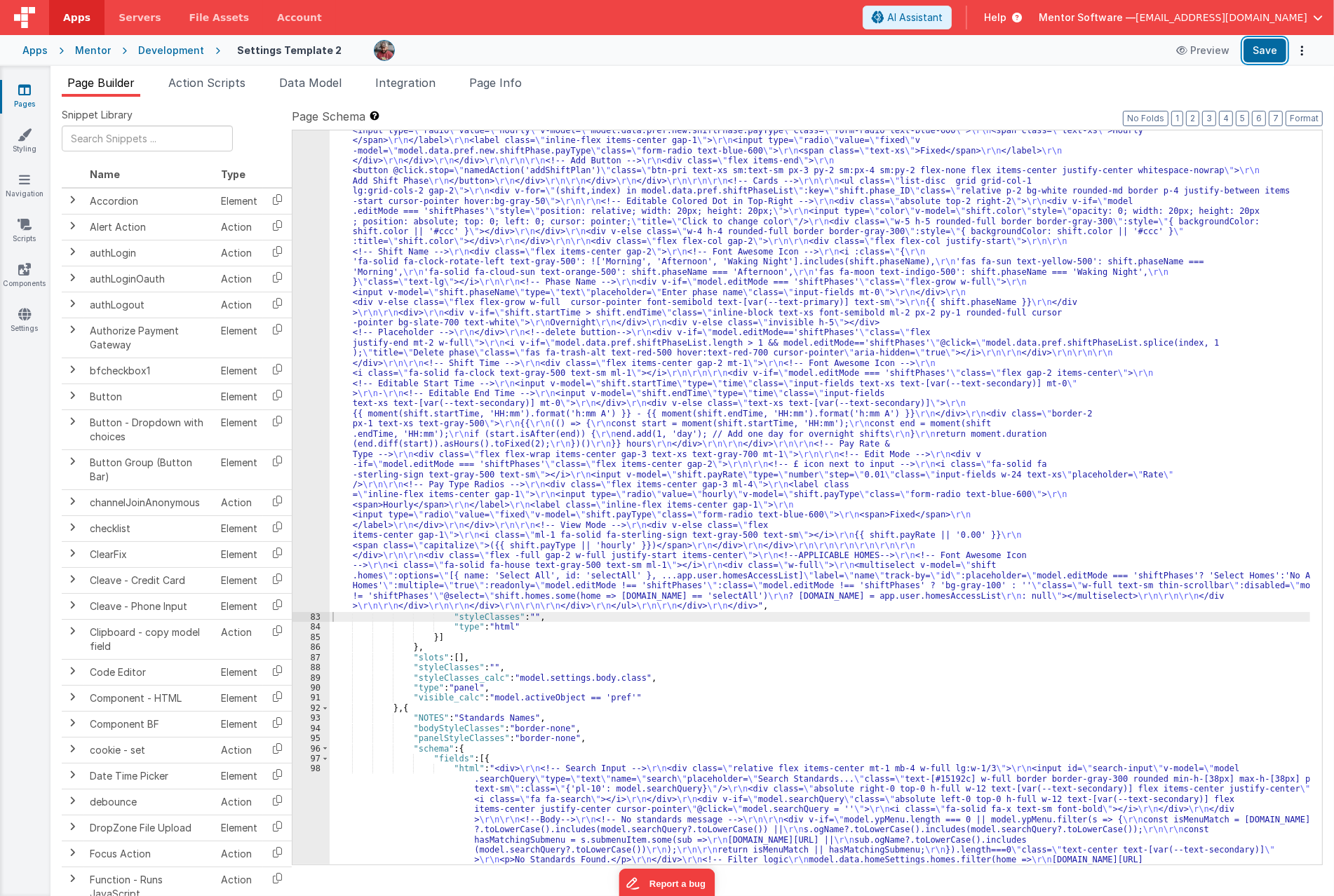
click at [1269, 53] on button "Save" at bounding box center [1264, 51] width 43 height 24
click at [408, 437] on div ""html" : "<div class= \" space-y-4 overflow-auto thin-scrollbar \" > \r\n\r\n <…" at bounding box center [820, 422] width 981 height 3247
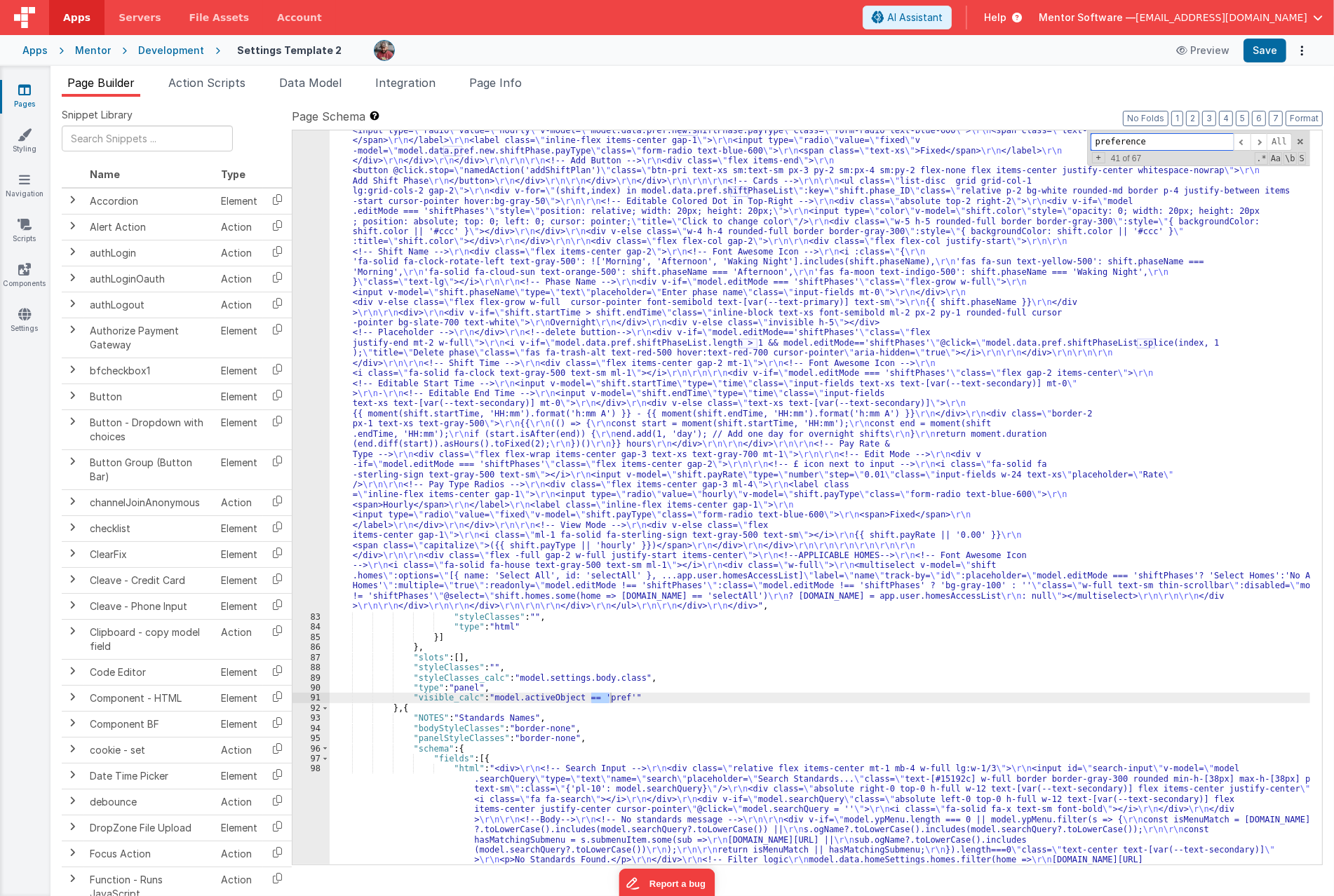
type input "preferences"
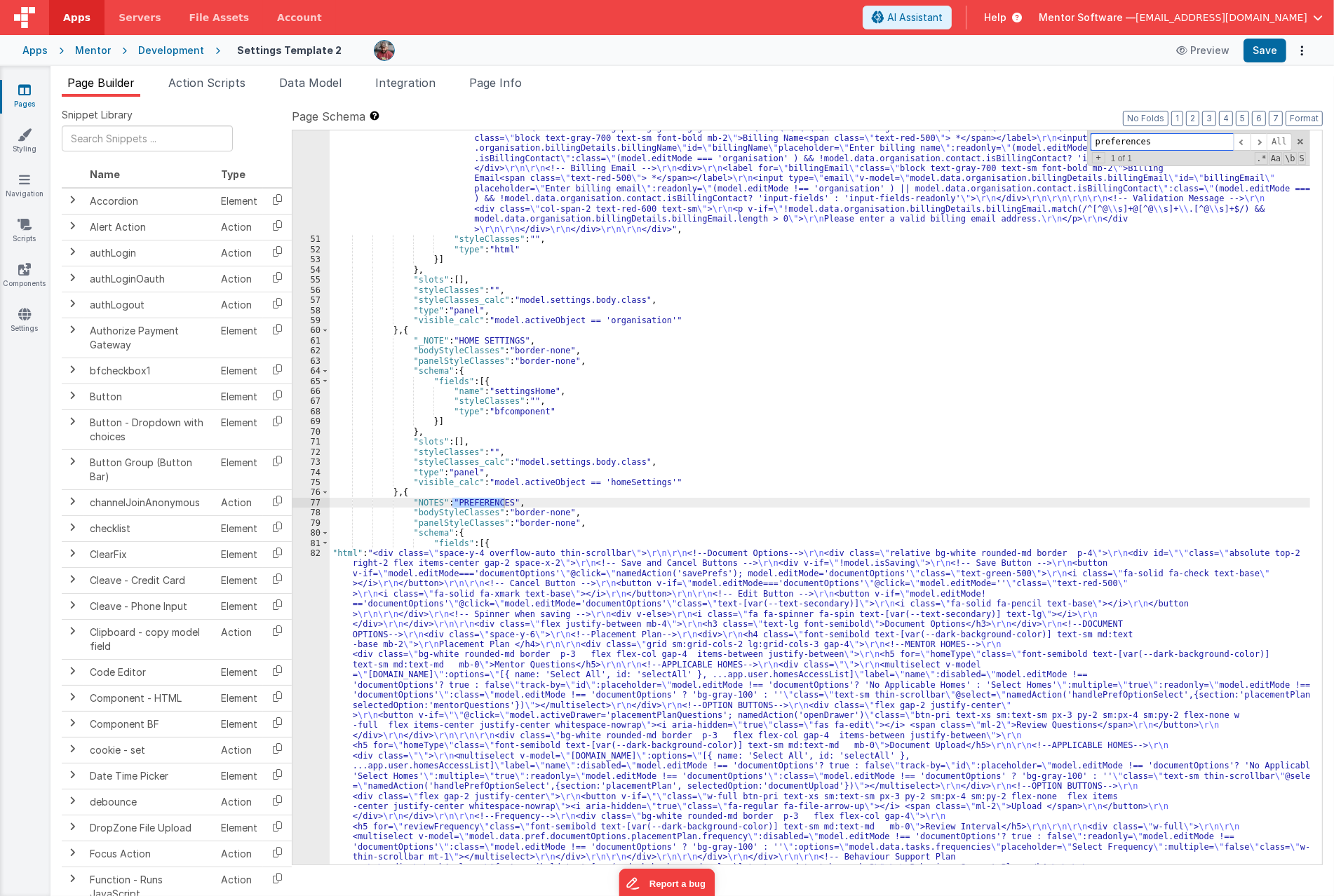
scroll to position [2995, 0]
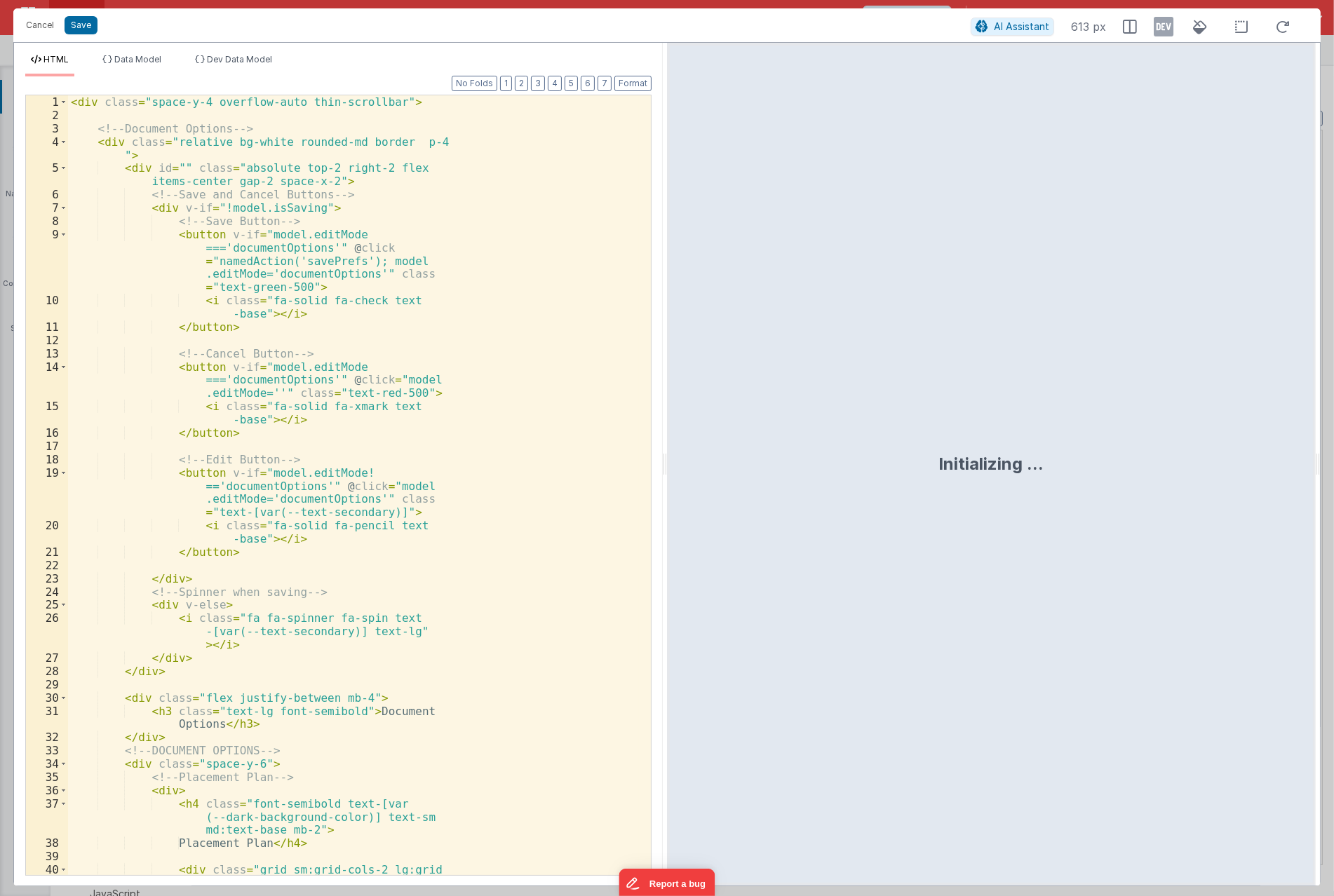
scroll to position [4502, 0]
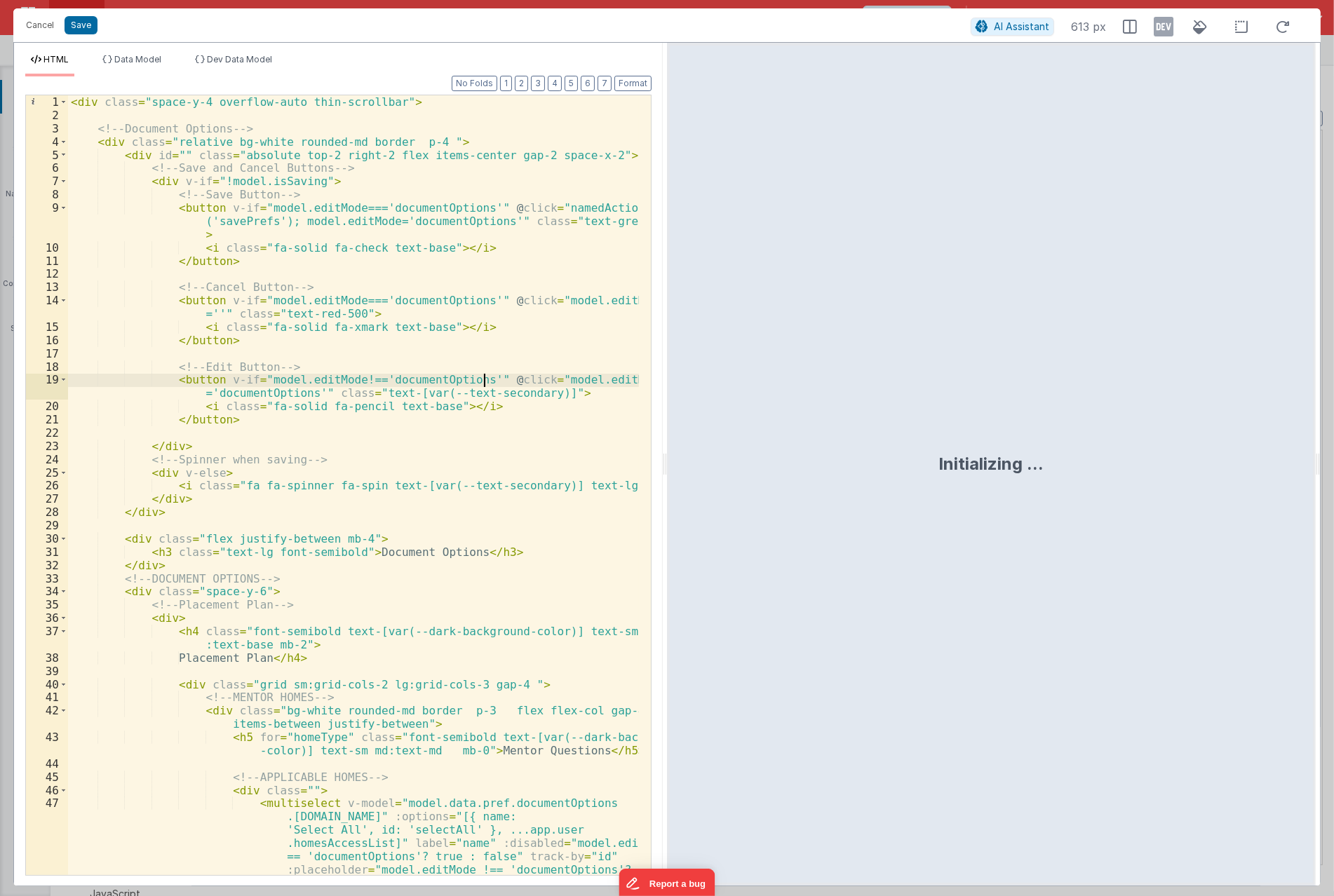
click at [485, 384] on div "< div class = "space-y-4 overflow-auto thin-scrollbar" > <!-- Document Options …" at bounding box center [353, 572] width 571 height 952
click at [482, 356] on div "< div class = "space-y-4 overflow-auto thin-scrollbar" > <!-- Document Options …" at bounding box center [353, 572] width 571 height 952
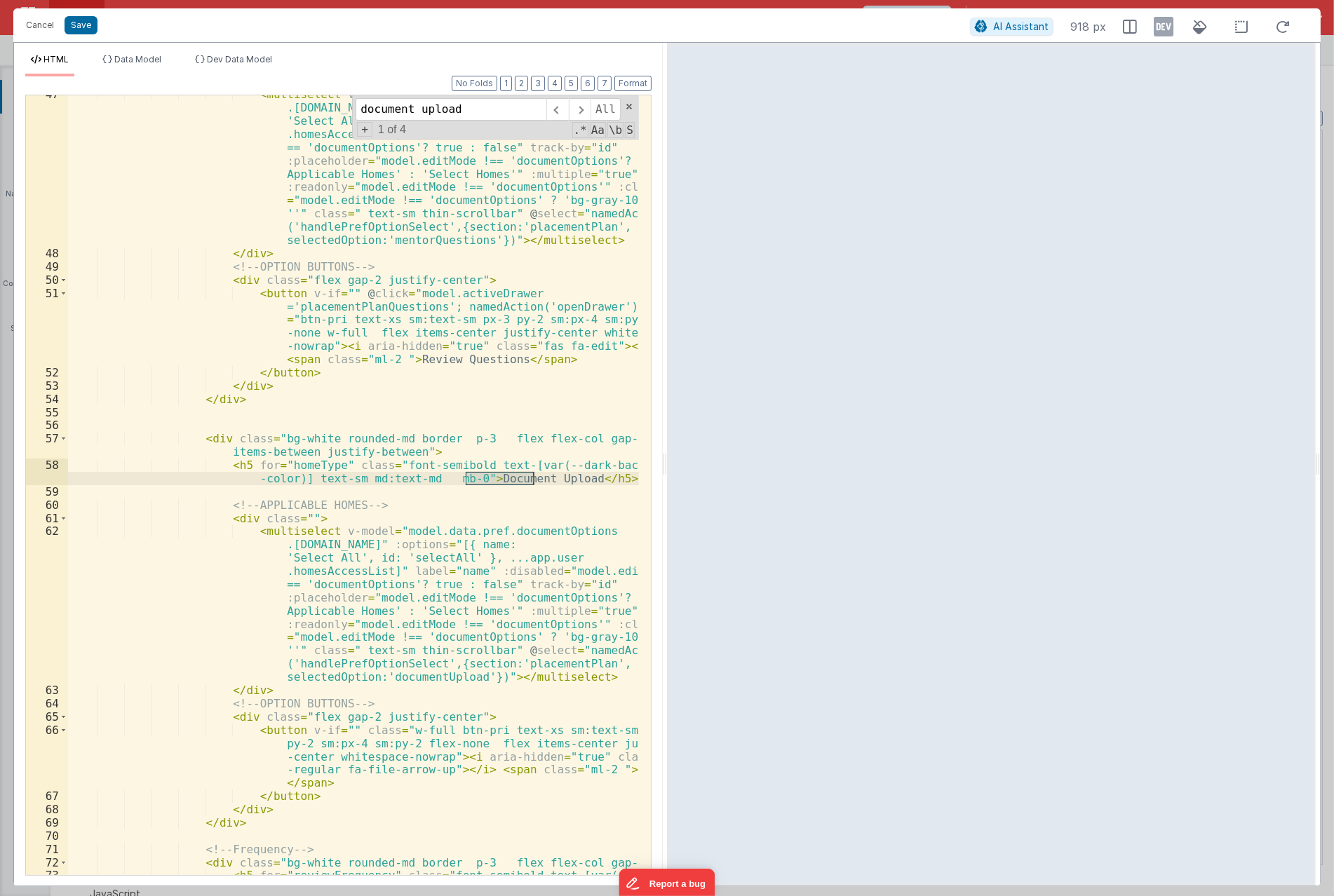
scroll to position [709, 0]
type input "document upload"
click at [461, 463] on div "< multiselect v-model = "model.data.pref.documentOptions .placementPlan.mentorQ…" at bounding box center [353, 577] width 571 height 978
click at [454, 495] on div "< multiselect v-model = "model.data.pref.documentOptions .placementPlan.mentorQ…" at bounding box center [353, 577] width 571 height 978
click at [59, 521] on span at bounding box center [63, 518] width 8 height 13
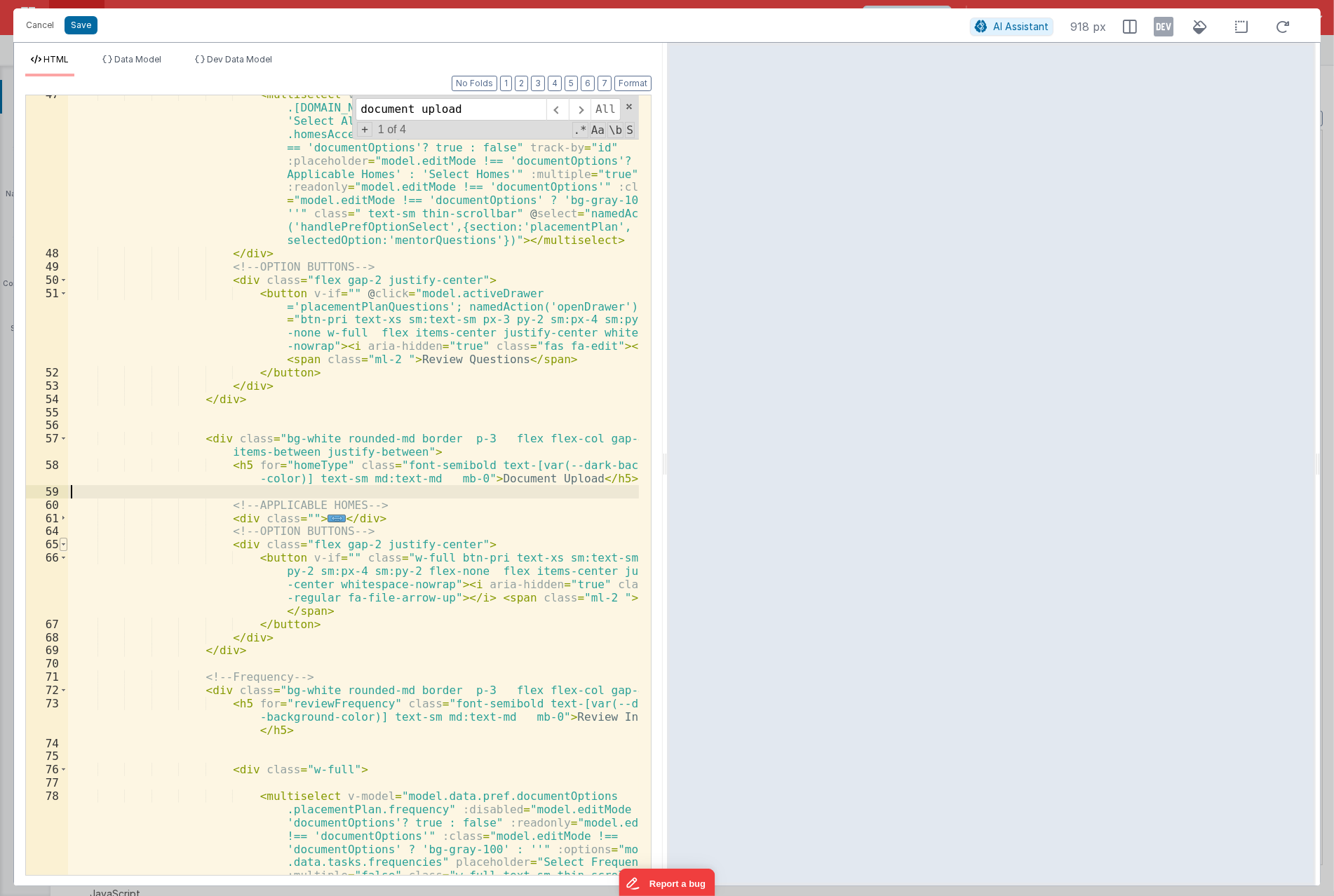
click at [66, 541] on span at bounding box center [63, 544] width 8 height 13
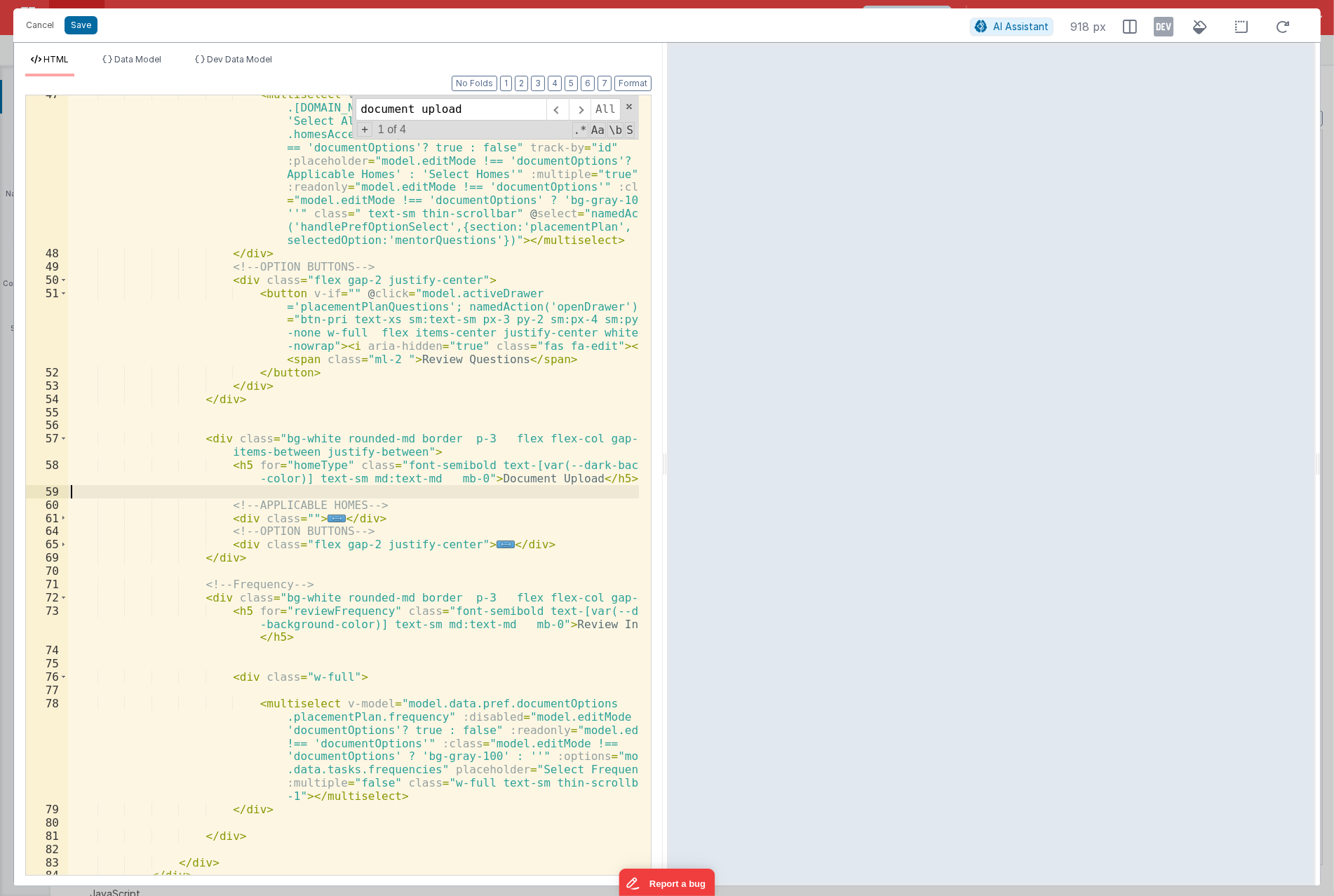
click at [350, 591] on div "< multiselect v-model = "model.data.pref.documentOptions .placementPlan.mentorQ…" at bounding box center [353, 564] width 571 height 952
click at [350, 587] on div "< multiselect v-model = "model.data.pref.documentOptions .placementPlan.mentorQ…" at bounding box center [353, 564] width 571 height 952
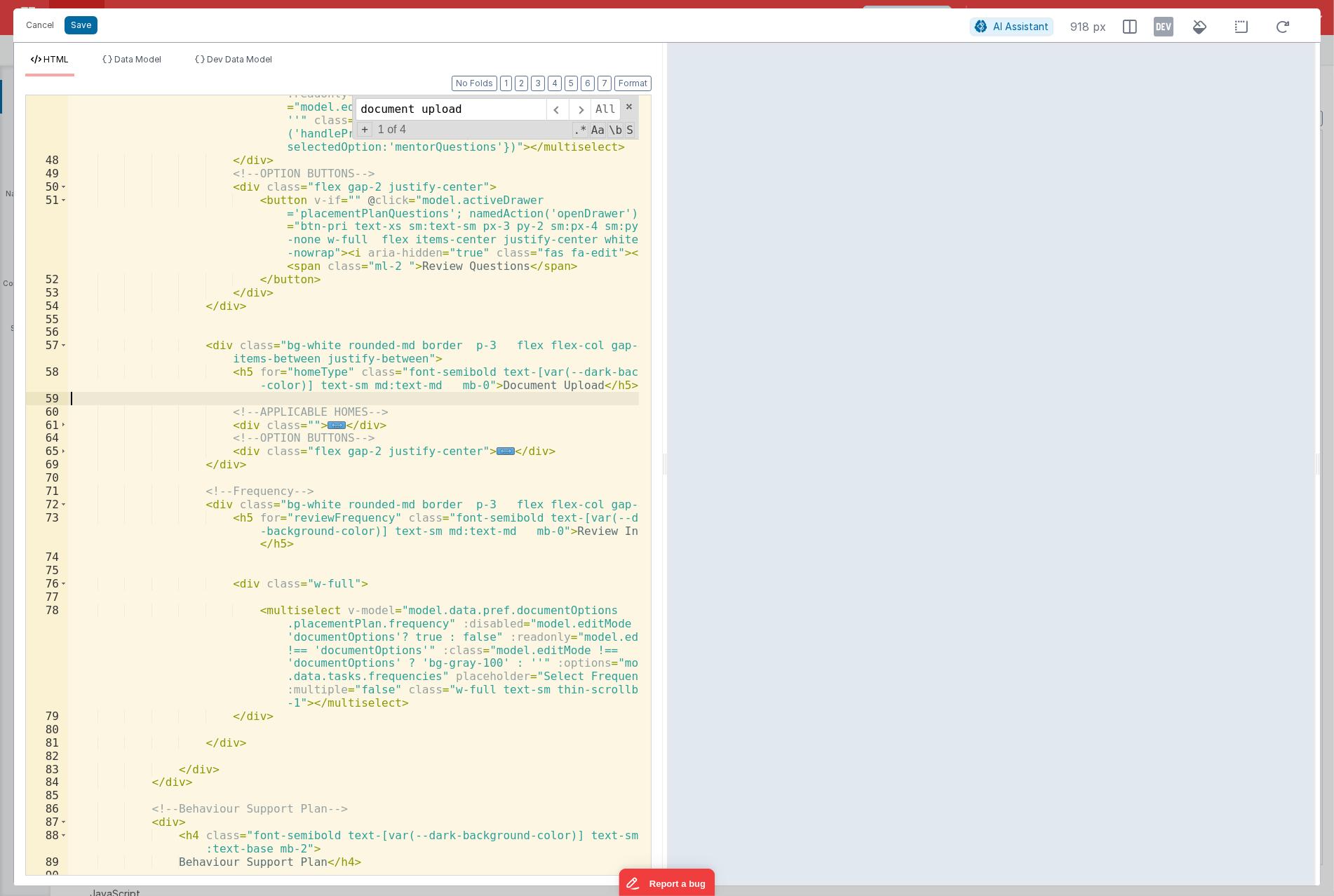
click at [221, 405] on div "< multiselect v-model = "model.data.pref.documentOptions .placementPlan.mentorQ…" at bounding box center [353, 471] width 571 height 952
paste textarea
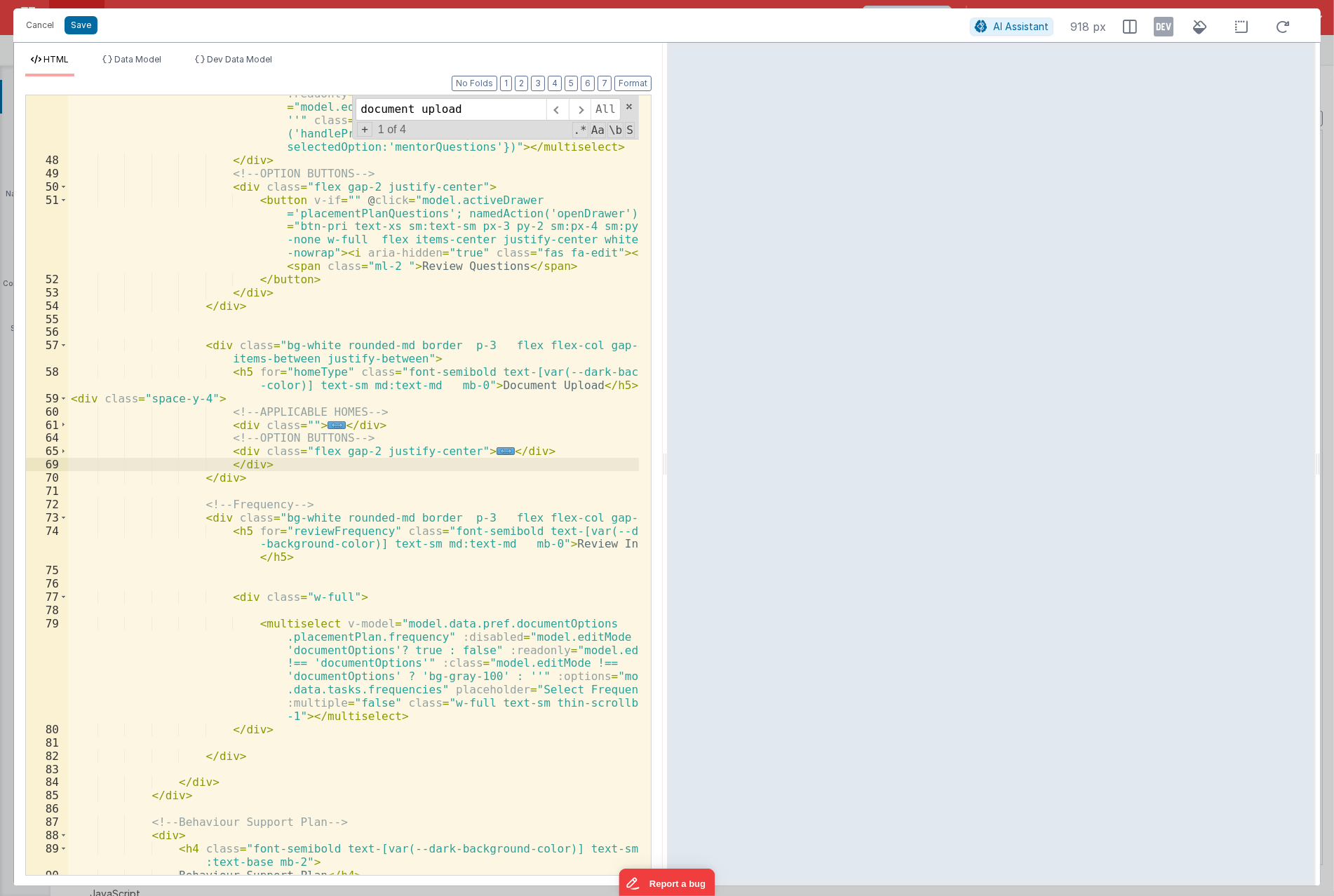
click at [177, 412] on div "< multiselect v-model = "model.data.pref.documentOptions .placementPlan.mentorQ…" at bounding box center [353, 471] width 571 height 952
click at [622, 390] on div "< multiselect v-model = "model.data.pref.documentOptions .placementPlan.mentorQ…" at bounding box center [353, 471] width 571 height 952
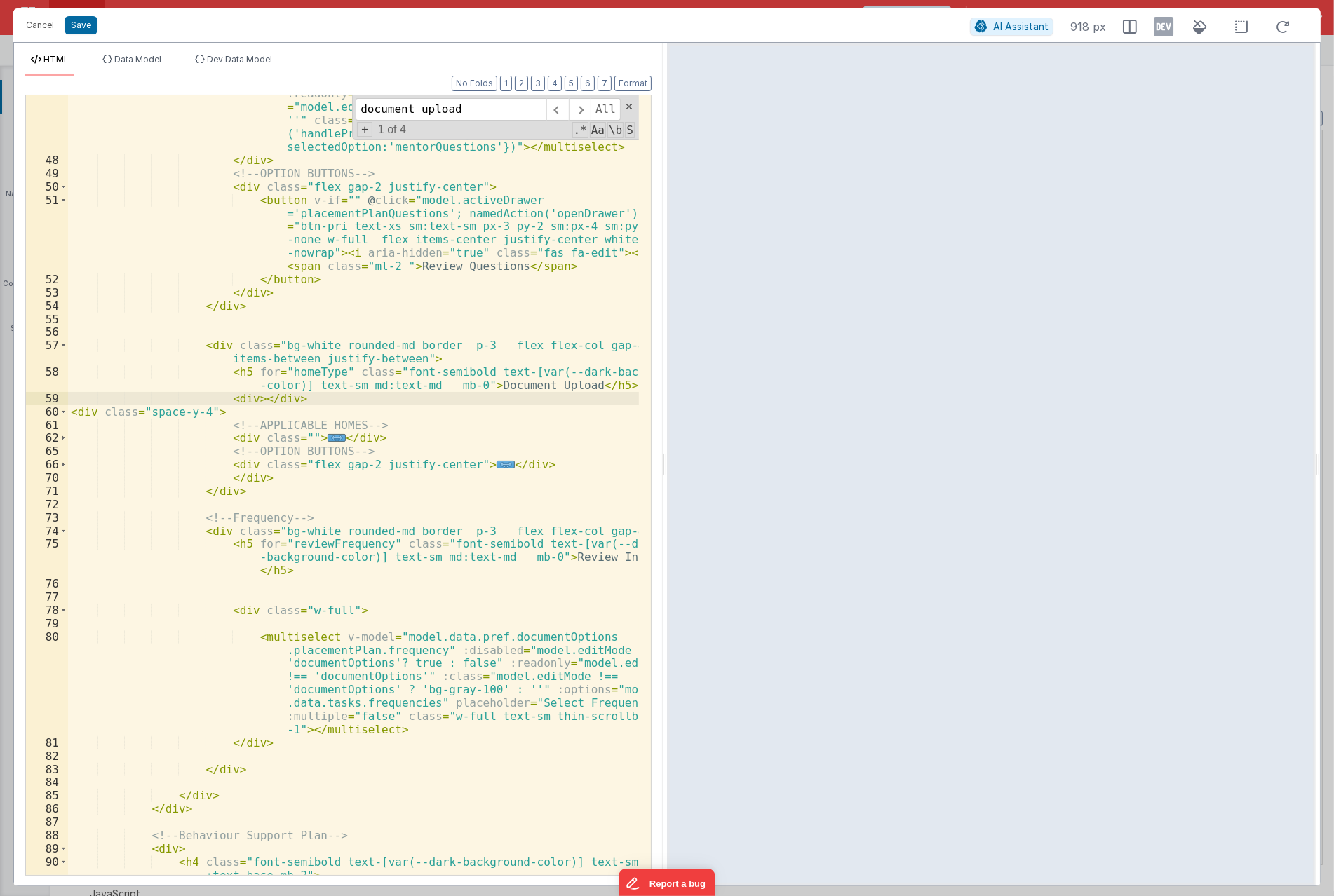
click at [248, 422] on div "< multiselect v-model = "model.data.pref.documentOptions .placementPlan.mentorQ…" at bounding box center [353, 477] width 571 height 965
click at [81, 411] on div "< multiselect v-model = "model.data.pref.documentOptions .placementPlan.mentorQ…" at bounding box center [353, 477] width 571 height 965
click at [96, 414] on div "< multiselect v-model = "model.data.pref.documentOptions .placementPlan.mentorQ…" at bounding box center [353, 477] width 571 height 965
click at [123, 433] on div "< multiselect v-model = "model.data.pref.documentOptions .placementPlan.mentorQ…" at bounding box center [353, 477] width 571 height 965
click at [102, 414] on div "< multiselect v-model = "model.data.pref.documentOptions .placementPlan.mentorQ…" at bounding box center [353, 477] width 571 height 965
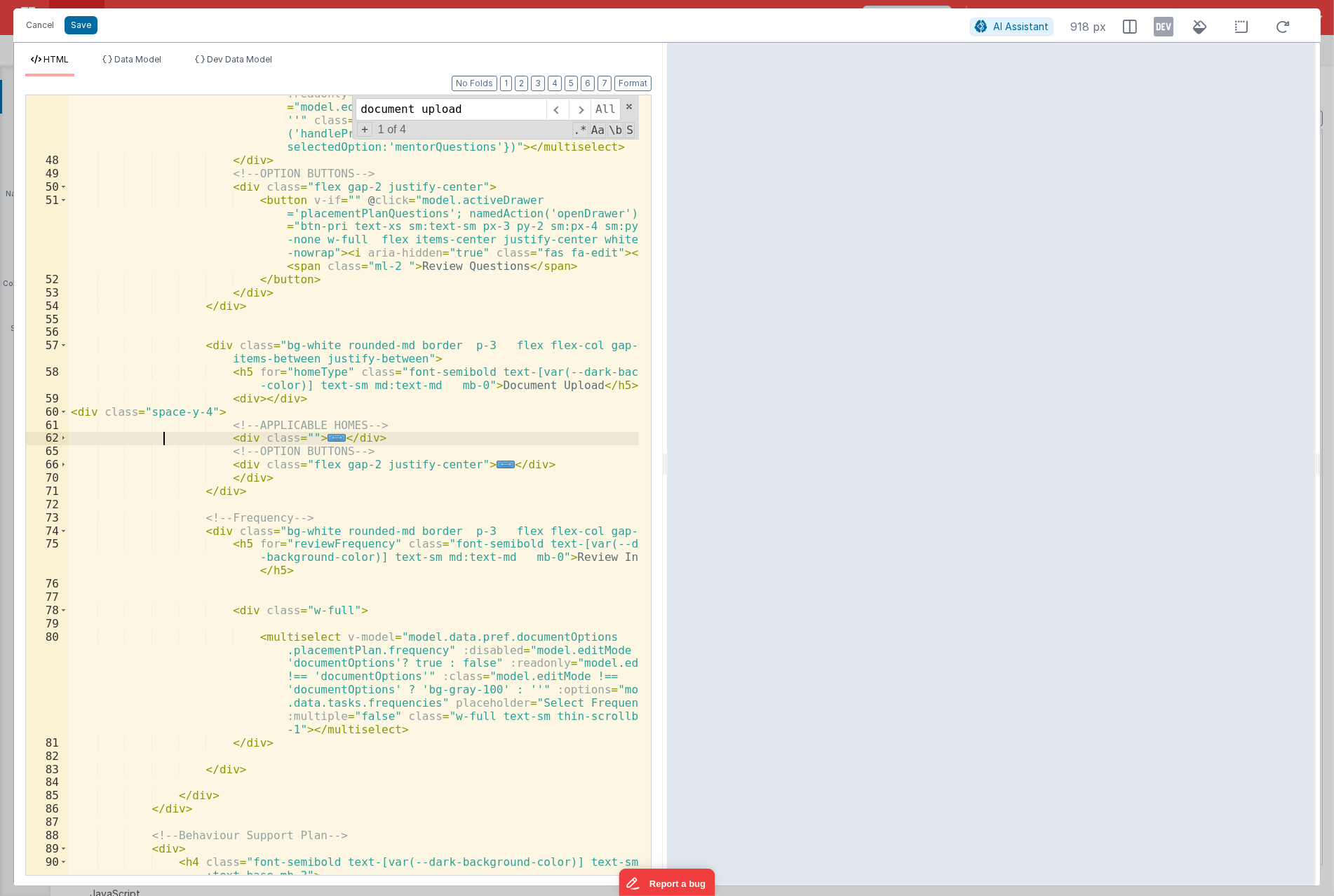
click at [163, 438] on div "< multiselect v-model = "model.data.pref.documentOptions .placementPlan.mentorQ…" at bounding box center [353, 477] width 571 height 965
click at [96, 408] on div "< multiselect v-model = "model.data.pref.documentOptions .placementPlan.mentorQ…" at bounding box center [353, 477] width 571 height 965
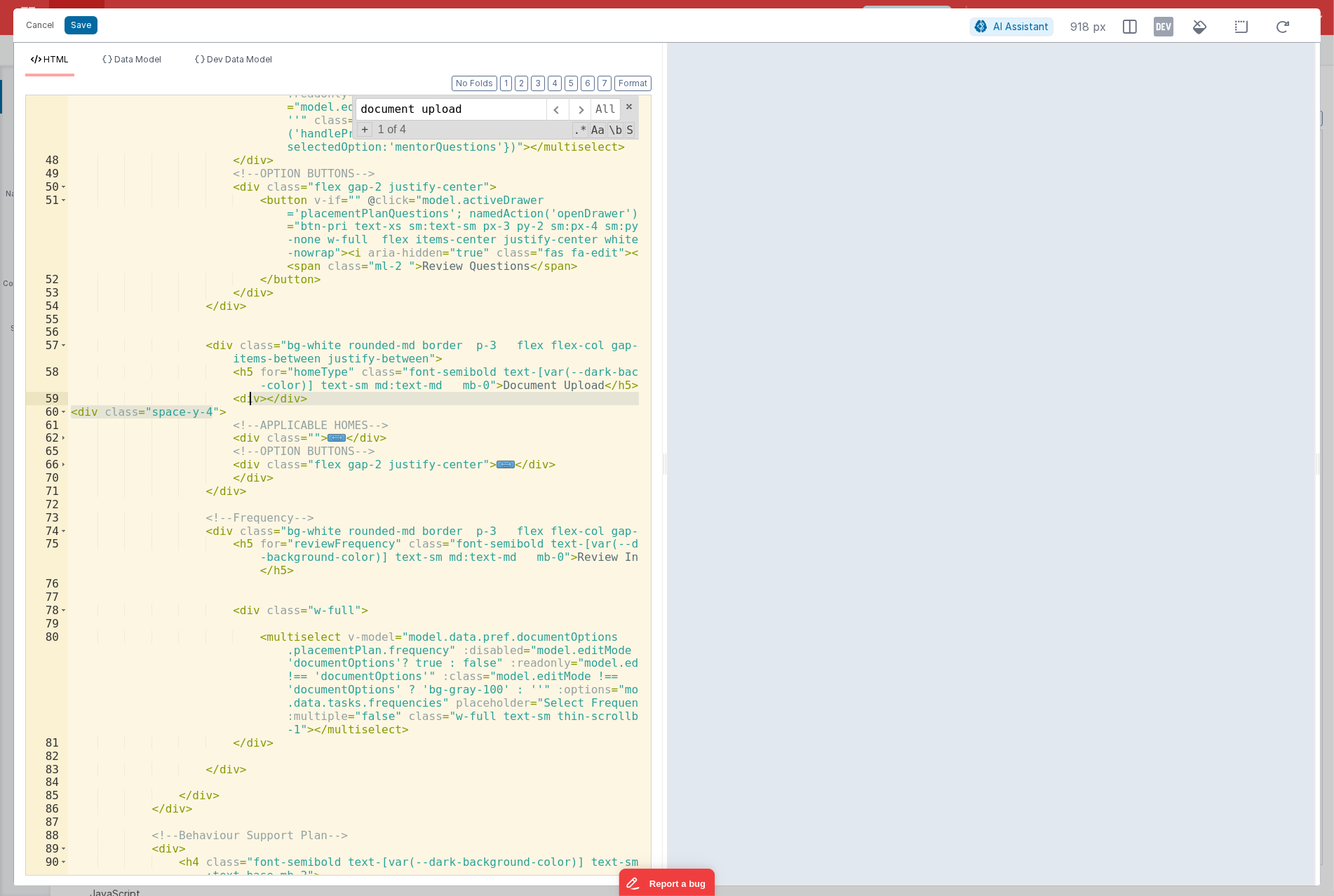
click at [251, 403] on div "< multiselect v-model = "model.data.pref.documentOptions .placementPlan.mentorQ…" at bounding box center [353, 477] width 571 height 965
click at [251, 396] on div "< multiselect v-model = "model.data.pref.documentOptions .placementPlan.mentorQ…" at bounding box center [353, 486] width 571 height 780
click at [402, 486] on div "< multiselect v-model = "model.data.pref.documentOptions .placementPlan.mentorQ…" at bounding box center [353, 477] width 571 height 965
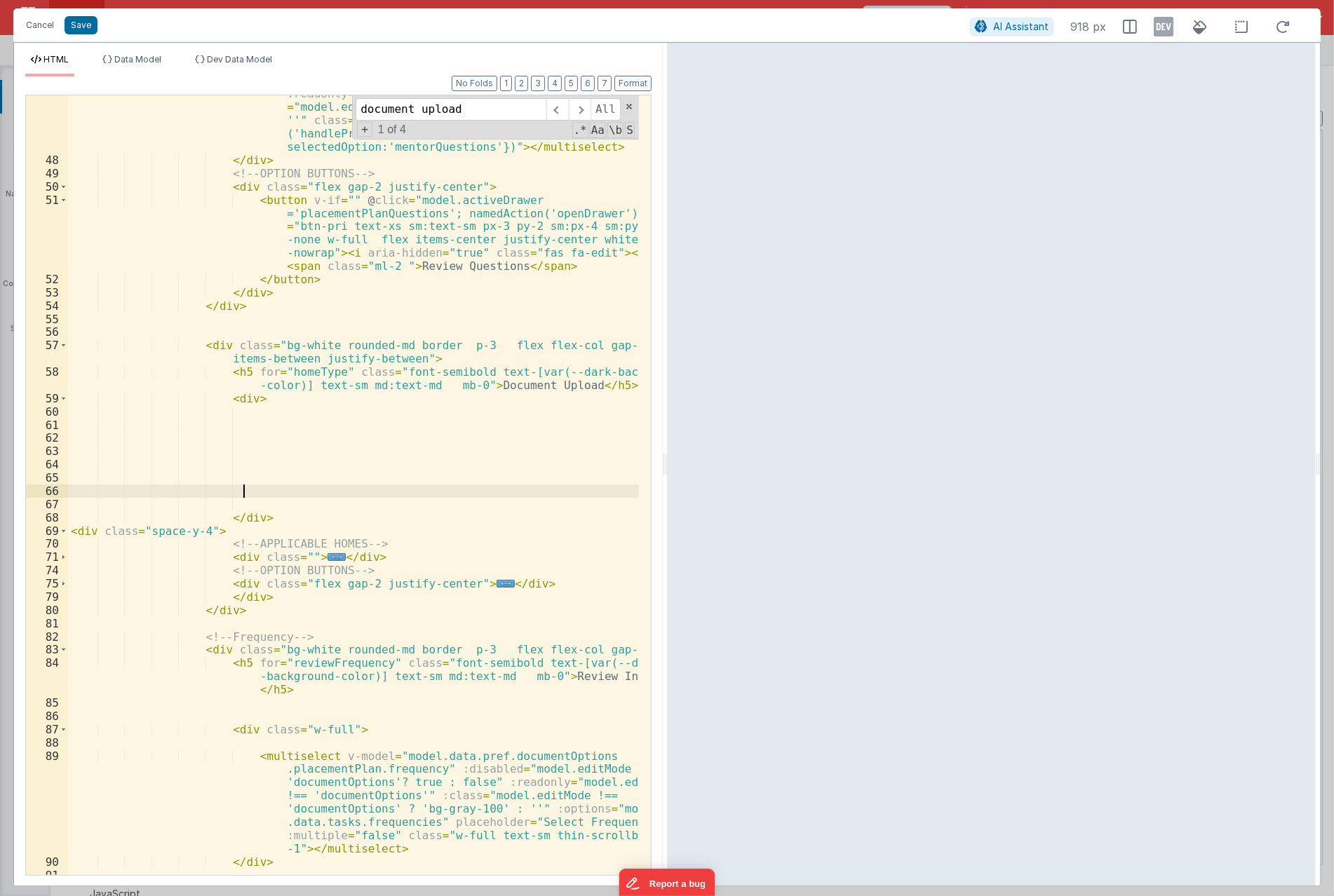
click at [240, 391] on div "< multiselect v-model = "model.data.pref.documentOptions .placementPlan.mentorQ…" at bounding box center [353, 471] width 571 height 952
click at [241, 395] on div "< multiselect v-model = "model.data.pref.documentOptions .placementPlan.mentorQ…" at bounding box center [353, 471] width 571 height 952
click at [176, 534] on div "< multiselect v-model = "model.data.pref.documentOptions .placementPlan.mentorQ…" at bounding box center [353, 471] width 571 height 952
click at [96, 531] on div "< multiselect v-model = "model.data.pref.documentOptions .placementPlan.mentorQ…" at bounding box center [353, 471] width 571 height 952
click at [244, 399] on div "< multiselect v-model = "model.data.pref.documentOptions .placementPlan.mentorQ…" at bounding box center [353, 471] width 571 height 952
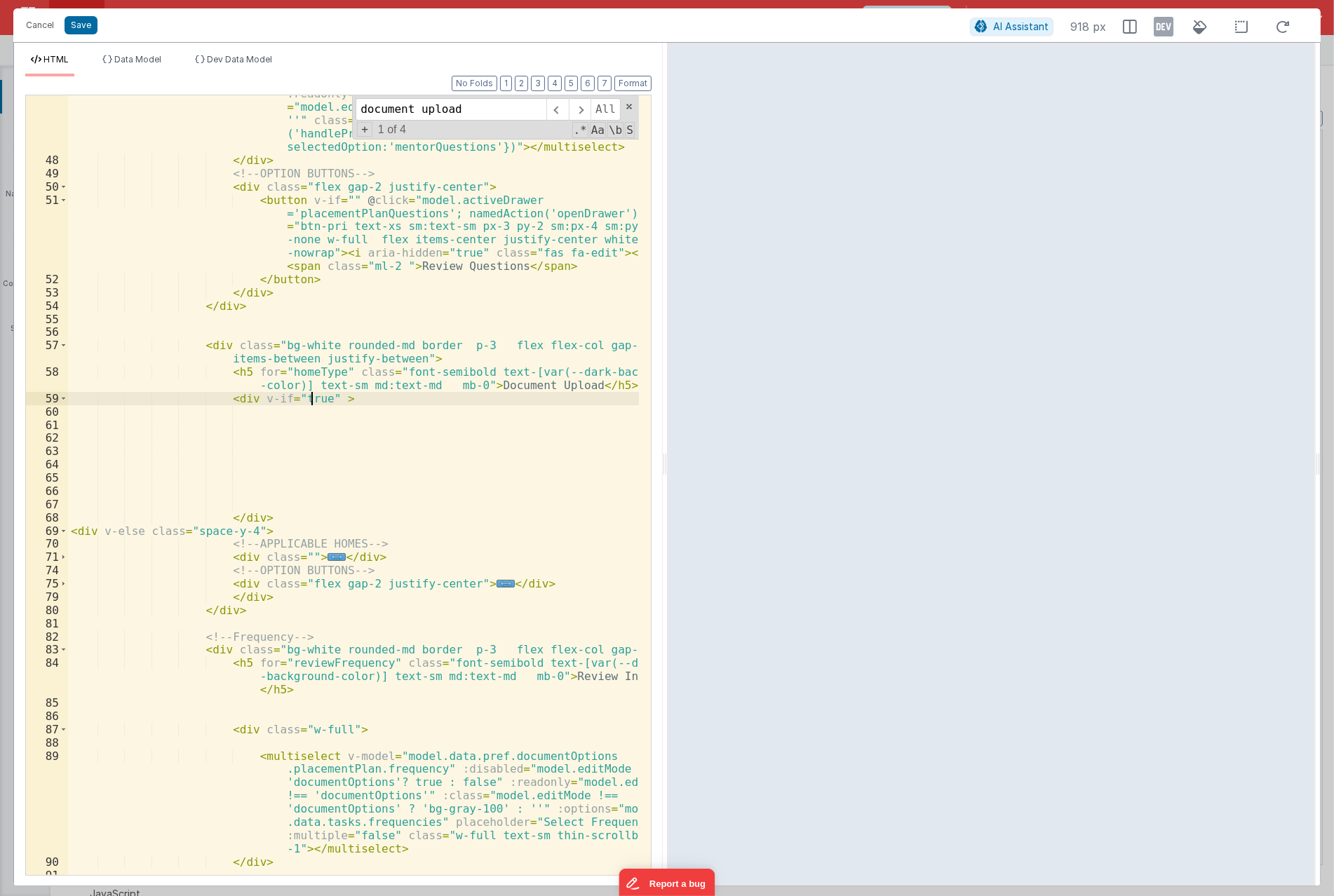
click at [379, 449] on div "< multiselect v-model = "model.data.pref.documentOptions .placementPlan.mentorQ…" at bounding box center [353, 471] width 571 height 952
click at [214, 451] on div "< multiselect v-model = "model.data.pref.documentOptions .placementPlan.mentorQ…" at bounding box center [353, 471] width 571 height 952
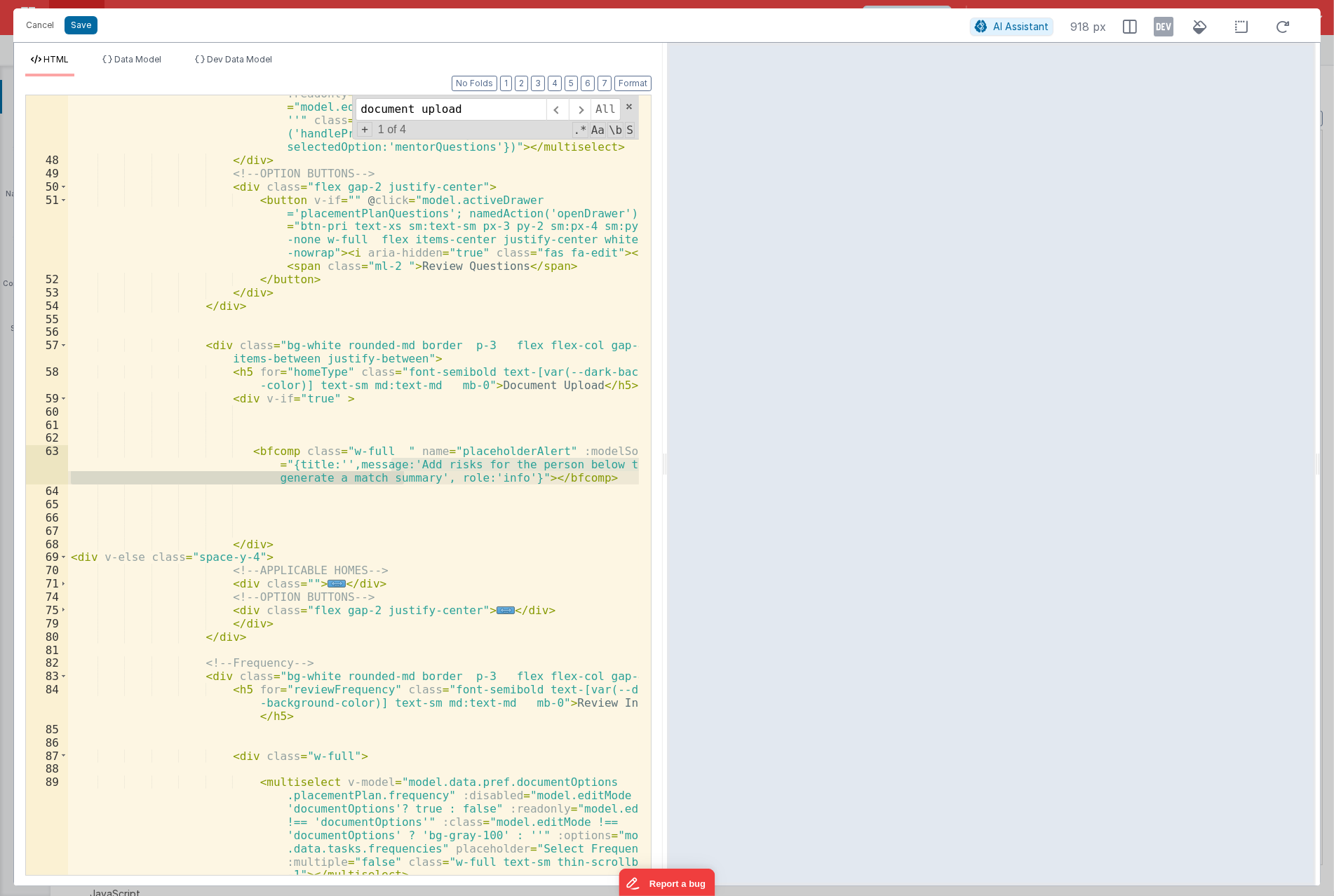
drag, startPoint x: 391, startPoint y: 466, endPoint x: 406, endPoint y: 480, distance: 20.5
click at [406, 480] on div "< multiselect v-model = "model.data.pref.documentOptions .placementPlan.mentorQ…" at bounding box center [353, 516] width 571 height 1045
click at [395, 474] on div "< multiselect v-model = "model.data.pref.documentOptions .placementPlan.mentorQ…" at bounding box center [353, 486] width 571 height 780
click at [406, 481] on div "< multiselect v-model = "model.data.pref.documentOptions .placementPlan.mentorQ…" at bounding box center [353, 516] width 571 height 1045
click at [71, 27] on button "Save" at bounding box center [81, 25] width 33 height 18
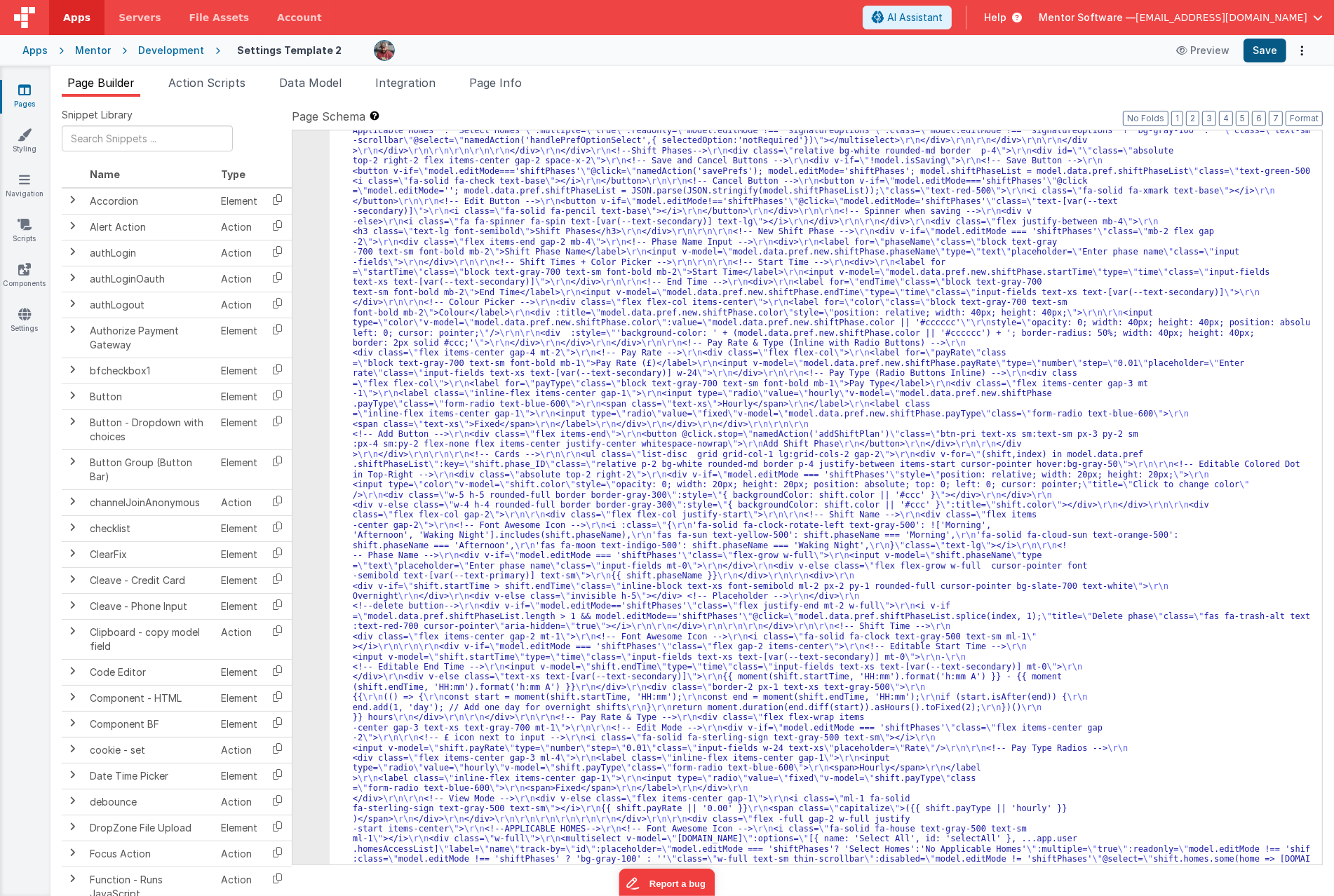
click at [1265, 59] on div "Cancel Save AI Assistant 918 px HTML Data Model Dev Data Model Format 7 6 5 4 3…" at bounding box center [667, 448] width 1334 height 896
click at [1267, 55] on button "Save" at bounding box center [1264, 51] width 43 height 24
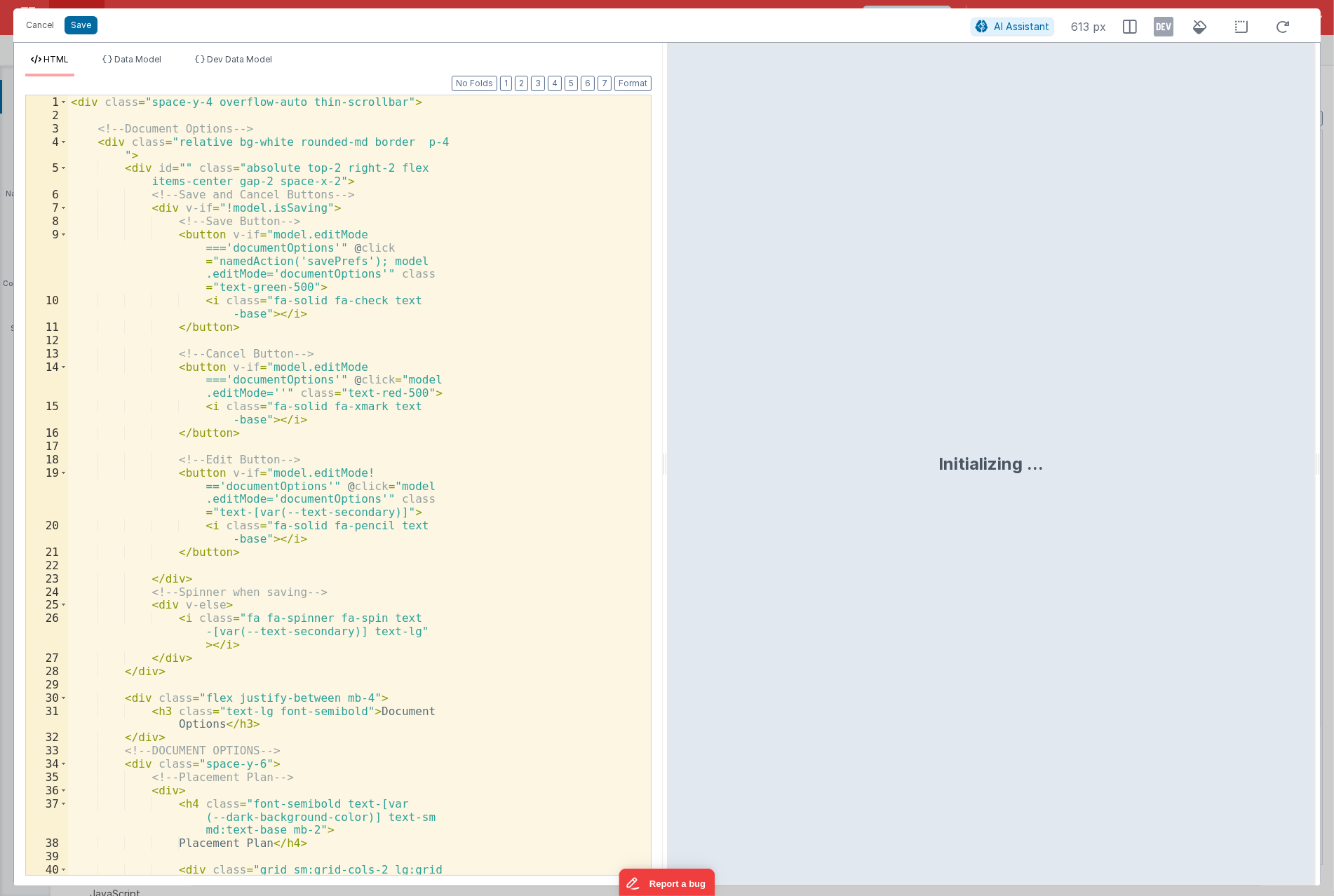
scroll to position [4532, 0]
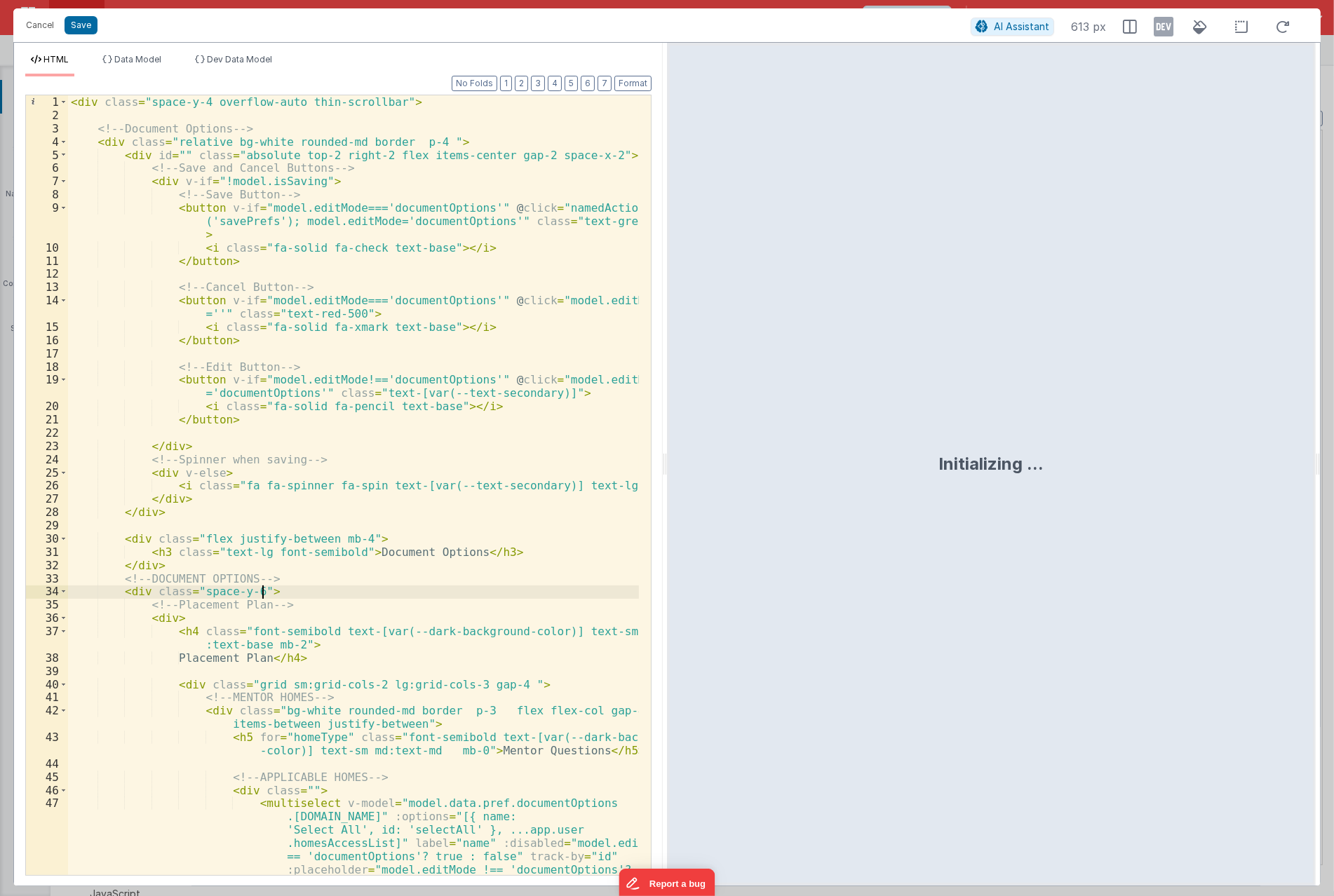
click at [349, 597] on div "< div class = "space-y-4 overflow-auto thin-scrollbar" > <!-- Document Options …" at bounding box center [353, 572] width 571 height 952
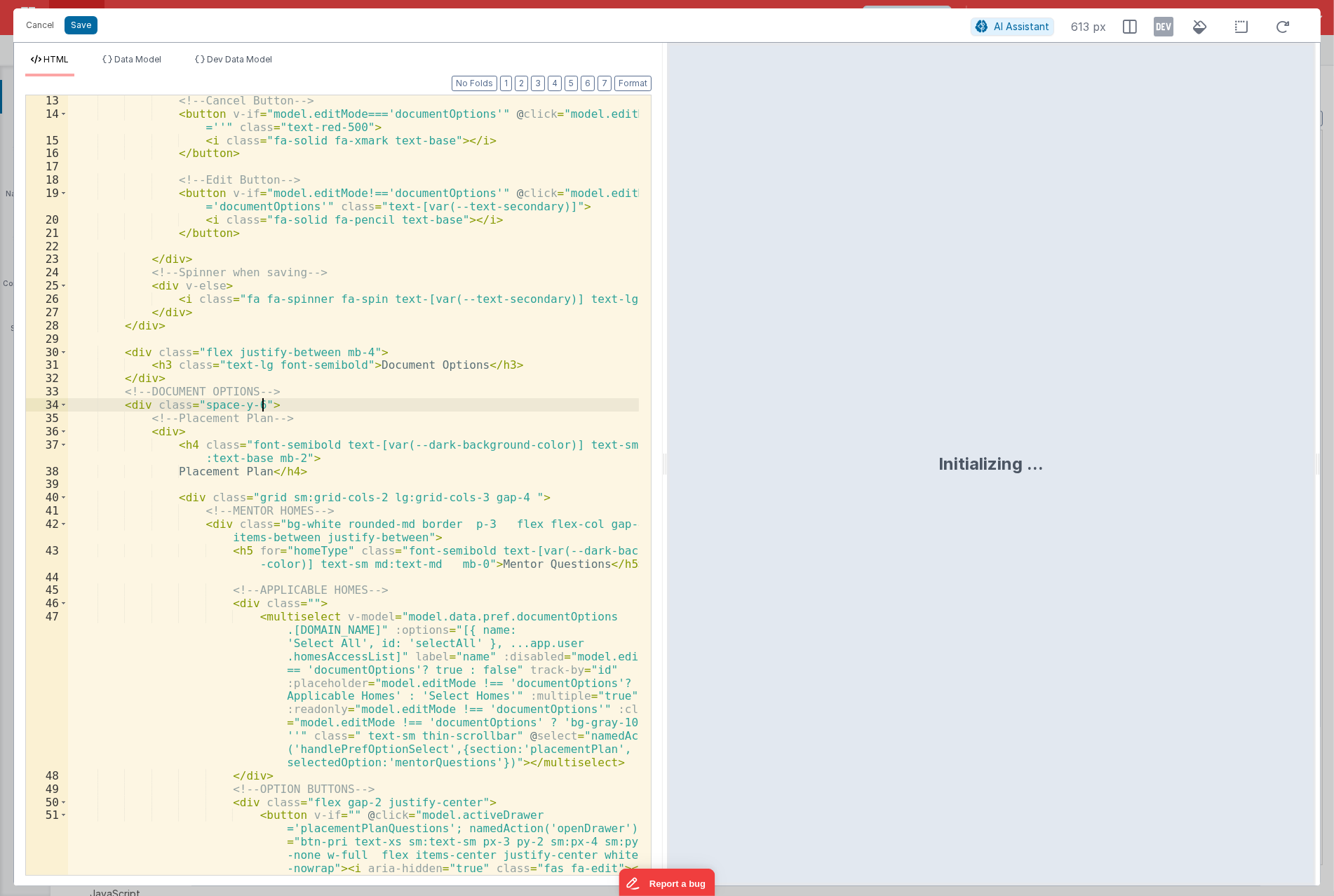
scroll to position [187, 0]
click at [442, 341] on div "<!-- Cancel Button --> < button v-if = "model.editMode==='documentOptions'" @ c…" at bounding box center [353, 530] width 571 height 872
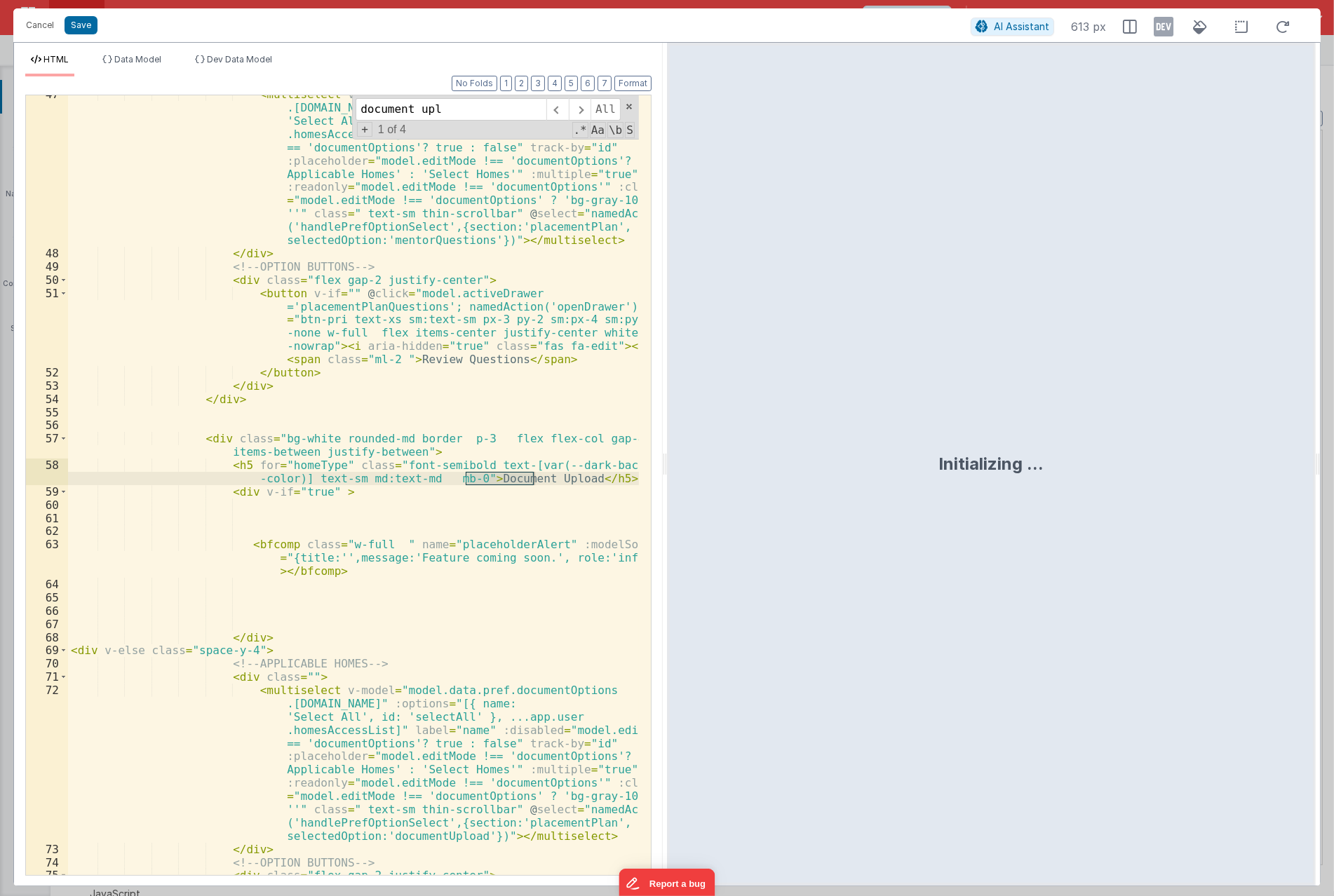
scroll to position [709, 0]
type input "document upload"
click at [250, 498] on div "< multiselect v-model = "model.data.pref.documentOptions .placementPlan.mentorQ…" at bounding box center [353, 564] width 571 height 952
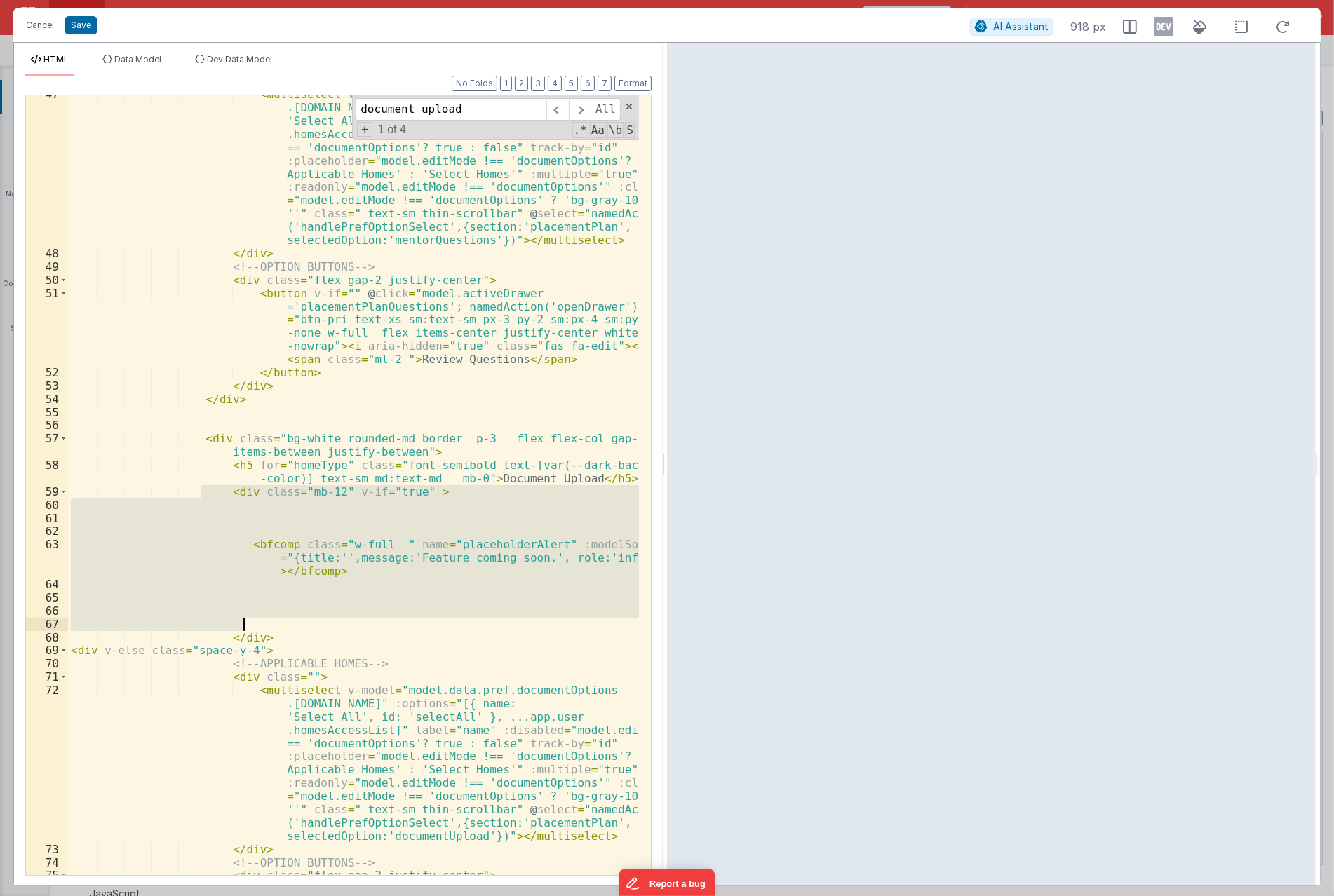
drag, startPoint x: 202, startPoint y: 490, endPoint x: 270, endPoint y: 520, distance: 74.3
click at [297, 628] on div "< multiselect v-model = "model.data.pref.documentOptions .placementPlan.mentorQ…" at bounding box center [353, 564] width 571 height 952
click at [264, 505] on div "< multiselect v-model = "model.data.pref.documentOptions .placementPlan.mentorQ…" at bounding box center [353, 486] width 571 height 780
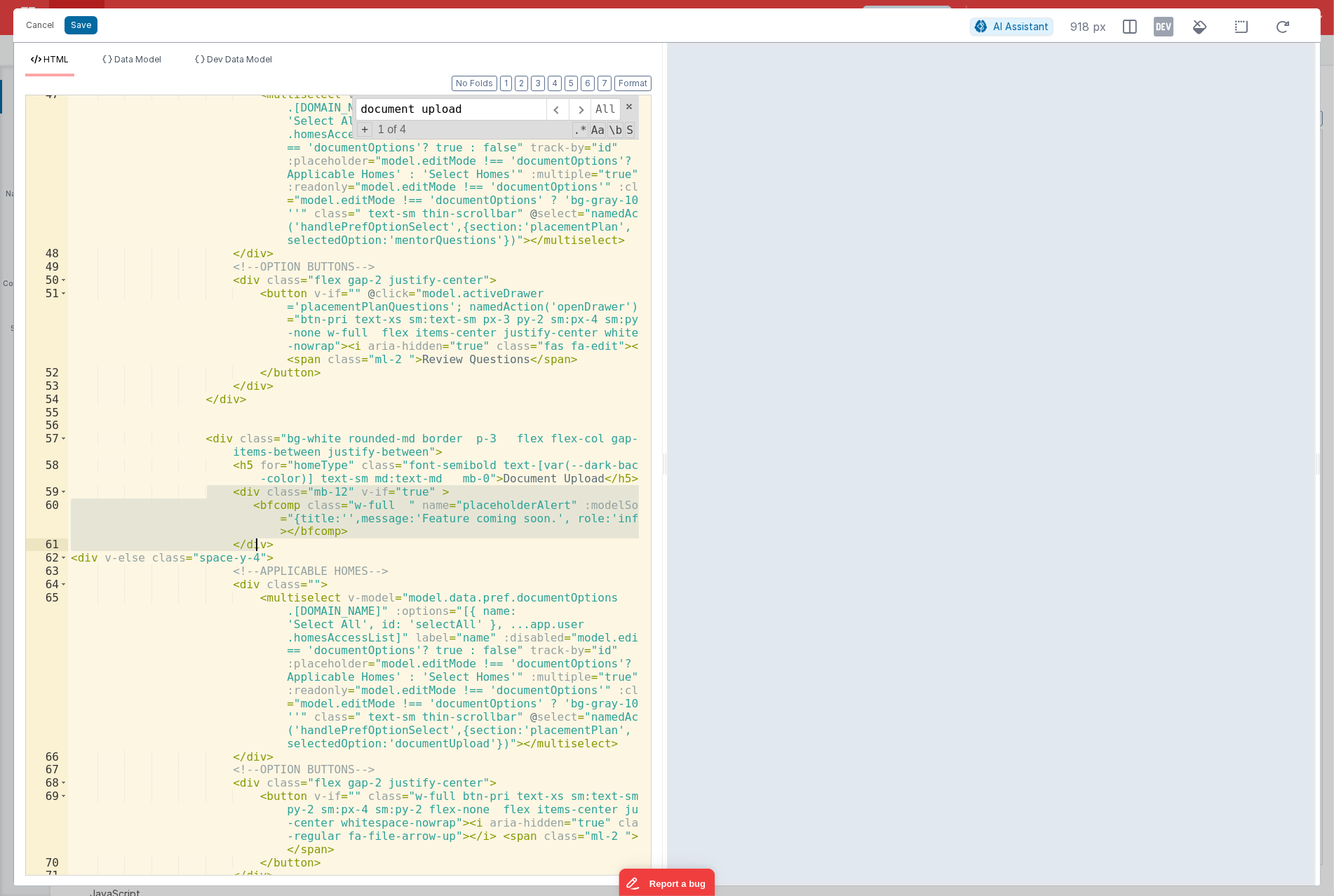
drag, startPoint x: 209, startPoint y: 486, endPoint x: 363, endPoint y: 546, distance: 165.3
click at [363, 546] on div "< multiselect v-model = "model.data.pref.documentOptions .placementPlan.mentorQ…" at bounding box center [353, 564] width 571 height 952
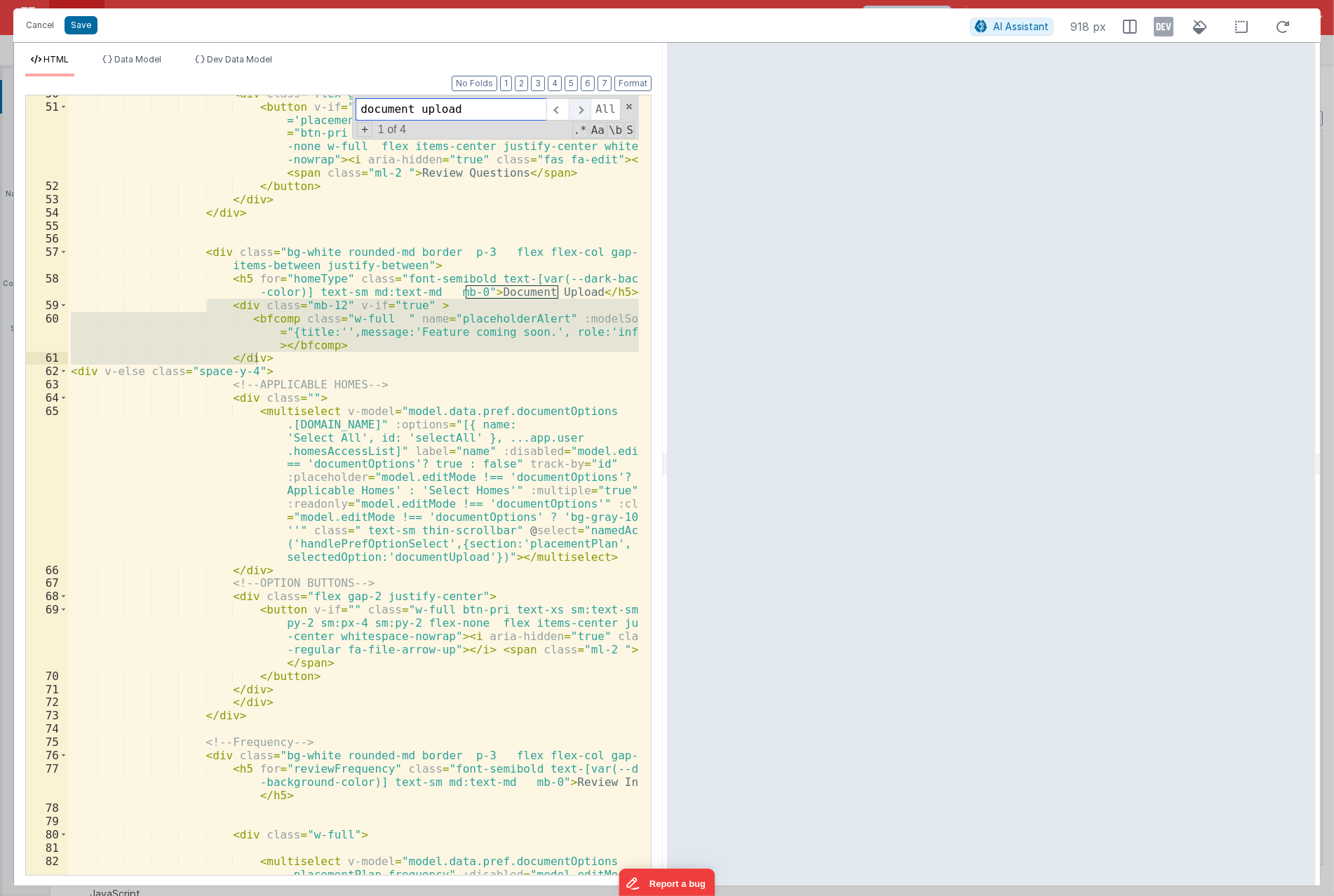
click at [585, 105] on span at bounding box center [579, 109] width 21 height 22
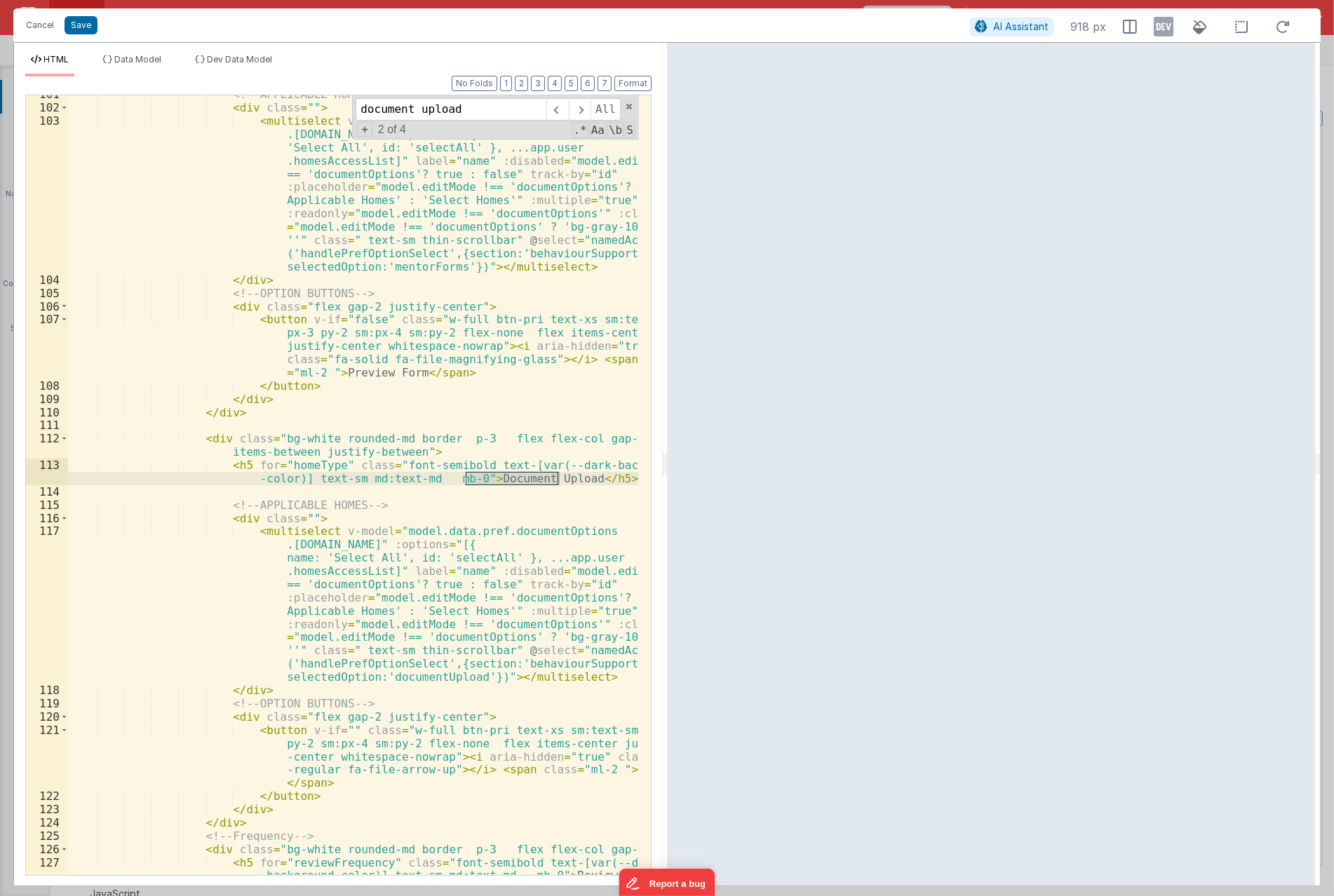
click at [372, 494] on div "<!-- APPLICABLE HOMES --> < div class = "" > < multiselect v-model = "model.dat…" at bounding box center [353, 504] width 571 height 833
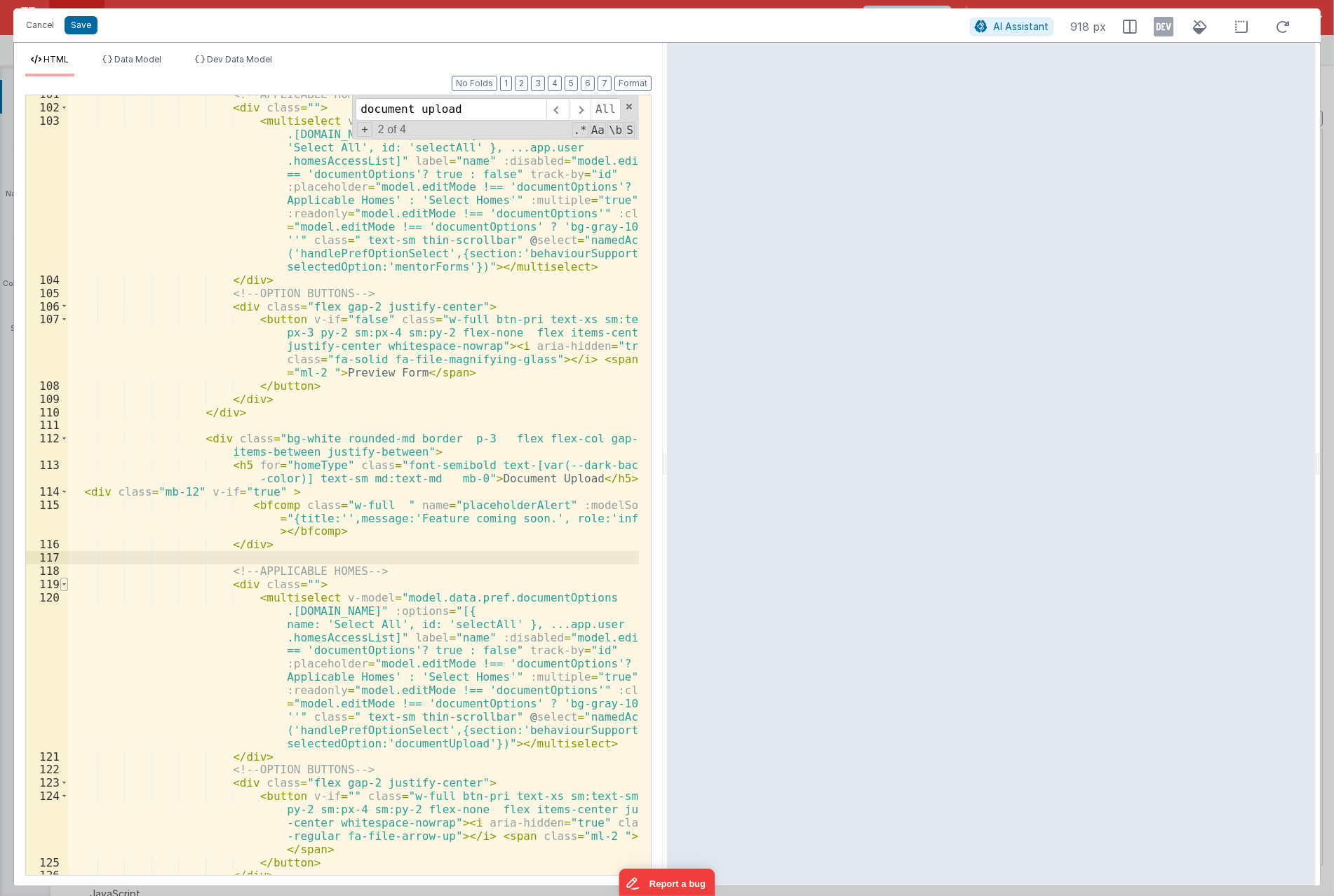
click at [65, 585] on span at bounding box center [64, 584] width 8 height 13
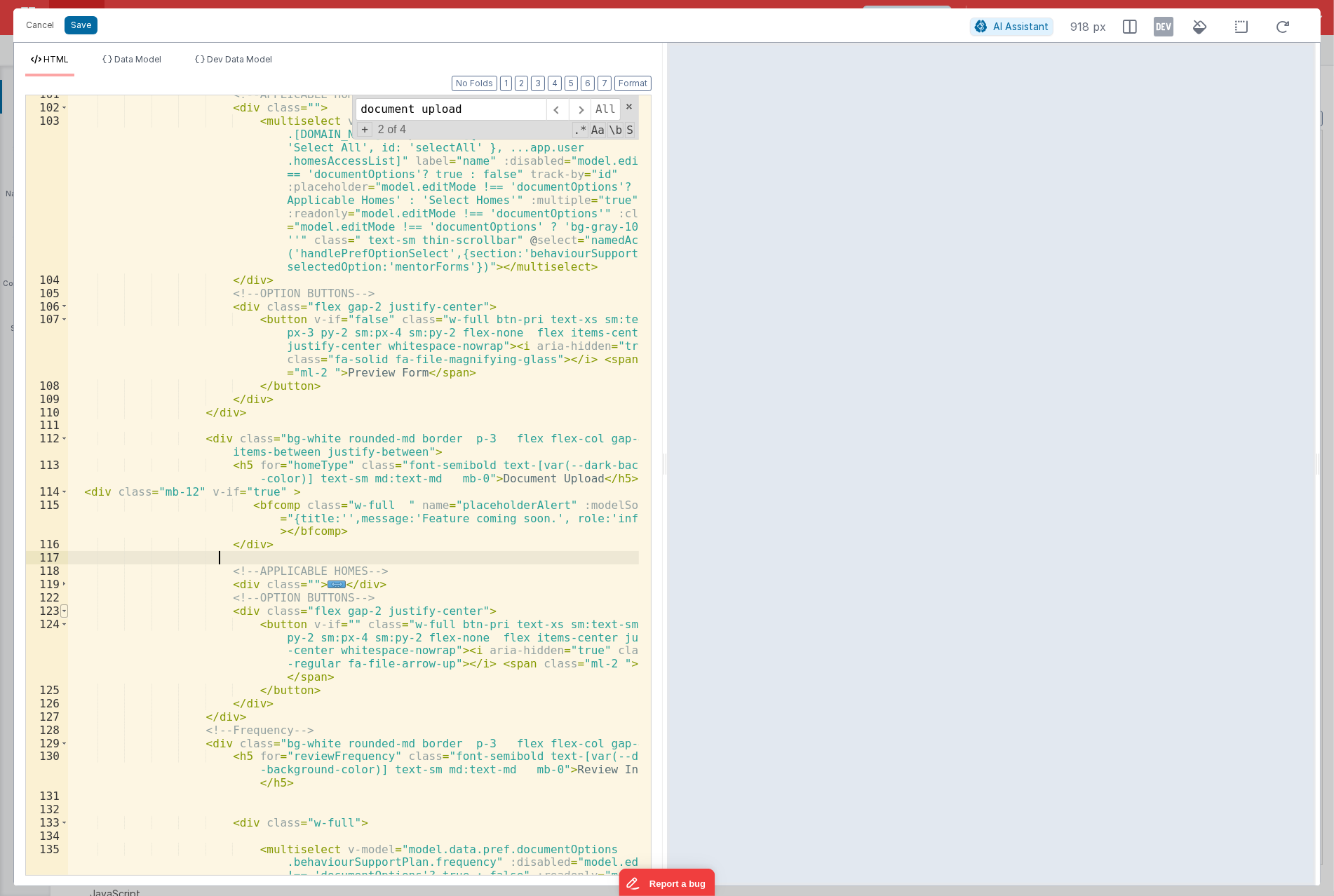
click at [61, 614] on span at bounding box center [64, 611] width 8 height 13
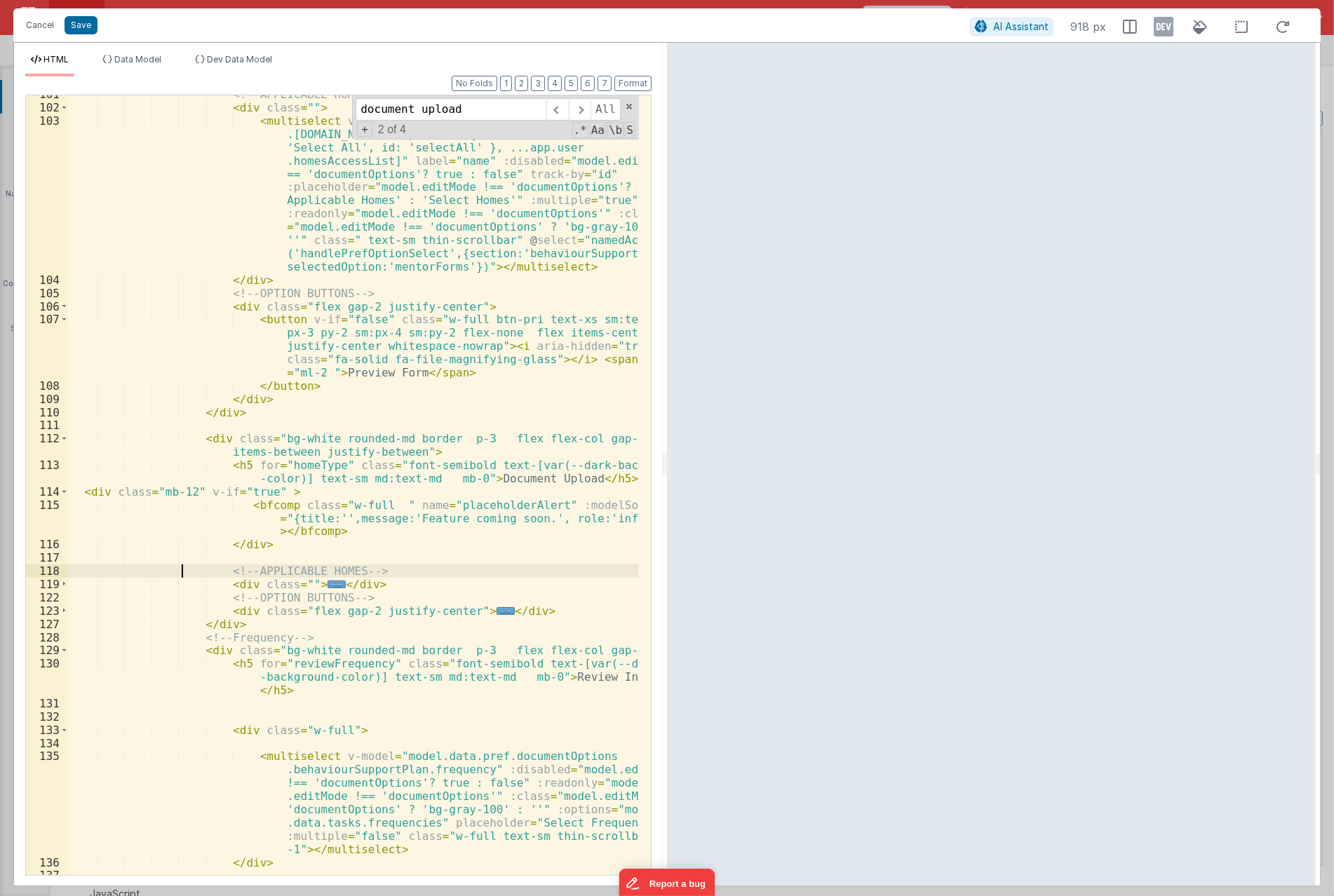
click at [183, 569] on div "<!-- APPLICABLE HOMES --> < div class = "" > < multiselect v-model = "model.dat…" at bounding box center [353, 491] width 571 height 807
click at [181, 562] on div "<!-- APPLICABLE HOMES --> < div class = "" > < multiselect v-model = "model.dat…" at bounding box center [353, 491] width 571 height 807
drag, startPoint x: 404, startPoint y: 558, endPoint x: 478, endPoint y: 561, distance: 74.1
click at [478, 561] on div "<!-- APPLICABLE HOMES --> < div class = "" > < multiselect v-model = "model.dat…" at bounding box center [353, 491] width 571 height 807
click at [536, 609] on div "<!-- APPLICABLE HOMES --> < div class = "" > < multiselect v-model = "model.dat…" at bounding box center [353, 491] width 571 height 807
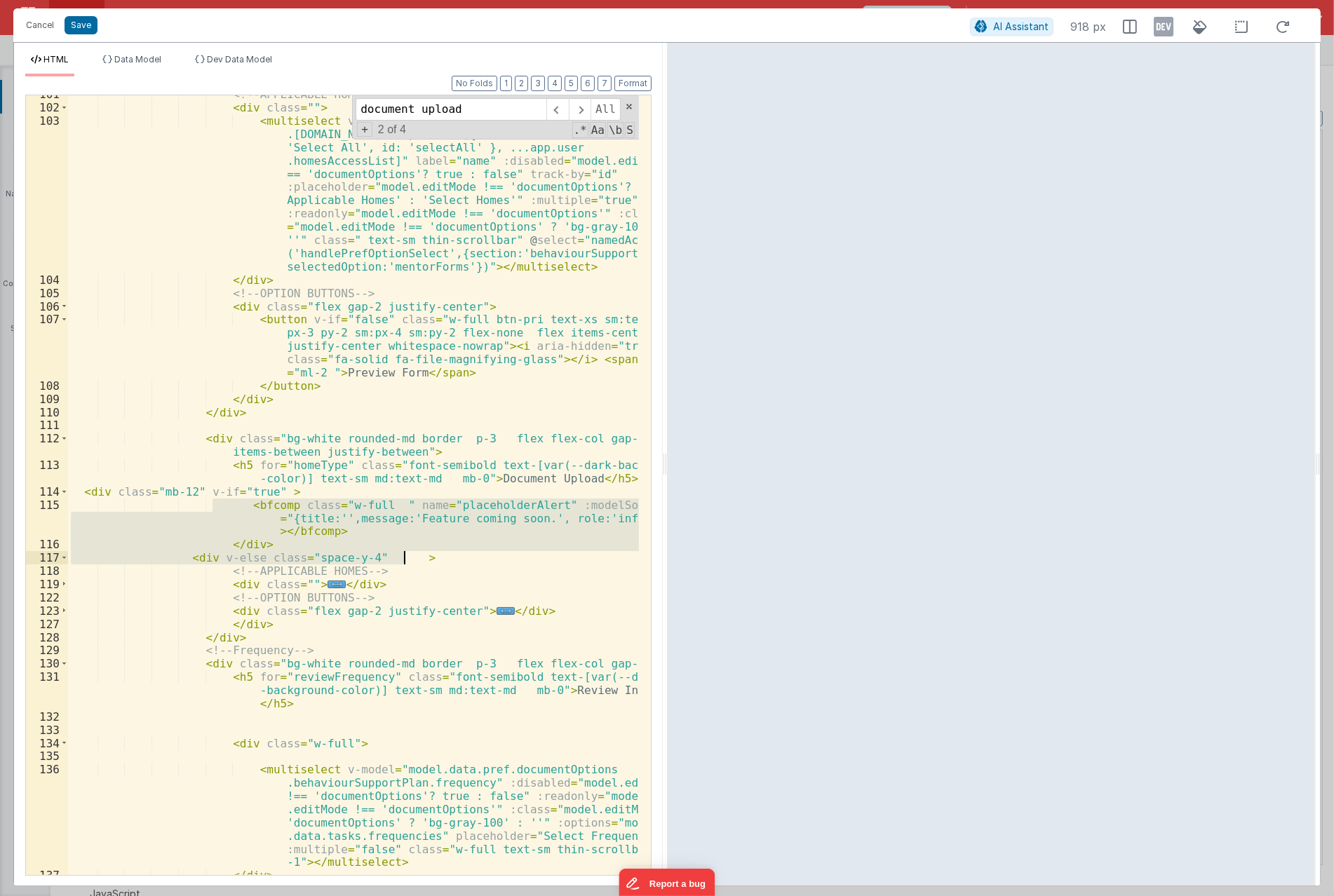
drag, startPoint x: 250, startPoint y: 513, endPoint x: 421, endPoint y: 558, distance: 176.8
click at [421, 558] on div "<!-- APPLICABLE HOMES --> < div class = "" > < multiselect v-model = "model.dat…" at bounding box center [353, 491] width 571 height 807
click at [584, 108] on span at bounding box center [579, 109] width 21 height 22
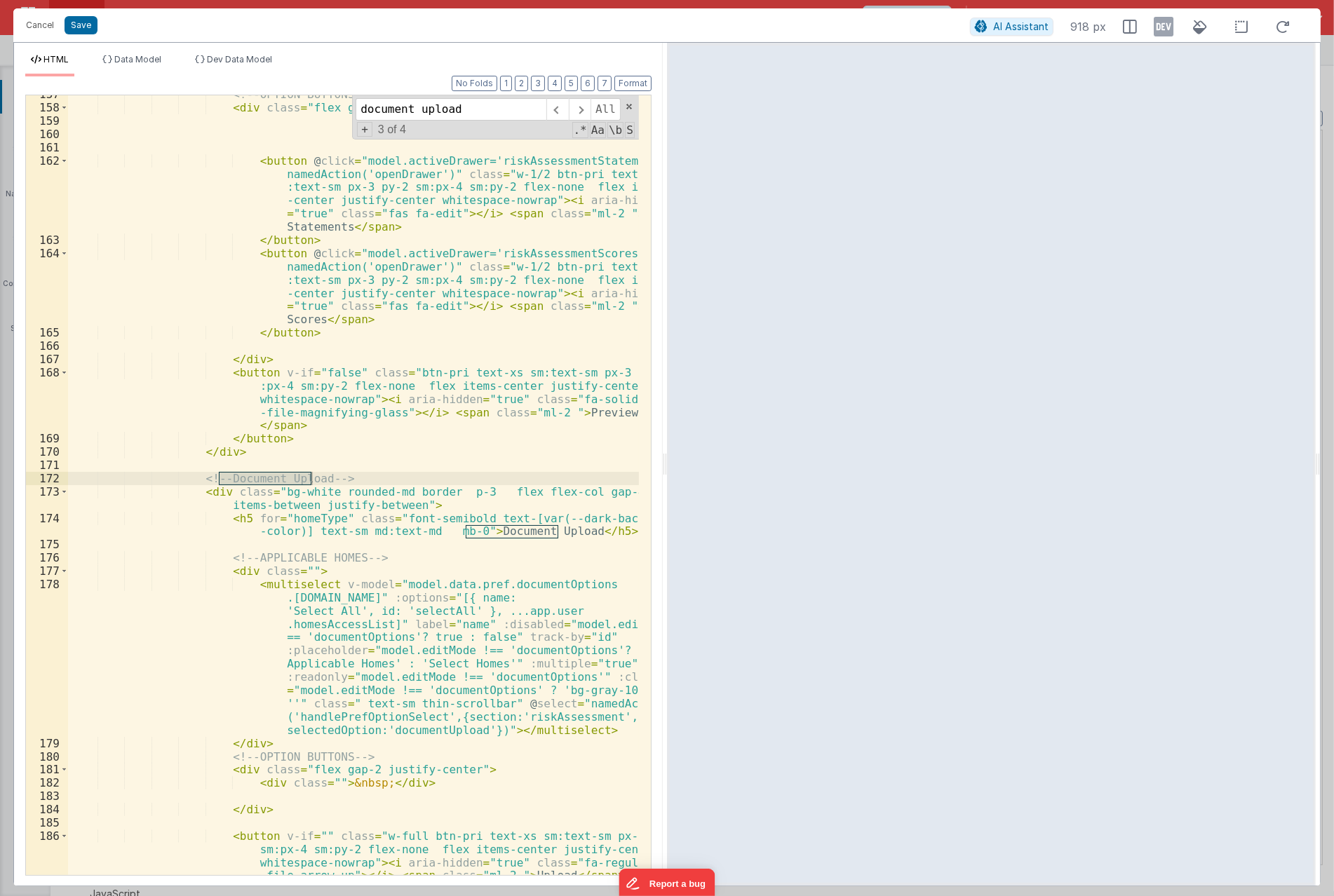
click at [226, 544] on div "<!-- OPTION BUTTONS --> < div class = "flex gap-2 justify-between" > < button @…" at bounding box center [353, 510] width 571 height 845
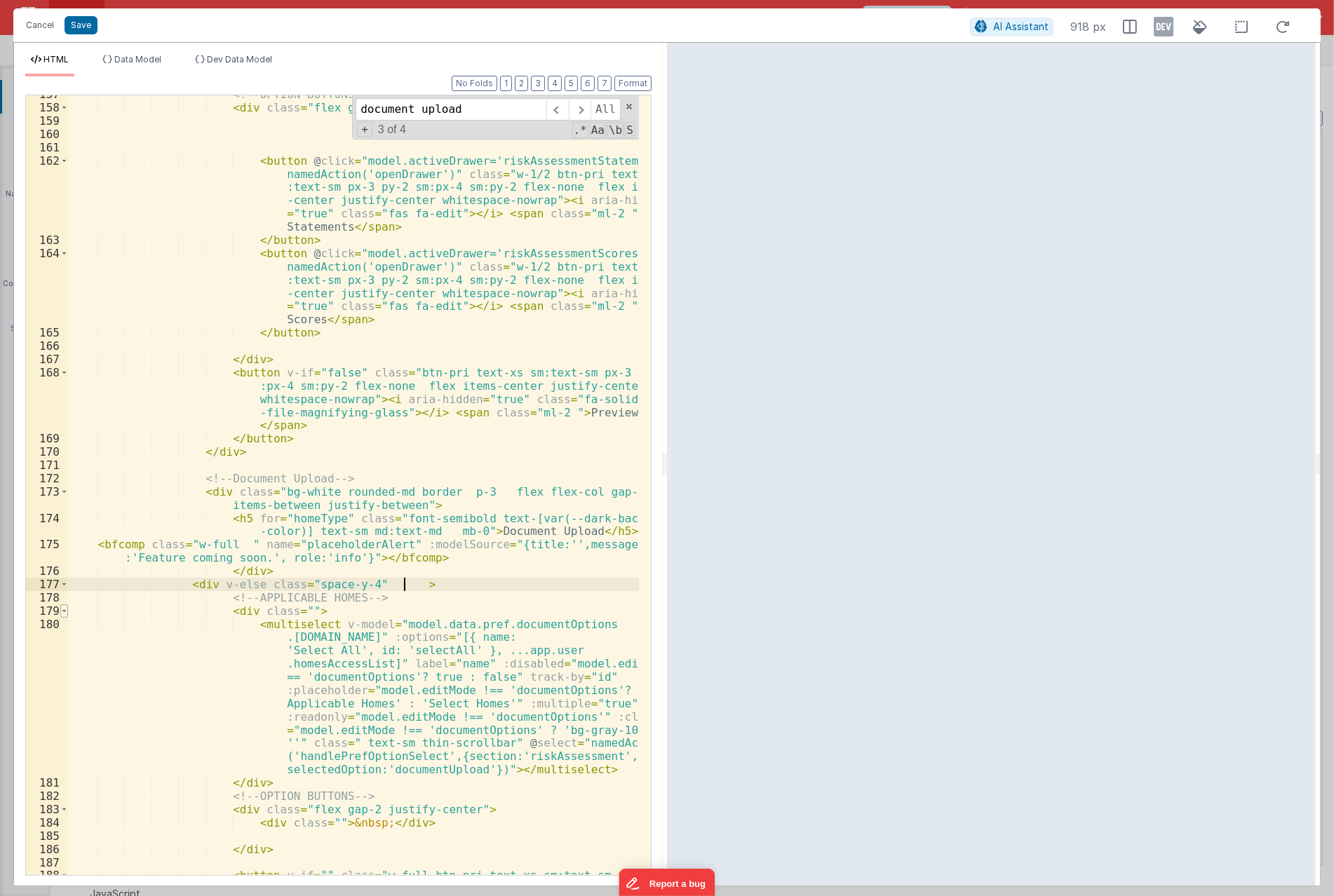
click at [64, 614] on span at bounding box center [64, 611] width 8 height 13
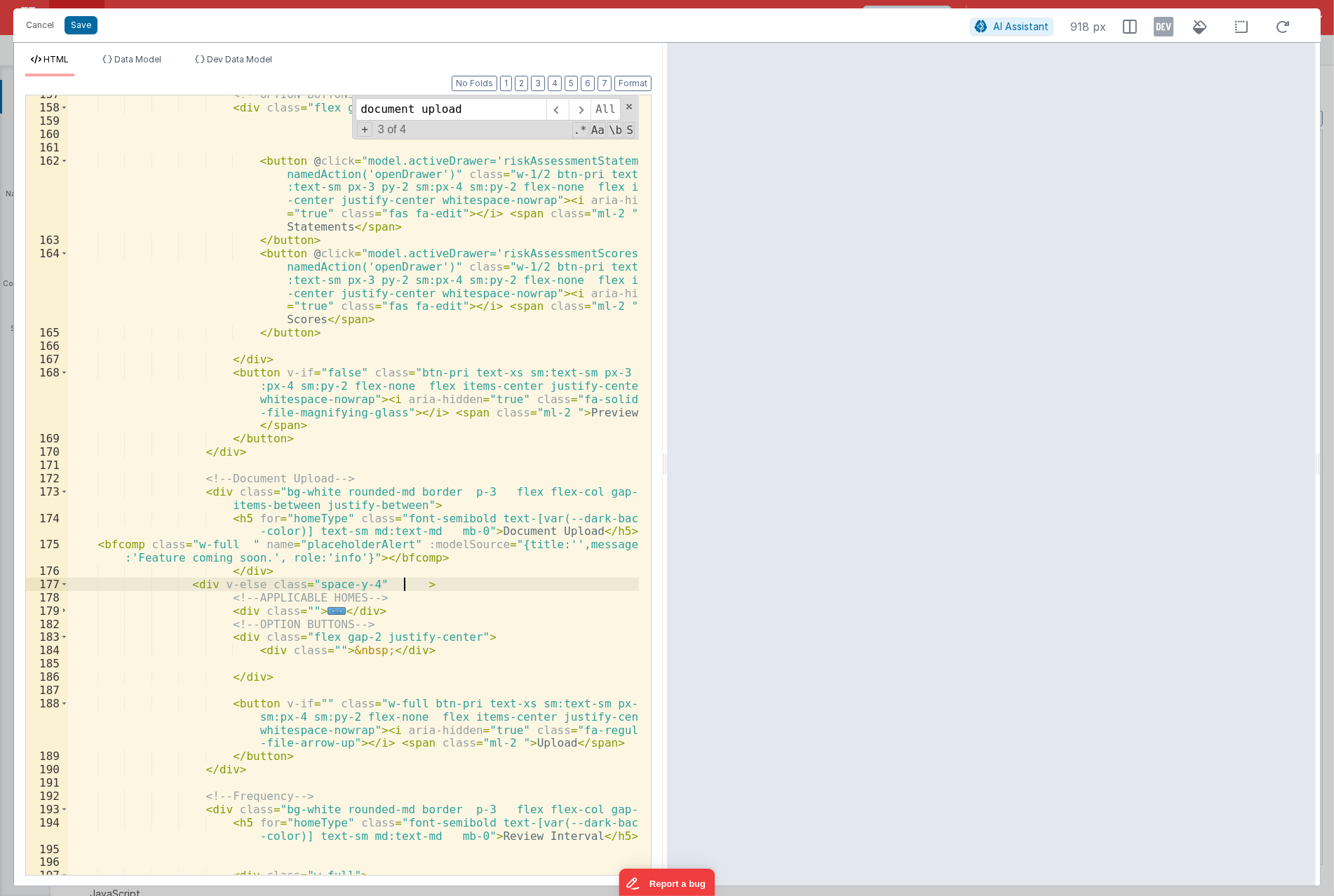
click at [217, 660] on div "<!-- OPTION BUTTONS --> < div class = "flex gap-2 justify-between" > < button @…" at bounding box center [353, 491] width 571 height 807
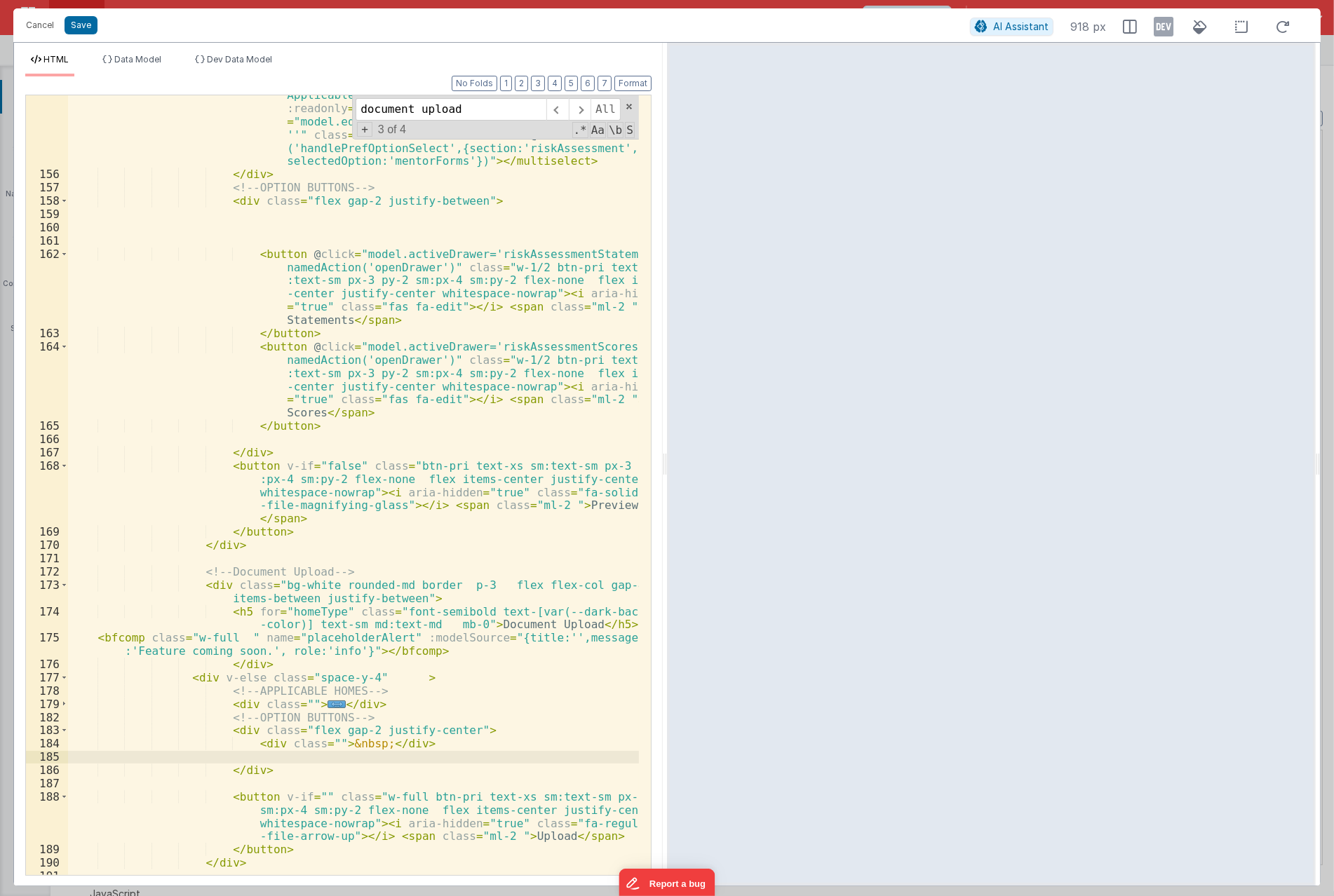
scroll to position [3233, 0]
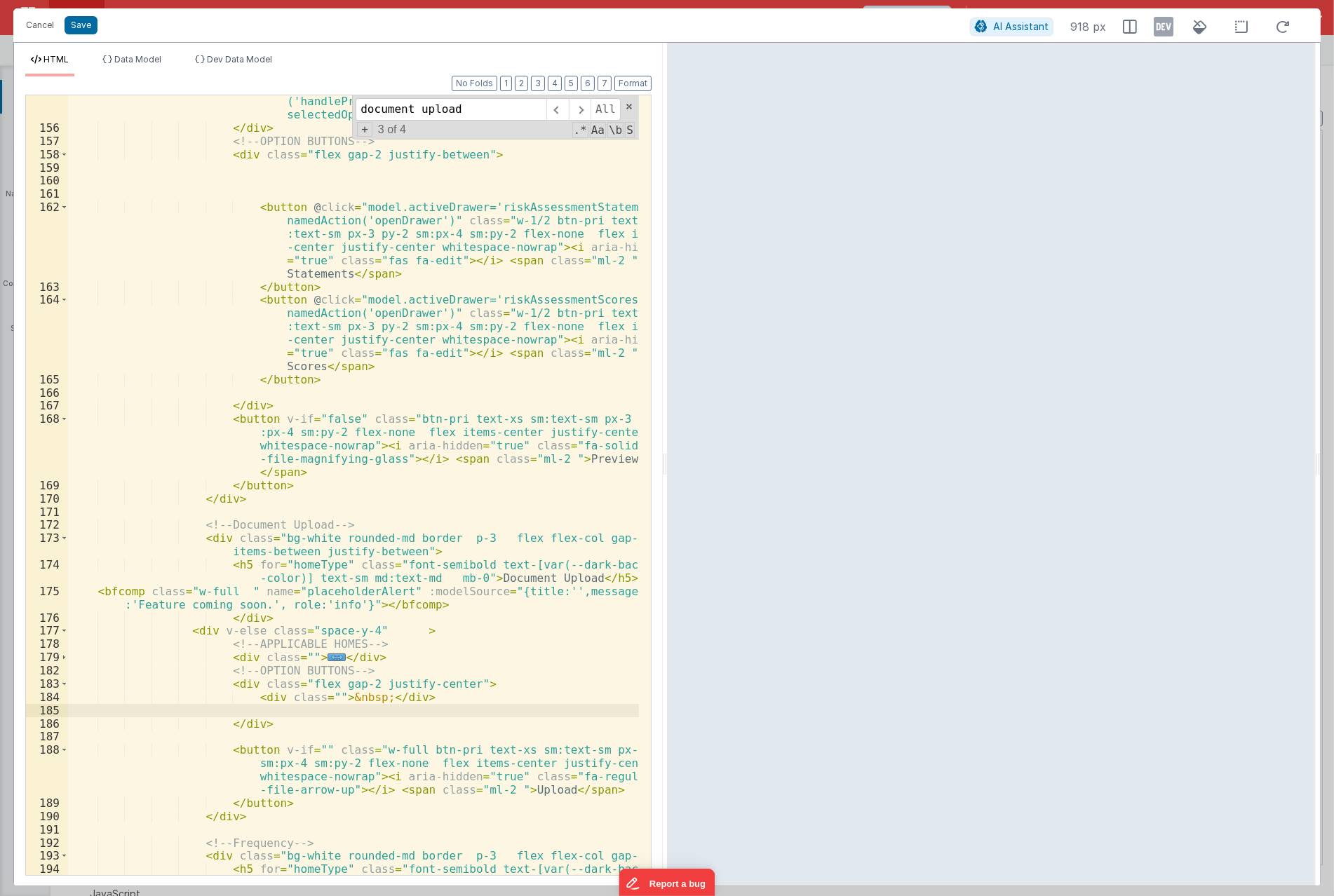
click at [307, 800] on div "< multiselect v-model = "model.data.pref.documentOptions .riskAssessment.mentor…" at bounding box center [353, 444] width 571 height 965
click at [380, 709] on div "< multiselect v-model = "model.data.pref.documentOptions .riskAssessment.mentor…" at bounding box center [353, 444] width 571 height 965
click at [301, 802] on div "< multiselect v-model = "model.data.pref.documentOptions .riskAssessment.mentor…" at bounding box center [353, 444] width 571 height 965
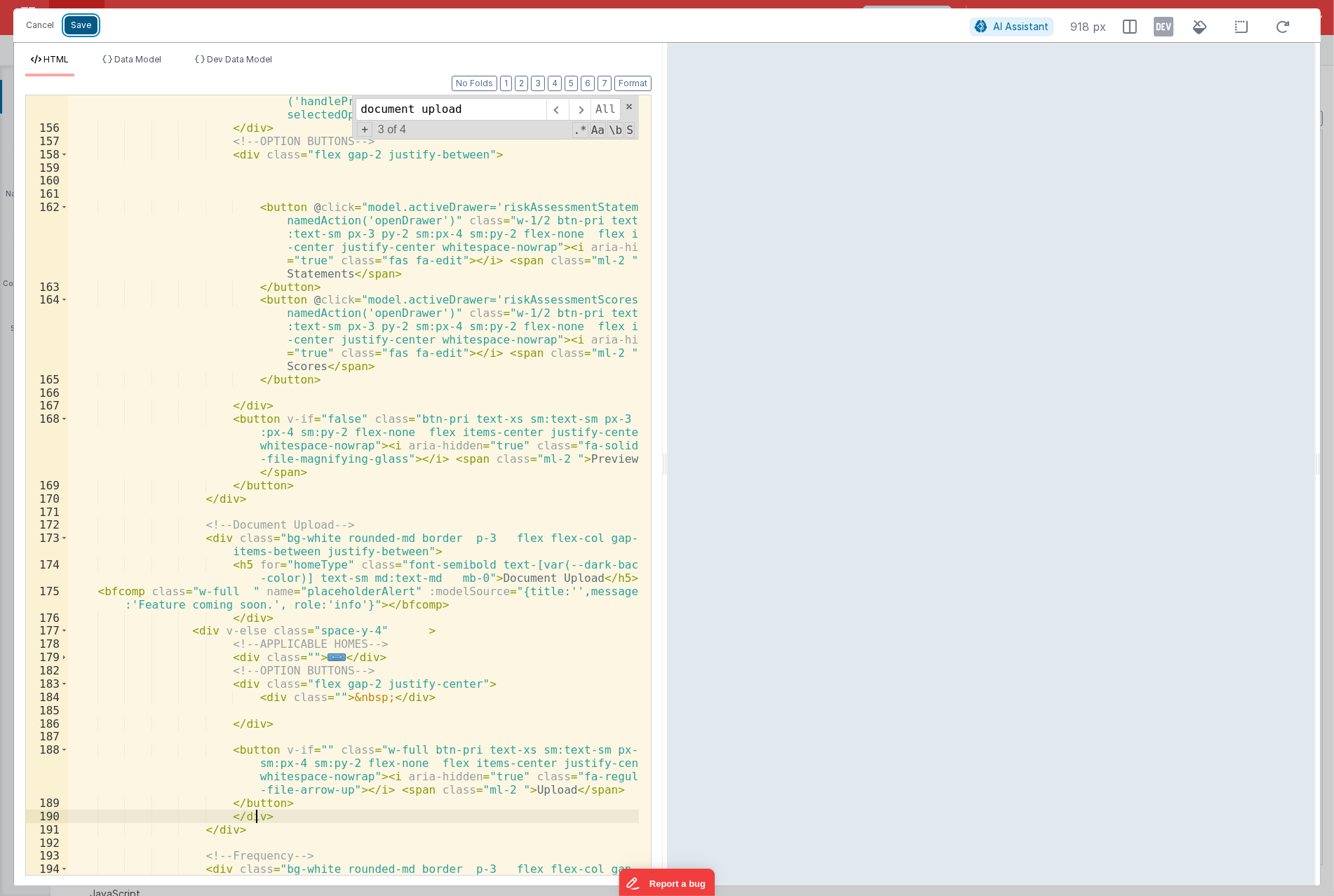
click at [85, 24] on button "Save" at bounding box center [81, 25] width 33 height 18
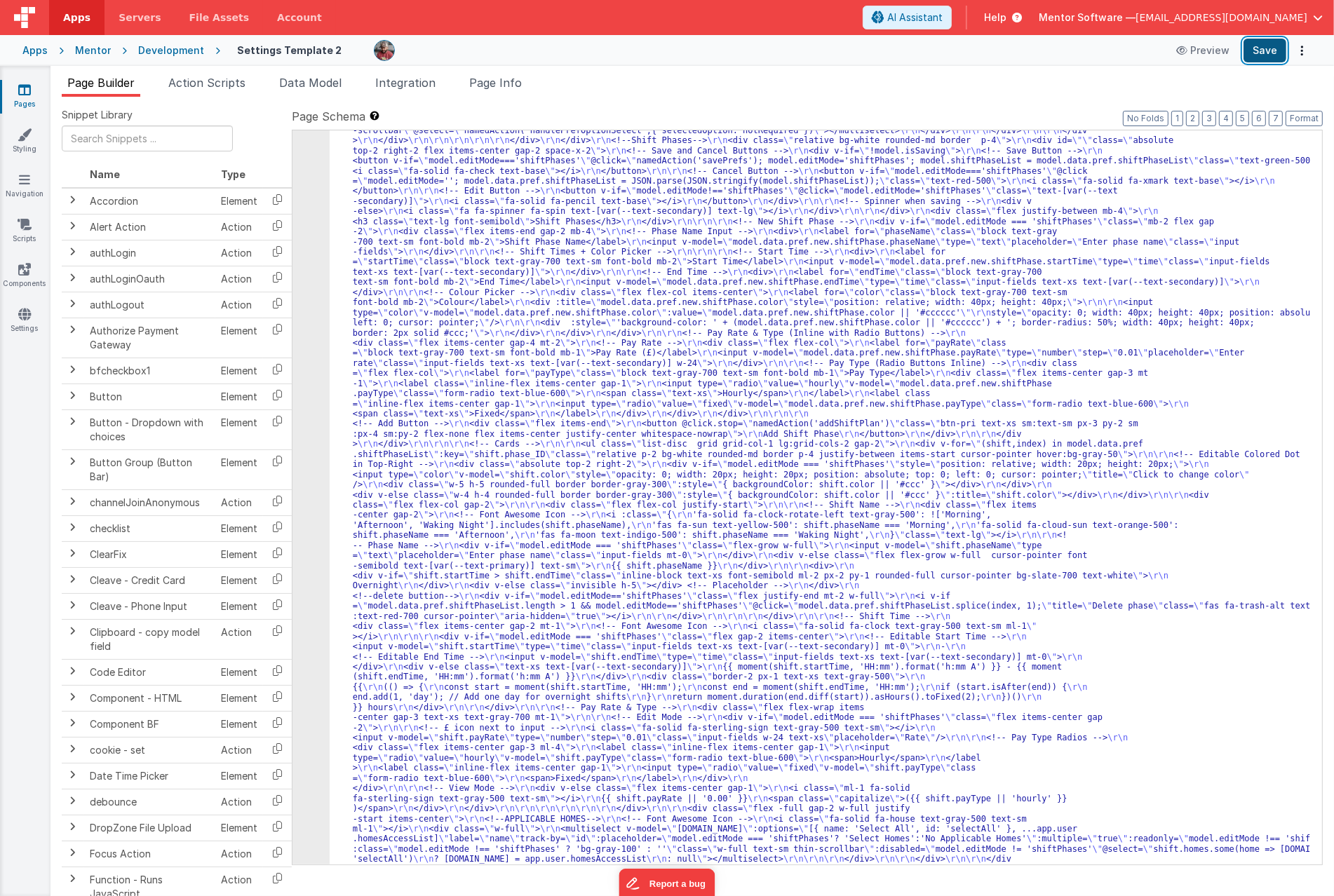
click at [1249, 47] on button "Save" at bounding box center [1264, 51] width 43 height 24
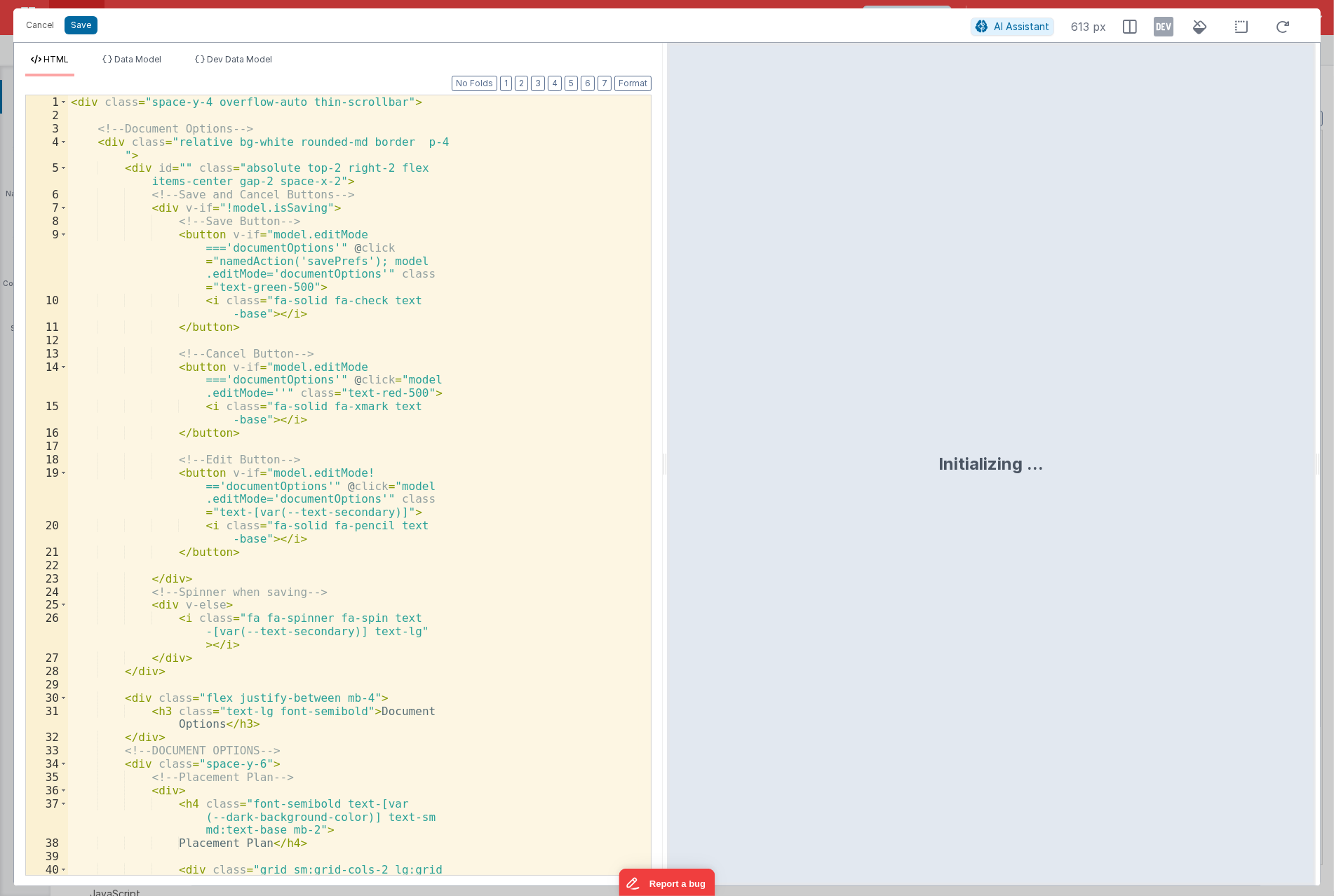
scroll to position [4553, 0]
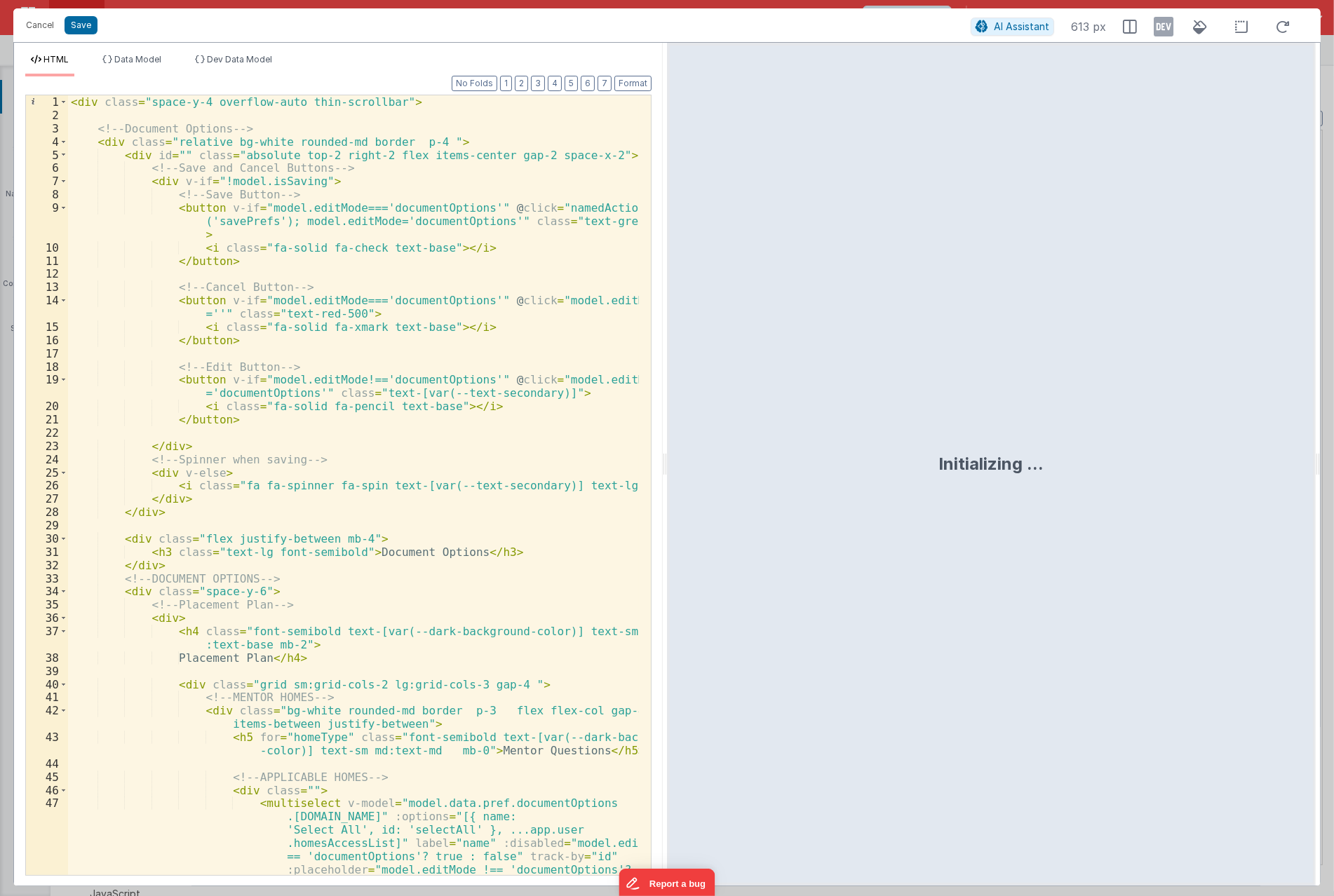
click at [447, 448] on div "< div class = "space-y-4 overflow-auto thin-scrollbar" > <!-- Document Options …" at bounding box center [353, 572] width 571 height 952
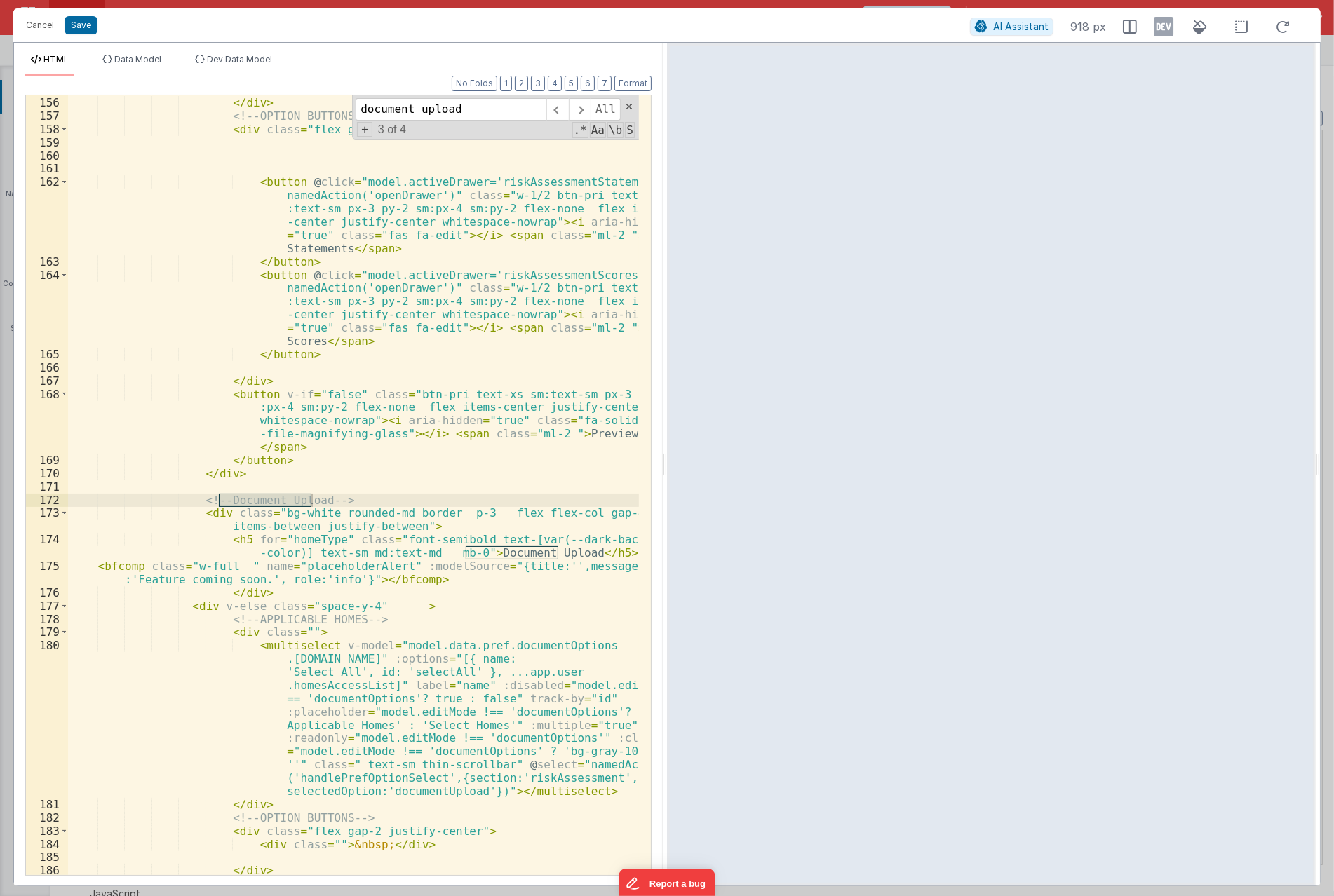
scroll to position [3522, 0]
type input "document upload"
click at [466, 563] on div "< multiselect v-model = "model.data.pref.documentOptions .riskAssessment.mentor…" at bounding box center [353, 413] width 571 height 952
click at [626, 555] on div "< multiselect v-model = "model.data.pref.documentOptions .riskAssessment.mentor…" at bounding box center [353, 413] width 571 height 952
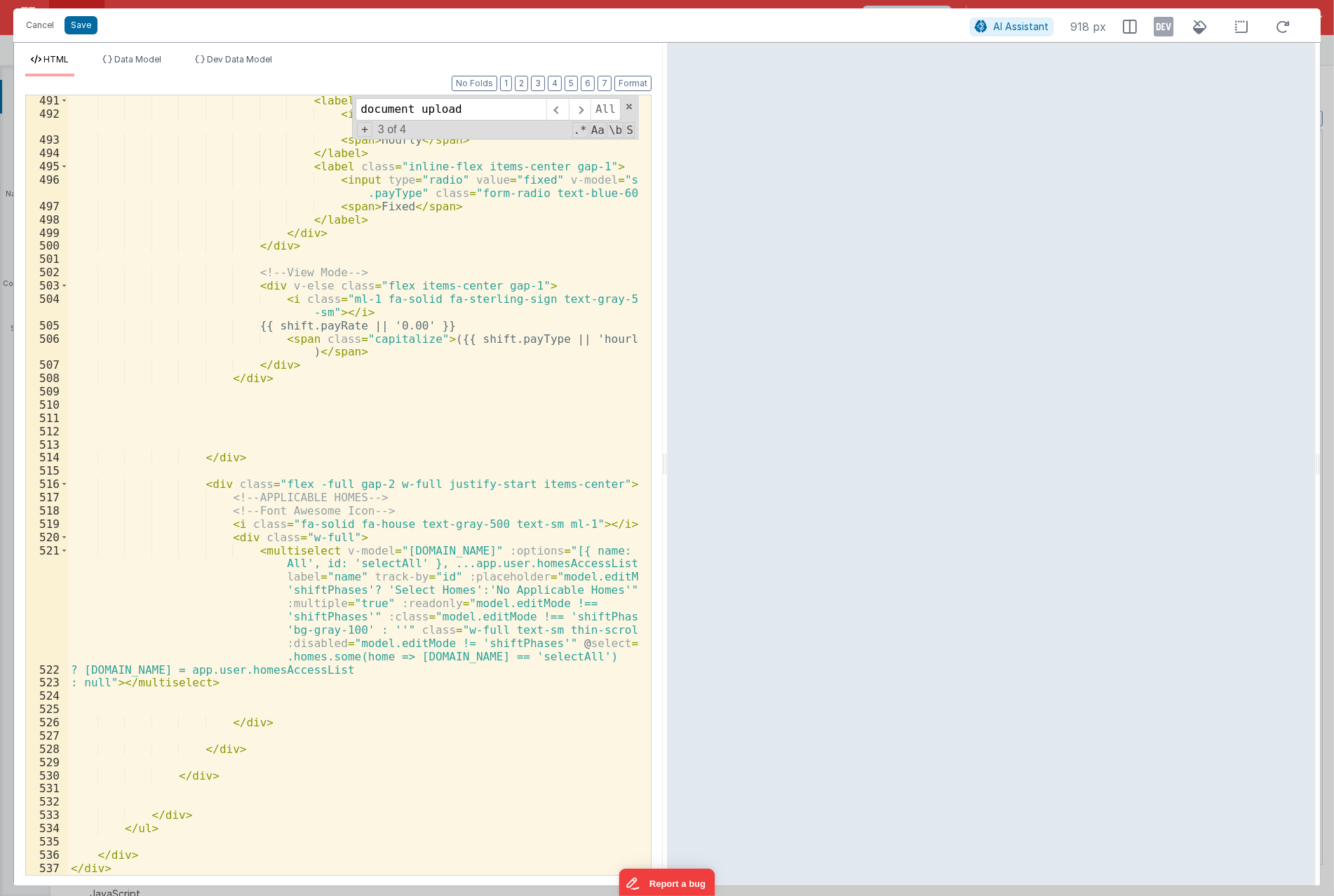
scroll to position [9804, 0]
drag, startPoint x: 647, startPoint y: 399, endPoint x: 38, endPoint y: 3, distance: 726.4
drag, startPoint x: 72, startPoint y: 23, endPoint x: 114, endPoint y: 24, distance: 42.0
click at [74, 23] on button "Save" at bounding box center [81, 25] width 33 height 18
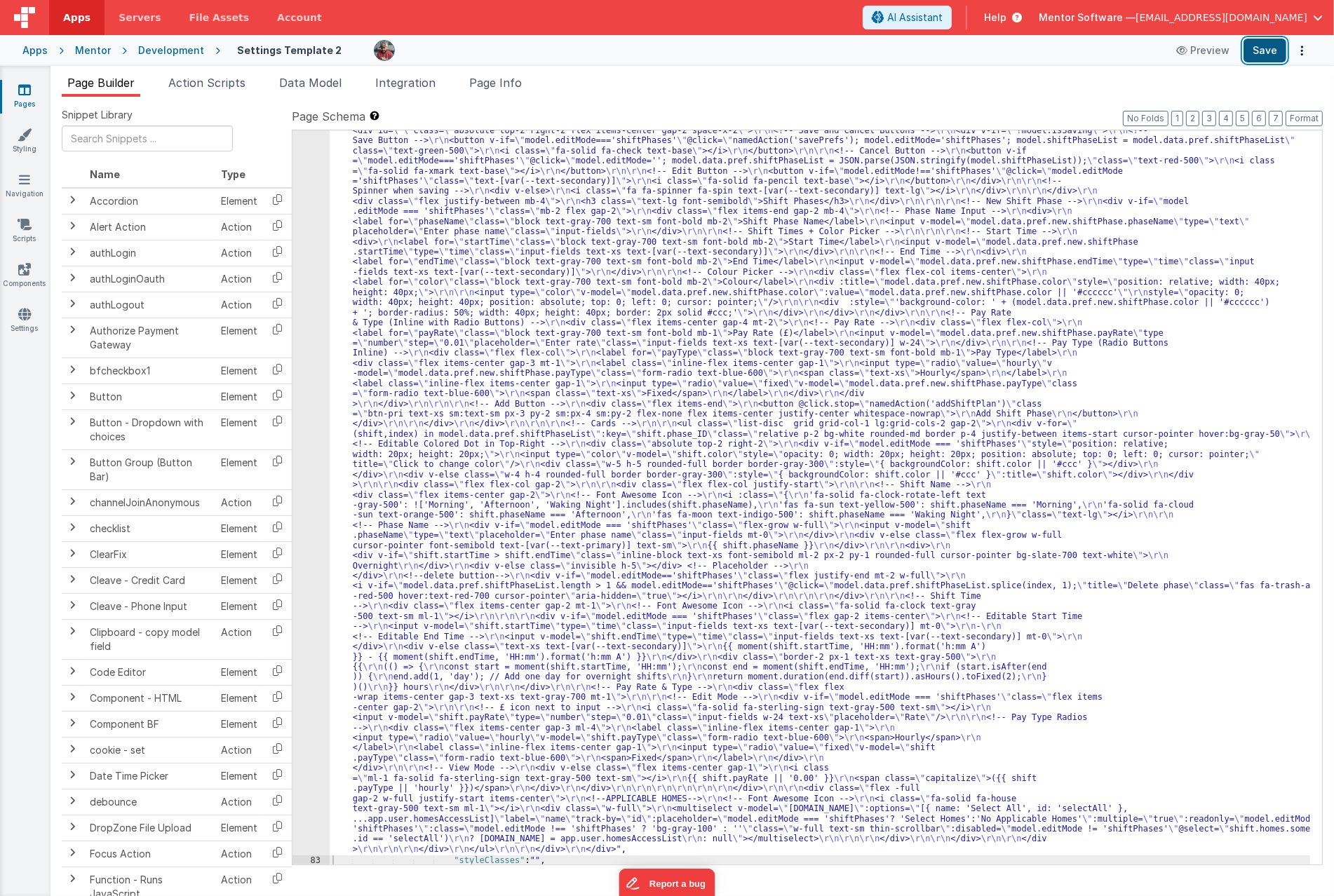
click at [1252, 53] on button "Save" at bounding box center [1264, 51] width 43 height 24
